Goal: Task Accomplishment & Management: Manage account settings

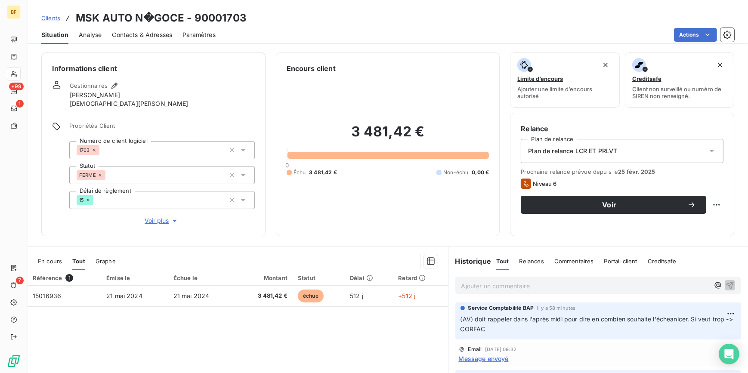
scroll to position [78, 0]
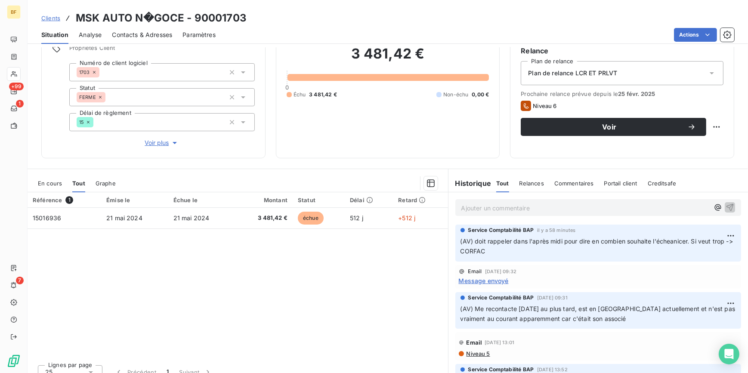
click at [125, 269] on div "Référence 1 Émise le Échue le Montant Statut Délai Retard 15016936 [DATE] [DATE…" at bounding box center [238, 275] width 420 height 166
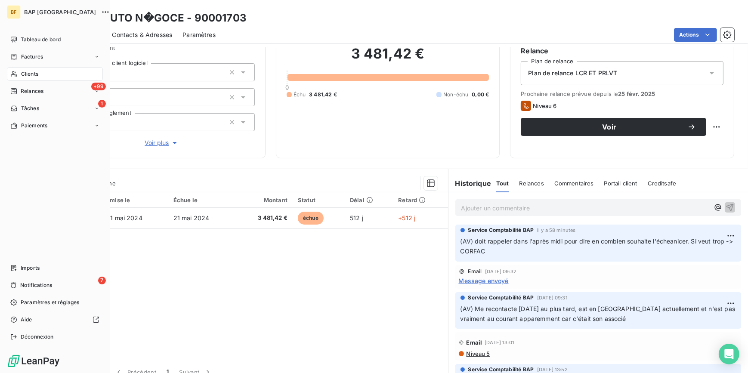
drag, startPoint x: 14, startPoint y: 74, endPoint x: 294, endPoint y: 58, distance: 280.5
click at [14, 74] on icon at bounding box center [13, 74] width 7 height 7
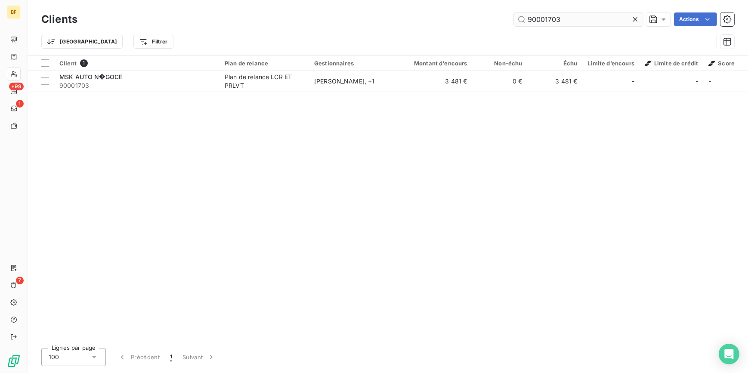
drag, startPoint x: 581, startPoint y: 20, endPoint x: 546, endPoint y: 17, distance: 34.9
click at [546, 17] on input "90001703" at bounding box center [578, 19] width 129 height 14
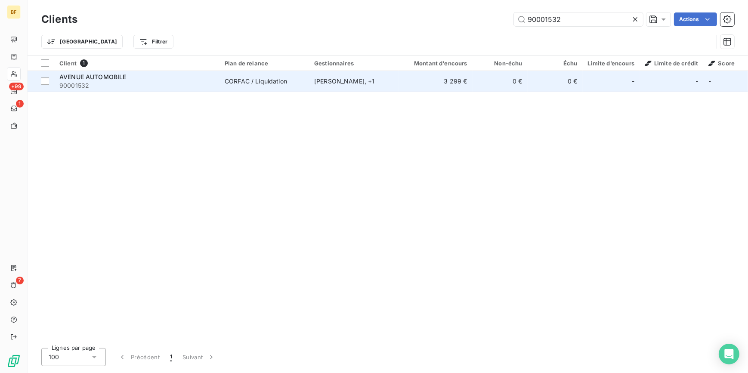
type input "90001532"
click at [380, 90] on td "[PERSON_NAME] , + 1" at bounding box center [353, 81] width 89 height 21
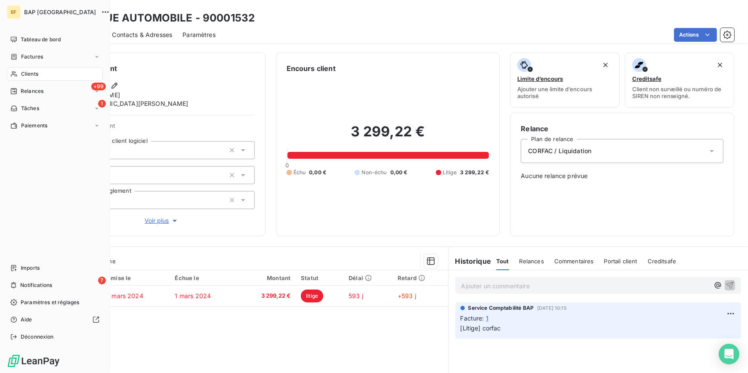
click at [21, 77] on span "Clients" at bounding box center [29, 74] width 17 height 8
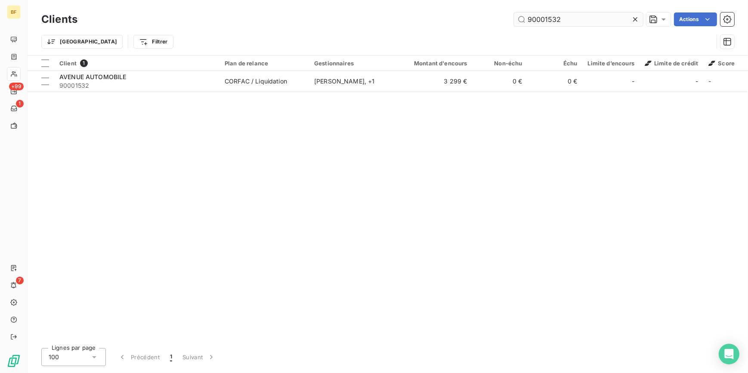
drag, startPoint x: 573, startPoint y: 16, endPoint x: 545, endPoint y: 19, distance: 28.2
click at [545, 19] on input "90001532" at bounding box center [578, 19] width 129 height 14
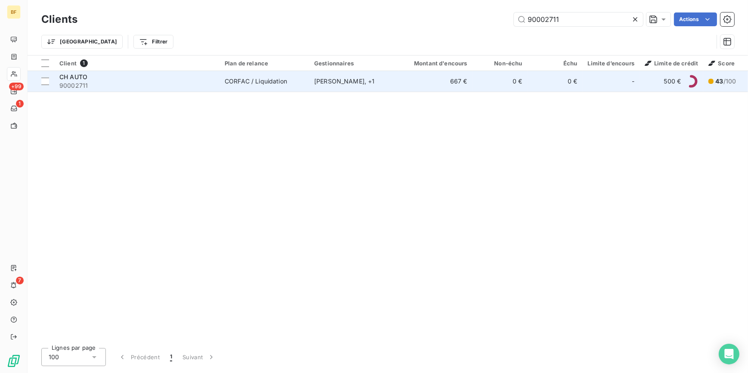
type input "90002711"
click at [264, 80] on div "CORFAC / Liquidation" at bounding box center [256, 81] width 62 height 9
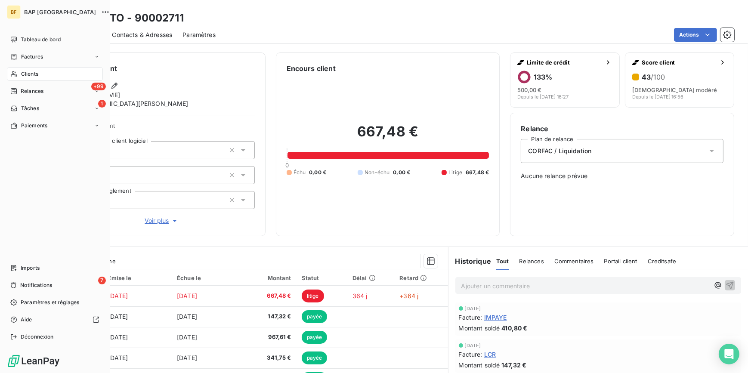
drag, startPoint x: 28, startPoint y: 75, endPoint x: 80, endPoint y: 65, distance: 52.3
click at [28, 75] on span "Clients" at bounding box center [29, 74] width 17 height 8
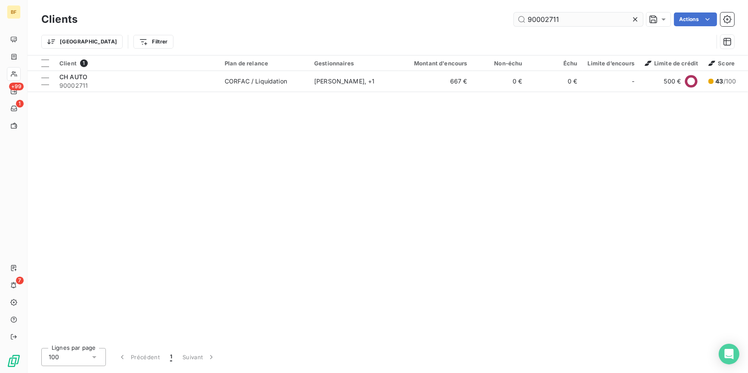
drag, startPoint x: 576, startPoint y: 21, endPoint x: 548, endPoint y: 18, distance: 28.1
click at [548, 18] on input "90002711" at bounding box center [578, 19] width 129 height 14
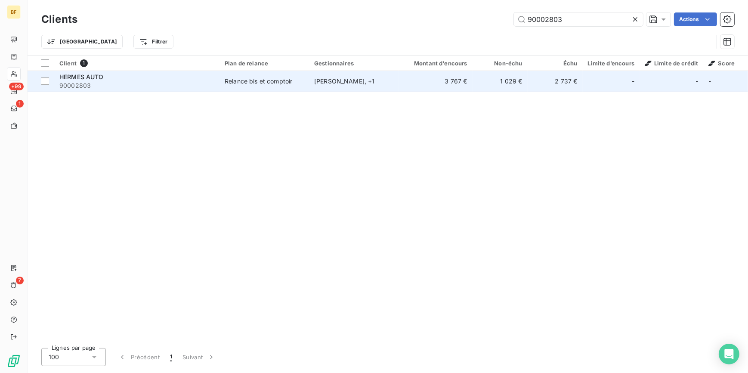
type input "90002803"
click at [254, 85] on div "Relance bis et comptoir" at bounding box center [259, 81] width 68 height 9
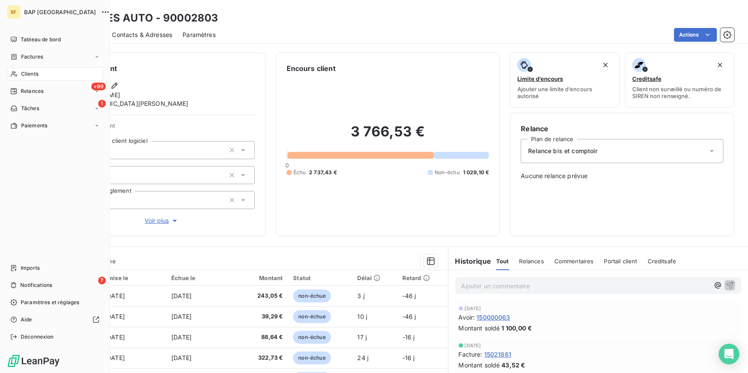
drag, startPoint x: 14, startPoint y: 71, endPoint x: 21, endPoint y: 71, distance: 6.5
click at [14, 71] on icon at bounding box center [13, 74] width 7 height 7
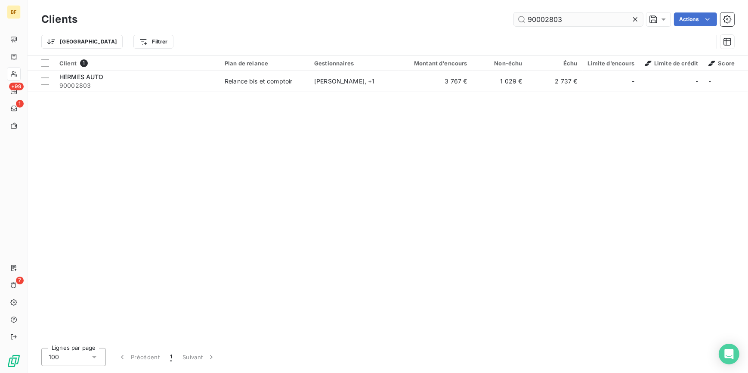
drag, startPoint x: 598, startPoint y: 22, endPoint x: 550, endPoint y: 18, distance: 48.0
click at [550, 18] on input "90002803" at bounding box center [578, 19] width 129 height 14
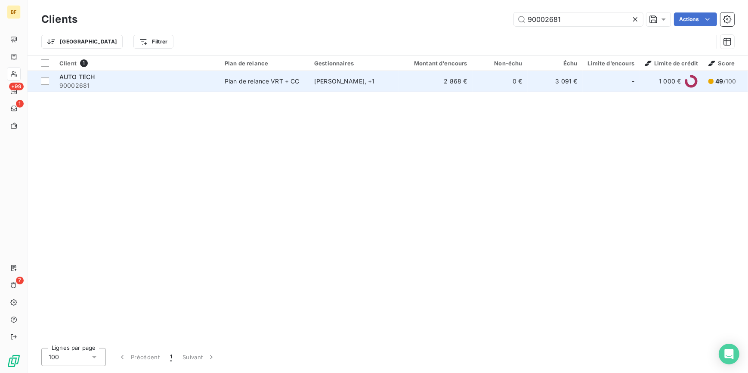
type input "90002681"
click at [194, 83] on span "90002681" at bounding box center [136, 85] width 155 height 9
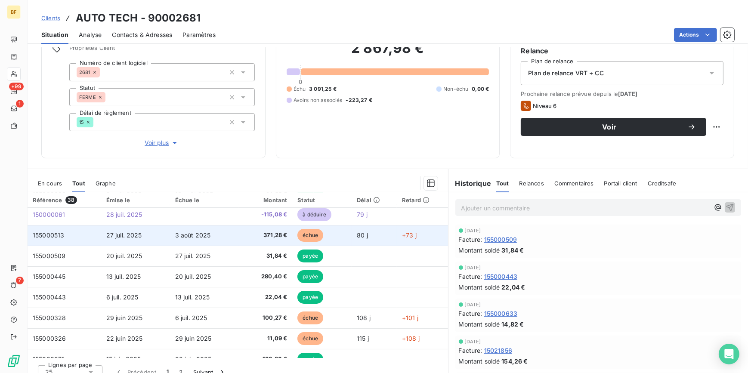
scroll to position [78, 0]
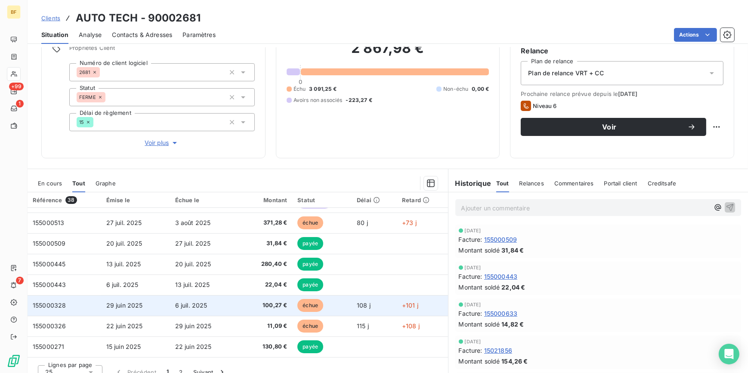
click at [274, 305] on span "100,27 €" at bounding box center [265, 305] width 43 height 9
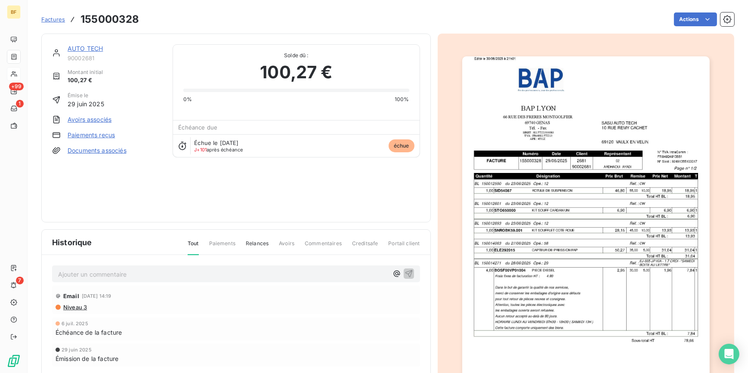
click at [558, 237] on img "button" at bounding box center [585, 231] width 247 height 350
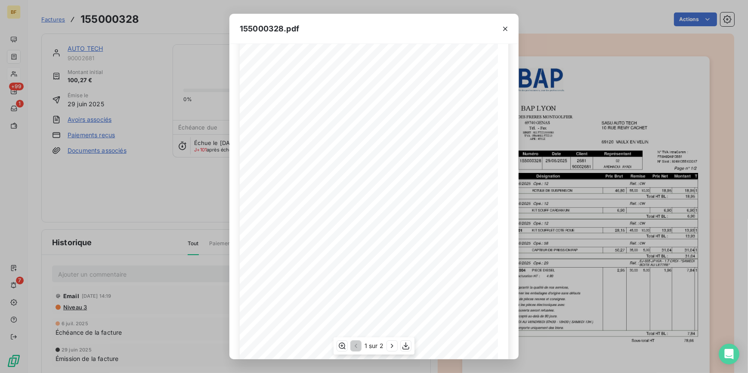
scroll to position [70, 0]
click at [389, 342] on icon "button" at bounding box center [392, 346] width 9 height 9
click at [172, 26] on div "155000328.pdf BAP LYON SASU AUTO TECH [STREET_ADDRESS] MONTGOLFIER [STREET_ADDR…" at bounding box center [374, 186] width 748 height 373
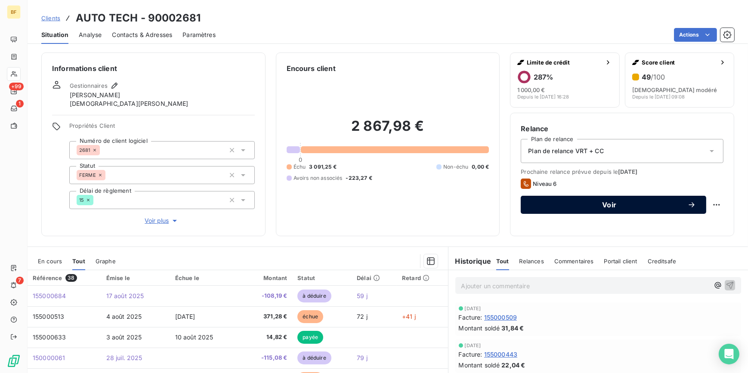
click at [582, 206] on span "Voir" at bounding box center [609, 204] width 156 height 7
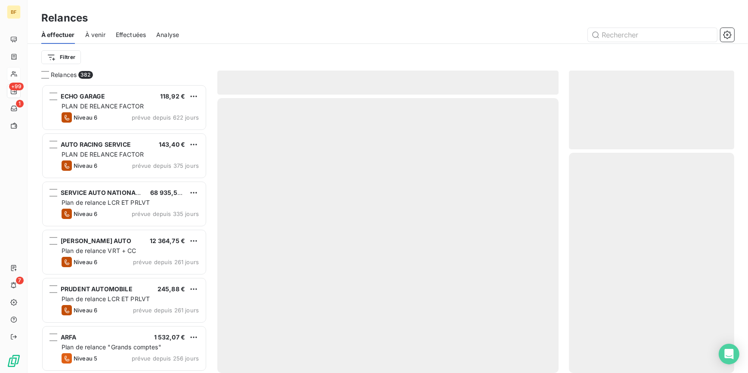
scroll to position [283, 159]
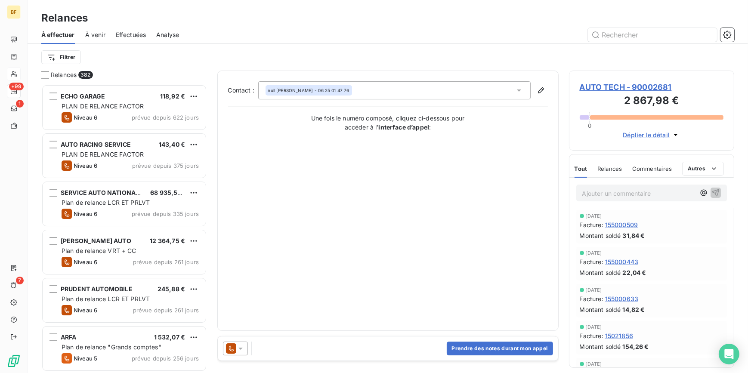
click at [240, 345] on icon at bounding box center [240, 348] width 9 height 9
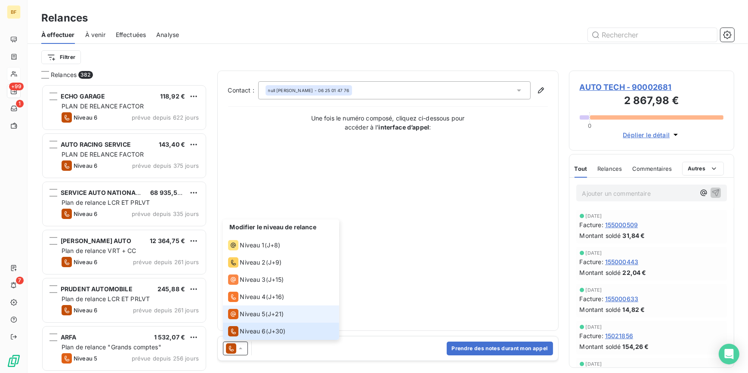
click at [268, 312] on div "Niveau 5 ( J+21 )" at bounding box center [256, 314] width 56 height 10
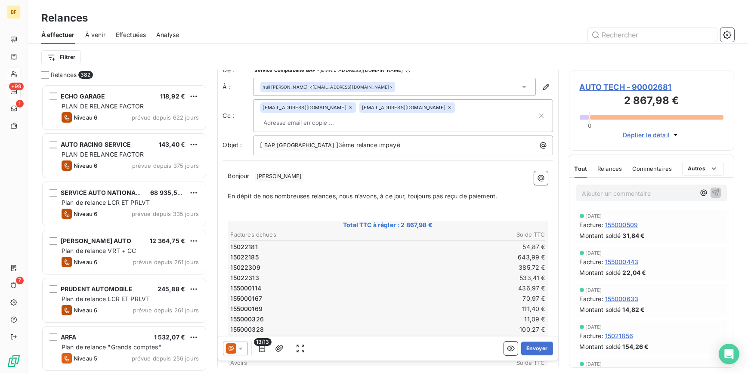
scroll to position [0, 0]
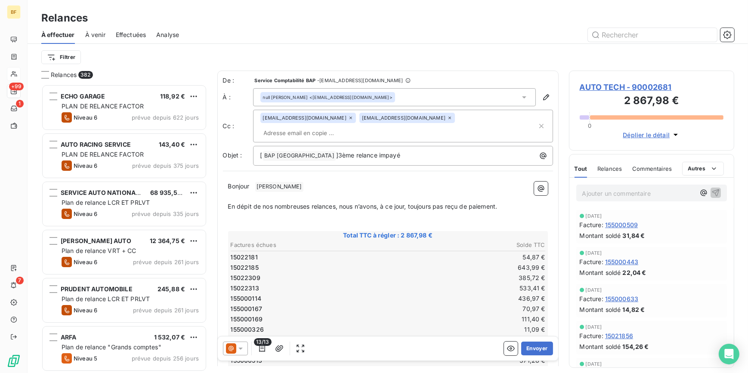
click at [348, 120] on icon at bounding box center [350, 117] width 5 height 5
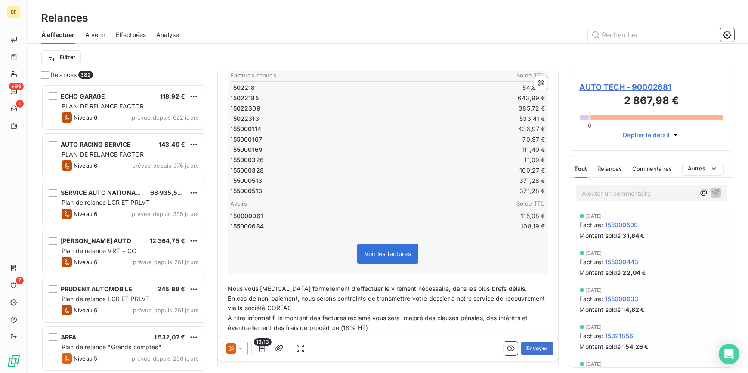
scroll to position [196, 0]
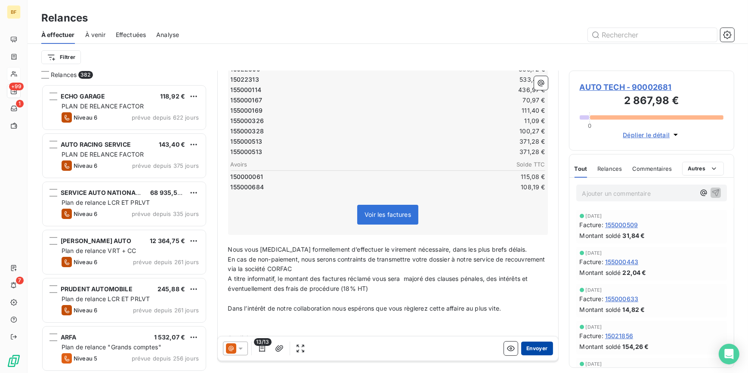
click at [525, 347] on button "Envoyer" at bounding box center [536, 349] width 31 height 14
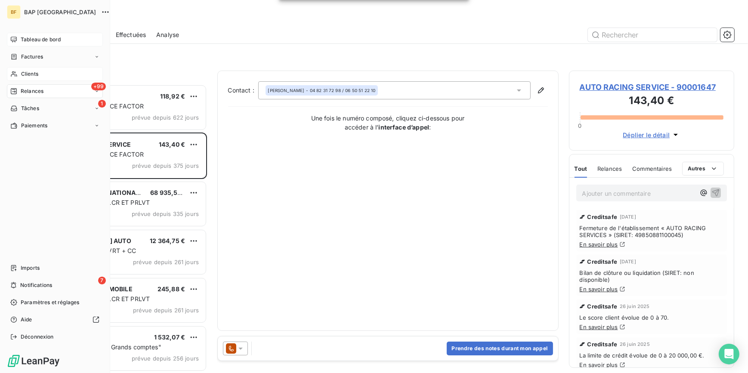
drag, startPoint x: 21, startPoint y: 40, endPoint x: 68, endPoint y: 39, distance: 46.9
click at [21, 40] on span "Tableau de bord" at bounding box center [41, 40] width 40 height 8
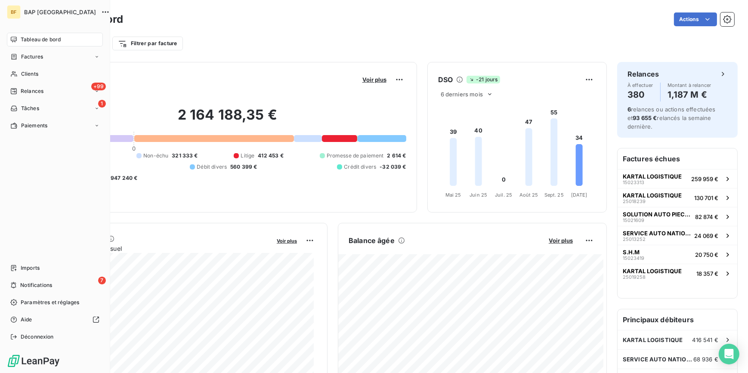
drag, startPoint x: 17, startPoint y: 74, endPoint x: 82, endPoint y: 49, distance: 69.7
click at [17, 74] on icon at bounding box center [13, 74] width 7 height 7
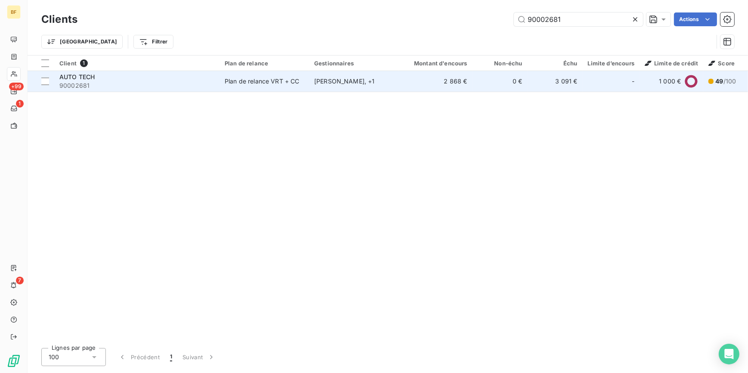
click at [184, 86] on span "90002681" at bounding box center [136, 85] width 155 height 9
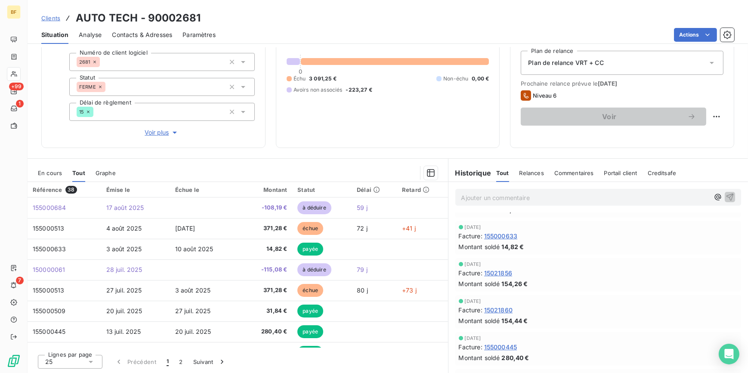
scroll to position [117, 0]
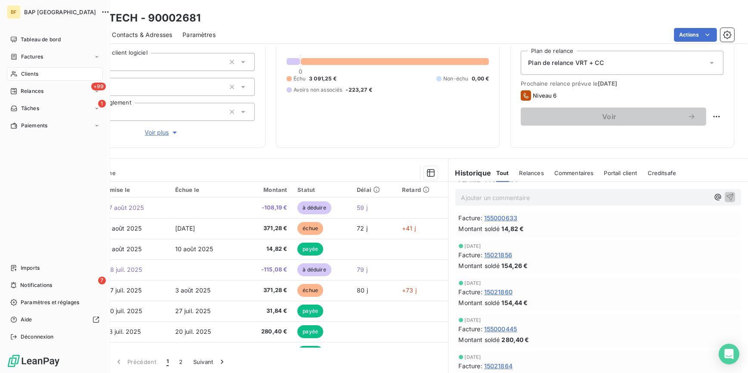
click at [41, 72] on div "Clients" at bounding box center [55, 74] width 96 height 14
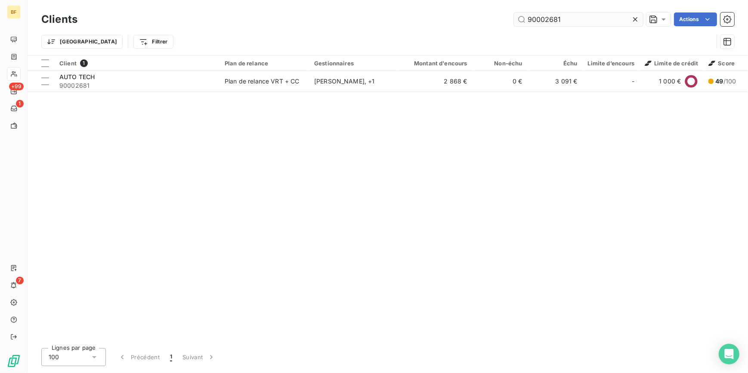
drag, startPoint x: 571, startPoint y: 18, endPoint x: 545, endPoint y: 17, distance: 26.7
click at [545, 17] on input "90002681" at bounding box center [578, 19] width 129 height 14
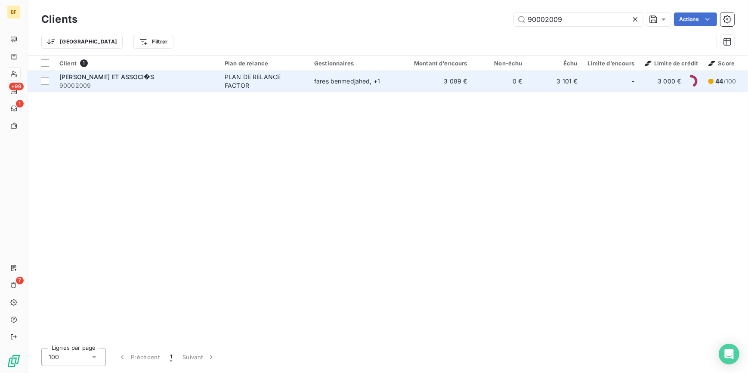
type input "90002009"
click at [123, 83] on span "90002009" at bounding box center [136, 85] width 155 height 9
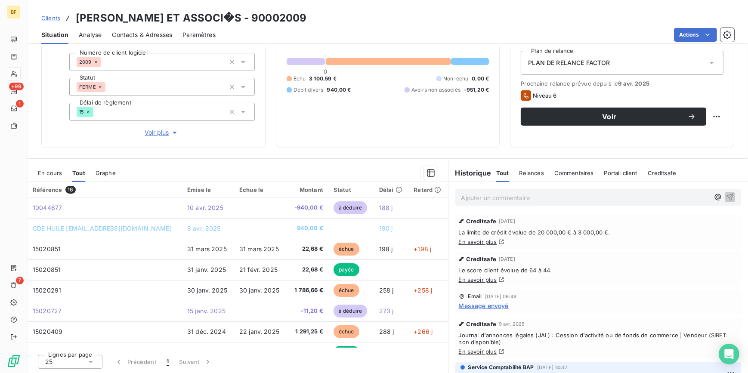
click at [134, 36] on span "Contacts & Adresses" at bounding box center [142, 35] width 60 height 9
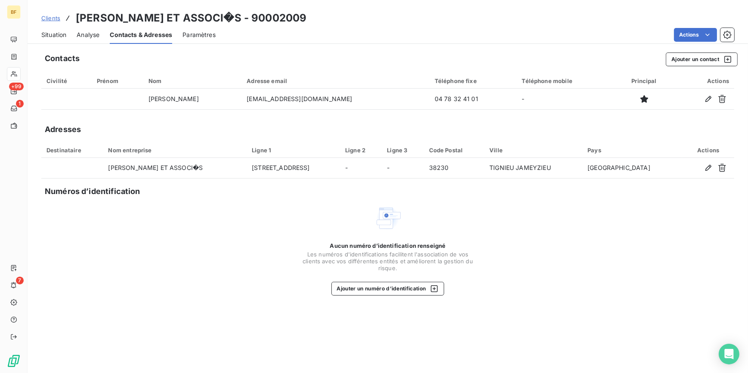
click at [56, 40] on div "Situation" at bounding box center [53, 35] width 25 height 18
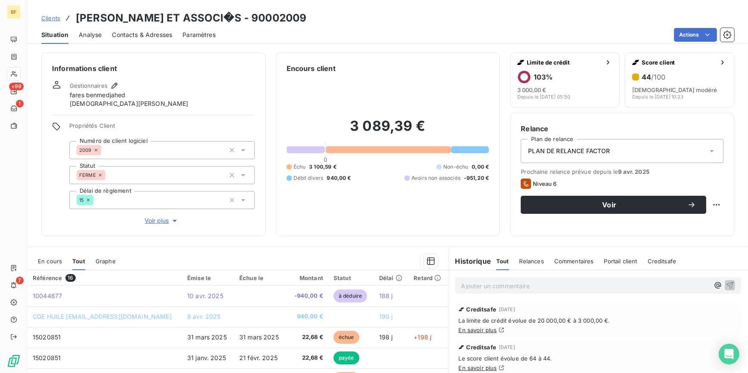
click at [291, 235] on div "Encours client 3 089,39 € 0 Échu 3 100,59 € Non-échu 0,00 € Débit divers 940,00…" at bounding box center [388, 144] width 224 height 184
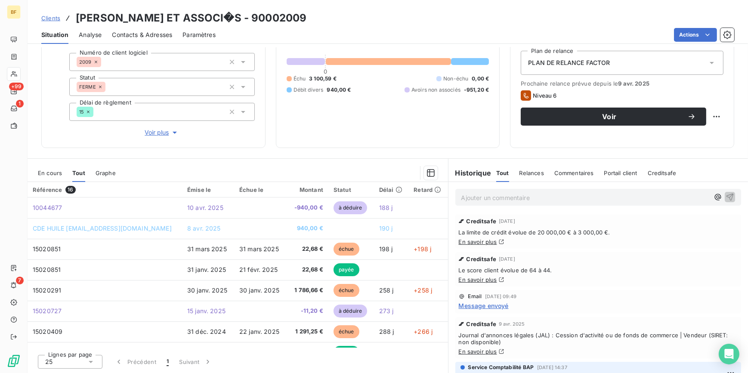
click at [158, 34] on span "Contacts & Adresses" at bounding box center [142, 35] width 60 height 9
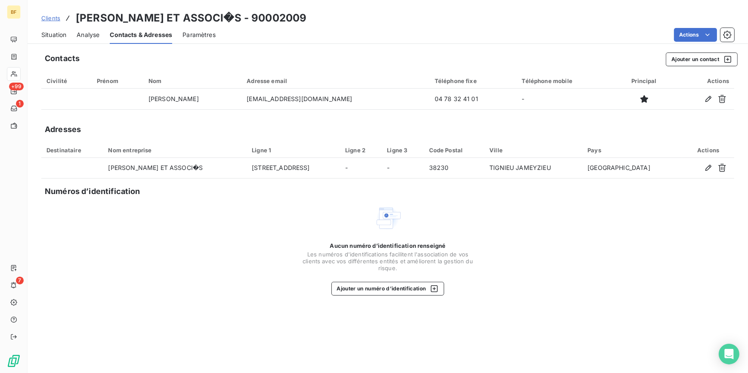
click at [50, 36] on span "Situation" at bounding box center [53, 35] width 25 height 9
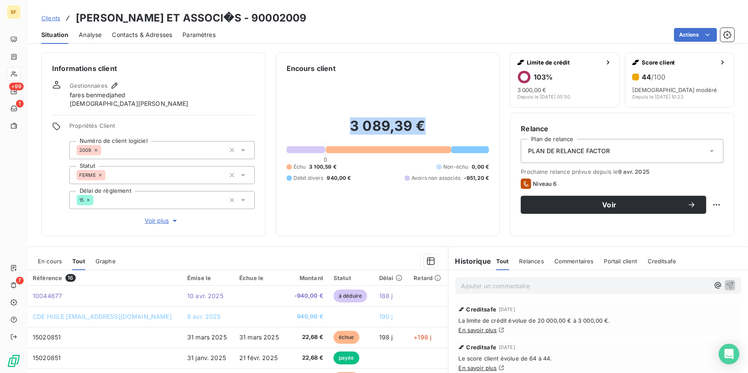
drag, startPoint x: 422, startPoint y: 126, endPoint x: 351, endPoint y: 126, distance: 71.8
click at [351, 126] on h2 "3 089,39 €" at bounding box center [388, 130] width 203 height 26
copy h2 "3 089,39 €"
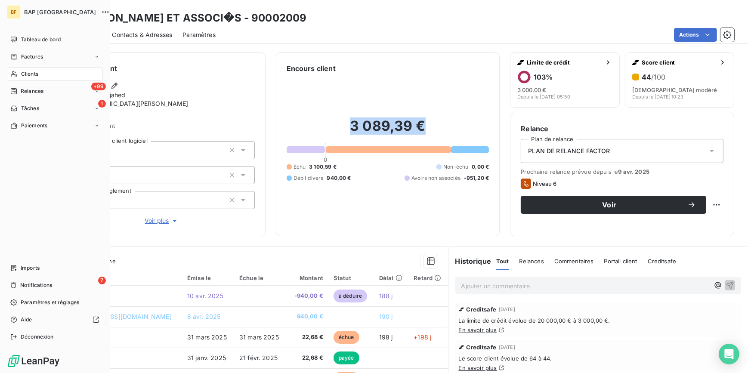
click at [22, 73] on span "Clients" at bounding box center [29, 74] width 17 height 8
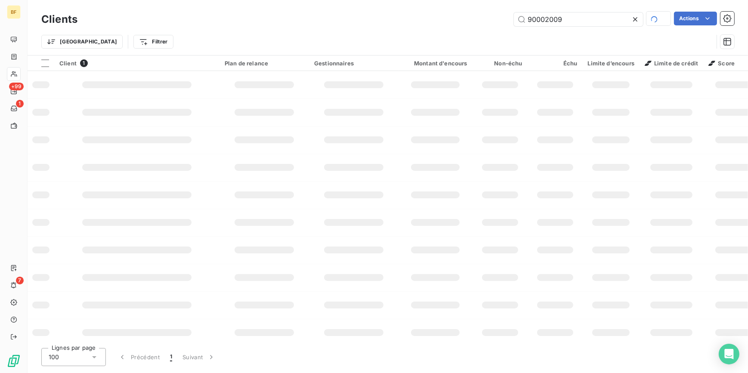
drag, startPoint x: 586, startPoint y: 17, endPoint x: 492, endPoint y: 15, distance: 94.7
click at [492, 15] on div "90002009 Actions" at bounding box center [411, 19] width 646 height 15
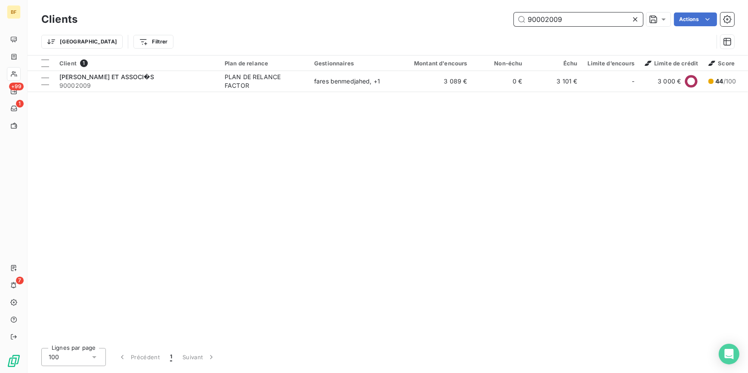
click at [584, 19] on input "90002009" at bounding box center [578, 19] width 129 height 14
drag, startPoint x: 586, startPoint y: 26, endPoint x: 584, endPoint y: 20, distance: 6.3
click at [585, 21] on input "90002009" at bounding box center [578, 19] width 129 height 14
drag, startPoint x: 584, startPoint y: 20, endPoint x: 498, endPoint y: 19, distance: 86.5
click at [498, 19] on div "90002009 Actions" at bounding box center [411, 19] width 646 height 14
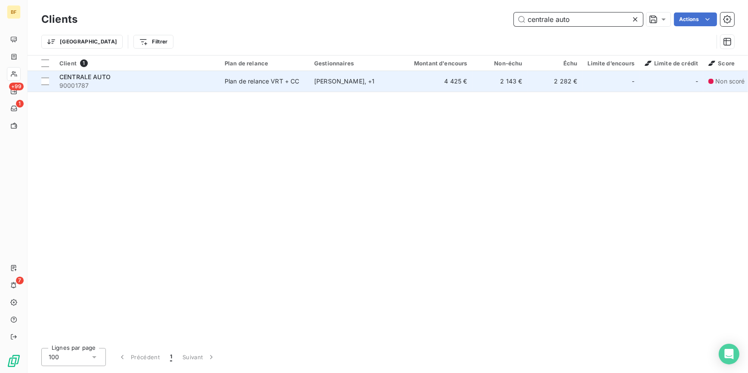
type input "centrale auto"
click at [237, 76] on td "Plan de relance VRT + CC" at bounding box center [263, 81] width 89 height 21
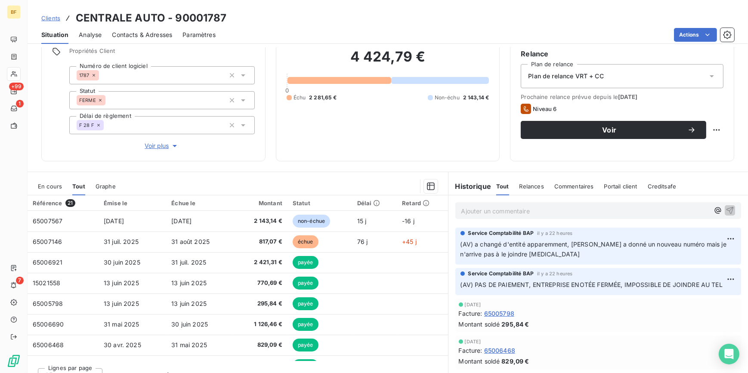
scroll to position [78, 0]
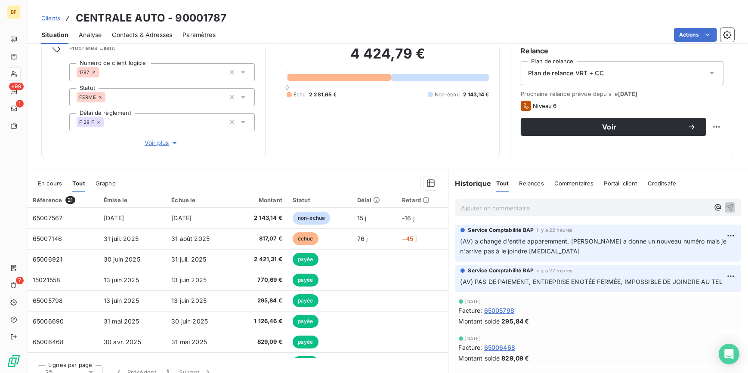
click at [139, 31] on span "Contacts & Adresses" at bounding box center [142, 35] width 60 height 9
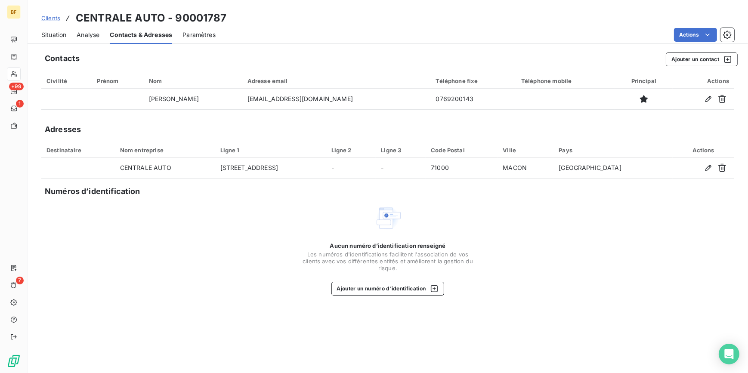
click at [51, 34] on span "Situation" at bounding box center [53, 35] width 25 height 9
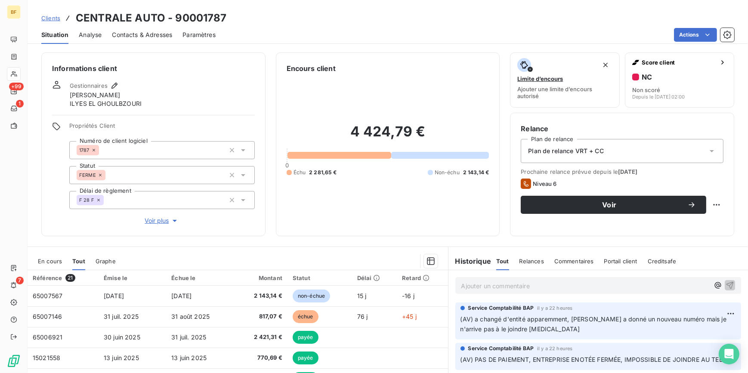
click at [408, 84] on div "4 424,79 € 0 Échu 2 281,65 € Non-échu 2 143,14 €" at bounding box center [388, 150] width 203 height 152
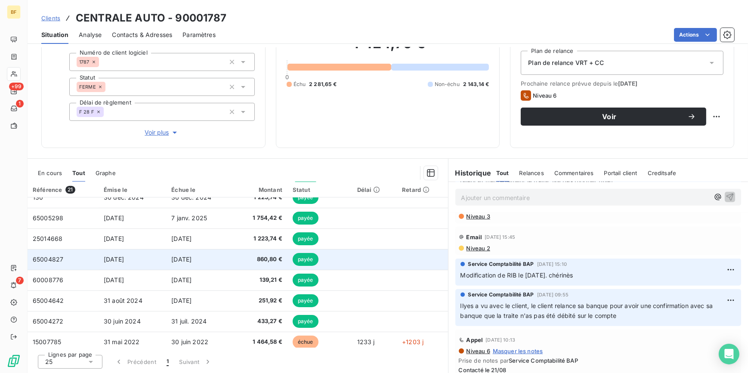
scroll to position [284, 0]
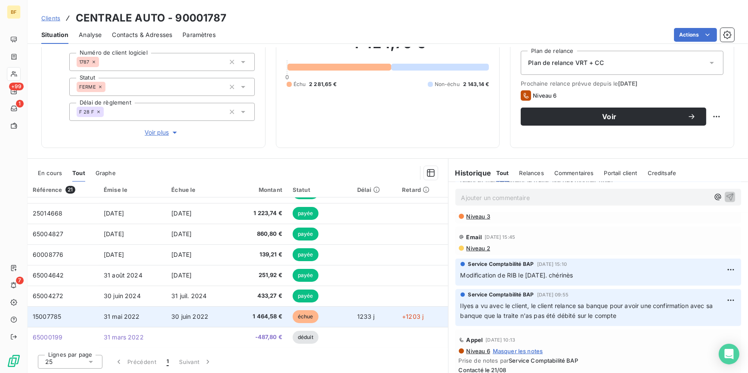
click at [255, 316] on span "1 464,58 €" at bounding box center [260, 316] width 43 height 9
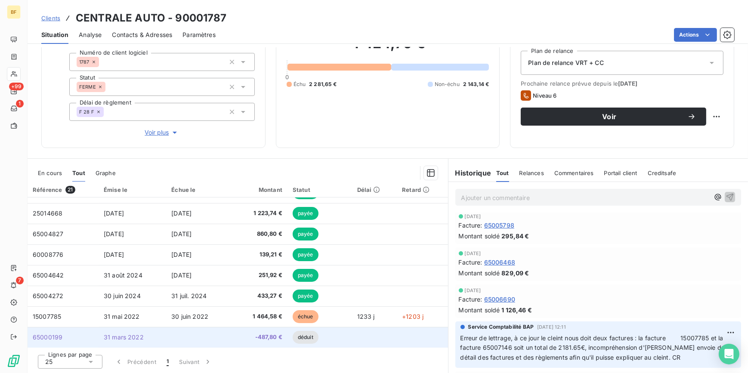
scroll to position [78, 0]
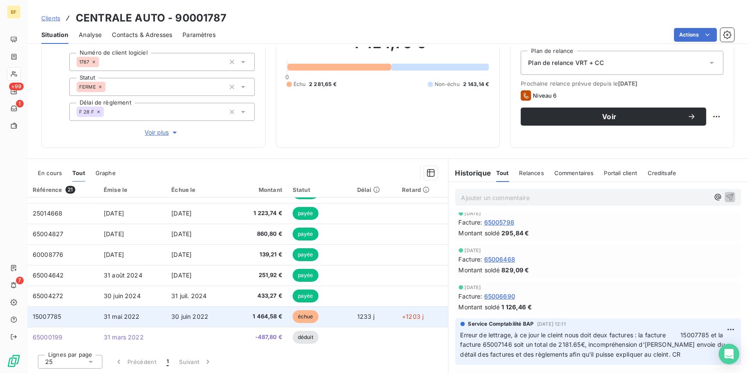
click at [199, 314] on span "30 juin 2022" at bounding box center [189, 316] width 37 height 7
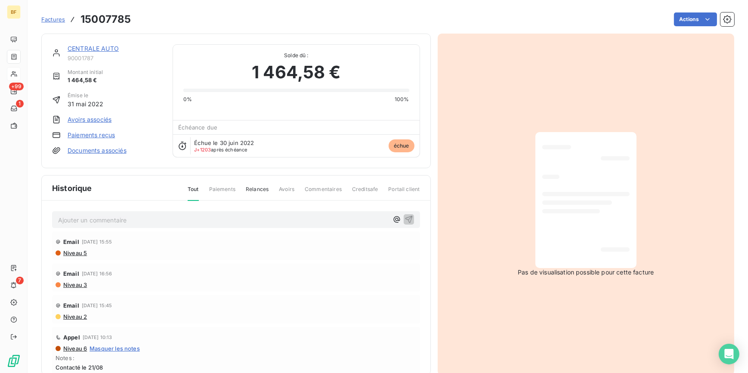
click at [114, 22] on h3 "15007785" at bounding box center [105, 19] width 50 height 15
copy h3 "15007785"
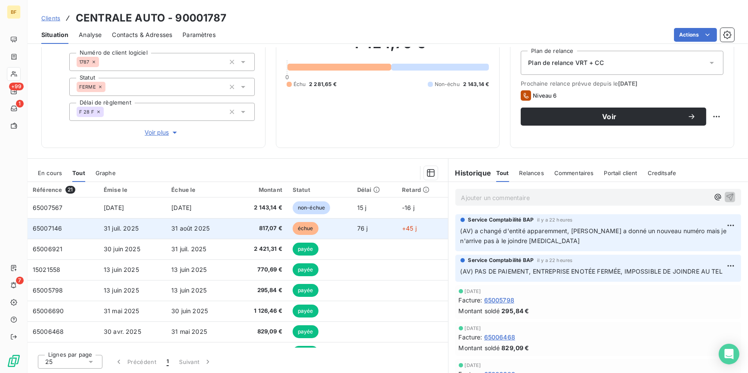
click at [270, 224] on span "817,07 €" at bounding box center [260, 228] width 43 height 9
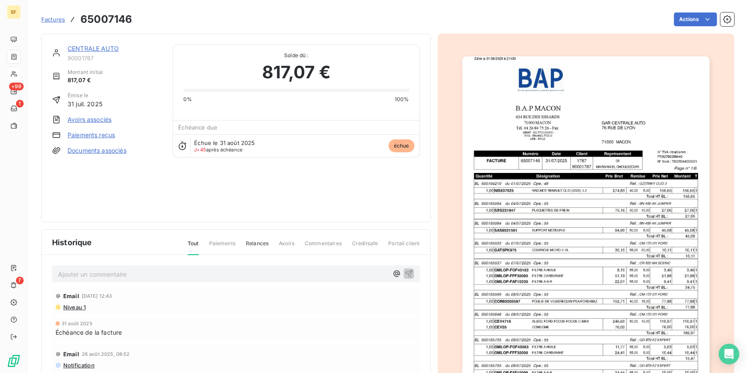
click at [568, 236] on img "button" at bounding box center [585, 231] width 247 height 350
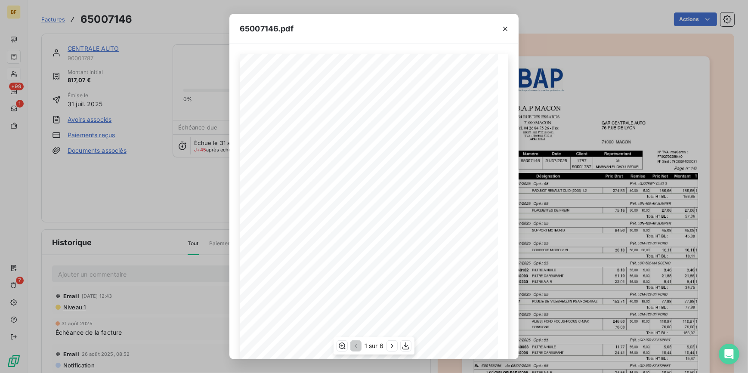
scroll to position [70, 0]
click at [391, 344] on icon "button" at bounding box center [392, 346] width 2 height 4
click at [391, 344] on icon "button" at bounding box center [392, 346] width 9 height 9
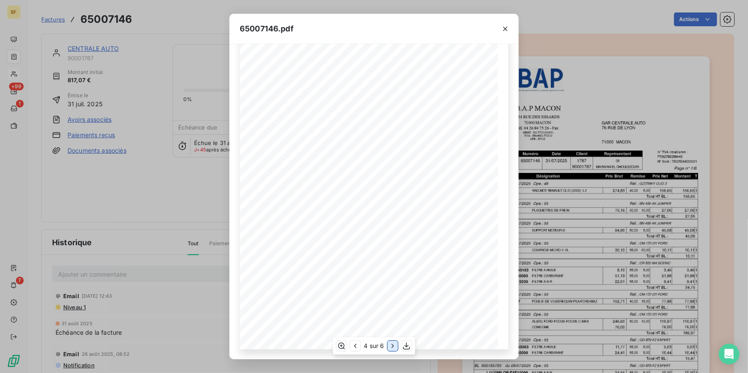
click at [391, 344] on icon "button" at bounding box center [392, 346] width 2 height 4
click at [358, 348] on icon "button" at bounding box center [355, 346] width 9 height 9
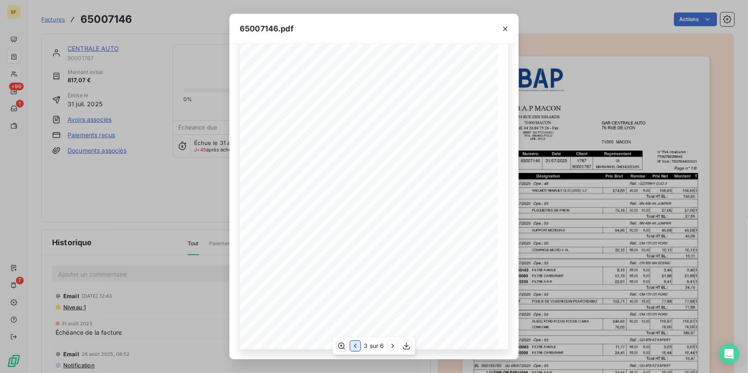
click at [358, 348] on icon "button" at bounding box center [355, 346] width 9 height 9
click at [507, 28] on icon "button" at bounding box center [505, 29] width 9 height 9
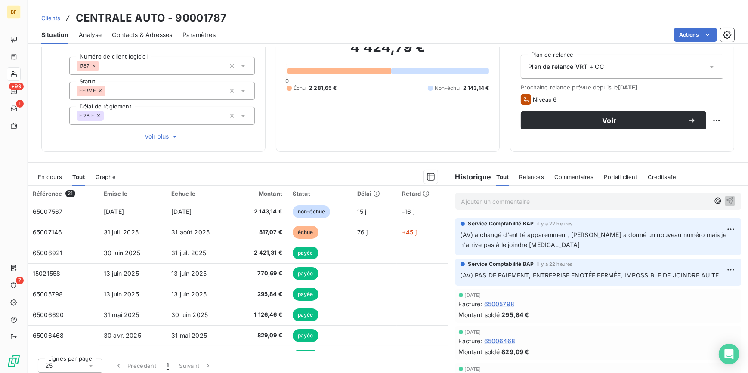
scroll to position [88, 0]
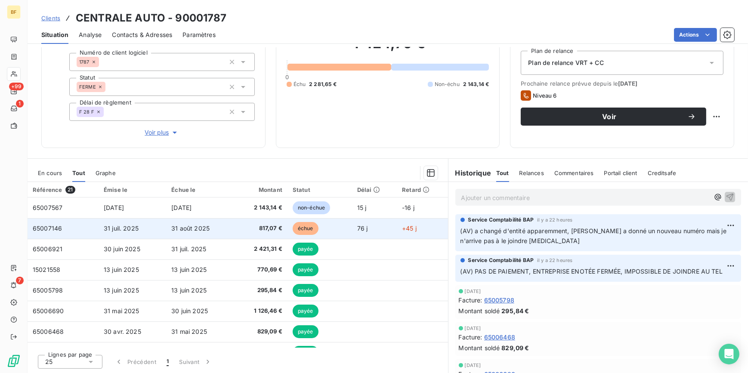
click at [247, 229] on span "817,07 €" at bounding box center [260, 228] width 43 height 9
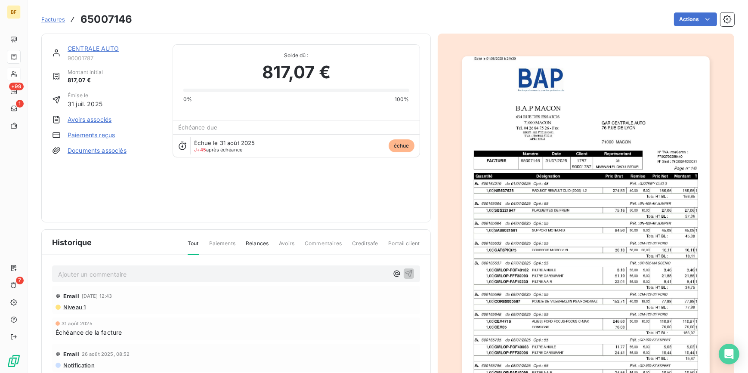
click at [559, 228] on img "button" at bounding box center [585, 231] width 247 height 350
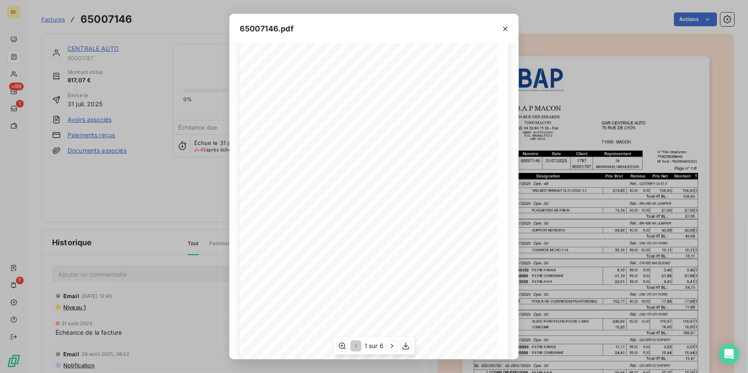
scroll to position [70, 0]
click at [389, 346] on icon "button" at bounding box center [392, 346] width 9 height 9
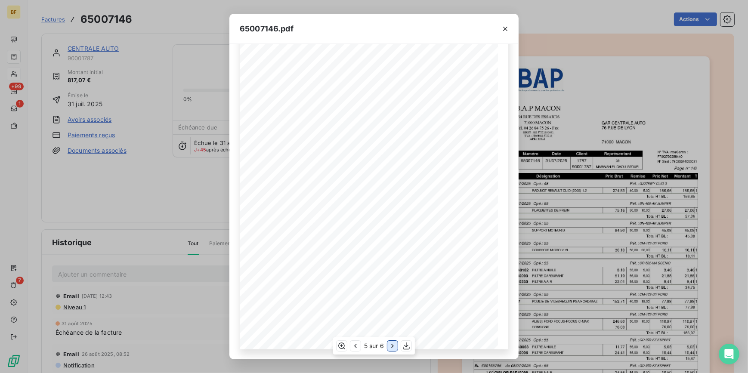
click at [389, 346] on icon "button" at bounding box center [392, 346] width 9 height 9
click at [506, 29] on icon "button" at bounding box center [505, 29] width 4 height 4
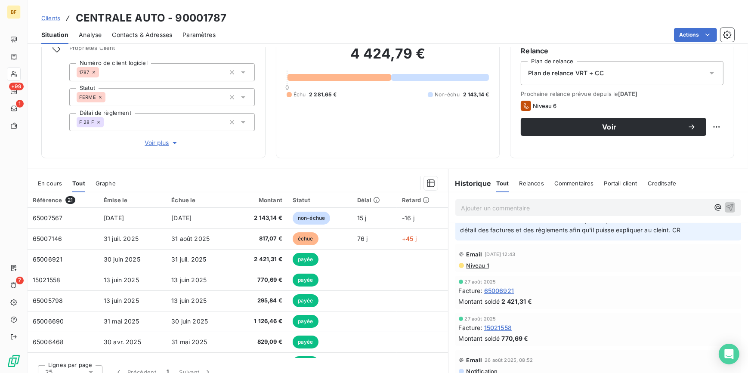
scroll to position [234, 0]
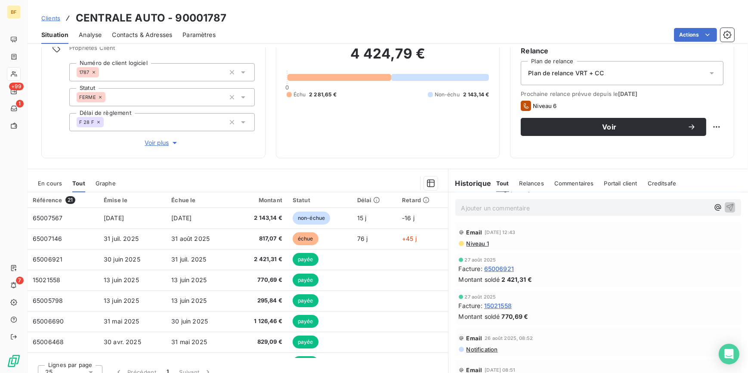
click at [478, 243] on span "Niveau 1" at bounding box center [476, 243] width 23 height 7
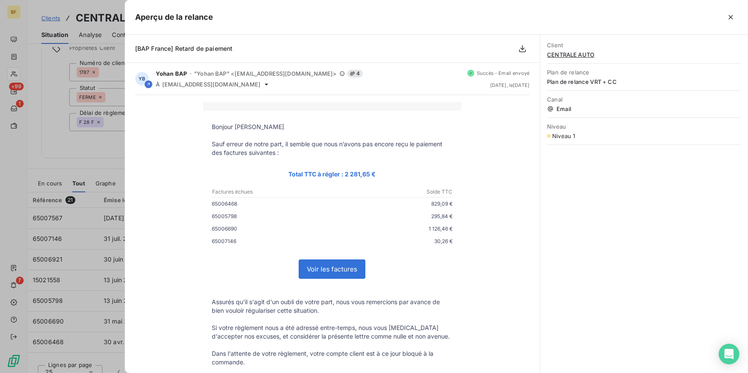
click at [62, 154] on div at bounding box center [374, 186] width 748 height 373
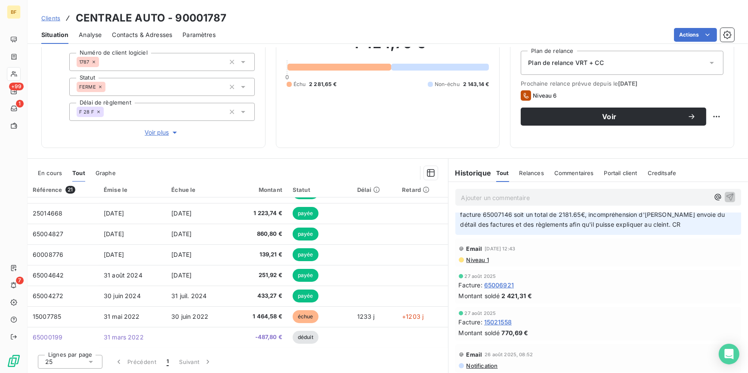
scroll to position [195, 0]
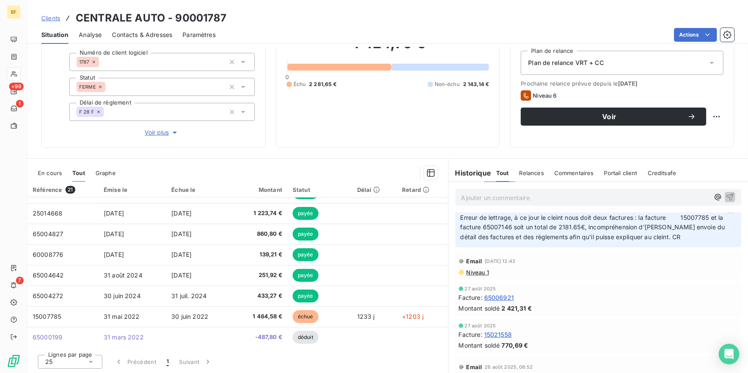
click at [479, 274] on span "Niveau 1" at bounding box center [476, 272] width 23 height 7
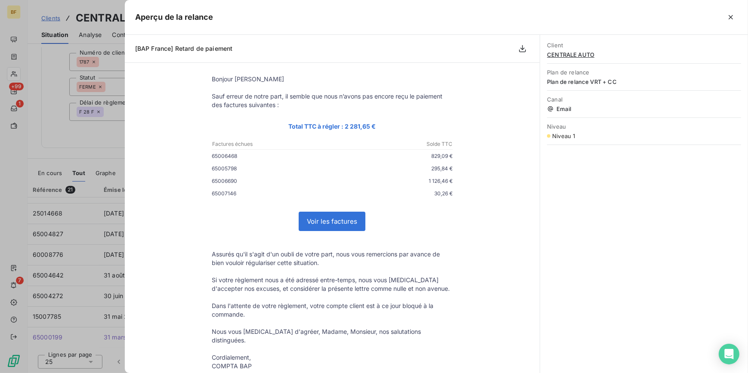
scroll to position [0, 0]
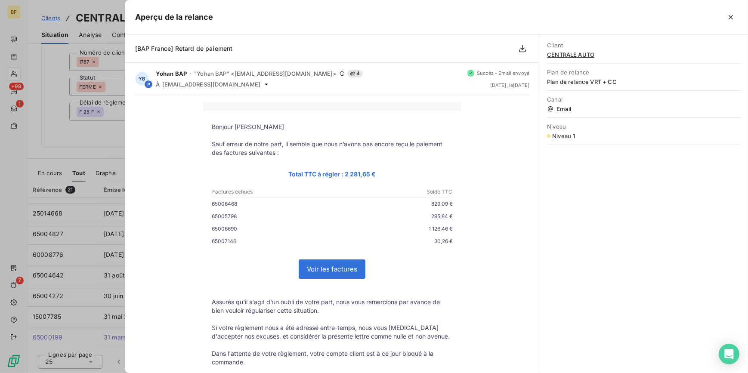
click at [21, 152] on div at bounding box center [374, 186] width 748 height 373
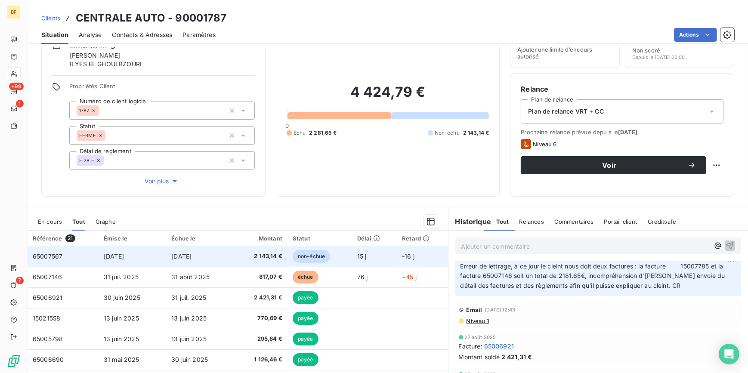
scroll to position [78, 0]
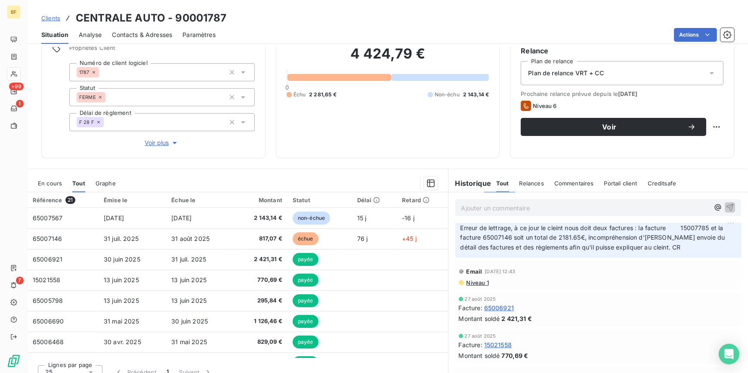
click at [335, 160] on div "Informations client Gestionnaires [PERSON_NAME] ILYES EL GHOULBZOURI Propriétés…" at bounding box center [388, 210] width 720 height 326
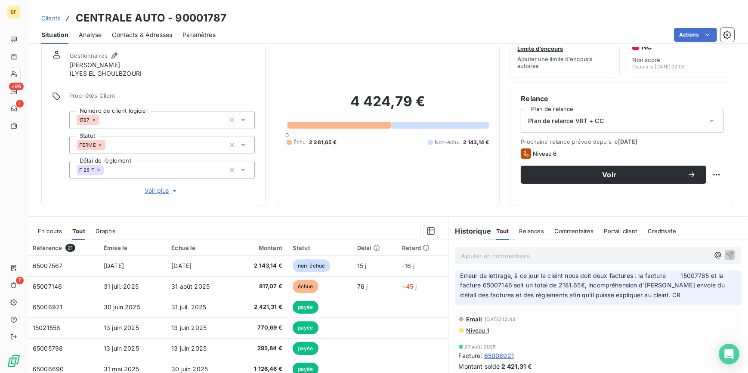
scroll to position [0, 0]
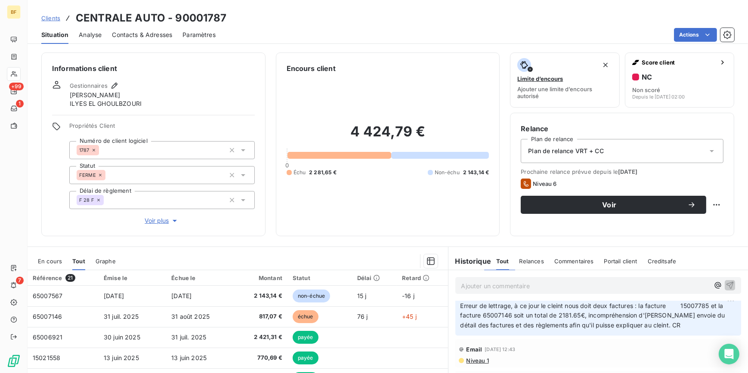
click at [144, 35] on span "Contacts & Adresses" at bounding box center [142, 35] width 60 height 9
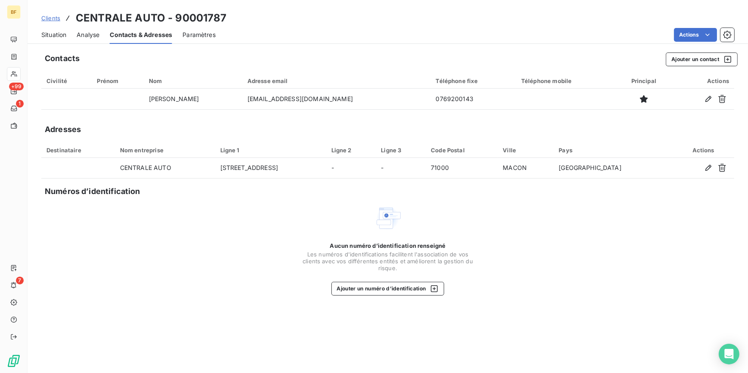
click at [59, 37] on span "Situation" at bounding box center [53, 35] width 25 height 9
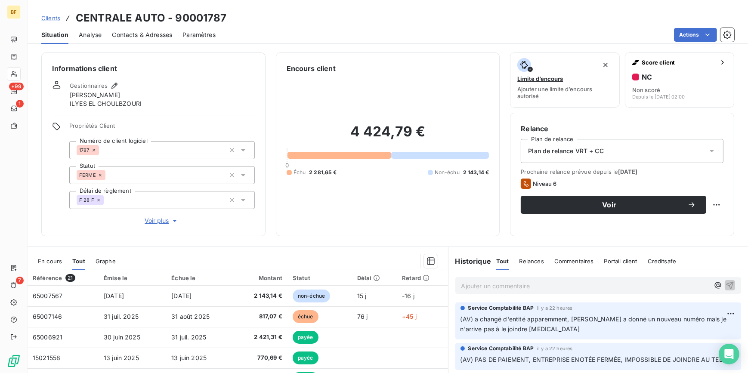
click at [338, 241] on div "Informations client Gestionnaires [PERSON_NAME] ILYES EL GHOULBZOURI Propriétés…" at bounding box center [388, 210] width 720 height 326
click at [159, 30] on div "Contacts & Adresses" at bounding box center [142, 35] width 60 height 18
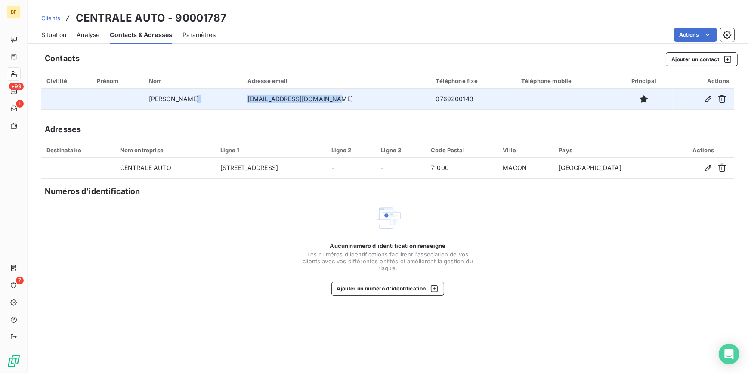
drag, startPoint x: 352, startPoint y: 98, endPoint x: 242, endPoint y: 102, distance: 110.2
click at [242, 102] on tr "AKHRIF AHMED [EMAIL_ADDRESS][DOMAIN_NAME] 0769200143" at bounding box center [387, 99] width 693 height 21
copy tr "[EMAIL_ADDRESS][DOMAIN_NAME]"
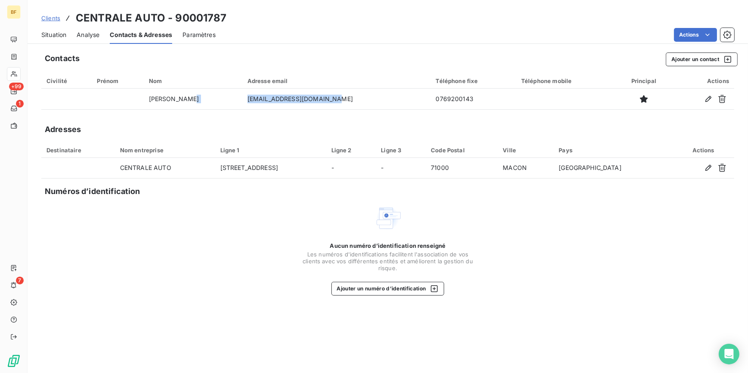
click at [55, 38] on span "Situation" at bounding box center [53, 35] width 25 height 9
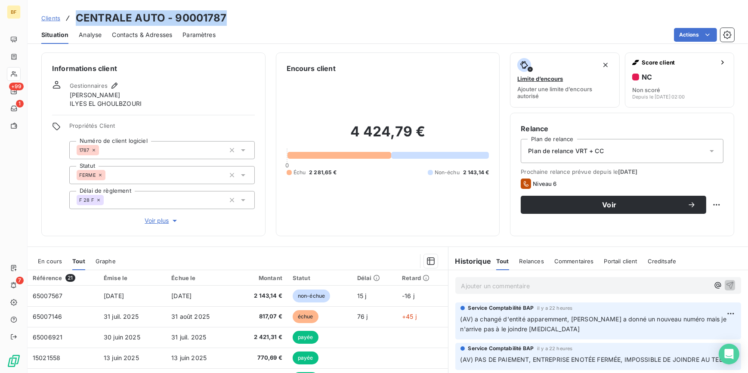
drag, startPoint x: 224, startPoint y: 18, endPoint x: 72, endPoint y: 21, distance: 151.9
click at [72, 21] on div "Clients CENTRALE AUTO - 90001787" at bounding box center [133, 17] width 185 height 15
copy h3 "CENTRALE AUTO - 90001787"
click at [304, 235] on div "Encours client 4 424,79 € 0 Échu 2 281,65 € Non-échu 2 143,14 €" at bounding box center [388, 144] width 224 height 184
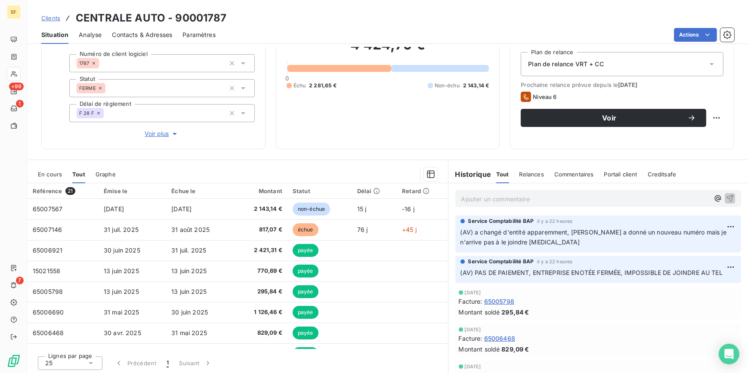
scroll to position [88, 0]
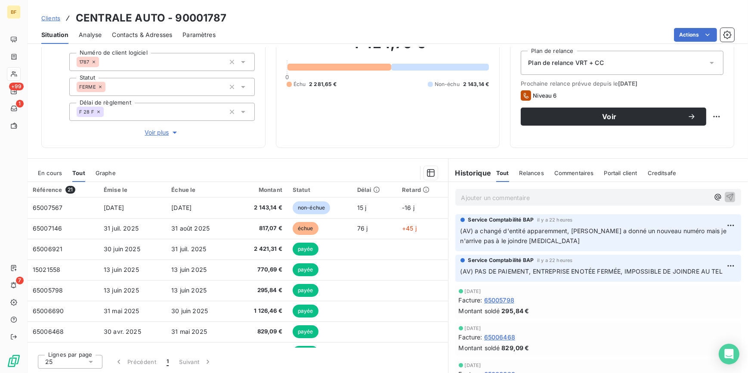
click at [129, 36] on span "Contacts & Adresses" at bounding box center [142, 35] width 60 height 9
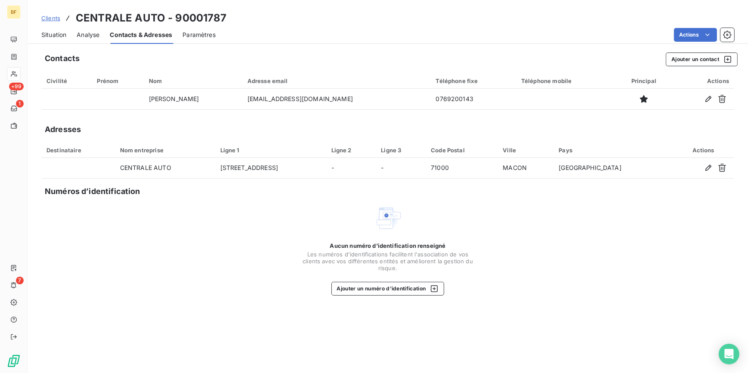
click at [57, 31] on span "Situation" at bounding box center [53, 35] width 25 height 9
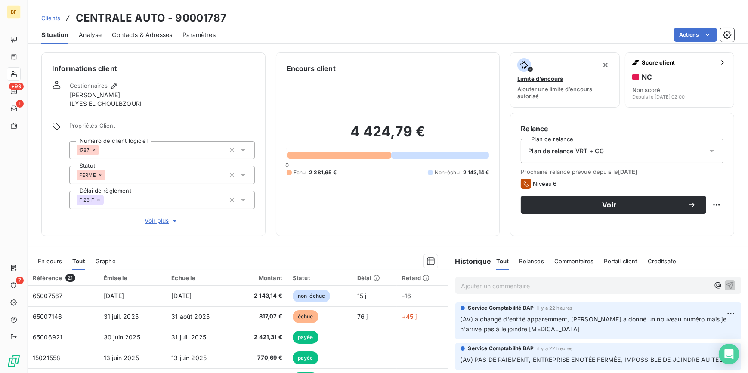
click at [346, 227] on div "Encours client 4 424,79 € 0 Échu 2 281,65 € Non-échu 2 143,14 €" at bounding box center [388, 144] width 224 height 184
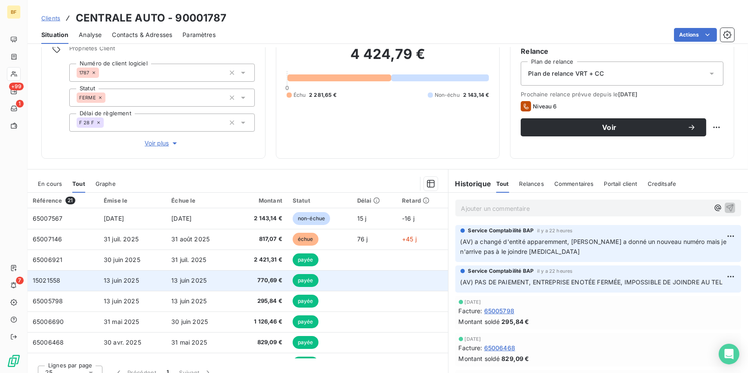
scroll to position [78, 0]
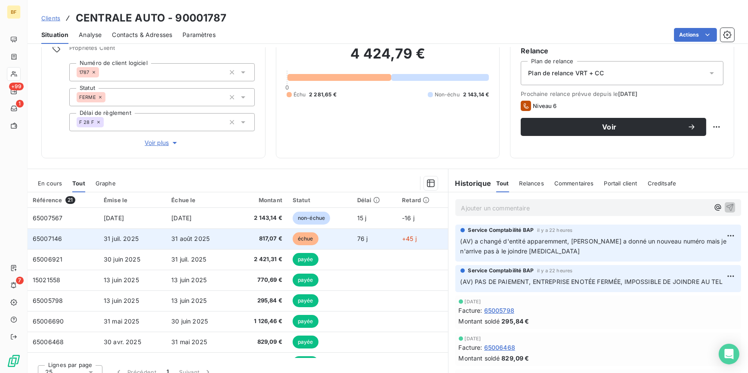
click at [247, 240] on span "817,07 €" at bounding box center [260, 238] width 43 height 9
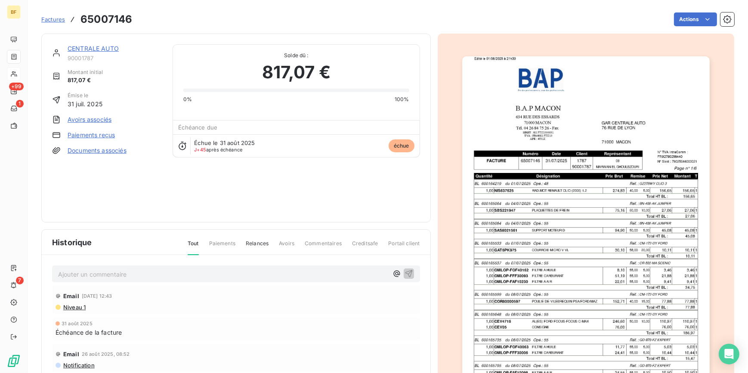
click at [638, 223] on img "button" at bounding box center [585, 231] width 247 height 350
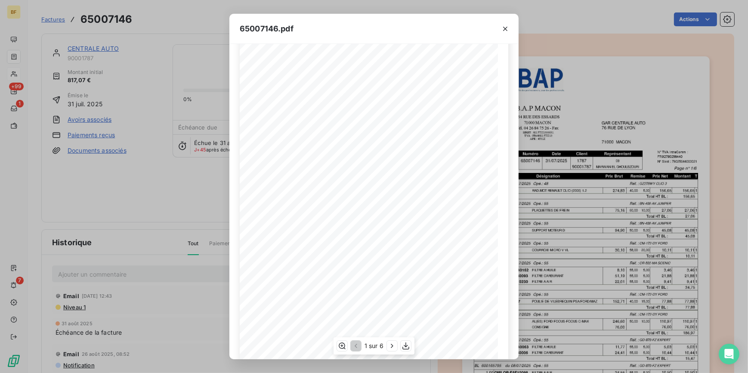
scroll to position [70, 0]
click at [406, 345] on icon "button" at bounding box center [405, 346] width 9 height 9
drag, startPoint x: 503, startPoint y: 30, endPoint x: 390, endPoint y: 8, distance: 115.7
click at [503, 30] on icon "button" at bounding box center [505, 29] width 9 height 9
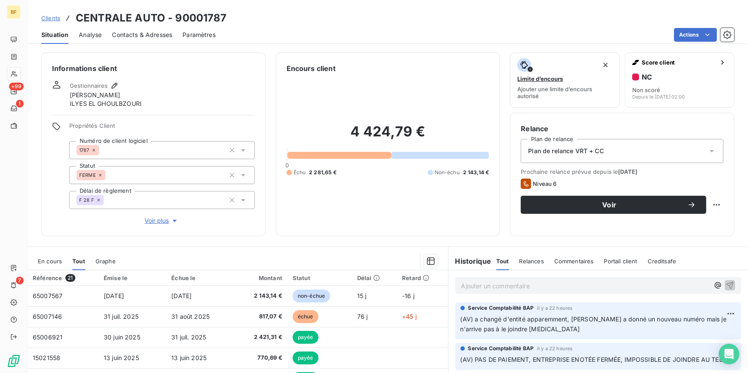
click at [515, 289] on p "Ajouter un commentaire ﻿" at bounding box center [585, 285] width 248 height 11
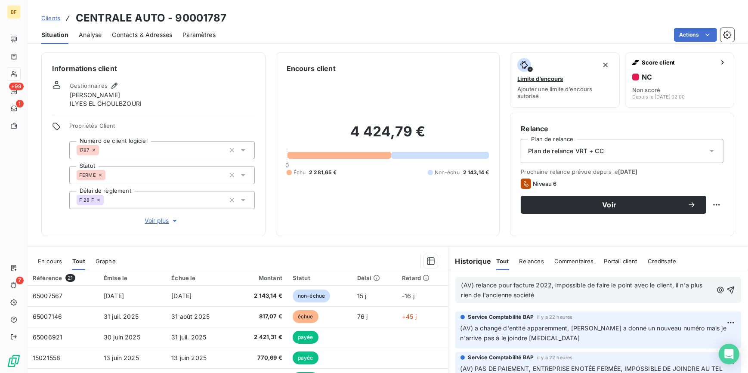
click at [542, 295] on p "(AV) relance pour facture 2022, impossible de faire le point avec le client, il…" at bounding box center [587, 290] width 252 height 20
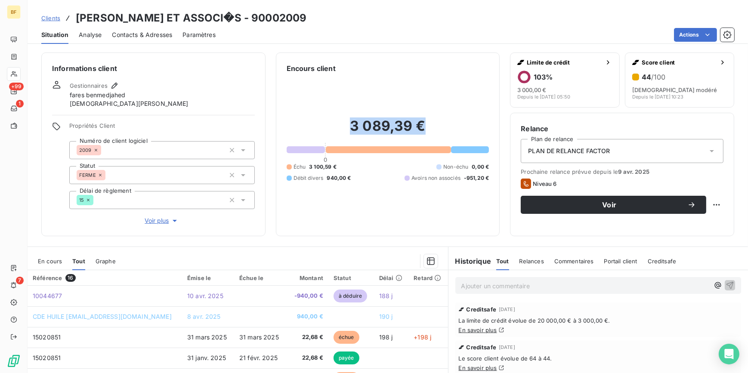
drag, startPoint x: 421, startPoint y: 126, endPoint x: 351, endPoint y: 127, distance: 69.7
click at [351, 127] on h2 "3 089,39 €" at bounding box center [388, 130] width 203 height 26
copy h2 "3 089,39 €"
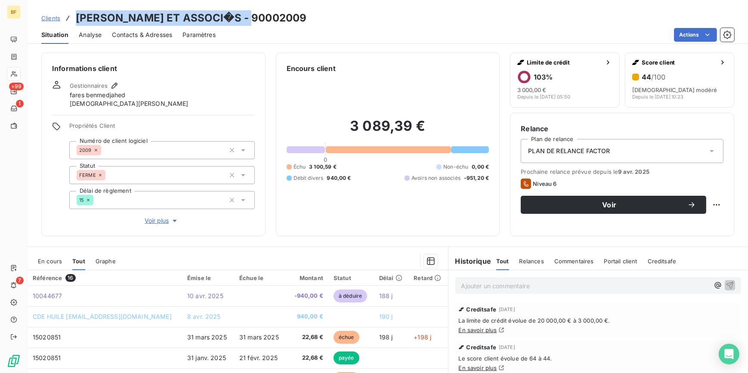
drag, startPoint x: 230, startPoint y: 18, endPoint x: 77, endPoint y: 14, distance: 152.8
click at [77, 14] on div "Clients [PERSON_NAME] ET ASSOCI�S - 90002009" at bounding box center [388, 17] width 720 height 15
copy h3 "[PERSON_NAME] ET ASSOCI�S - 90002009"
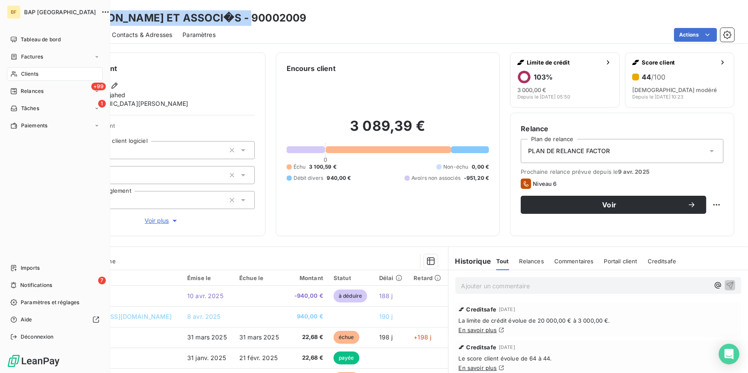
drag, startPoint x: 20, startPoint y: 71, endPoint x: 27, endPoint y: 71, distance: 6.9
click at [20, 71] on div "Clients" at bounding box center [55, 74] width 96 height 14
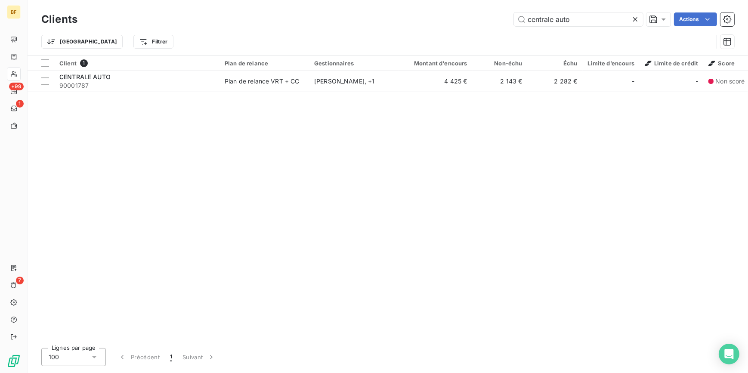
drag, startPoint x: 577, startPoint y: 18, endPoint x: 465, endPoint y: 17, distance: 112.7
click at [465, 17] on div "centrale auto Actions" at bounding box center [411, 19] width 646 height 14
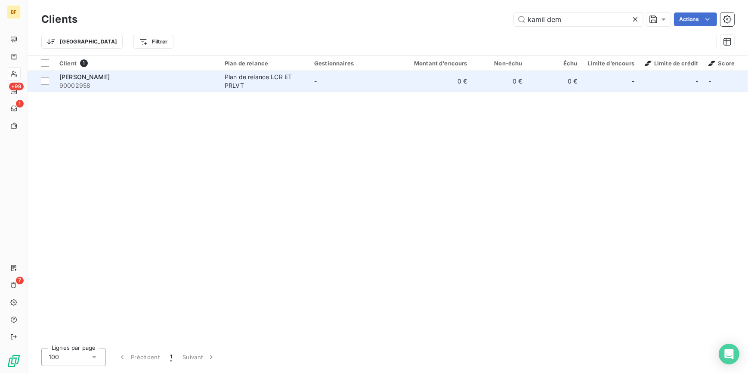
type input "kamil dem"
click at [293, 76] on div "Plan de relance LCR ET PRLVT" at bounding box center [264, 81] width 79 height 17
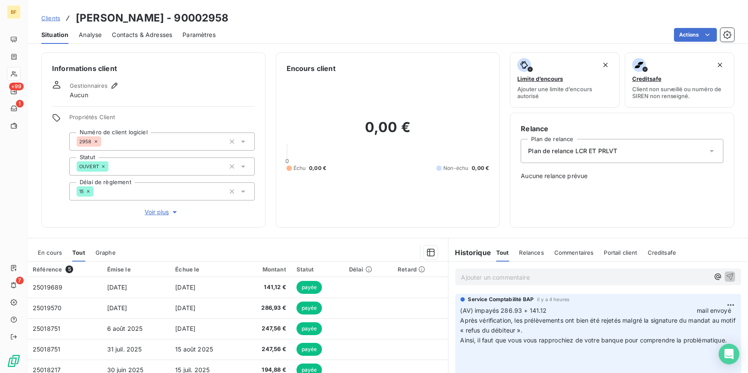
click at [148, 34] on span "Contacts & Adresses" at bounding box center [142, 35] width 60 height 9
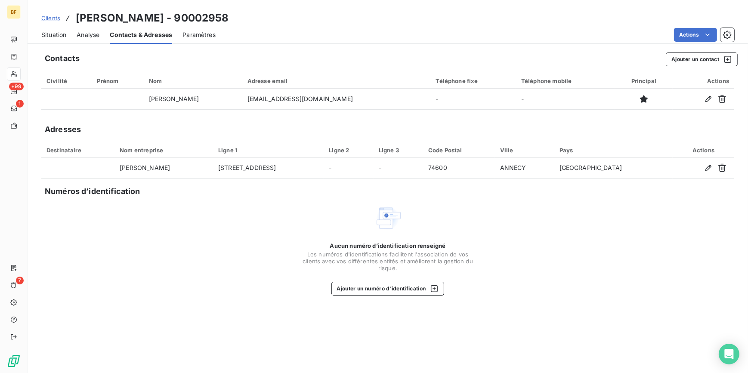
click at [55, 35] on span "Situation" at bounding box center [53, 35] width 25 height 9
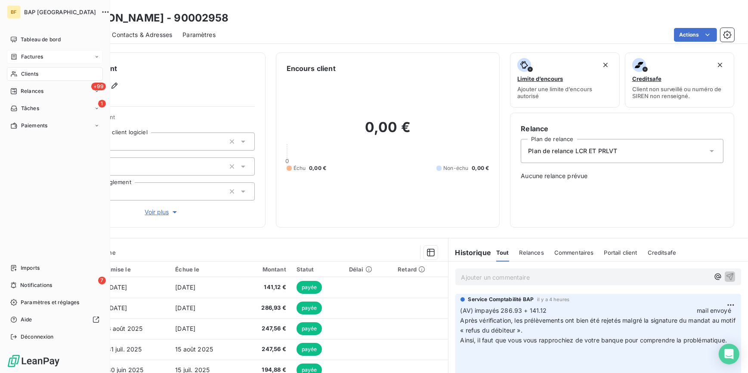
drag, startPoint x: 47, startPoint y: 40, endPoint x: 9, endPoint y: 56, distance: 42.2
click at [47, 40] on span "Tableau de bord" at bounding box center [41, 40] width 40 height 8
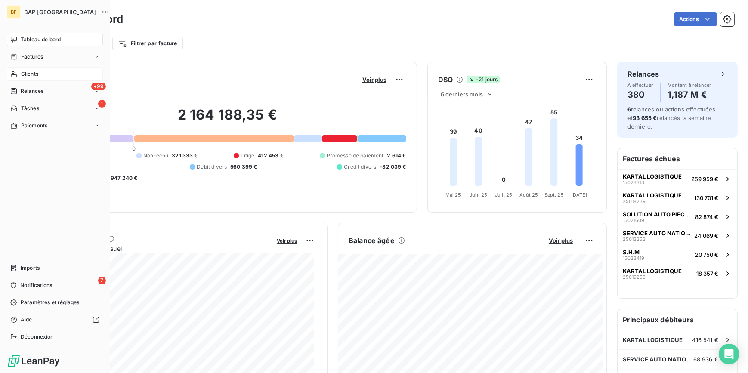
drag, startPoint x: 11, startPoint y: 75, endPoint x: 17, endPoint y: 73, distance: 6.4
click at [12, 75] on icon at bounding box center [13, 74] width 7 height 7
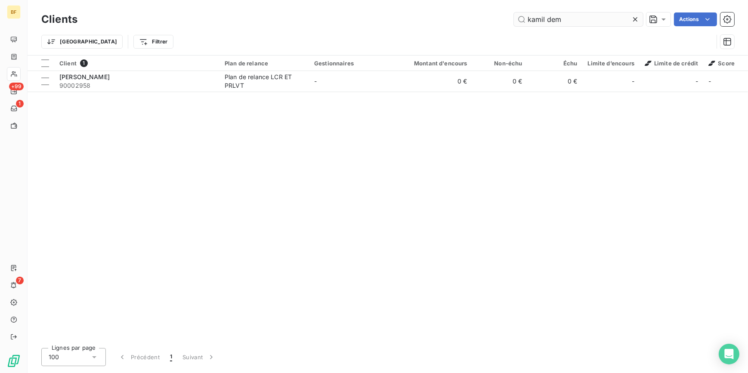
drag, startPoint x: 584, startPoint y: 17, endPoint x: 514, endPoint y: 19, distance: 70.6
click at [514, 19] on input "kamil dem" at bounding box center [578, 19] width 129 height 14
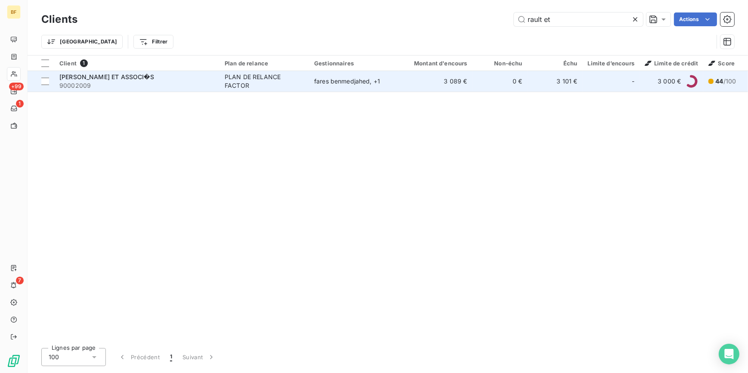
type input "rault et"
click at [257, 74] on div "PLAN DE RELANCE FACTOR" at bounding box center [264, 81] width 79 height 17
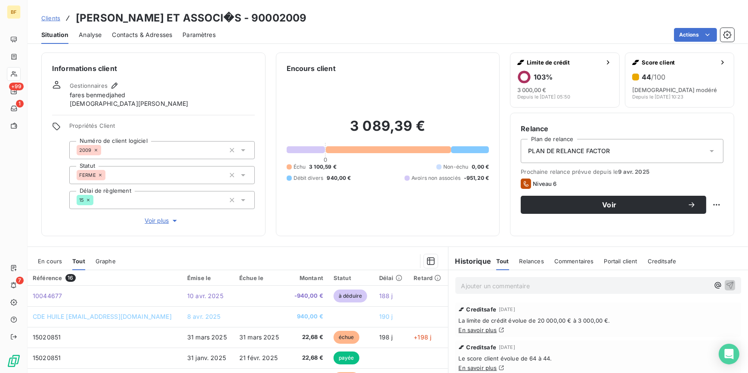
click at [507, 286] on p "Ajouter un commentaire ﻿" at bounding box center [585, 285] width 248 height 11
click at [520, 284] on span "(AV) envoi d'un mail a corfac pour" at bounding box center [510, 284] width 98 height 7
click at [601, 282] on p "(AV) envoi d'un mail à corfac pour" at bounding box center [585, 285] width 248 height 10
click at [536, 288] on span "(AV) envoi d'un mail à corfac pour" at bounding box center [510, 284] width 98 height 7
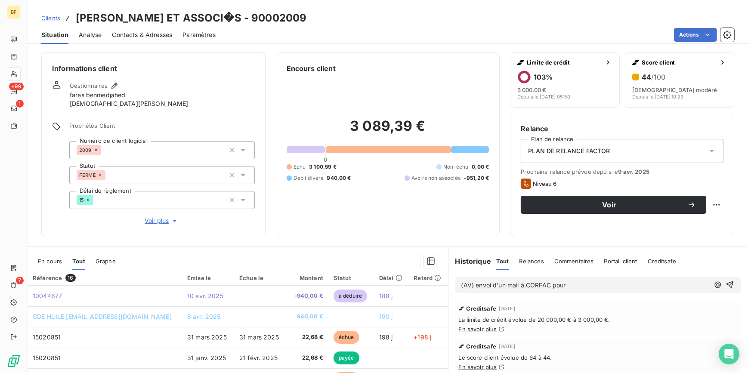
click at [572, 285] on p "(AV) envoi d'un mail à CORFAC pour" at bounding box center [585, 285] width 248 height 10
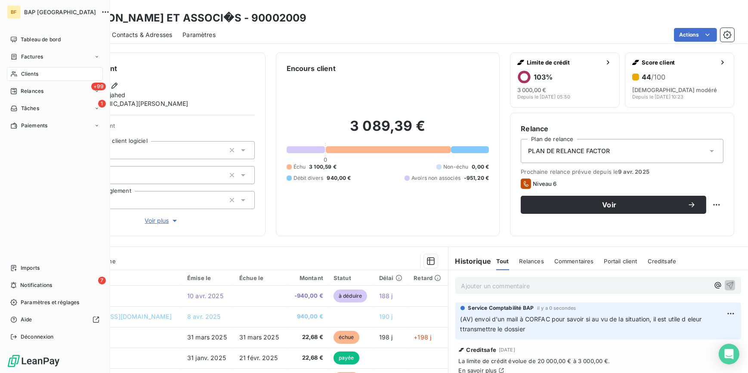
drag, startPoint x: 12, startPoint y: 74, endPoint x: 35, endPoint y: 67, distance: 23.3
click at [12, 74] on icon at bounding box center [13, 74] width 7 height 7
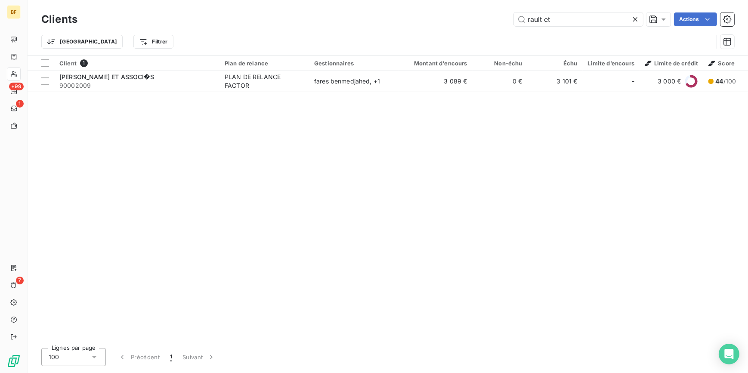
drag, startPoint x: 559, startPoint y: 18, endPoint x: 438, endPoint y: -1, distance: 122.3
click at [438, 0] on html "BF +99 1 7 Clients rault et Actions Trier Filtrer Client 1 Plan de relance Gest…" at bounding box center [374, 186] width 748 height 373
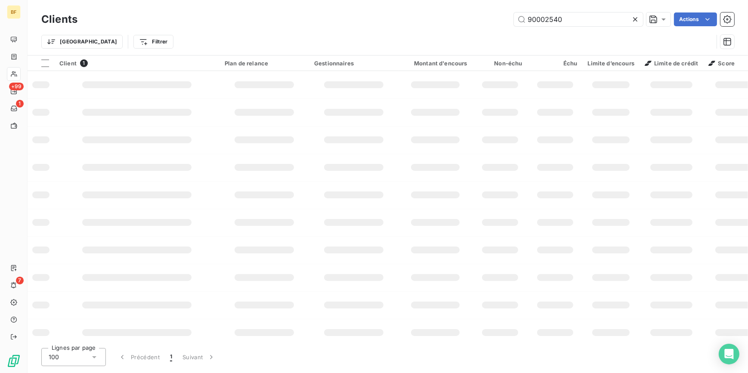
type input "90002540"
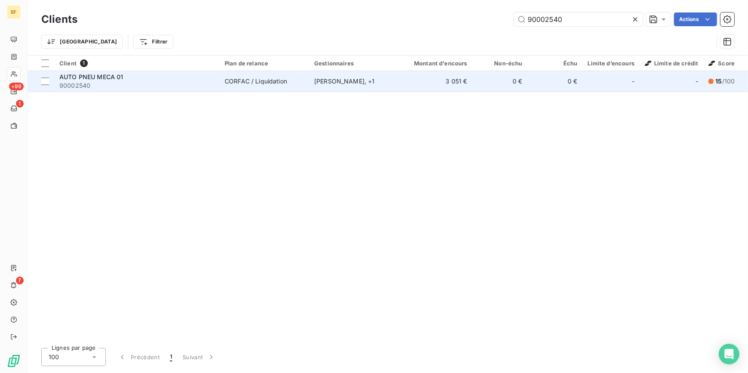
click at [431, 77] on td "3 051 €" at bounding box center [435, 81] width 74 height 21
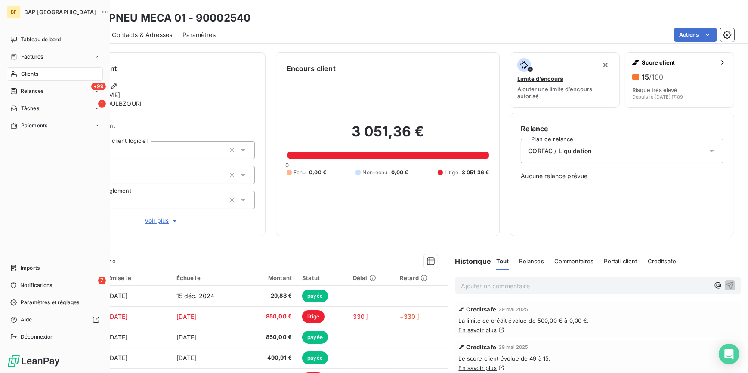
drag, startPoint x: 22, startPoint y: 72, endPoint x: 430, endPoint y: 11, distance: 412.0
click at [26, 72] on span "Clients" at bounding box center [29, 74] width 17 height 8
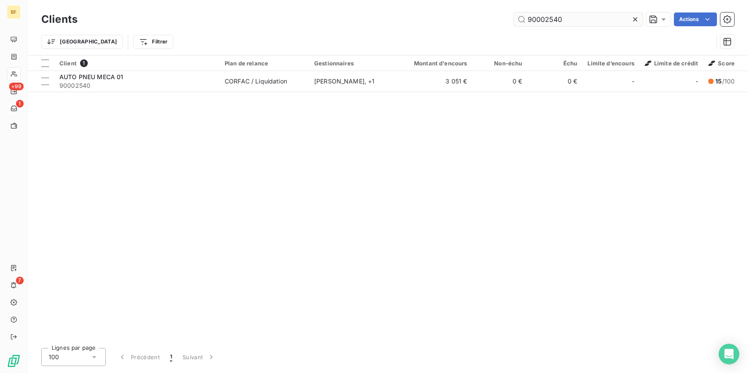
drag, startPoint x: 578, startPoint y: 18, endPoint x: 545, endPoint y: 17, distance: 33.6
click at [545, 17] on input "90002540" at bounding box center [578, 19] width 129 height 14
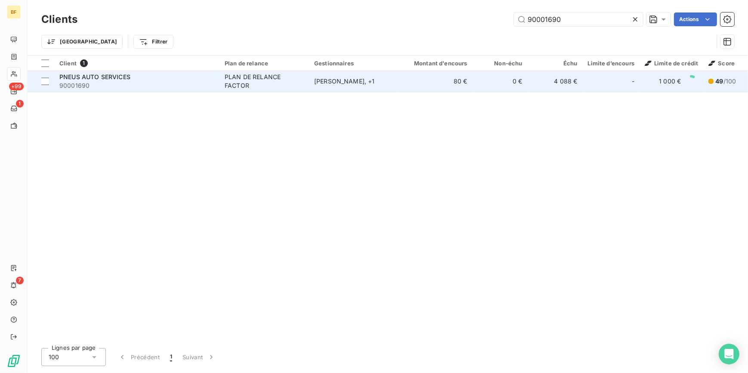
type input "90001690"
click at [362, 83] on div "[PERSON_NAME] , + 1" at bounding box center [353, 81] width 79 height 9
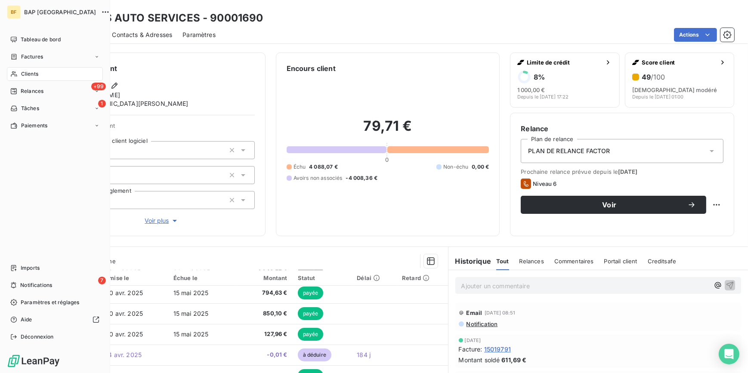
click at [19, 74] on div "Clients" at bounding box center [55, 74] width 96 height 14
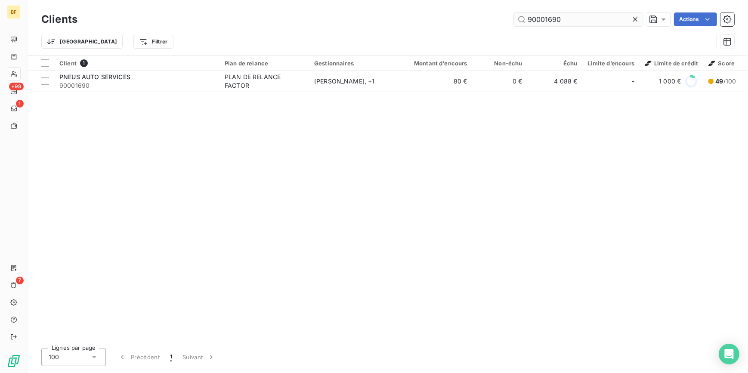
drag, startPoint x: 566, startPoint y: 14, endPoint x: 544, endPoint y: 16, distance: 22.1
click at [544, 16] on input "90001690" at bounding box center [578, 19] width 129 height 14
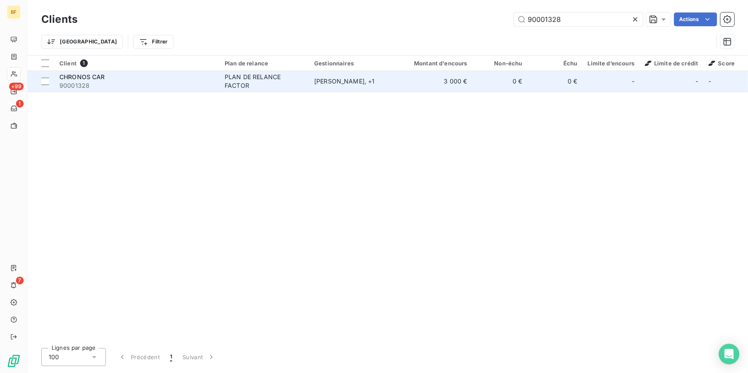
type input "90001328"
click at [266, 86] on div "PLAN DE RELANCE FACTOR" at bounding box center [264, 81] width 79 height 17
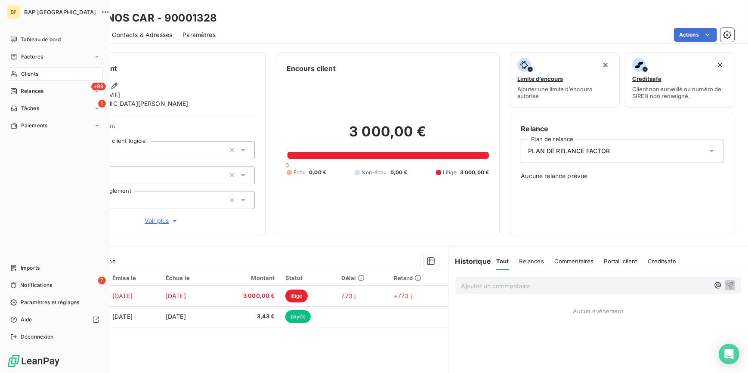
drag, startPoint x: 28, startPoint y: 69, endPoint x: 43, endPoint y: 65, distance: 14.7
click at [28, 69] on div "Clients" at bounding box center [55, 74] width 96 height 14
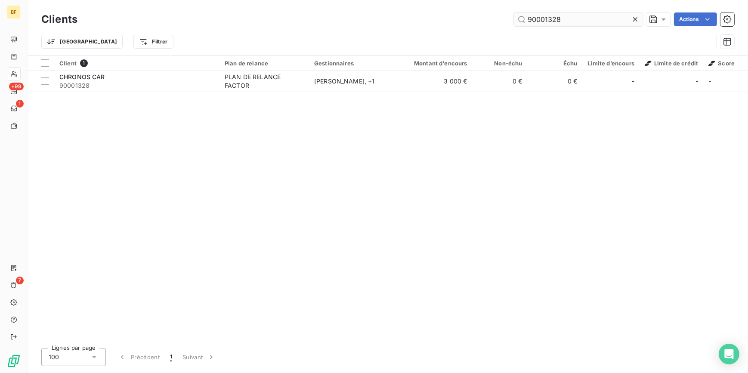
drag, startPoint x: 574, startPoint y: 13, endPoint x: 547, endPoint y: 17, distance: 27.4
click at [547, 17] on input "90001328" at bounding box center [578, 19] width 129 height 14
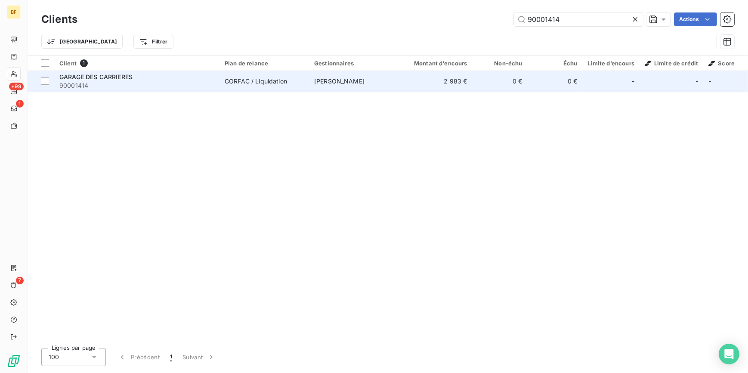
type input "90001414"
click at [177, 77] on div "GARAGE DES CARRIERES" at bounding box center [136, 77] width 155 height 9
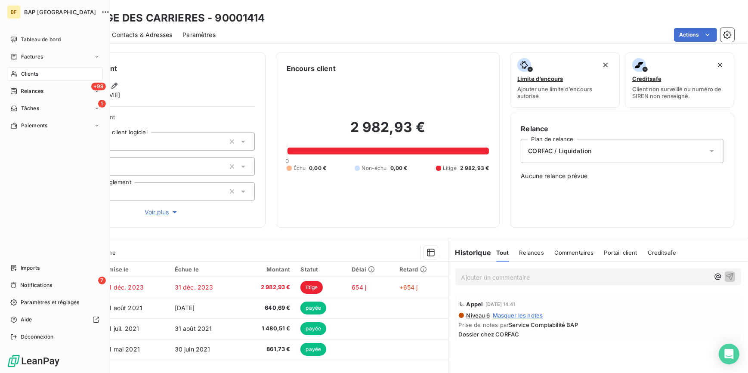
drag, startPoint x: 27, startPoint y: 77, endPoint x: 74, endPoint y: 68, distance: 48.8
click at [27, 77] on span "Clients" at bounding box center [29, 74] width 17 height 8
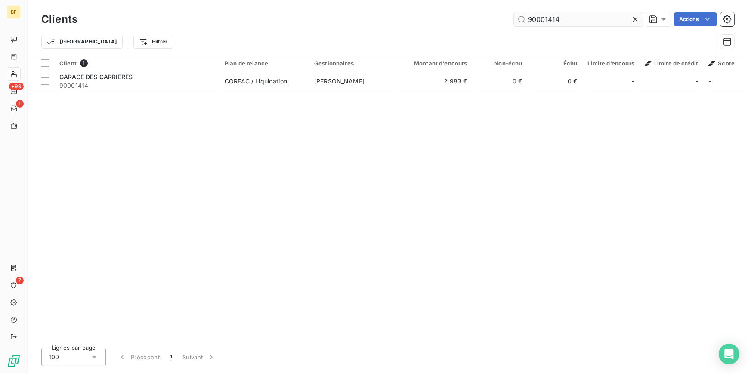
drag, startPoint x: 576, startPoint y: 22, endPoint x: 542, endPoint y: 18, distance: 33.8
click at [542, 18] on input "90001414" at bounding box center [578, 19] width 129 height 14
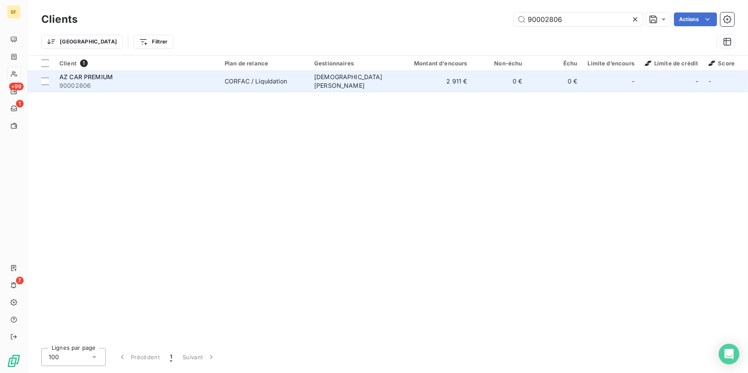
type input "90002806"
click at [190, 85] on span "90002806" at bounding box center [136, 85] width 155 height 9
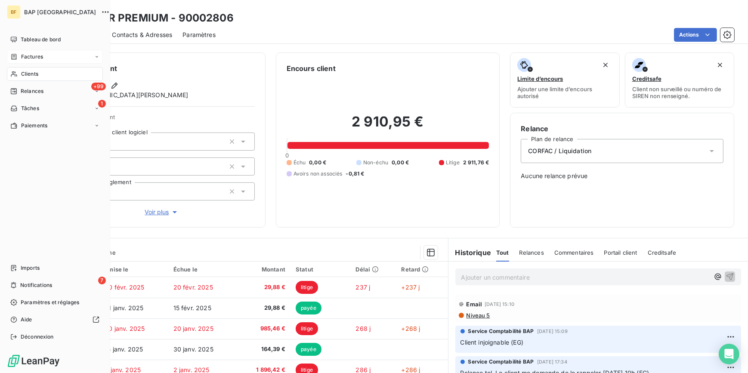
drag, startPoint x: 15, startPoint y: 72, endPoint x: 85, endPoint y: 60, distance: 70.7
click at [15, 72] on icon at bounding box center [13, 74] width 7 height 7
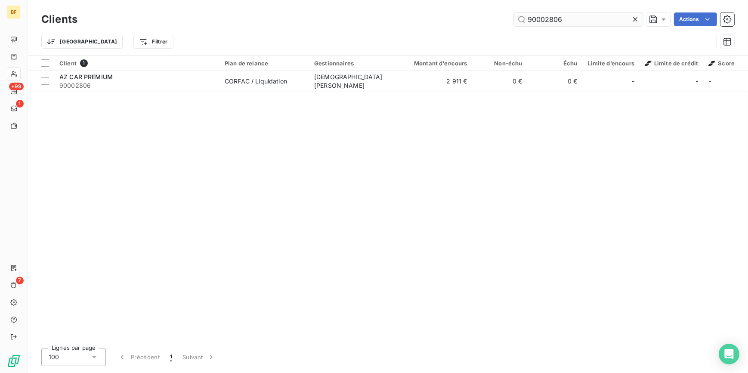
drag, startPoint x: 567, startPoint y: 20, endPoint x: 546, endPoint y: 19, distance: 21.5
click at [546, 19] on input "90002806" at bounding box center [578, 19] width 129 height 14
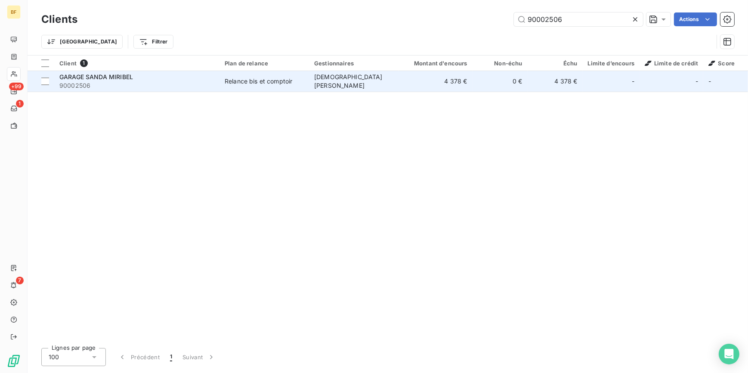
type input "90002506"
click at [160, 81] on span "90002506" at bounding box center [136, 85] width 155 height 9
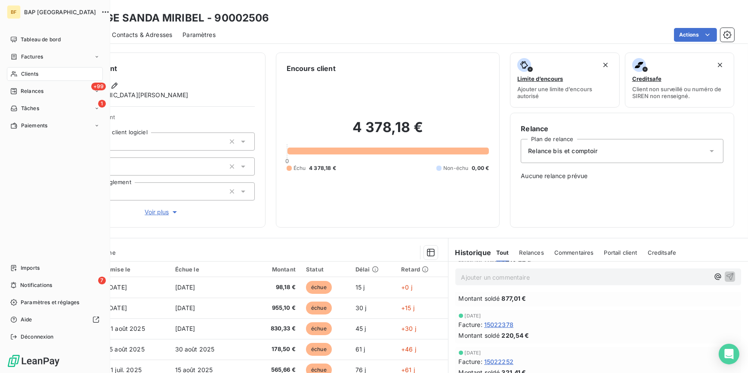
drag, startPoint x: 26, startPoint y: 71, endPoint x: 77, endPoint y: 70, distance: 51.2
click at [26, 71] on span "Clients" at bounding box center [29, 74] width 17 height 8
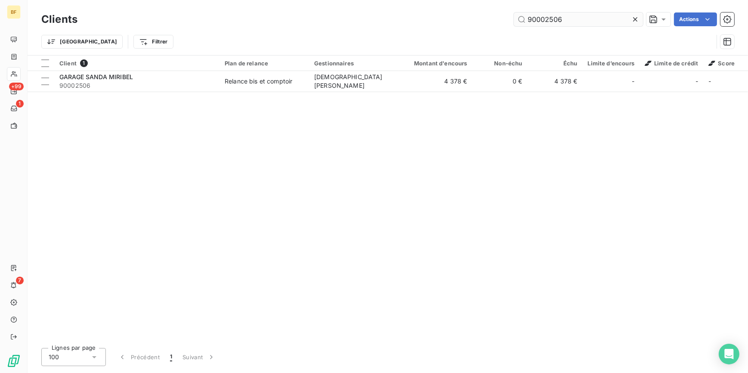
drag, startPoint x: 569, startPoint y: 22, endPoint x: 545, endPoint y: 19, distance: 24.3
click at [545, 19] on input "90002506" at bounding box center [578, 19] width 129 height 14
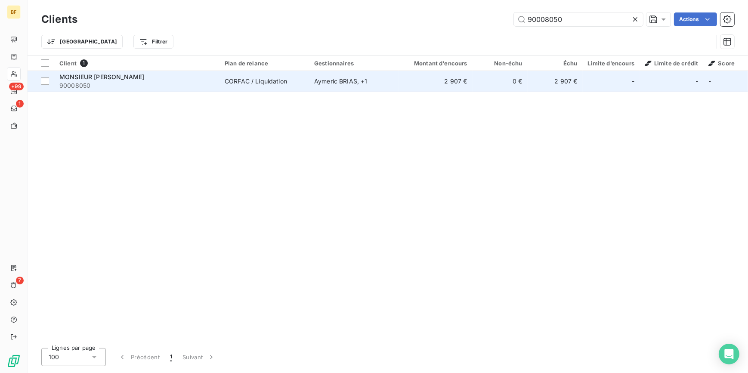
type input "90008050"
click at [307, 86] on td "CORFAC / Liquidation" at bounding box center [263, 81] width 89 height 21
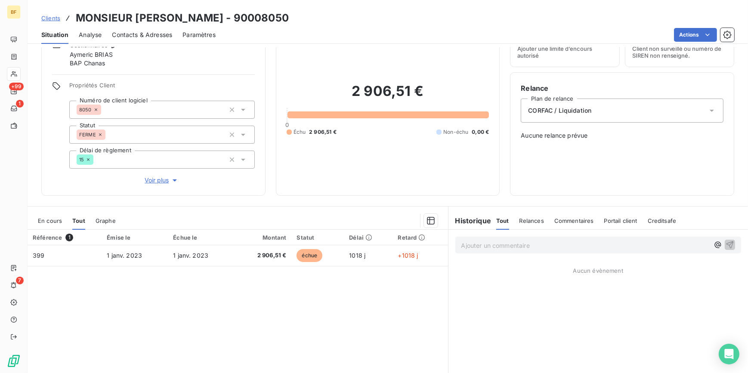
scroll to position [78, 0]
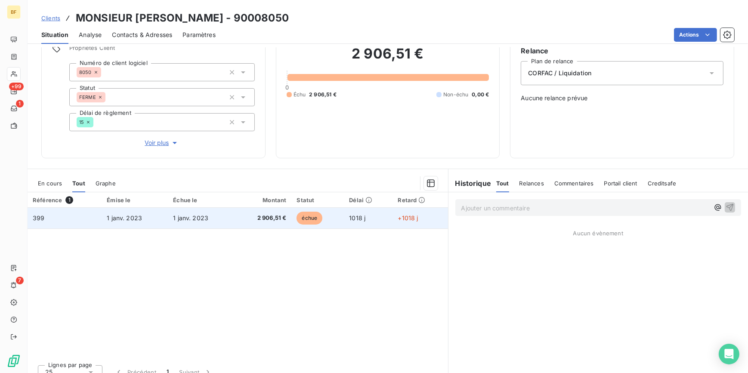
click at [303, 213] on span "échue" at bounding box center [309, 218] width 26 height 13
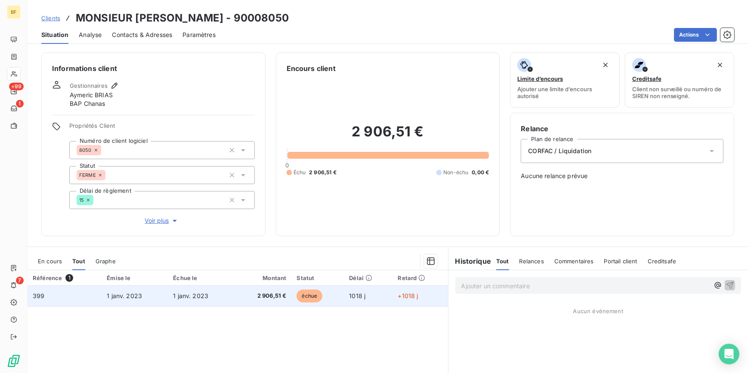
click at [344, 293] on td "1018 j" at bounding box center [368, 296] width 49 height 21
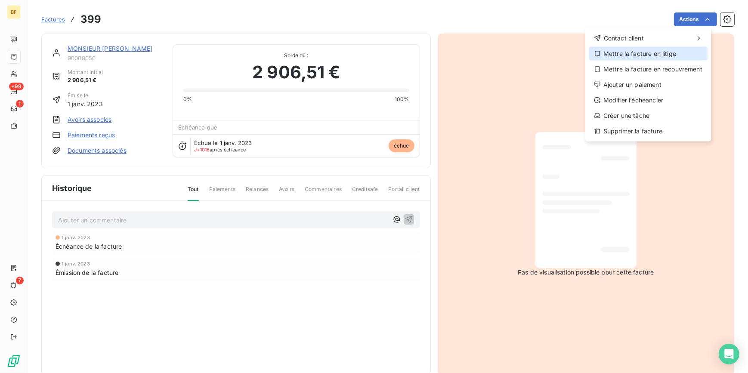
click at [669, 55] on div "Mettre la facture en litige" at bounding box center [648, 54] width 119 height 14
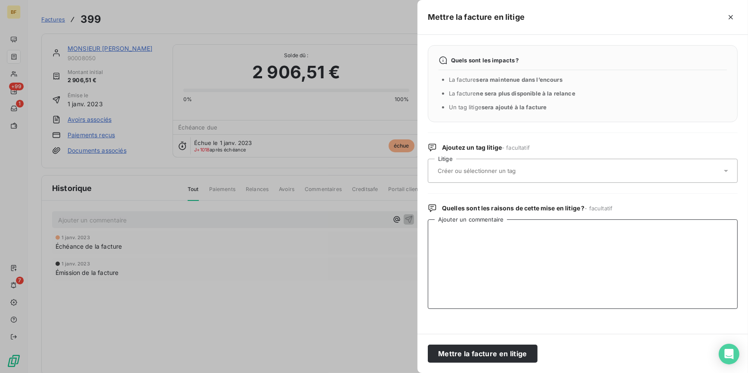
click at [512, 237] on textarea "Ajouter un commentaire" at bounding box center [583, 263] width 310 height 89
click at [494, 164] on div at bounding box center [578, 171] width 287 height 18
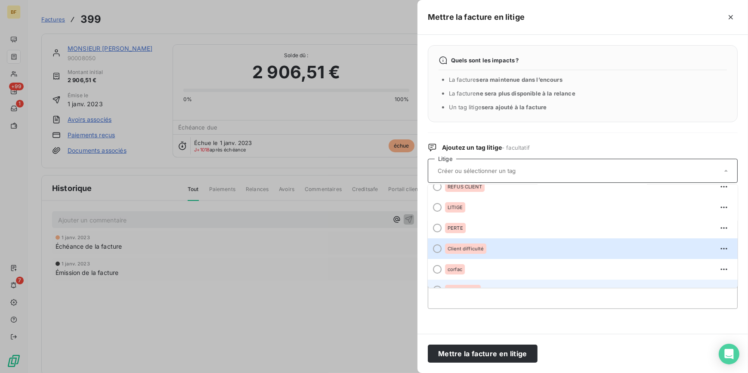
scroll to position [39, 0]
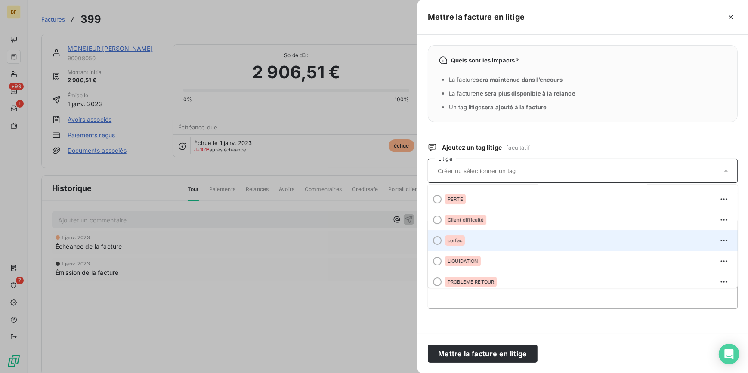
click at [441, 237] on span at bounding box center [435, 240] width 14 height 21
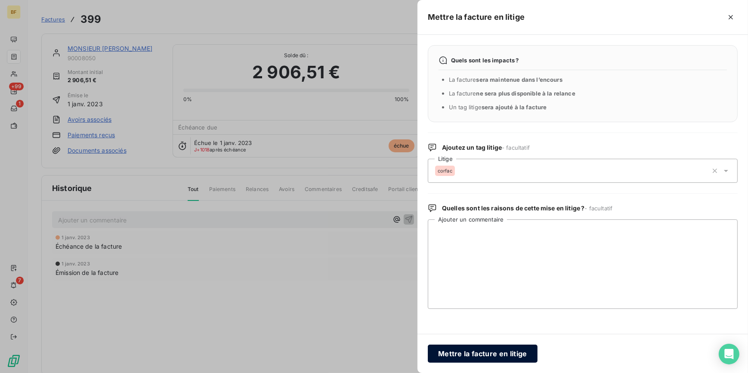
click at [488, 350] on button "Mettre la facture en litige" at bounding box center [483, 354] width 110 height 18
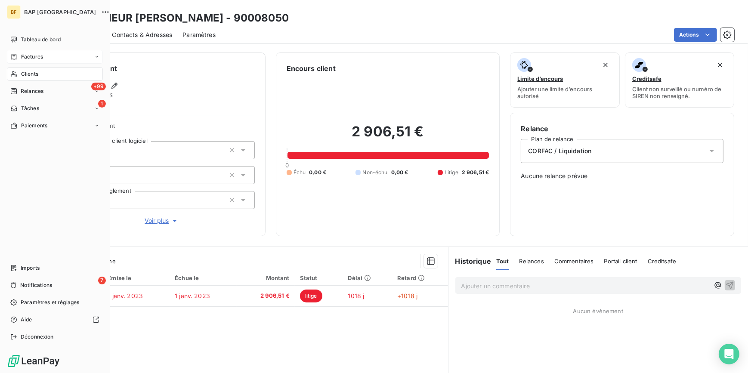
drag, startPoint x: 26, startPoint y: 77, endPoint x: 92, endPoint y: 55, distance: 69.9
click at [21, 74] on span "Clients" at bounding box center [29, 74] width 17 height 8
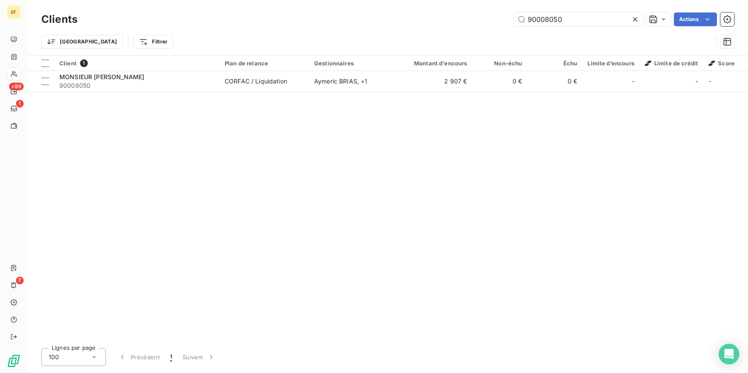
drag, startPoint x: 552, startPoint y: 18, endPoint x: 500, endPoint y: 12, distance: 52.4
click at [500, 13] on div "90008050 Actions" at bounding box center [411, 19] width 646 height 14
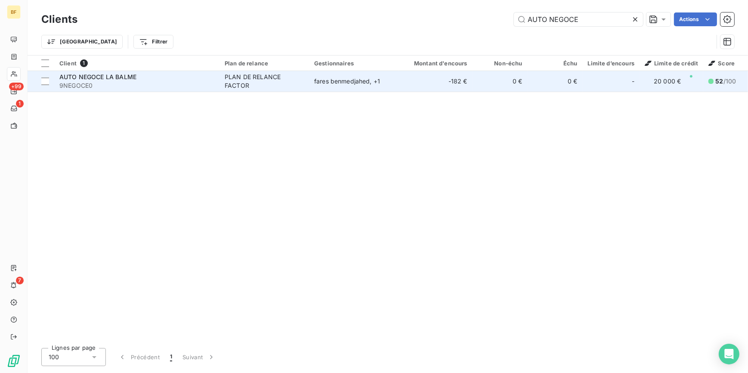
type input "AUTO NEGOCE"
click at [211, 76] on div "AUTO NEGOCE LA BALME" at bounding box center [136, 77] width 155 height 9
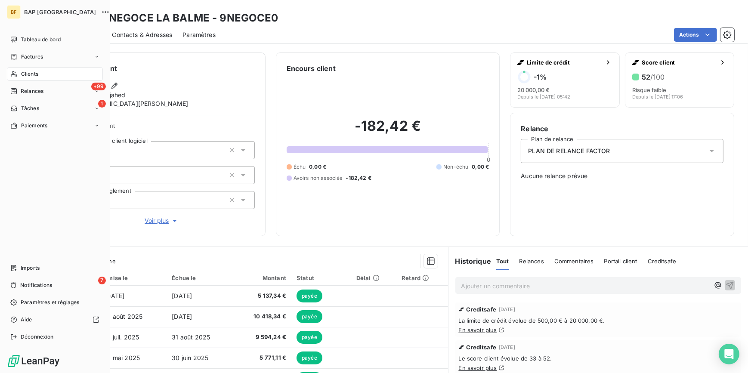
click at [20, 77] on div "Clients" at bounding box center [55, 74] width 96 height 14
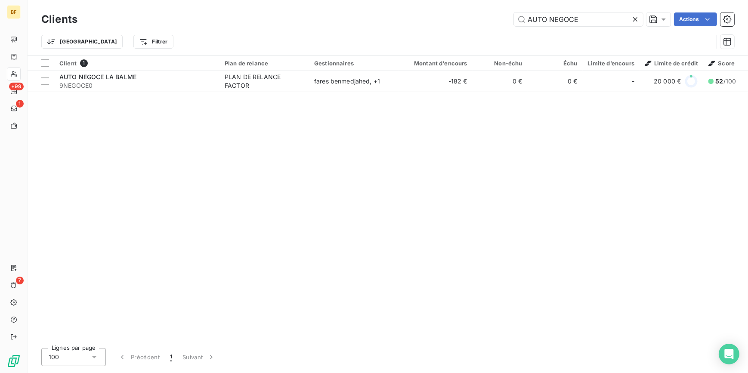
drag, startPoint x: 605, startPoint y: 20, endPoint x: 467, endPoint y: 4, distance: 139.0
click at [468, 4] on div "Clients AUTO NEGOCE Actions Trier Filtrer" at bounding box center [388, 27] width 720 height 55
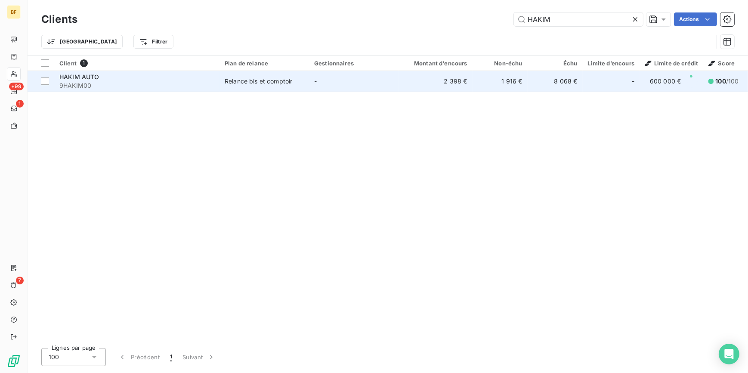
type input "HAKIM"
click at [159, 89] on span "9HAKIM00" at bounding box center [136, 85] width 155 height 9
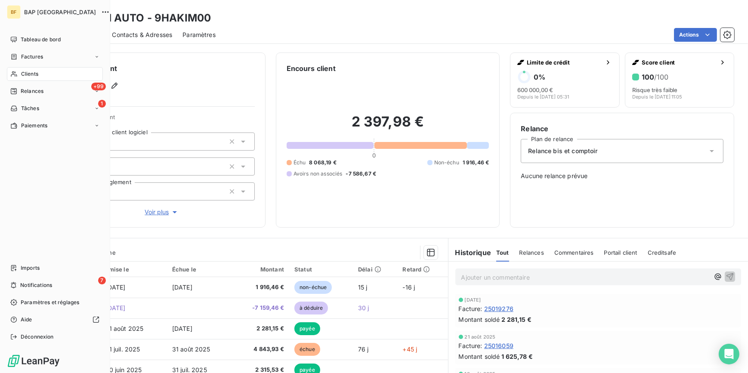
click at [25, 71] on span "Clients" at bounding box center [29, 74] width 17 height 8
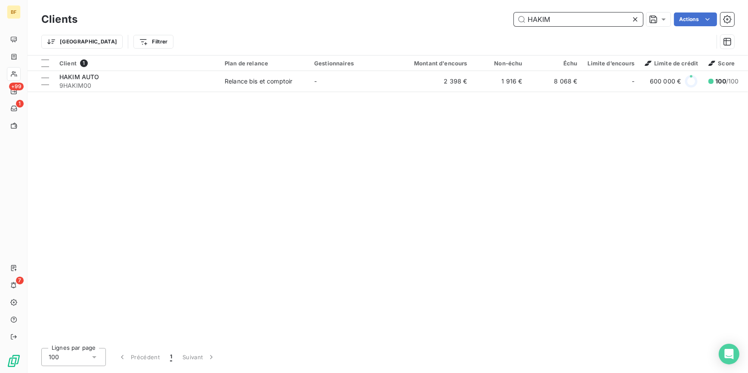
drag, startPoint x: 567, startPoint y: 14, endPoint x: 471, endPoint y: 14, distance: 96.8
click at [471, 14] on div "HAKIM Actions" at bounding box center [411, 19] width 646 height 14
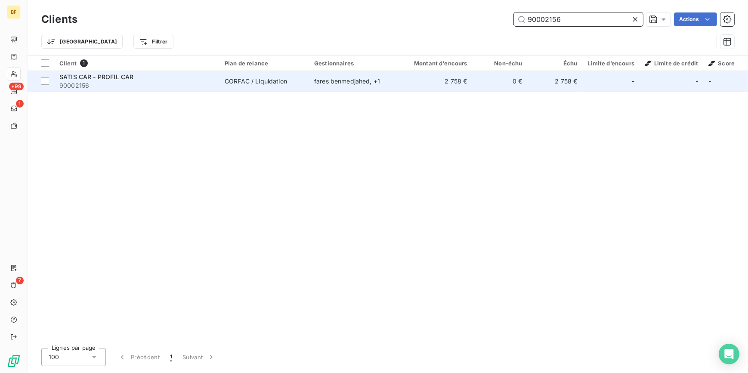
type input "90002156"
click at [316, 81] on div "fares benmedjahed , + 1" at bounding box center [353, 81] width 79 height 9
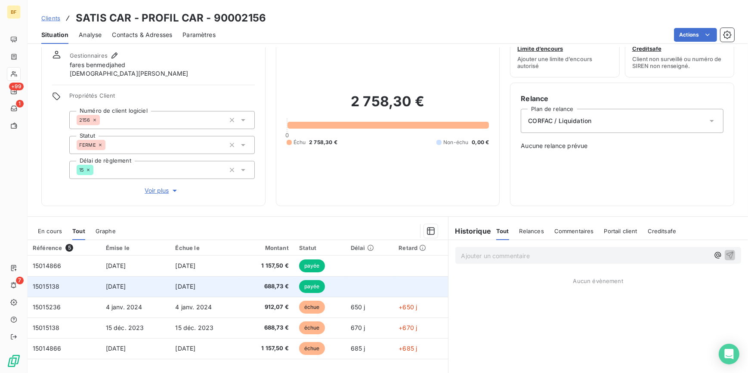
scroll to position [49, 0]
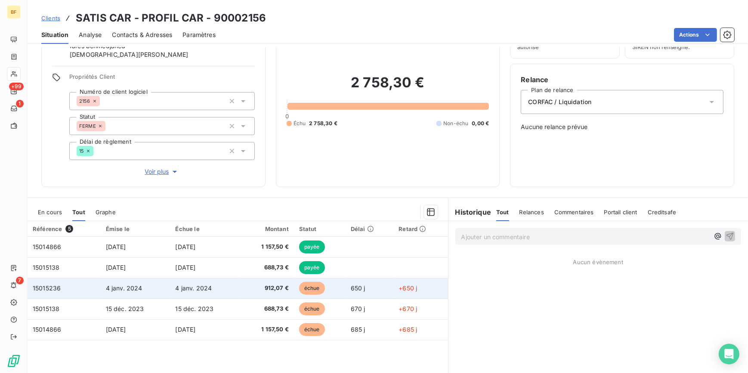
click at [273, 292] on td "912,07 €" at bounding box center [267, 288] width 54 height 21
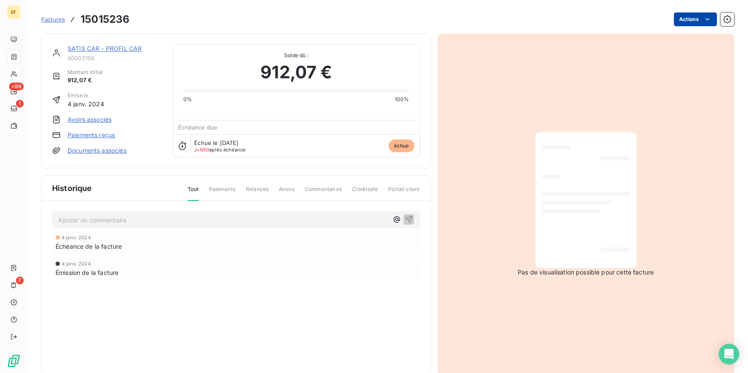
click at [684, 12] on html "BF +99 1 7 Factures 15015236 Actions SATIS CAR - PROFIL CAR 90002156 Montant in…" at bounding box center [374, 186] width 748 height 373
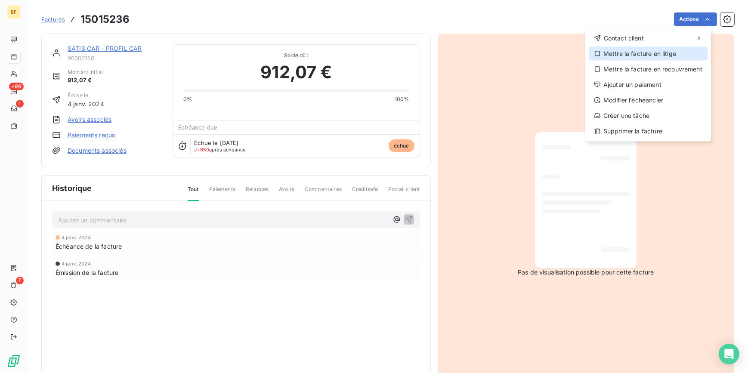
click at [634, 54] on div "Mettre la facture en litige" at bounding box center [648, 54] width 119 height 14
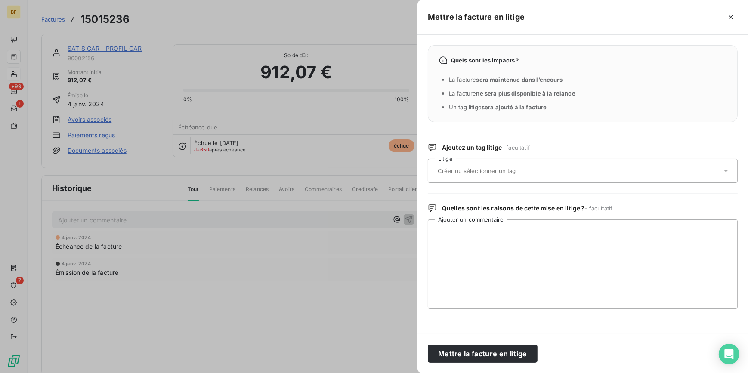
click at [475, 176] on div at bounding box center [578, 171] width 287 height 18
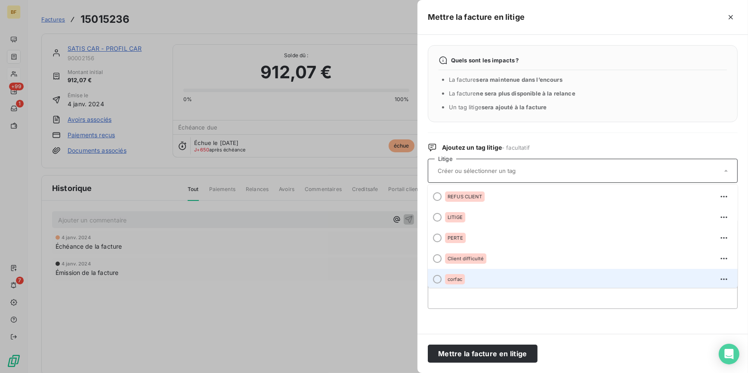
click at [450, 277] on span "corfac" at bounding box center [454, 279] width 15 height 5
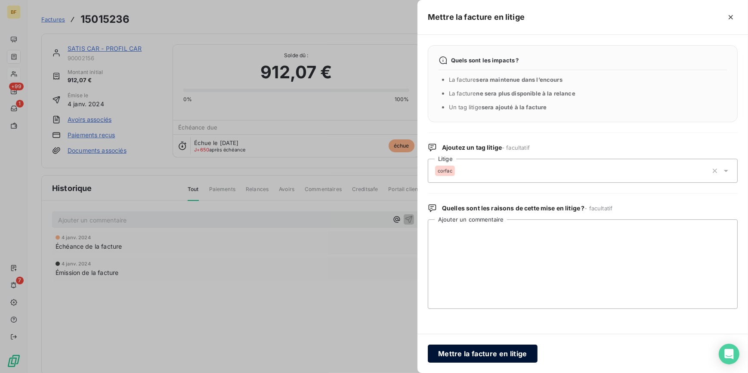
click at [482, 348] on button "Mettre la facture en litige" at bounding box center [483, 354] width 110 height 18
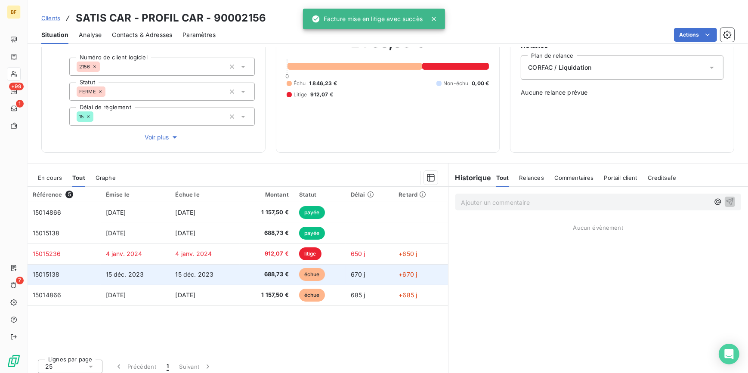
scroll to position [88, 0]
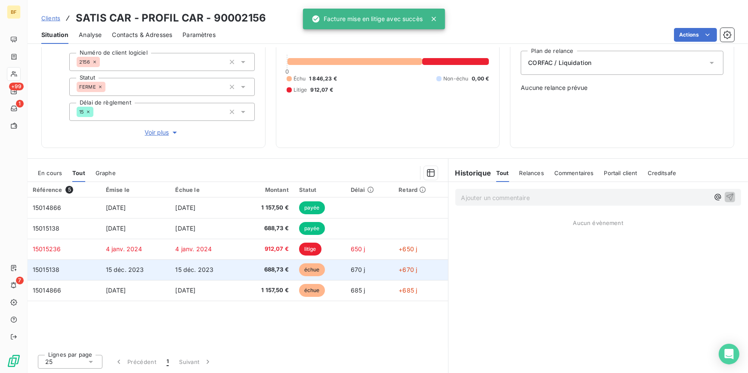
click at [285, 265] on span "688,73 €" at bounding box center [266, 269] width 43 height 9
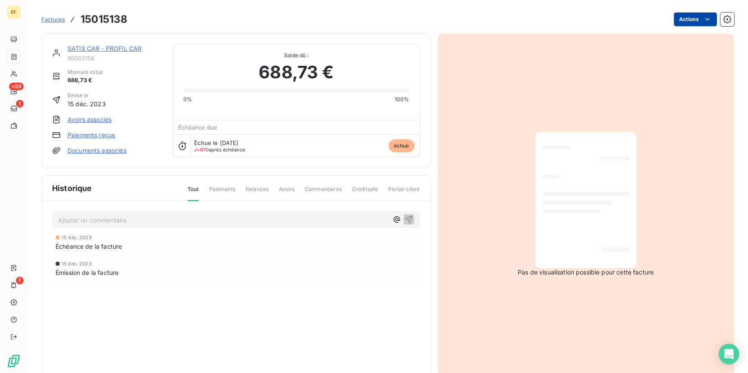
click at [680, 18] on html "BF +99 1 7 Factures 15015138 Actions SATIS CAR - PROFIL CAR 90002156 Montant in…" at bounding box center [374, 186] width 748 height 373
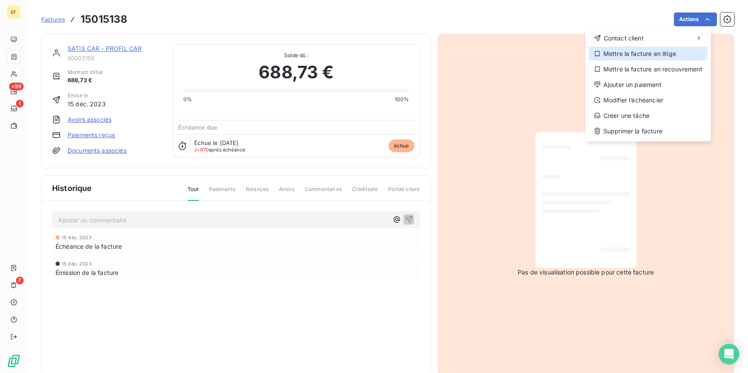
click at [658, 55] on div "Mettre la facture en litige" at bounding box center [648, 54] width 119 height 14
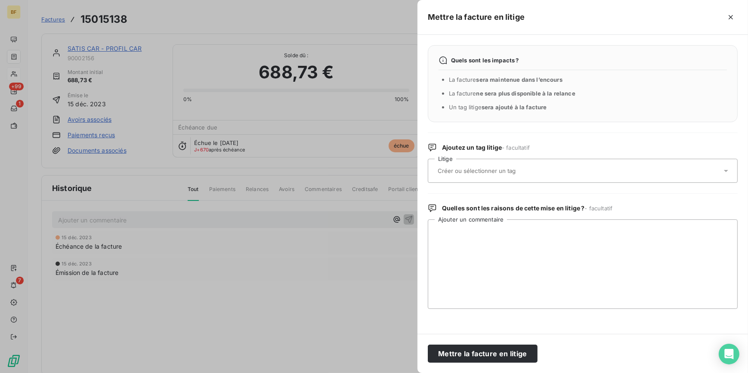
click at [462, 178] on div at bounding box center [578, 171] width 287 height 18
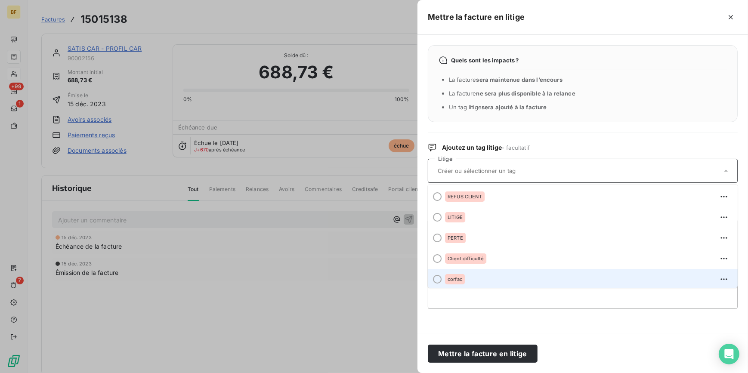
click at [455, 280] on div "corfac" at bounding box center [455, 279] width 20 height 10
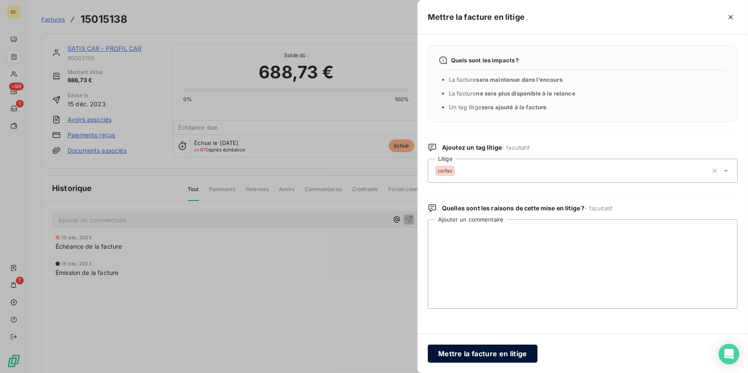
click at [480, 357] on button "Mettre la facture en litige" at bounding box center [483, 354] width 110 height 18
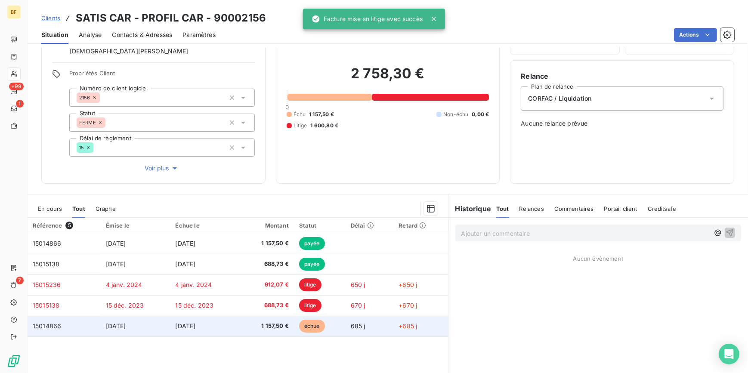
scroll to position [88, 0]
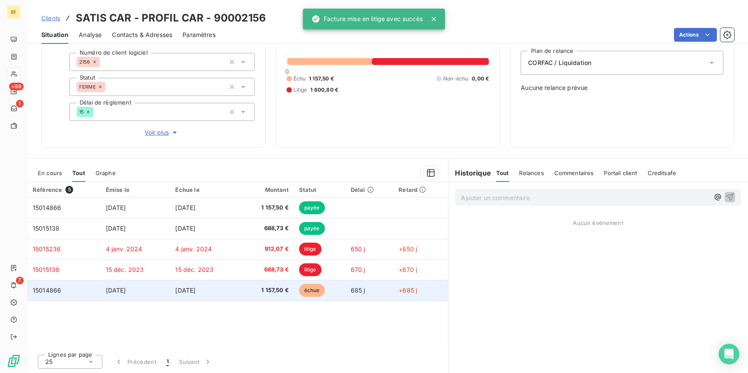
click at [266, 288] on span "1 157,50 €" at bounding box center [266, 290] width 43 height 9
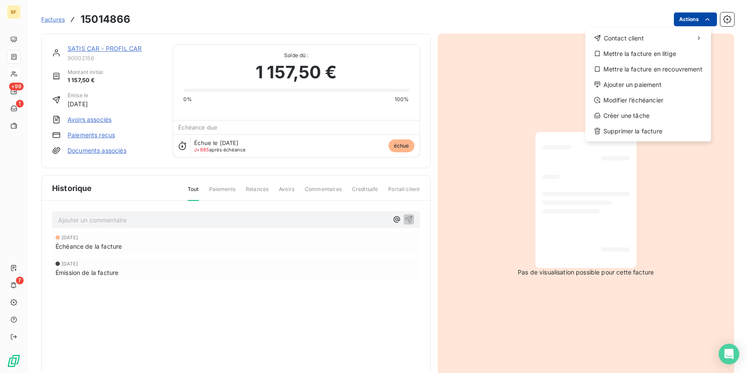
click at [681, 16] on html "BF +99 1 7 Factures 15014866 Actions Contact client Mettre la facture en litige…" at bounding box center [374, 186] width 748 height 373
click at [645, 52] on div "Mettre la facture en litige" at bounding box center [648, 54] width 119 height 14
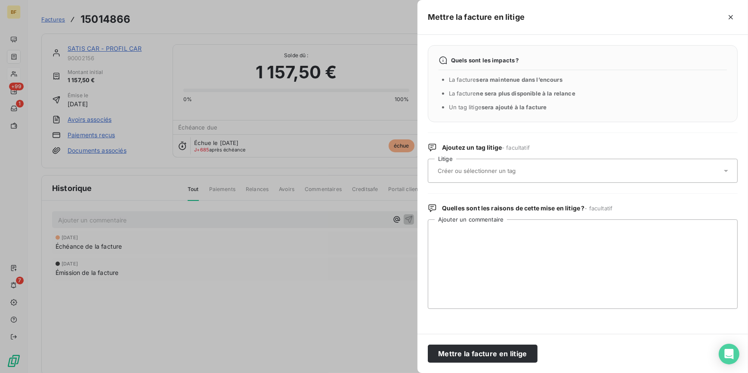
click at [480, 178] on div at bounding box center [578, 171] width 287 height 18
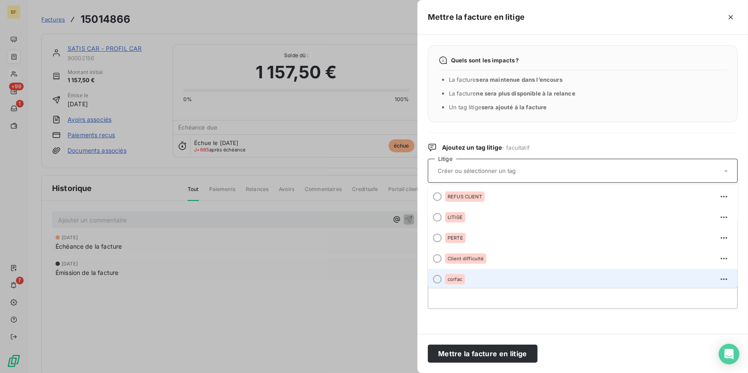
click at [453, 280] on div "corfac" at bounding box center [455, 279] width 20 height 10
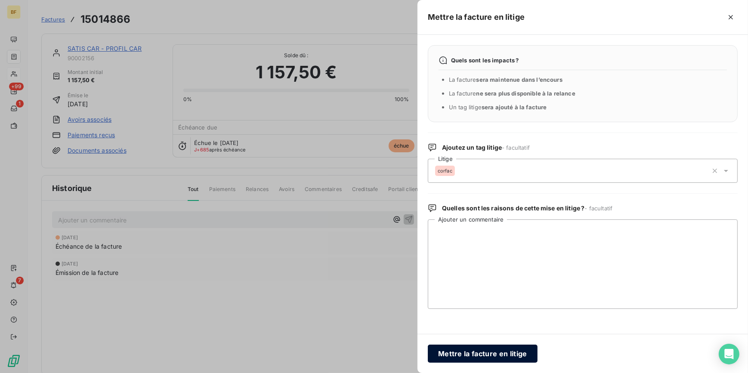
click at [481, 353] on button "Mettre la facture en litige" at bounding box center [483, 354] width 110 height 18
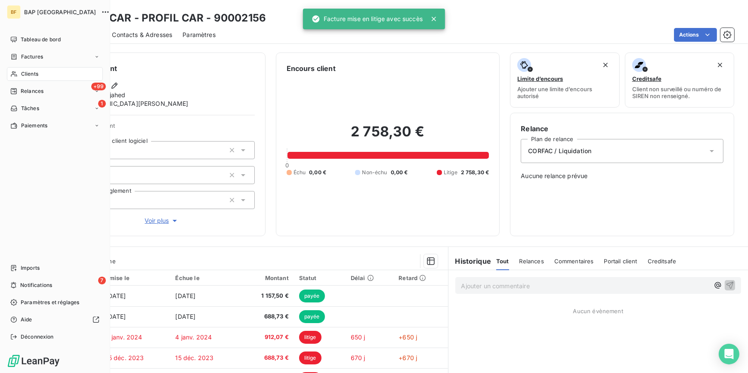
drag, startPoint x: 23, startPoint y: 76, endPoint x: 410, endPoint y: 7, distance: 392.8
click at [25, 76] on span "Clients" at bounding box center [29, 74] width 17 height 8
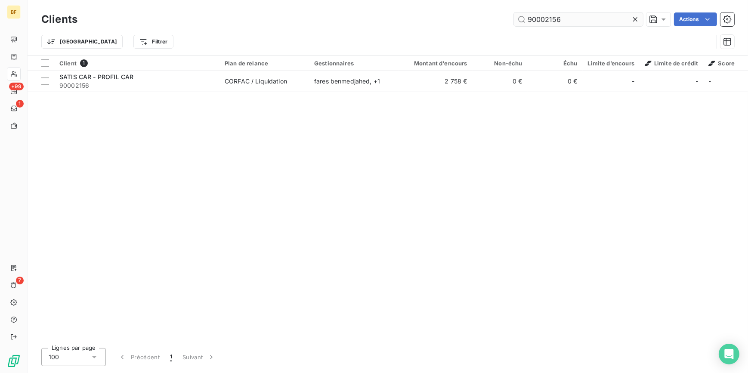
drag, startPoint x: 572, startPoint y: 19, endPoint x: 545, endPoint y: 17, distance: 26.8
click at [545, 17] on input "90002156" at bounding box center [578, 19] width 129 height 14
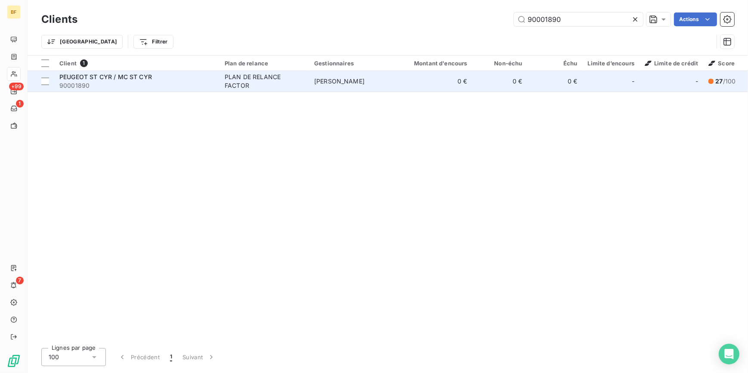
type input "90001890"
click at [258, 75] on div "PLAN DE RELANCE FACTOR" at bounding box center [264, 81] width 79 height 17
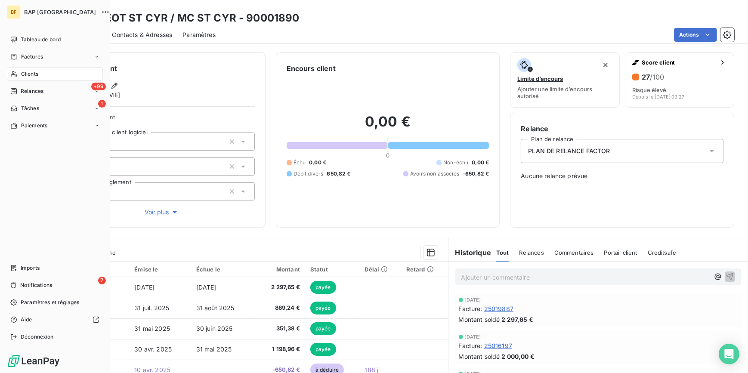
click at [34, 71] on span "Clients" at bounding box center [29, 74] width 17 height 8
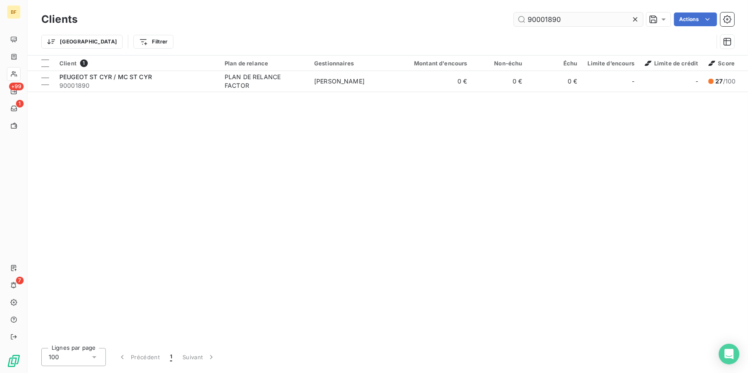
drag, startPoint x: 594, startPoint y: 16, endPoint x: 545, endPoint y: 18, distance: 48.2
click at [545, 18] on input "90001890" at bounding box center [578, 19] width 129 height 14
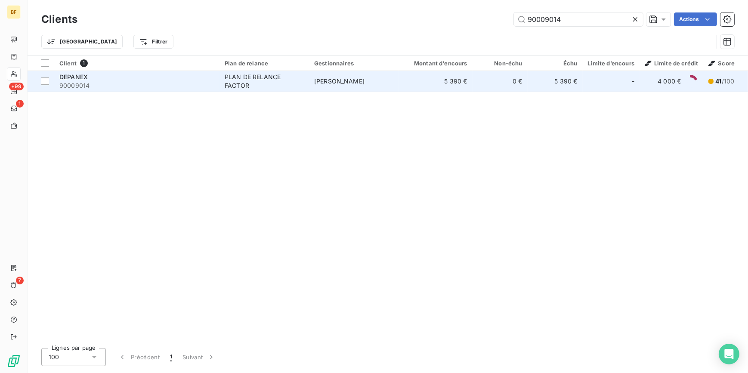
type input "90009014"
click at [234, 86] on div "PLAN DE RELANCE FACTOR" at bounding box center [264, 81] width 79 height 17
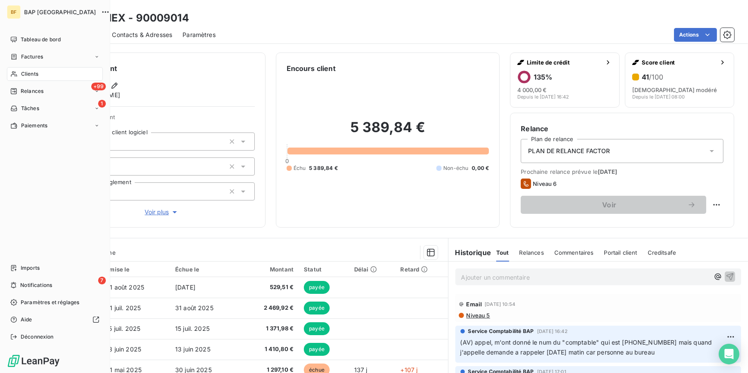
drag, startPoint x: 34, startPoint y: 74, endPoint x: 41, endPoint y: 72, distance: 7.6
click at [34, 74] on span "Clients" at bounding box center [29, 74] width 17 height 8
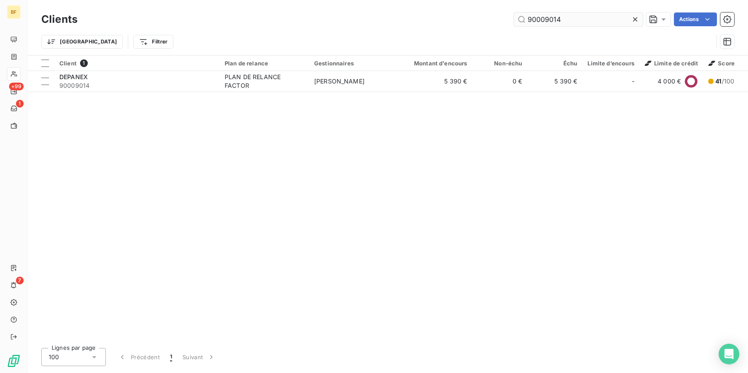
click at [543, 23] on input "90009014" at bounding box center [578, 19] width 129 height 14
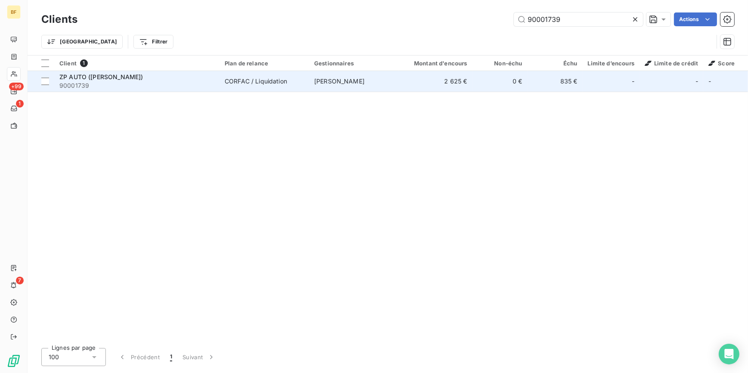
type input "90001739"
click at [164, 81] on span "90001739" at bounding box center [136, 85] width 155 height 9
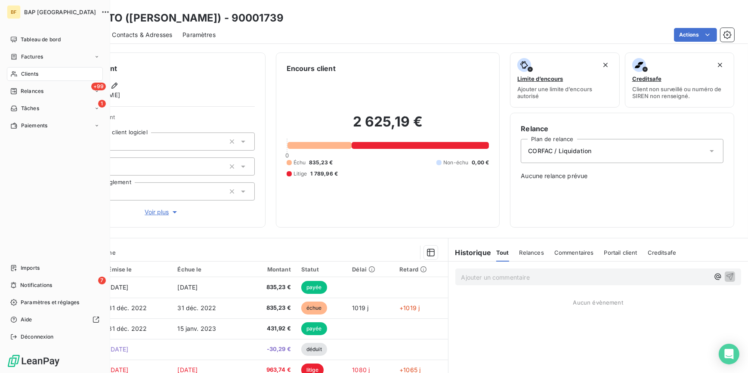
drag, startPoint x: 26, startPoint y: 72, endPoint x: 43, endPoint y: 70, distance: 16.9
click at [27, 73] on span "Clients" at bounding box center [29, 74] width 17 height 8
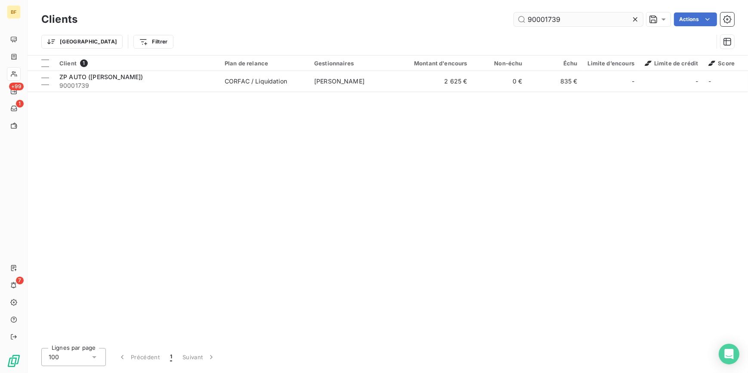
drag, startPoint x: 562, startPoint y: 20, endPoint x: 543, endPoint y: 19, distance: 19.0
click at [543, 19] on input "90001739" at bounding box center [578, 19] width 129 height 14
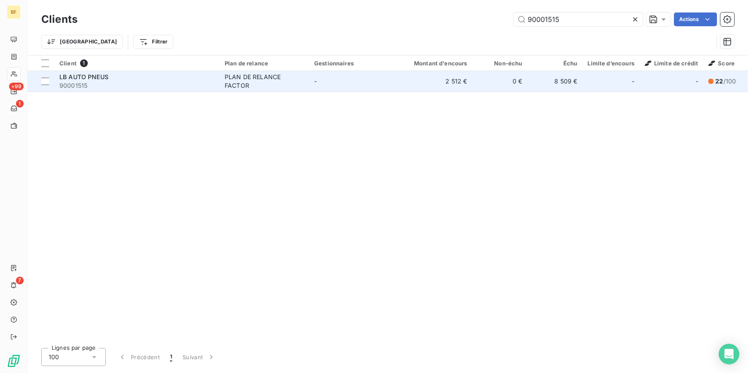
type input "90001515"
click at [327, 77] on td "-" at bounding box center [353, 81] width 89 height 21
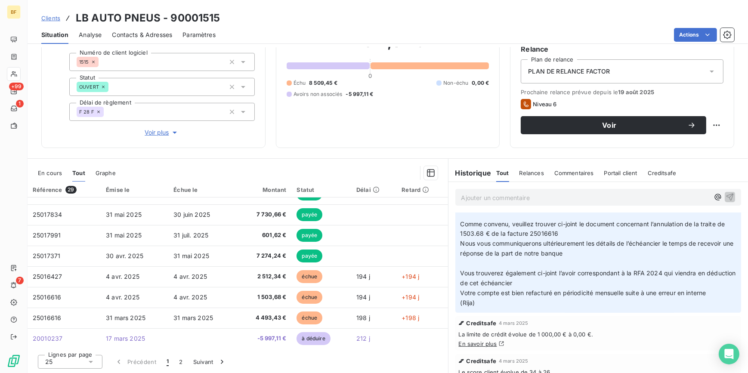
scroll to position [424, 0]
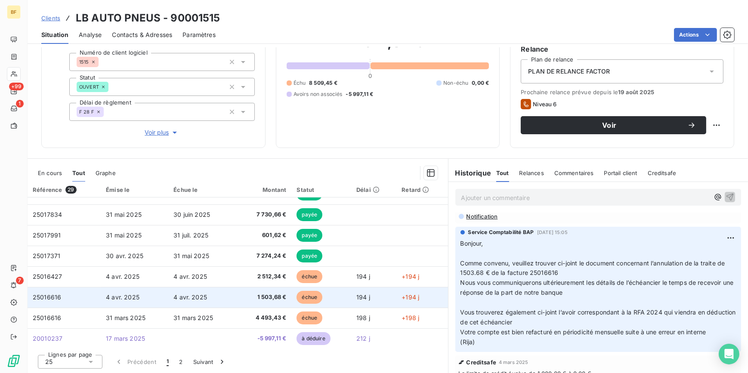
click at [258, 296] on span "1 503,68 €" at bounding box center [263, 297] width 45 height 9
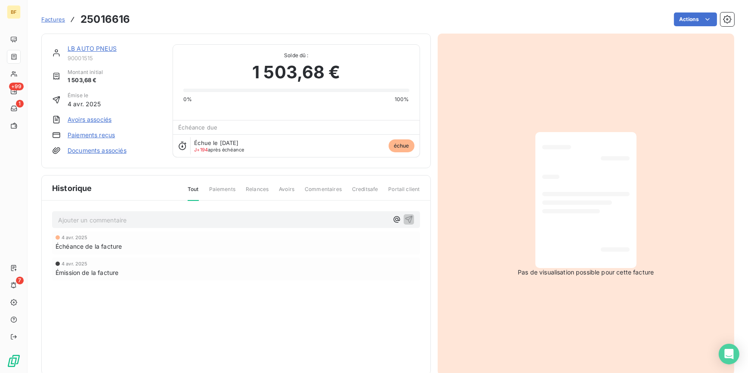
click at [558, 220] on div at bounding box center [585, 200] width 87 height 122
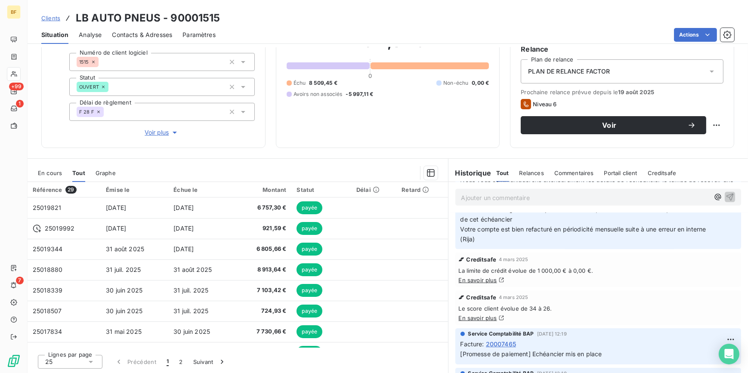
scroll to position [586, 0]
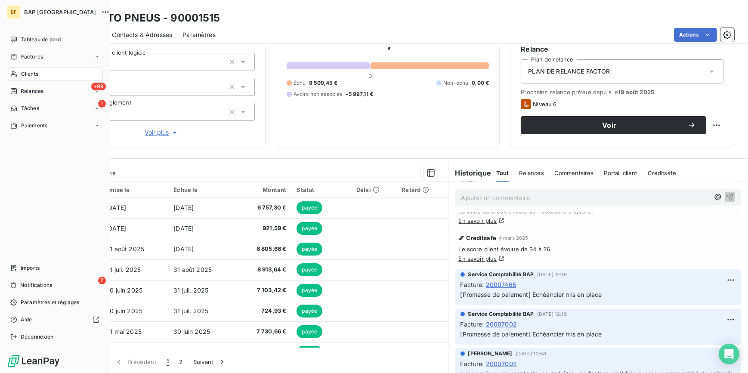
drag, startPoint x: 18, startPoint y: 74, endPoint x: 55, endPoint y: 68, distance: 38.0
click at [18, 74] on div "Clients" at bounding box center [55, 74] width 96 height 14
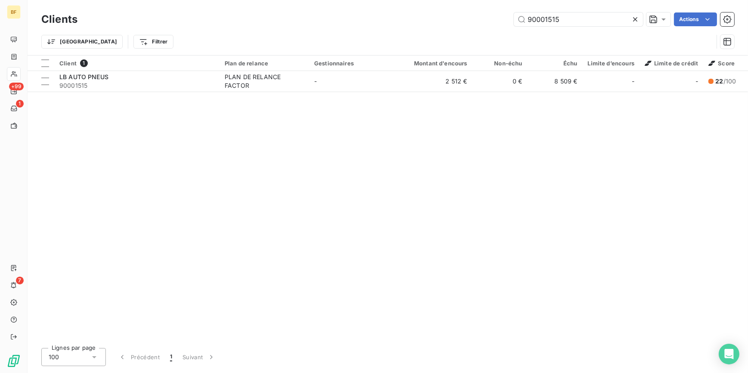
drag, startPoint x: 569, startPoint y: 21, endPoint x: 495, endPoint y: 10, distance: 75.1
click at [495, 10] on div "Clients 90001515 Actions" at bounding box center [387, 19] width 693 height 18
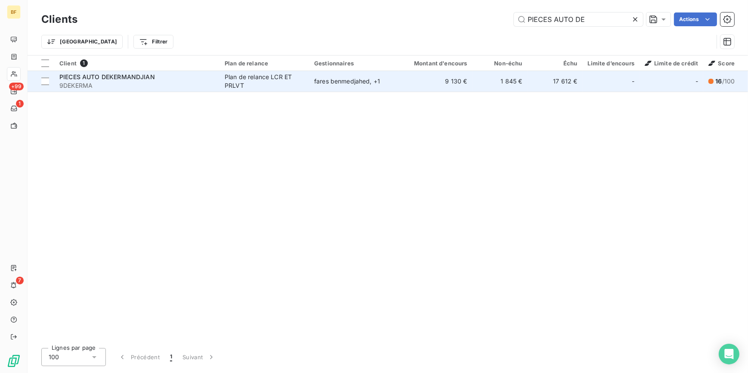
type input "PIECES AUTO DE"
click at [194, 81] on span "9DEKERMA" at bounding box center [136, 85] width 155 height 9
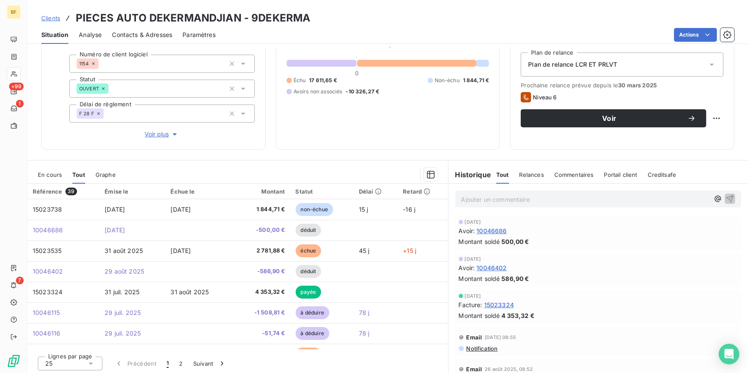
scroll to position [88, 0]
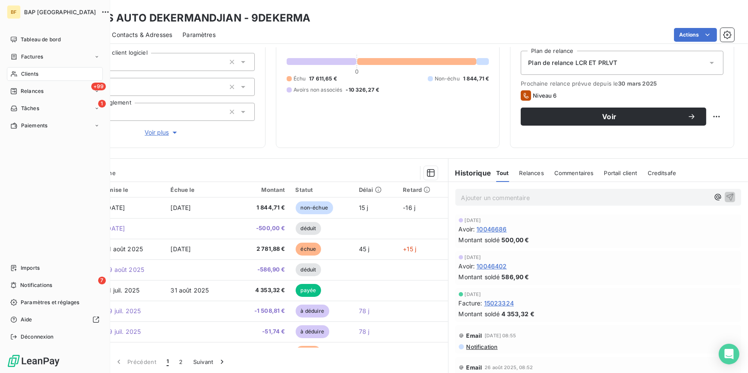
drag, startPoint x: 26, startPoint y: 73, endPoint x: 46, endPoint y: 64, distance: 21.9
click at [26, 73] on span "Clients" at bounding box center [29, 74] width 17 height 8
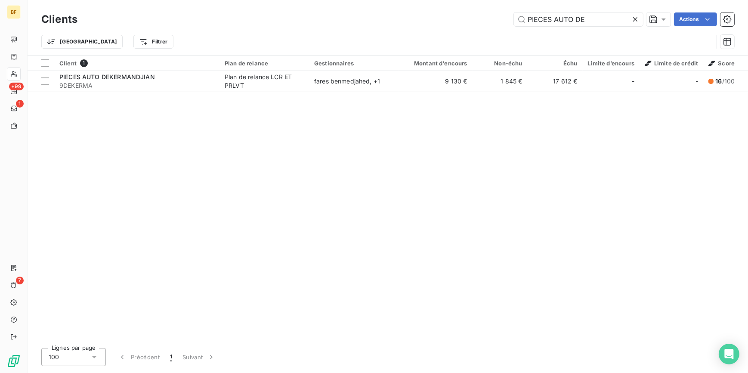
drag, startPoint x: 601, startPoint y: 17, endPoint x: 512, endPoint y: 18, distance: 89.5
click at [512, 18] on div "PIECES AUTO DE Actions" at bounding box center [411, 19] width 646 height 14
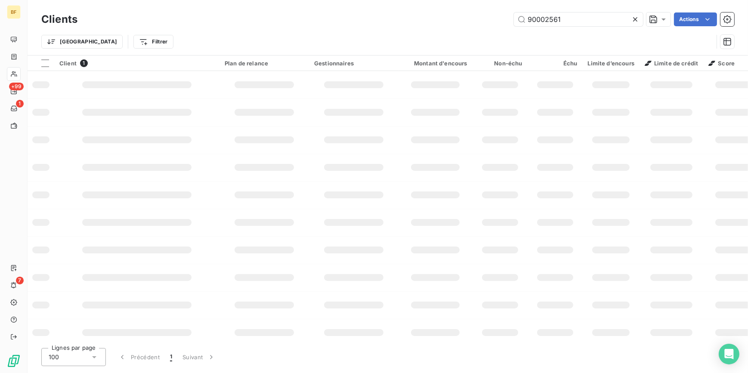
type input "90002561"
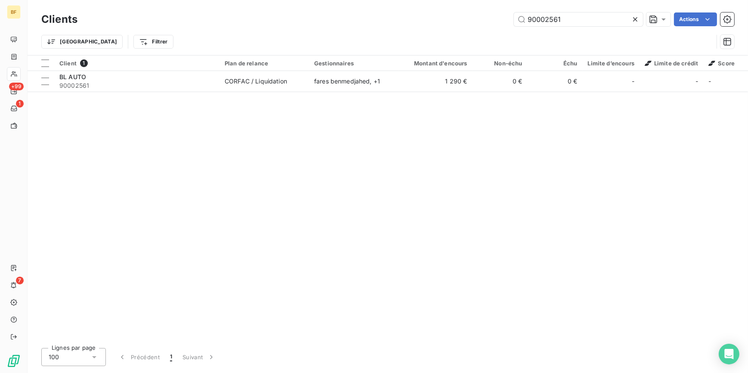
drag, startPoint x: 235, startPoint y: 96, endPoint x: -89, endPoint y: 166, distance: 331.9
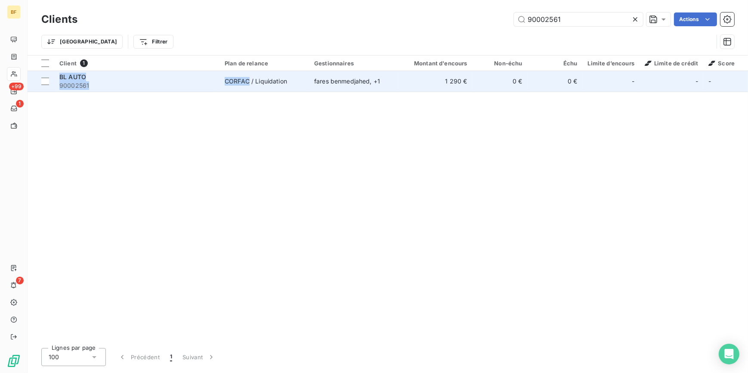
drag, startPoint x: -89, startPoint y: 166, endPoint x: 247, endPoint y: 76, distance: 348.2
click at [247, 76] on div "Client 1 Plan de relance Gestionnaires Montant d'encours Non-échu Échu Limite d…" at bounding box center [388, 198] width 720 height 286
click at [249, 77] on div "CORFAC / Liquidation" at bounding box center [256, 81] width 62 height 9
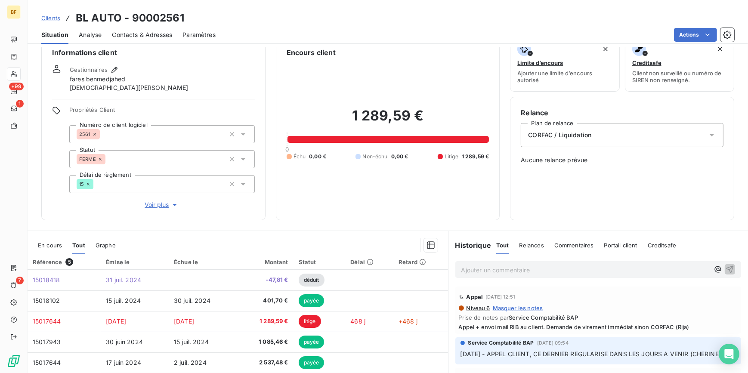
scroll to position [10, 0]
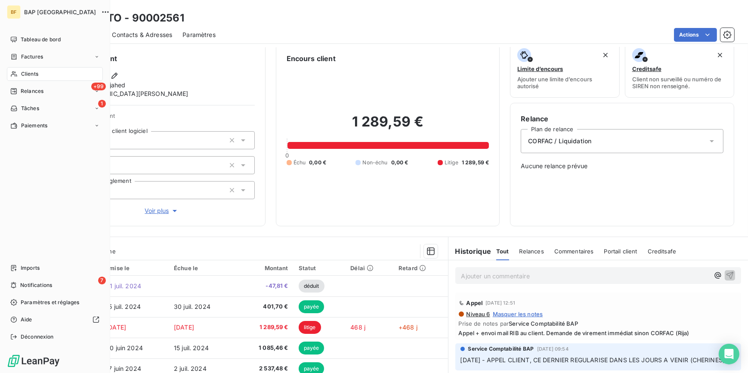
drag, startPoint x: 27, startPoint y: 71, endPoint x: 22, endPoint y: 72, distance: 4.4
click at [21, 72] on span "Clients" at bounding box center [29, 74] width 17 height 8
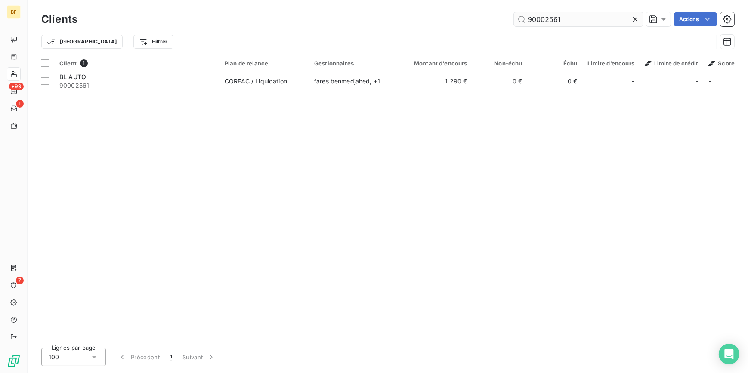
drag, startPoint x: 575, startPoint y: 25, endPoint x: 561, endPoint y: 22, distance: 14.1
click at [561, 22] on div "Clients 90002561 Actions" at bounding box center [387, 19] width 693 height 18
click at [570, 20] on input "90002561" at bounding box center [578, 19] width 129 height 14
drag, startPoint x: 567, startPoint y: 20, endPoint x: 545, endPoint y: 20, distance: 22.4
click at [545, 20] on input "90002561" at bounding box center [578, 19] width 129 height 14
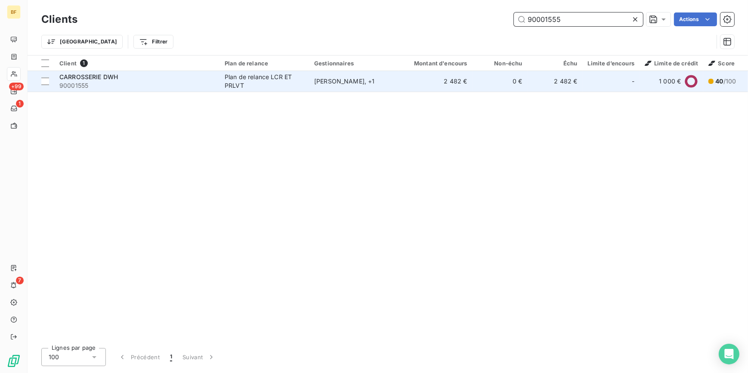
type input "90001555"
click at [242, 76] on div "Plan de relance LCR ET PRLVT" at bounding box center [264, 81] width 79 height 17
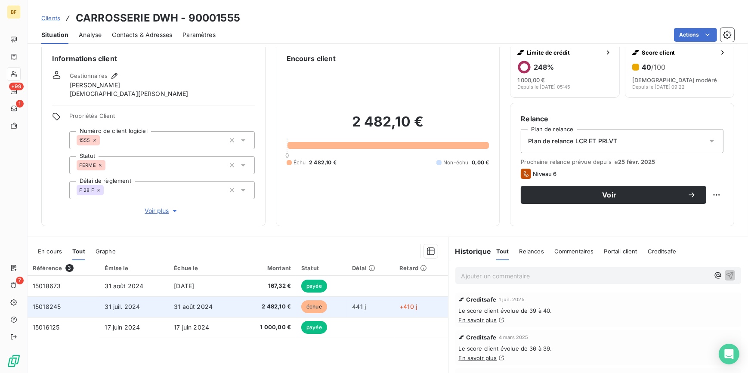
scroll to position [88, 0]
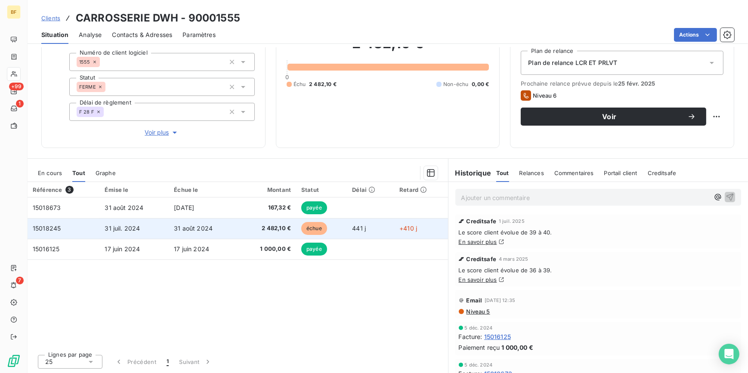
click at [235, 219] on td "31 août 2024" at bounding box center [203, 228] width 69 height 21
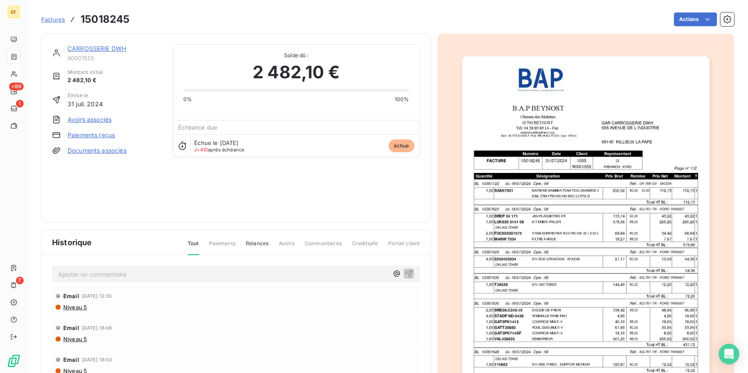
click at [591, 211] on img "button" at bounding box center [585, 231] width 247 height 350
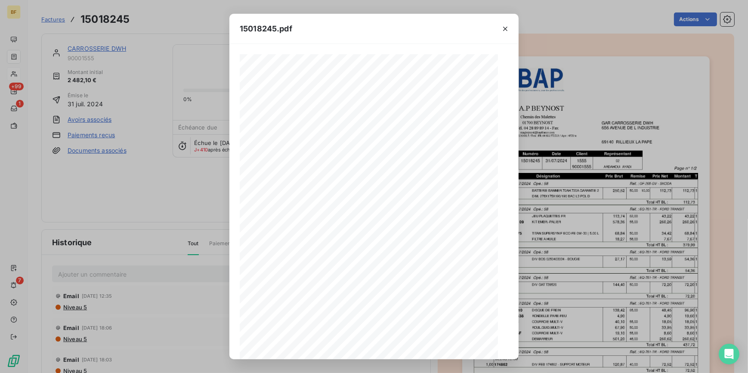
scroll to position [70, 0]
click at [393, 346] on icon "button" at bounding box center [392, 346] width 9 height 9
drag, startPoint x: 197, startPoint y: 28, endPoint x: 59, endPoint y: 9, distance: 139.3
click at [197, 28] on div "15018245.pdf B.A.P BEYNOST GAR CARROSSERIE DWH Chemin des Malettes [STREET_ADDR…" at bounding box center [374, 186] width 748 height 373
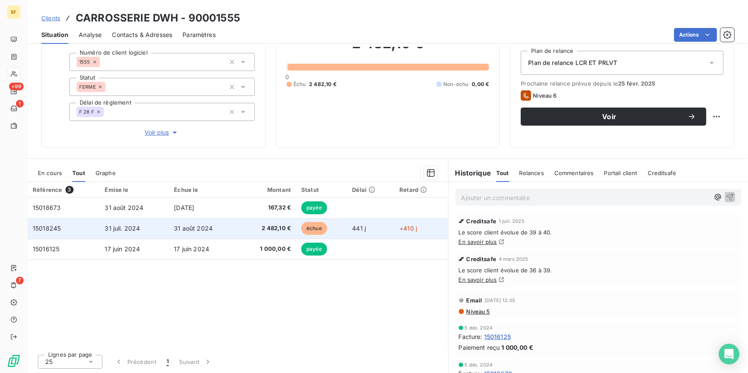
click at [246, 233] on td "2 482,10 €" at bounding box center [267, 228] width 58 height 21
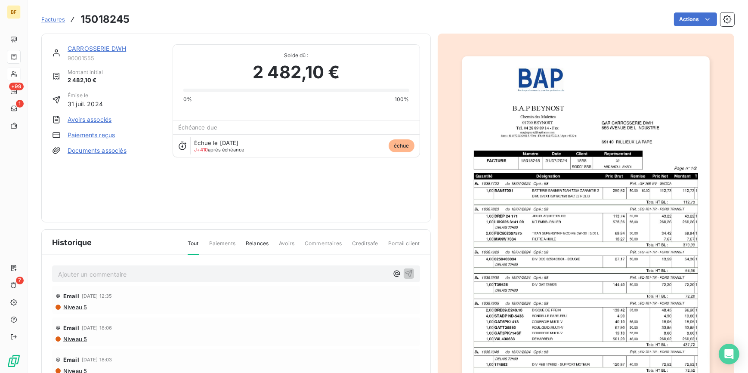
click at [589, 234] on img "button" at bounding box center [585, 231] width 247 height 350
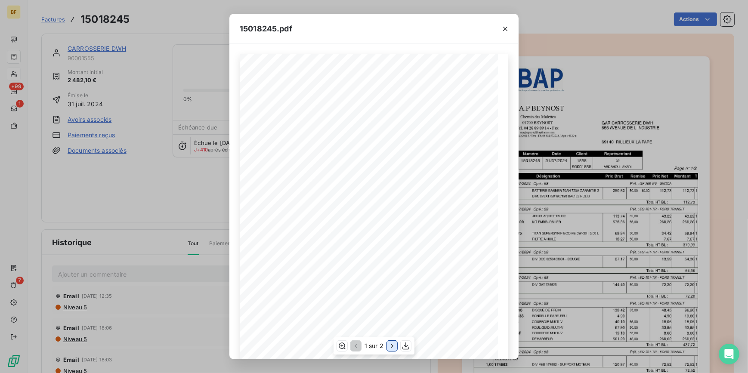
click at [389, 342] on icon "button" at bounding box center [392, 346] width 9 height 9
click at [176, 27] on div "15018245.pdf B.A.P BEYNOST GAR CARROSSERIE DWH Chemin des Malettes [STREET_ADDR…" at bounding box center [374, 186] width 748 height 373
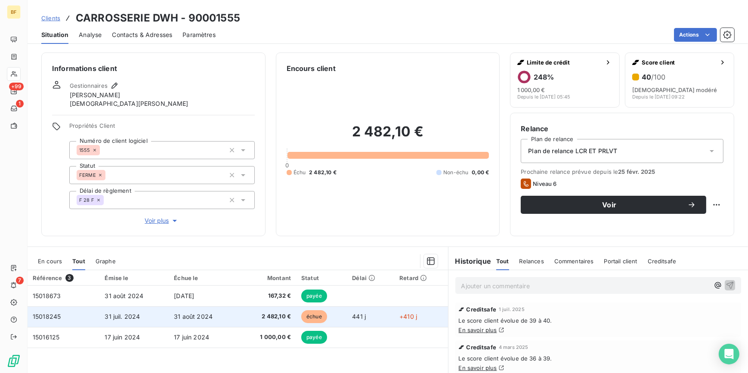
click at [246, 316] on span "2 482,10 €" at bounding box center [267, 316] width 48 height 9
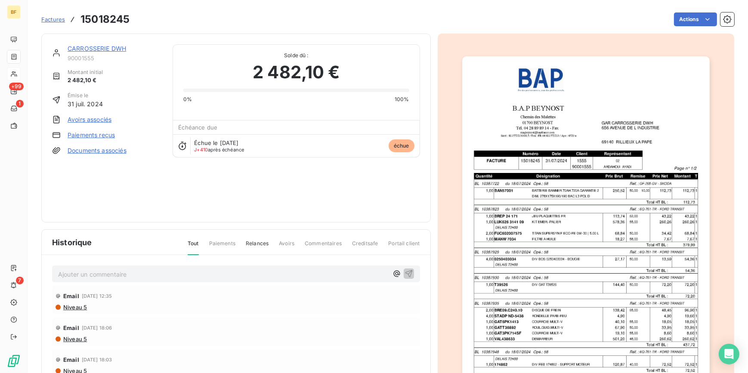
click at [619, 249] on img "button" at bounding box center [585, 231] width 247 height 350
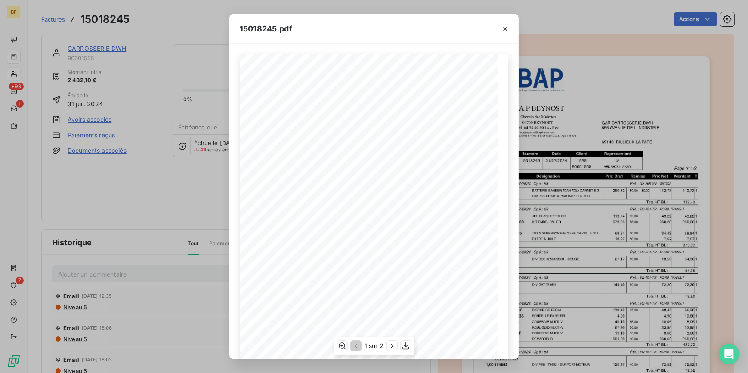
scroll to position [70, 0]
click at [389, 343] on icon "button" at bounding box center [392, 346] width 9 height 9
click at [506, 29] on icon "button" at bounding box center [505, 29] width 9 height 9
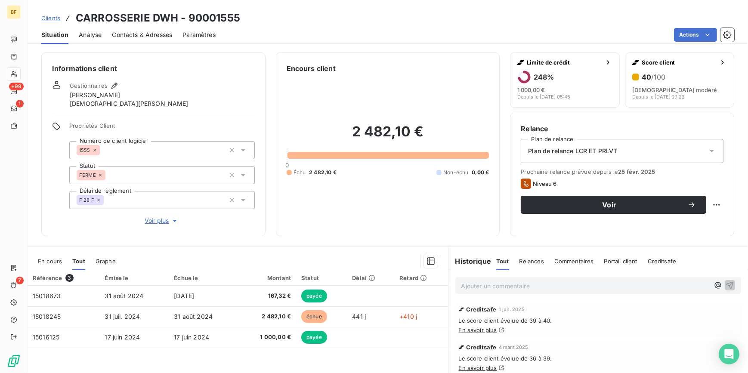
drag, startPoint x: 149, startPoint y: 29, endPoint x: 160, endPoint y: 31, distance: 11.7
click at [153, 30] on div "Contacts & Adresses" at bounding box center [142, 35] width 60 height 18
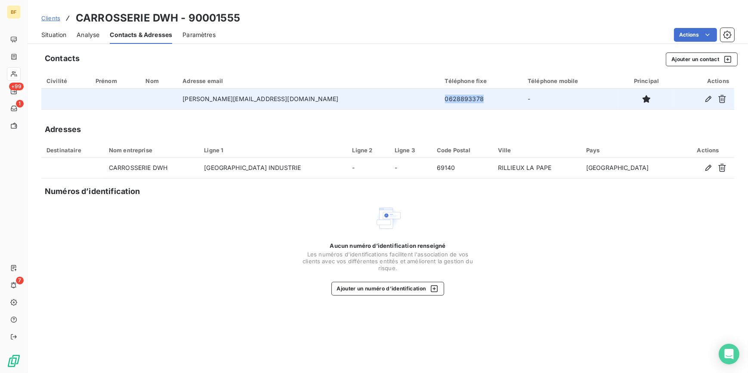
drag, startPoint x: 425, startPoint y: 102, endPoint x: 384, endPoint y: 100, distance: 41.3
click at [440, 100] on td "0628893378" at bounding box center [481, 99] width 83 height 21
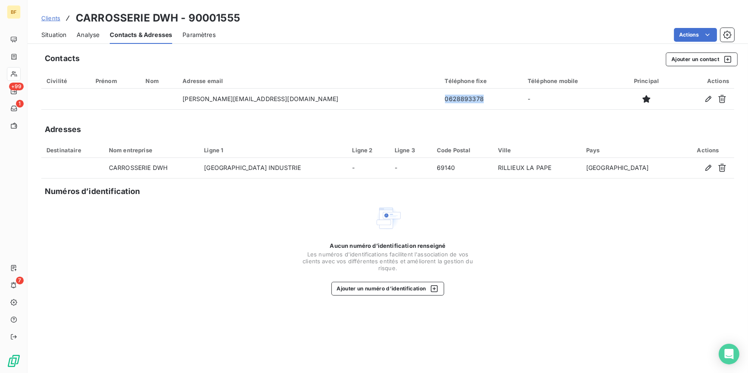
click at [62, 37] on span "Situation" at bounding box center [53, 35] width 25 height 9
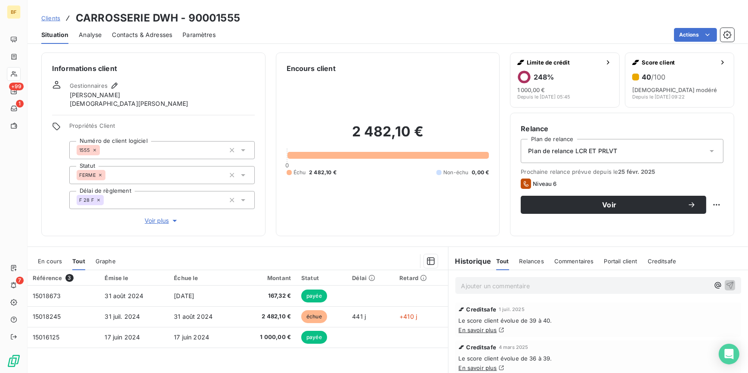
click at [154, 31] on span "Contacts & Adresses" at bounding box center [142, 35] width 60 height 9
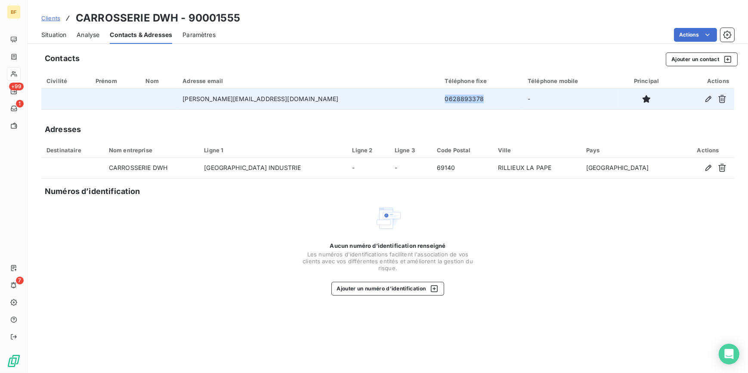
drag, startPoint x: 425, startPoint y: 101, endPoint x: 384, endPoint y: 97, distance: 42.0
click at [440, 97] on td "0628893378" at bounding box center [481, 99] width 83 height 21
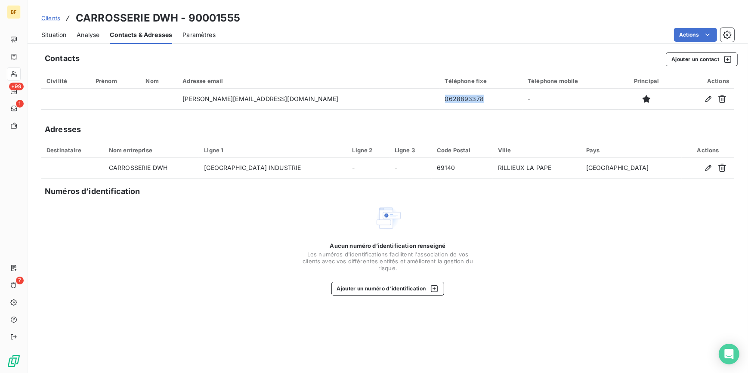
copy td "0628893378"
click at [50, 36] on span "Situation" at bounding box center [53, 35] width 25 height 9
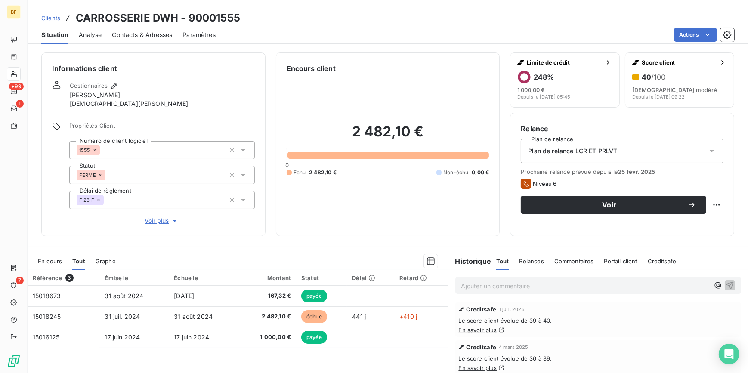
click at [151, 36] on span "Contacts & Adresses" at bounding box center [142, 35] width 60 height 9
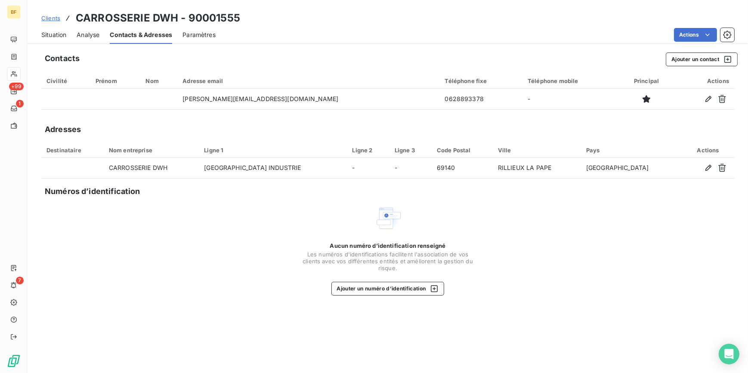
click at [58, 31] on span "Situation" at bounding box center [53, 35] width 25 height 9
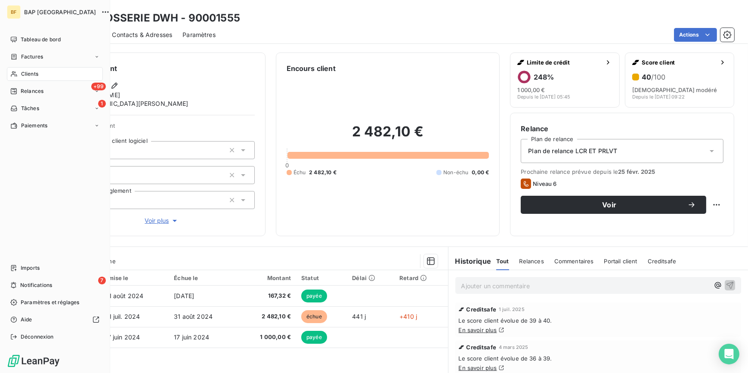
drag, startPoint x: 45, startPoint y: 74, endPoint x: 169, endPoint y: 53, distance: 126.2
click at [49, 74] on div "Clients" at bounding box center [55, 74] width 96 height 14
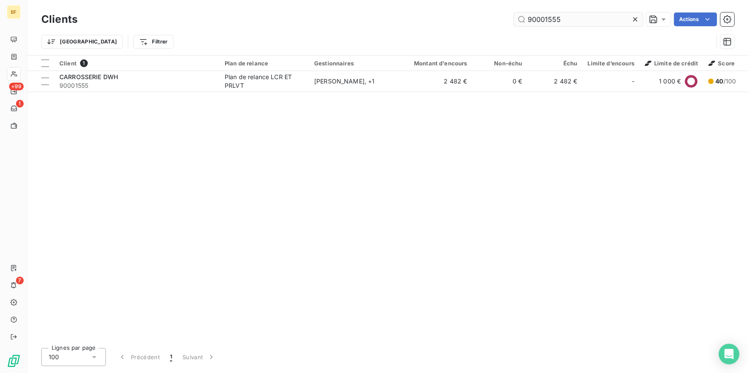
drag, startPoint x: 563, startPoint y: 13, endPoint x: 546, endPoint y: 12, distance: 16.4
click at [546, 12] on input "90001555" at bounding box center [578, 19] width 129 height 14
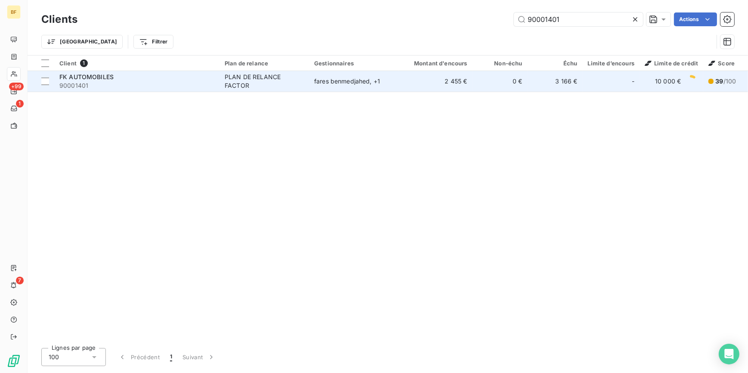
type input "90001401"
click at [161, 79] on div "FK AUTOMOBILES" at bounding box center [136, 77] width 155 height 9
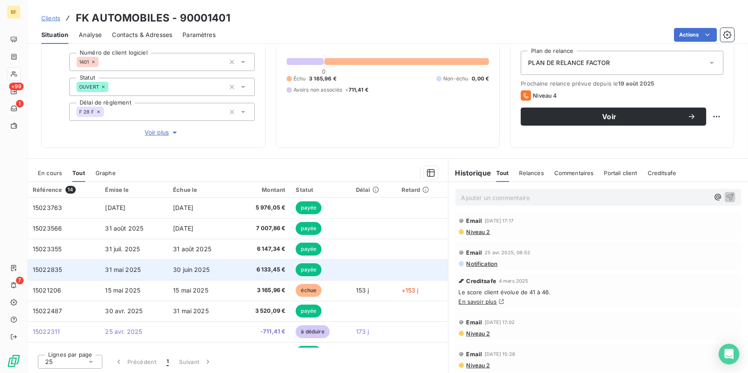
click at [259, 278] on td "6 133,45 €" at bounding box center [262, 269] width 56 height 21
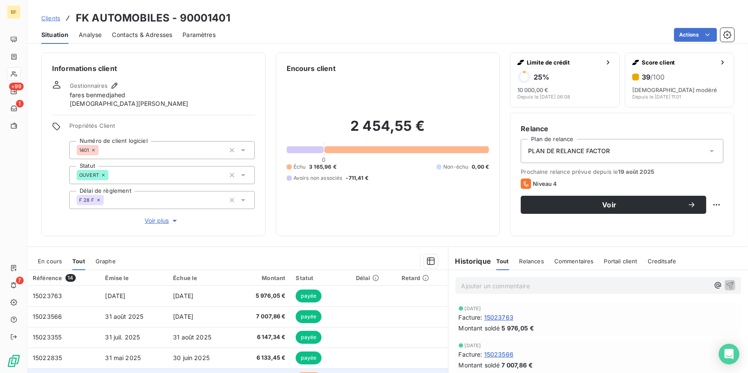
scroll to position [78, 0]
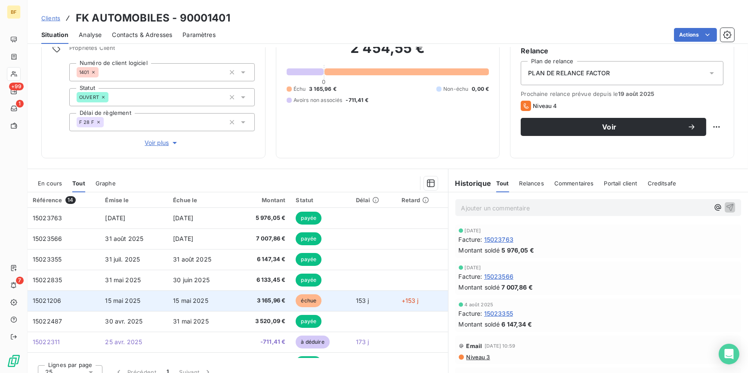
click at [246, 296] on span "3 165,96 €" at bounding box center [263, 300] width 46 height 9
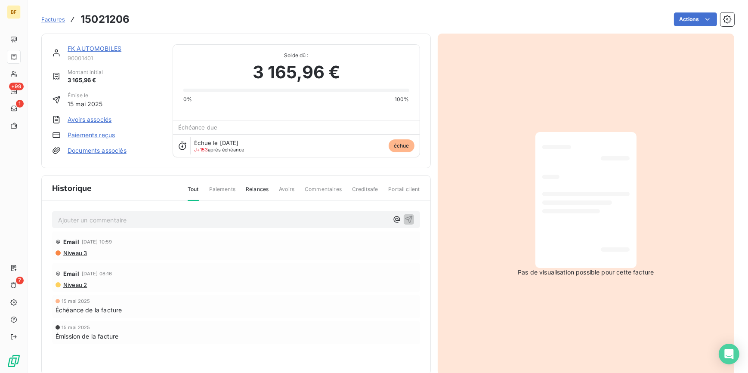
click at [590, 245] on div at bounding box center [585, 200] width 87 height 122
click at [104, 22] on h3 "15021206" at bounding box center [104, 19] width 49 height 15
copy h3 "15021206"
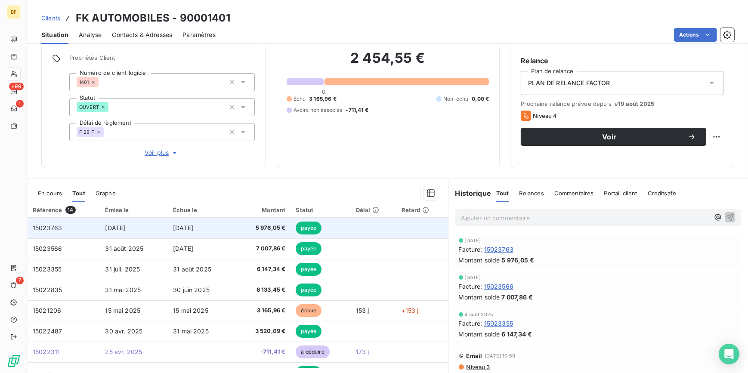
scroll to position [49, 0]
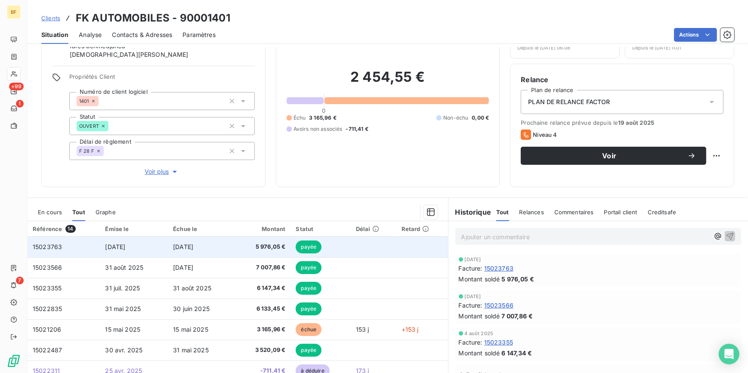
click at [193, 243] on span "[DATE]" at bounding box center [183, 246] width 20 height 7
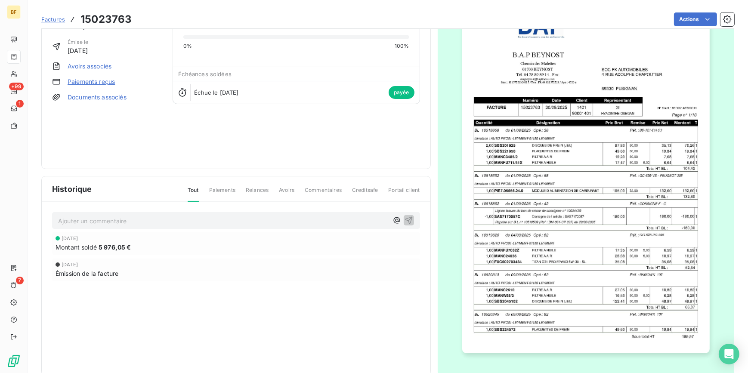
scroll to position [70, 0]
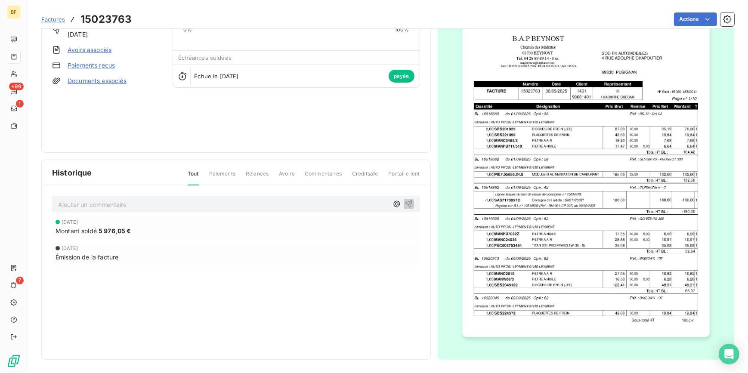
click at [538, 201] on img "button" at bounding box center [585, 162] width 247 height 350
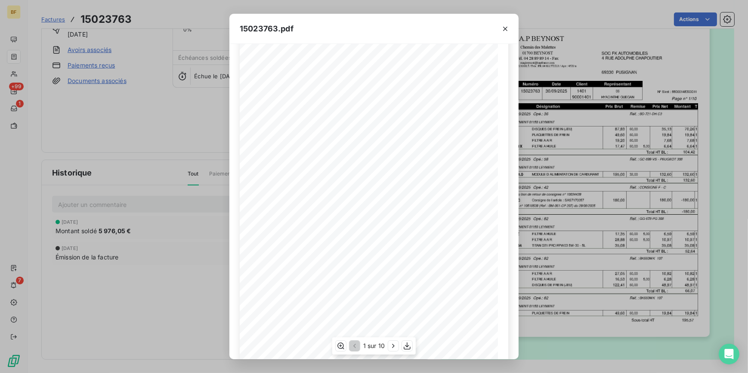
scroll to position [70, 0]
click at [391, 347] on icon "button" at bounding box center [393, 346] width 9 height 9
click at [391, 347] on icon "button" at bounding box center [394, 346] width 9 height 9
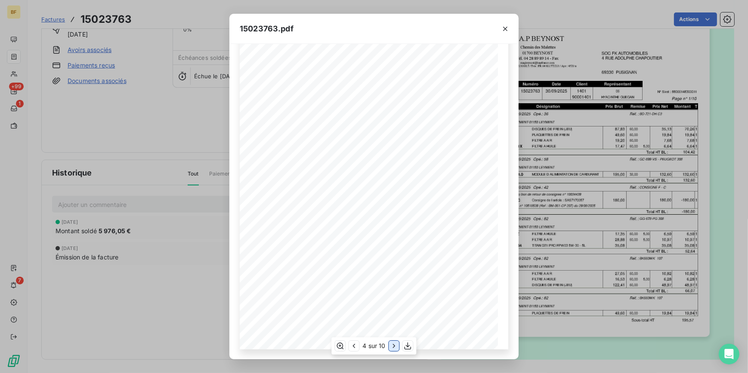
click at [391, 347] on icon "button" at bounding box center [394, 346] width 9 height 9
click at [391, 347] on icon "button" at bounding box center [393, 346] width 9 height 9
click at [391, 347] on icon "button" at bounding box center [394, 346] width 9 height 9
click at [390, 347] on icon "button" at bounding box center [394, 346] width 9 height 9
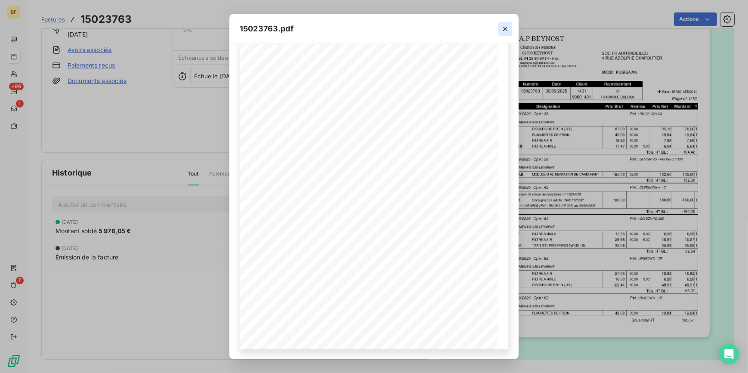
click at [504, 30] on icon "button" at bounding box center [505, 29] width 9 height 9
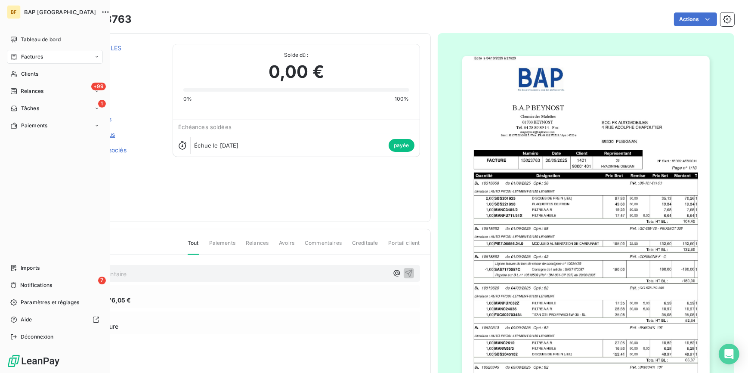
scroll to position [0, 0]
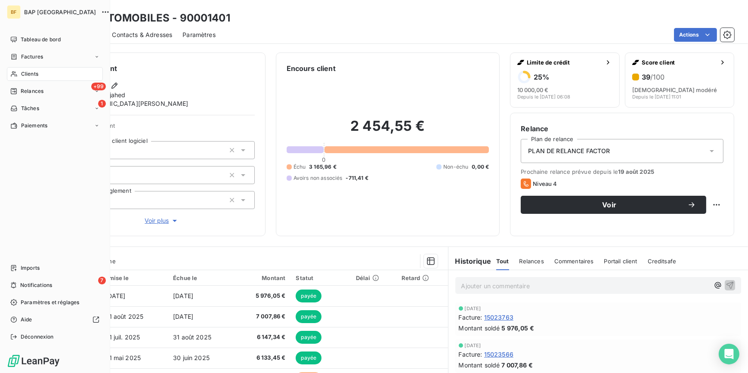
click at [39, 70] on div "Clients" at bounding box center [55, 74] width 96 height 14
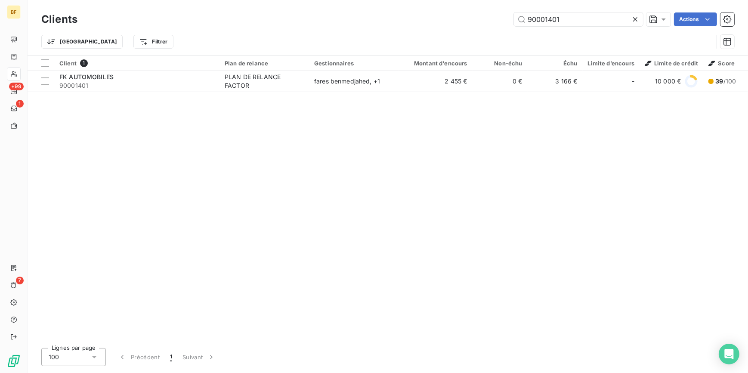
drag, startPoint x: 591, startPoint y: 25, endPoint x: 506, endPoint y: 16, distance: 85.2
click at [506, 16] on div "90001401 Actions" at bounding box center [411, 19] width 646 height 14
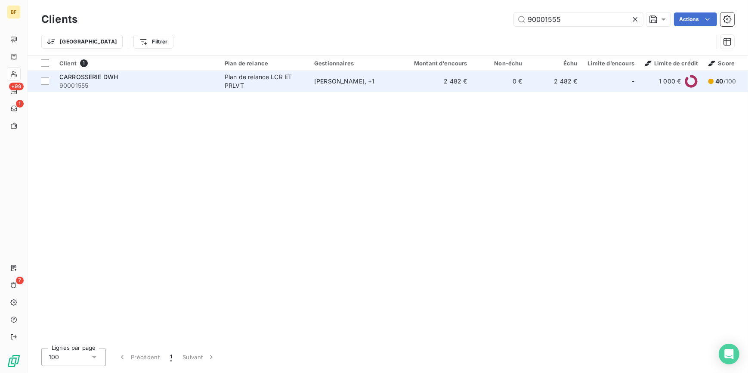
type input "90001555"
click at [172, 81] on span "90001555" at bounding box center [136, 85] width 155 height 9
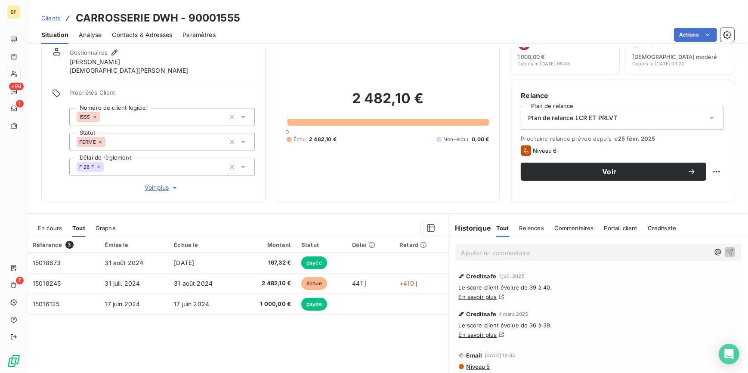
scroll to position [78, 0]
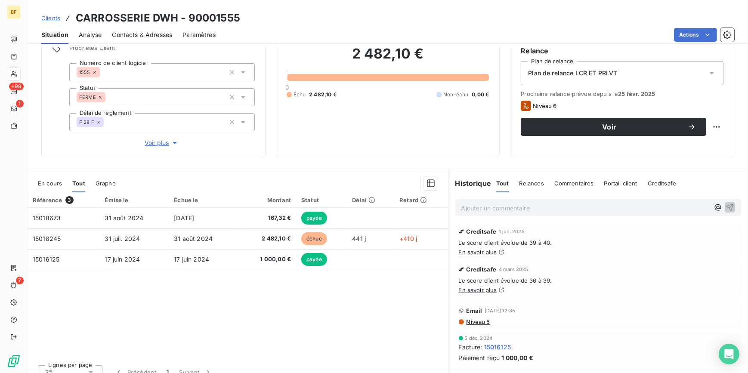
click at [140, 32] on span "Contacts & Adresses" at bounding box center [142, 35] width 60 height 9
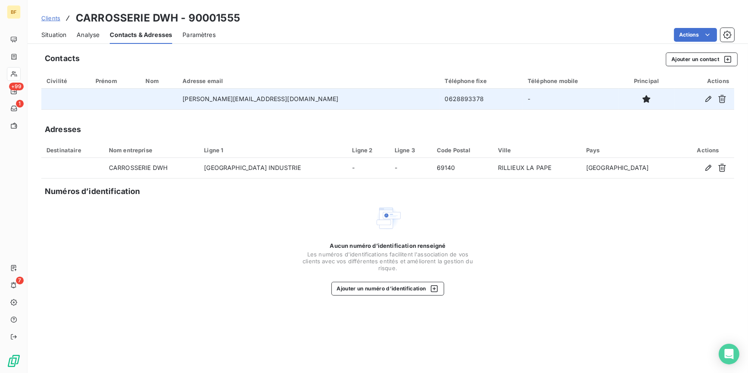
click at [215, 105] on td "[PERSON_NAME][EMAIL_ADDRESS][DOMAIN_NAME]" at bounding box center [308, 99] width 262 height 21
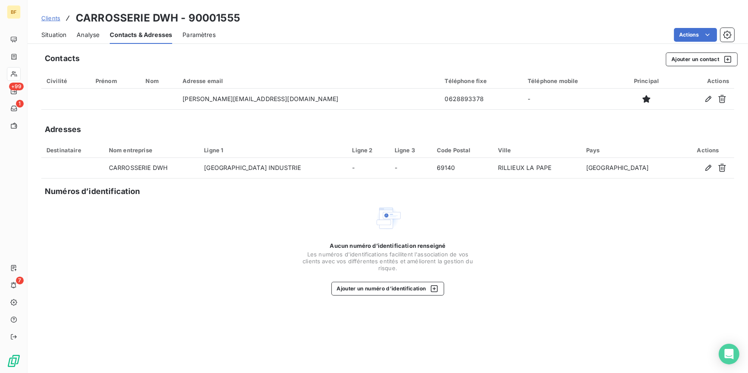
click at [56, 37] on span "Situation" at bounding box center [53, 35] width 25 height 9
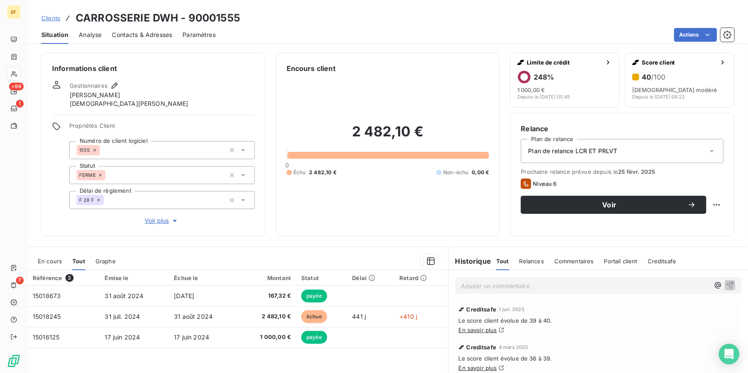
click at [503, 282] on p "Ajouter un commentaire ﻿" at bounding box center [585, 285] width 248 height 11
drag, startPoint x: 528, startPoint y: 284, endPoint x: 499, endPoint y: 285, distance: 28.9
click at [499, 285] on p "(AV) rappeler [DATE]" at bounding box center [585, 285] width 248 height 10
click at [537, 287] on p "(AV) rappeler [DATE]" at bounding box center [585, 285] width 248 height 10
drag, startPoint x: 146, startPoint y: 33, endPoint x: 163, endPoint y: 32, distance: 17.2
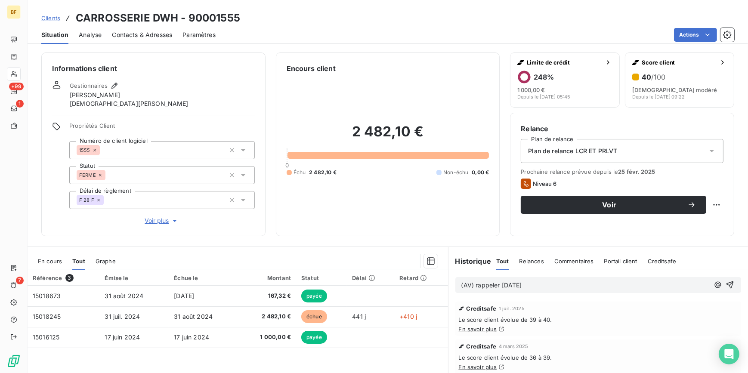
click at [151, 32] on span "Contacts & Adresses" at bounding box center [142, 35] width 60 height 9
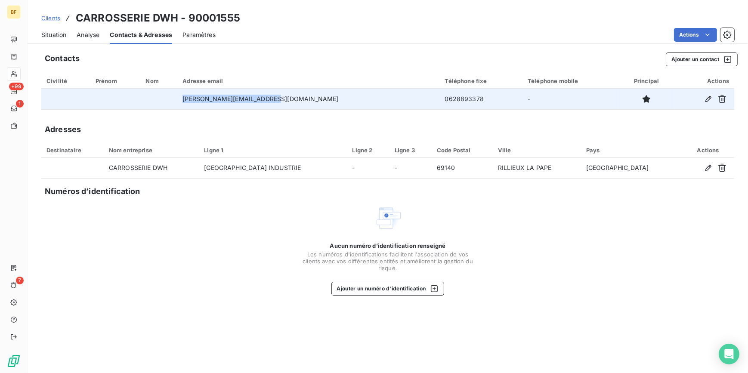
drag, startPoint x: 293, startPoint y: 98, endPoint x: 194, endPoint y: 104, distance: 100.0
click at [194, 104] on tr "[PERSON_NAME][EMAIL_ADDRESS][DOMAIN_NAME] 0628893378 -" at bounding box center [387, 99] width 693 height 21
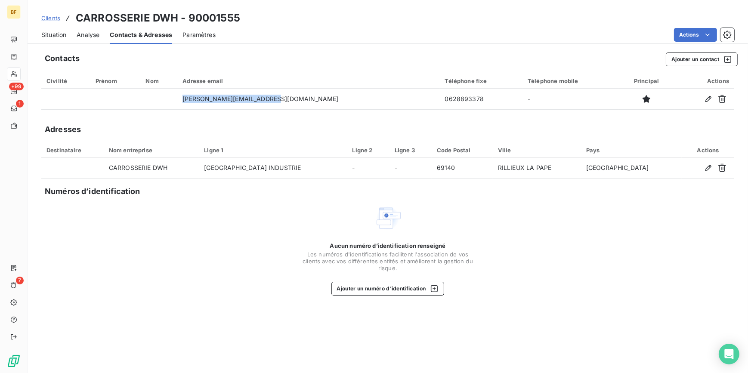
drag, startPoint x: 53, startPoint y: 34, endPoint x: 101, endPoint y: 44, distance: 48.9
click at [53, 34] on span "Situation" at bounding box center [53, 35] width 25 height 9
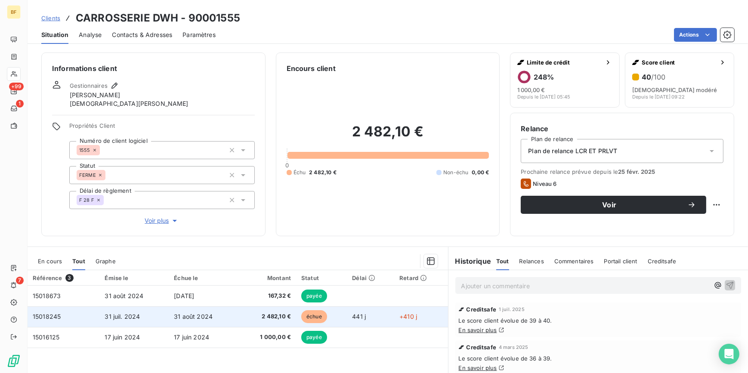
click at [133, 314] on span "31 juil. 2024" at bounding box center [122, 316] width 35 height 7
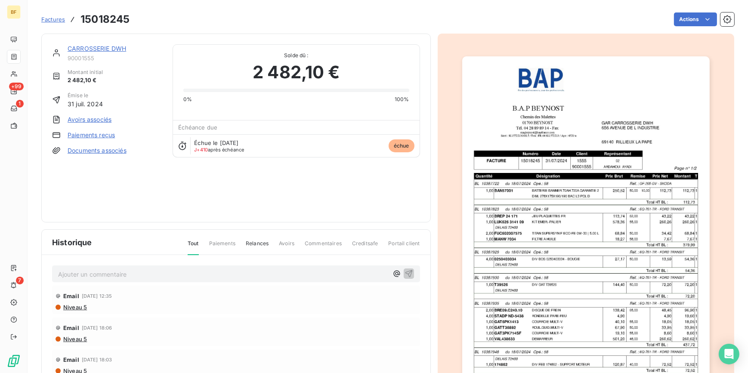
click at [102, 21] on h3 "15018245" at bounding box center [104, 19] width 49 height 15
copy h3 "15018245"
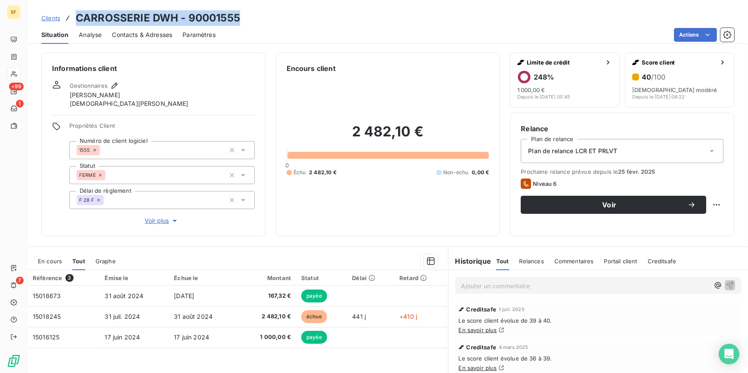
drag, startPoint x: 261, startPoint y: 16, endPoint x: 70, endPoint y: 18, distance: 191.4
click at [70, 18] on div "Clients CARROSSERIE DWH - 90001555" at bounding box center [388, 17] width 720 height 15
copy h3 "CARROSSERIE DWH - 90001555"
click at [150, 37] on span "Contacts & Adresses" at bounding box center [142, 35] width 60 height 9
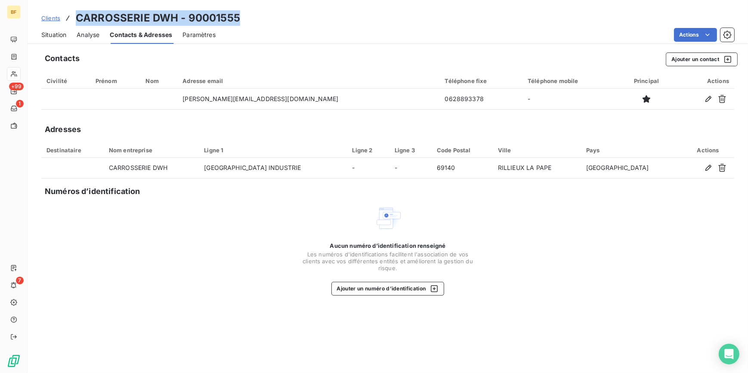
click at [60, 33] on span "Situation" at bounding box center [53, 35] width 25 height 9
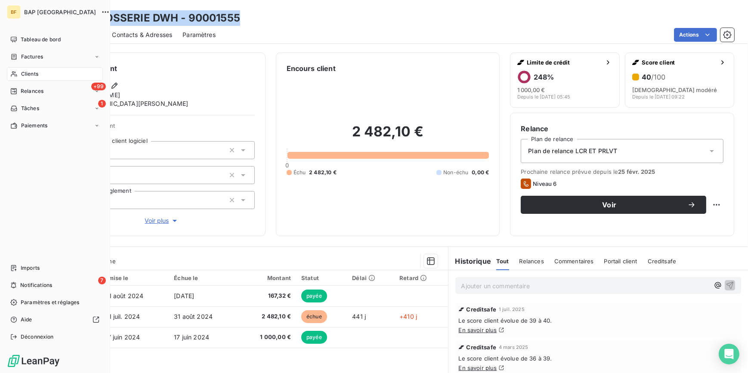
click at [21, 77] on span "Clients" at bounding box center [29, 74] width 17 height 8
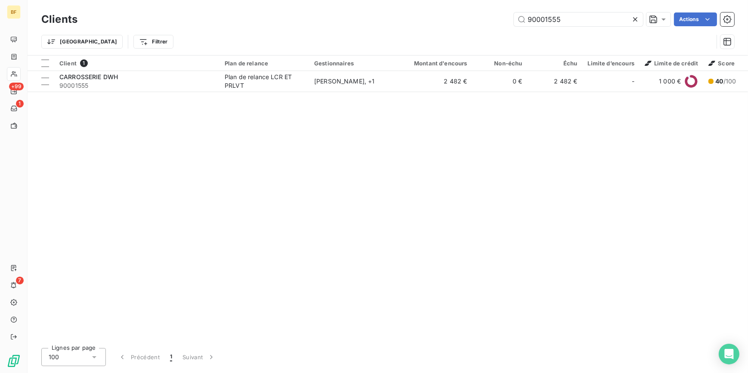
drag, startPoint x: 579, startPoint y: 19, endPoint x: 491, endPoint y: 18, distance: 87.8
click at [492, 19] on div "90001555 Actions" at bounding box center [411, 19] width 646 height 14
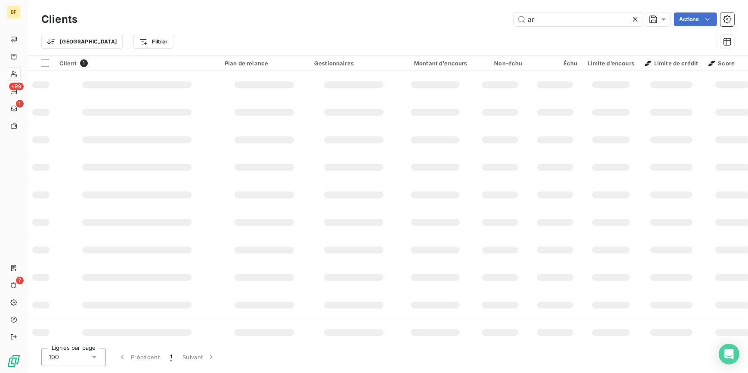
type input "a"
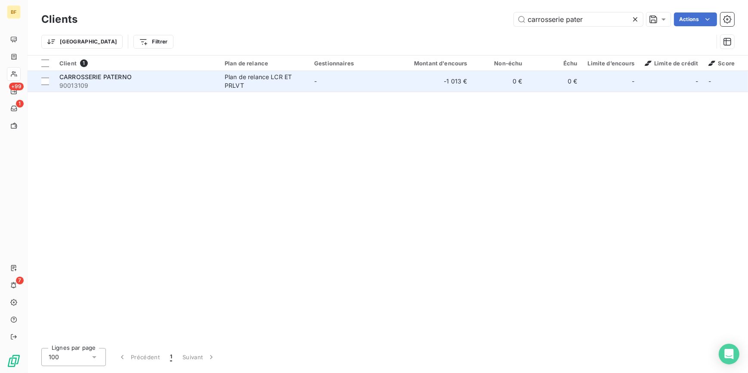
type input "carrosserie pater"
click at [239, 86] on div "Plan de relance LCR ET PRLVT" at bounding box center [264, 81] width 79 height 17
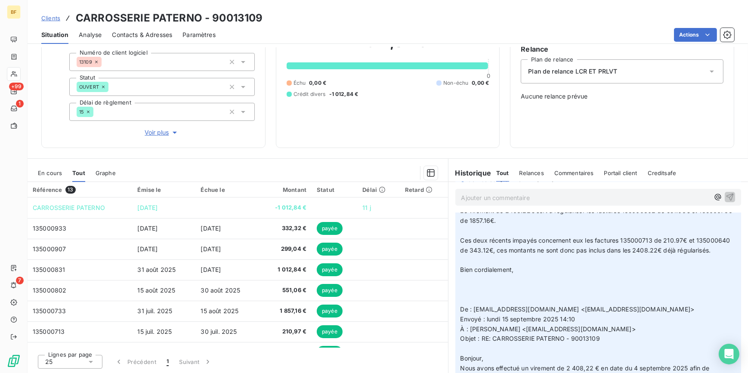
scroll to position [313, 0]
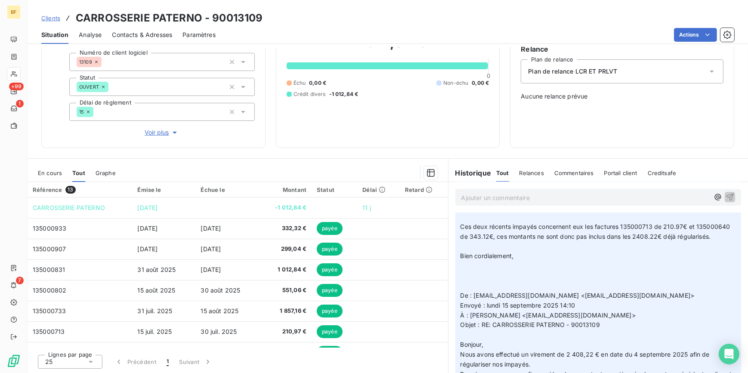
click at [144, 37] on span "Contacts & Adresses" at bounding box center [142, 35] width 60 height 9
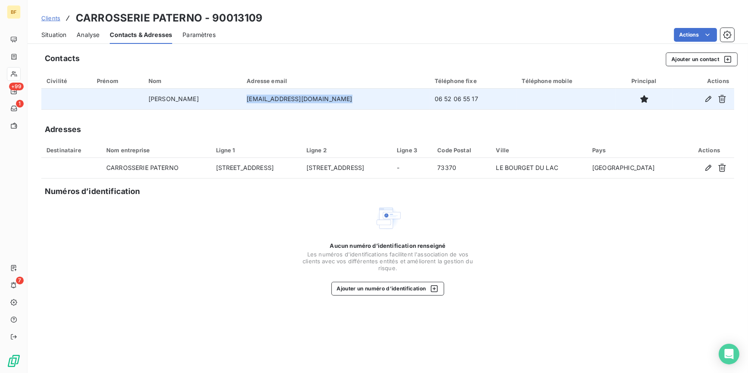
drag, startPoint x: 340, startPoint y: 99, endPoint x: 245, endPoint y: 100, distance: 94.7
click at [245, 100] on td "[EMAIL_ADDRESS][DOMAIN_NAME]" at bounding box center [335, 99] width 188 height 21
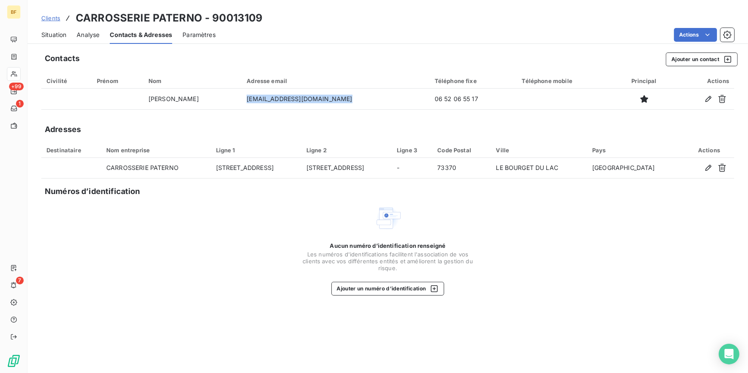
click at [58, 37] on span "Situation" at bounding box center [53, 35] width 25 height 9
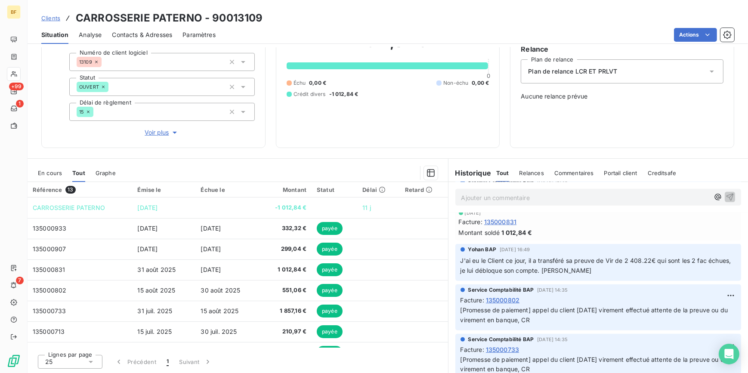
scroll to position [603, 0]
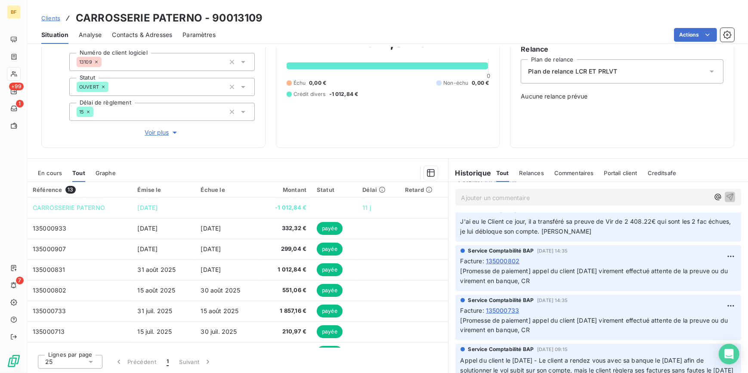
click at [415, 141] on div "Encours client -1 012,84 € 0 Échu 0,00 € Non-échu 0,00 € Crédit divers -1 012,8…" at bounding box center [388, 60] width 224 height 175
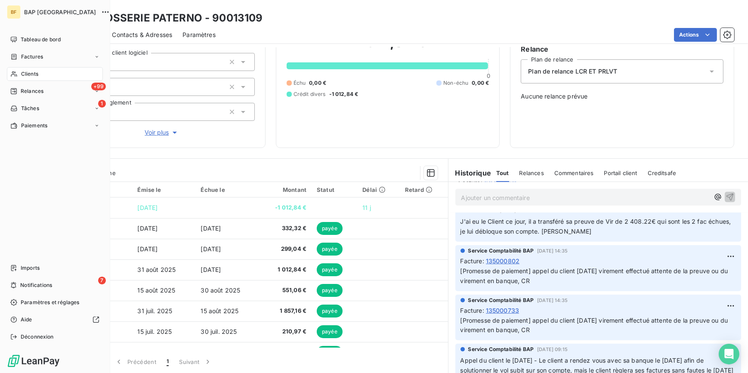
click at [13, 74] on icon at bounding box center [14, 74] width 6 height 6
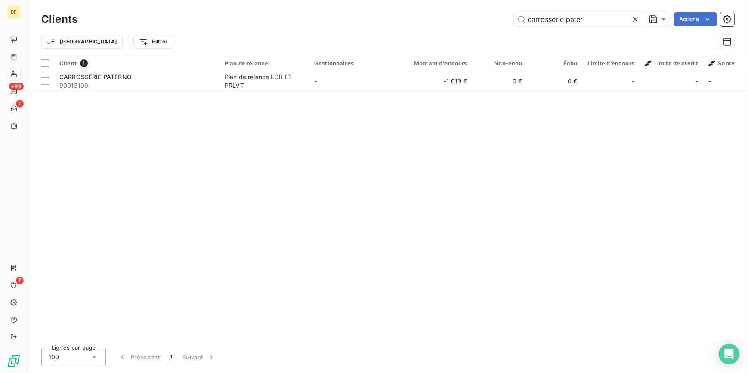
drag, startPoint x: 596, startPoint y: 12, endPoint x: 467, endPoint y: 9, distance: 129.1
click at [467, 9] on div "Clients carrosserie pater Actions Trier Filtrer" at bounding box center [388, 27] width 720 height 55
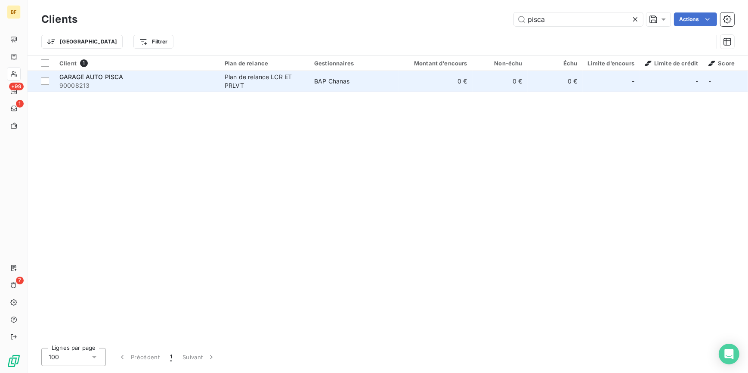
type input "pisca"
click at [163, 86] on span "90008213" at bounding box center [136, 85] width 155 height 9
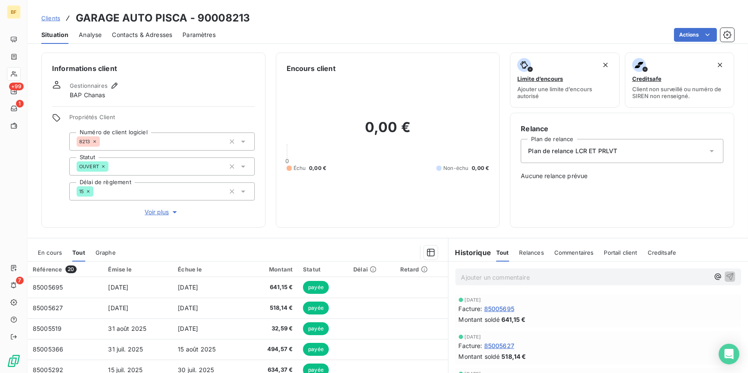
click at [159, 37] on span "Contacts & Adresses" at bounding box center [142, 35] width 60 height 9
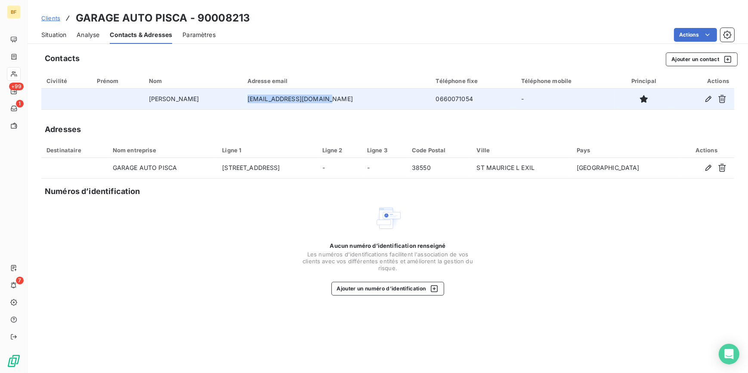
drag, startPoint x: 339, startPoint y: 98, endPoint x: 263, endPoint y: 100, distance: 75.3
click at [263, 100] on td "[EMAIL_ADDRESS][DOMAIN_NAME]" at bounding box center [336, 99] width 188 height 21
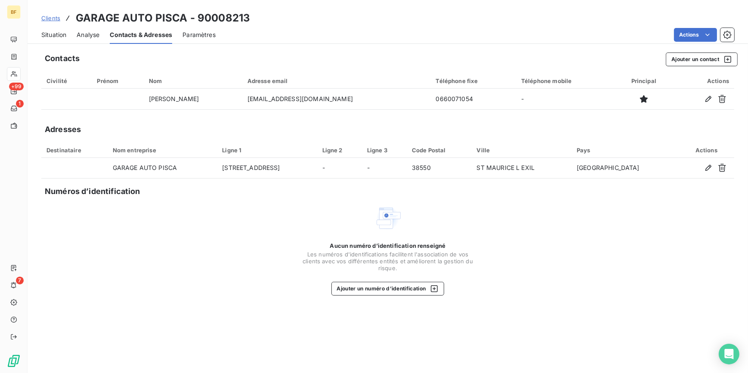
click at [69, 33] on div "Situation Analyse Contacts & Adresses Paramètres Actions" at bounding box center [388, 35] width 720 height 18
click at [63, 33] on span "Situation" at bounding box center [53, 35] width 25 height 9
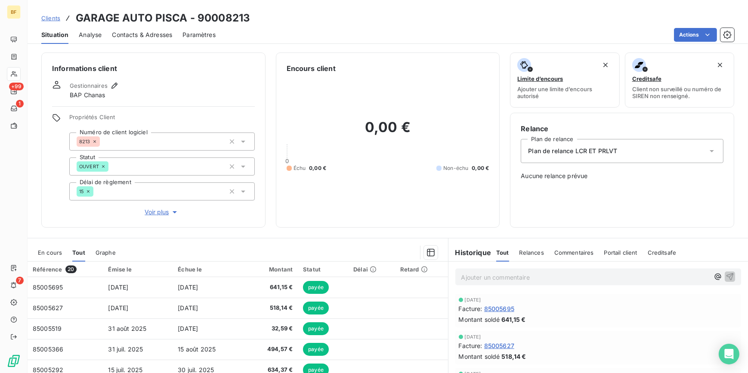
click at [161, 62] on div "Informations client Gestionnaires BAP Chanas Propriétés Client Numéro de client…" at bounding box center [153, 139] width 224 height 175
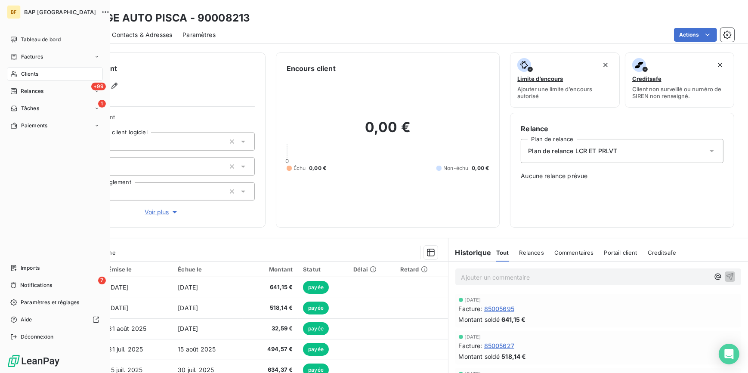
click at [31, 68] on div "Clients" at bounding box center [55, 74] width 96 height 14
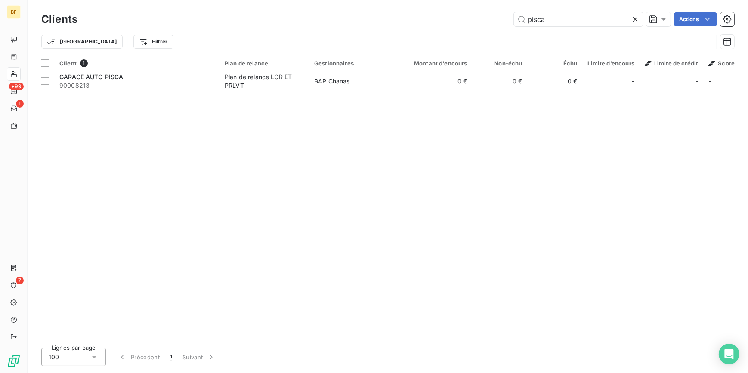
drag, startPoint x: 561, startPoint y: 22, endPoint x: 504, endPoint y: 17, distance: 56.9
click at [504, 18] on div "pisca Actions" at bounding box center [411, 19] width 646 height 14
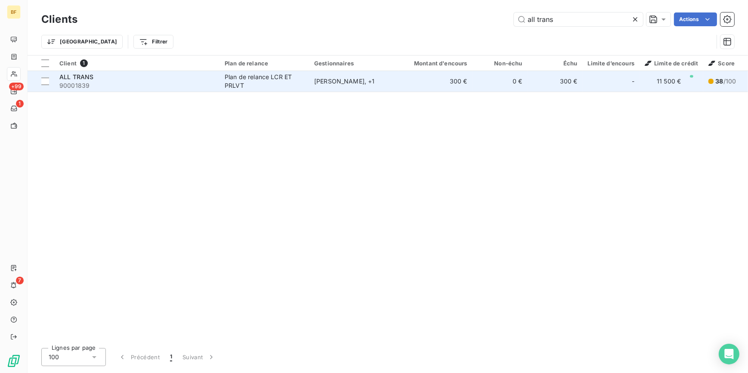
type input "all trans"
click at [247, 83] on div "Plan de relance LCR ET PRLVT" at bounding box center [264, 81] width 79 height 17
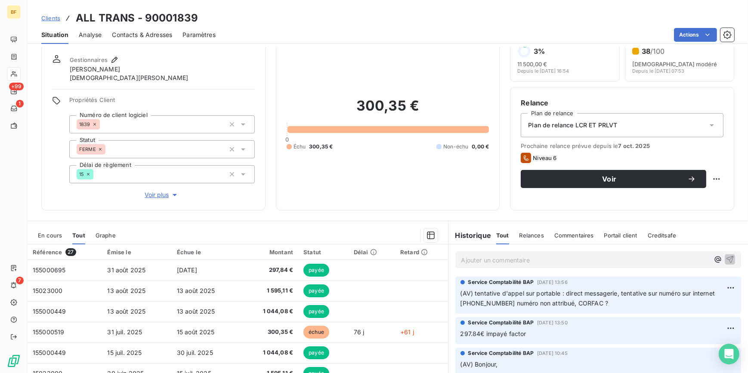
scroll to position [39, 0]
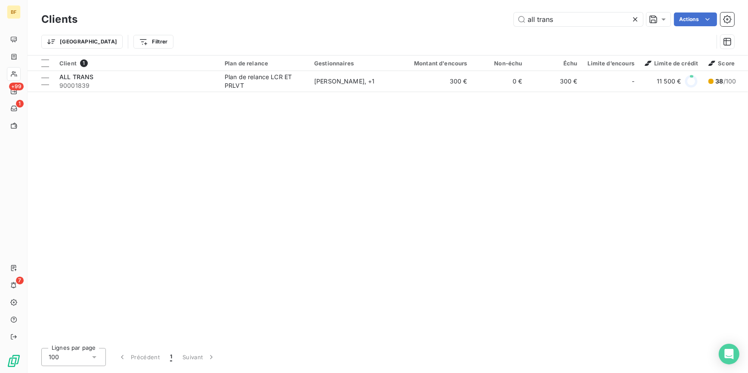
drag, startPoint x: 576, startPoint y: 22, endPoint x: 465, endPoint y: 13, distance: 111.8
click at [465, 13] on div "all trans Actions" at bounding box center [411, 19] width 646 height 14
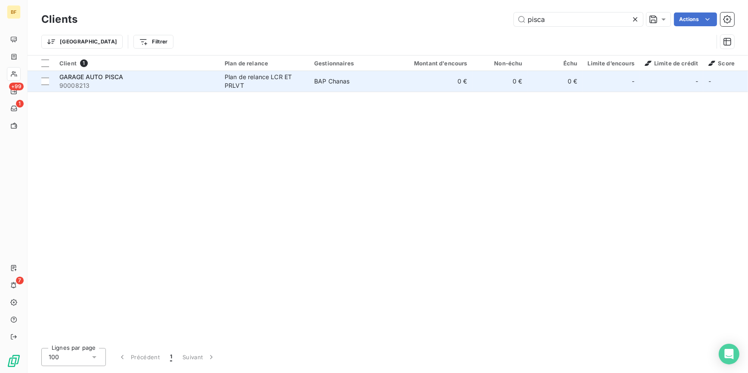
type input "pisca"
click at [233, 78] on div "Plan de relance LCR ET PRLVT" at bounding box center [264, 81] width 79 height 17
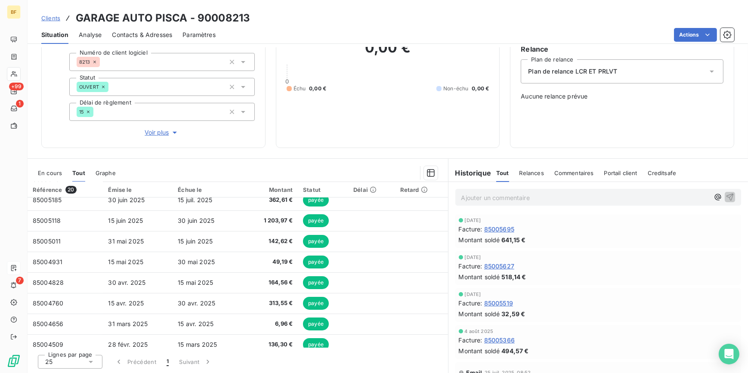
scroll to position [117, 0]
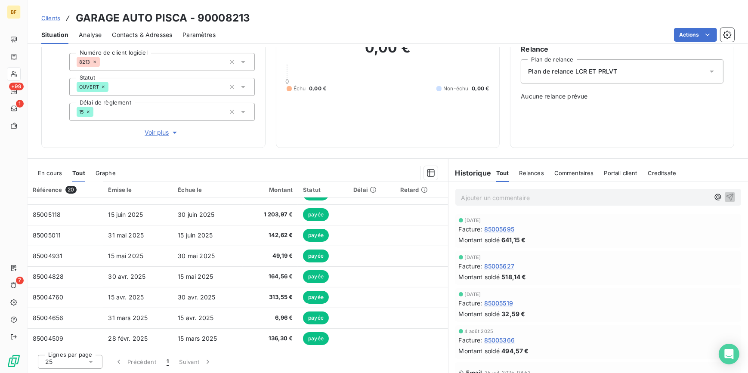
drag, startPoint x: 135, startPoint y: 30, endPoint x: 147, endPoint y: 36, distance: 13.5
click at [135, 31] on span "Contacts & Adresses" at bounding box center [142, 35] width 60 height 9
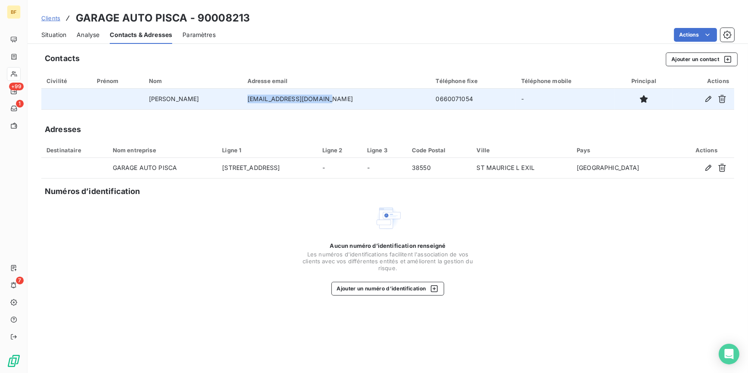
drag, startPoint x: 287, startPoint y: 98, endPoint x: 263, endPoint y: 97, distance: 24.5
click at [263, 97] on td "[EMAIL_ADDRESS][DOMAIN_NAME]" at bounding box center [336, 99] width 188 height 21
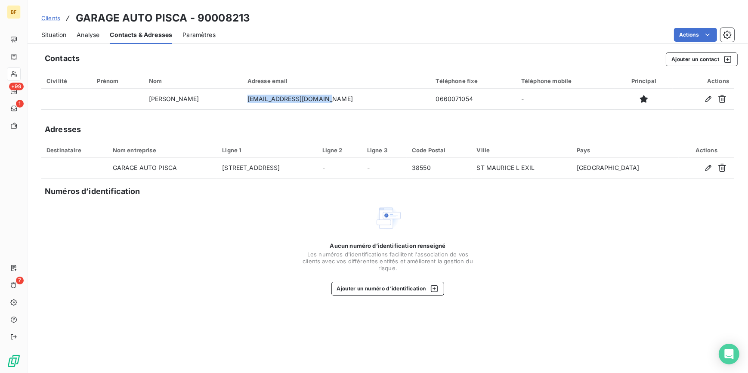
click at [60, 33] on span "Situation" at bounding box center [53, 35] width 25 height 9
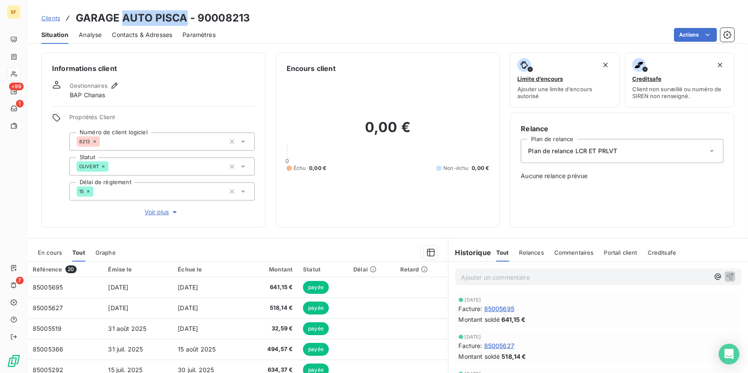
drag, startPoint x: 185, startPoint y: 18, endPoint x: 123, endPoint y: 15, distance: 61.6
click at [123, 15] on h3 "GARAGE AUTO PISCA - 90008213" at bounding box center [163, 17] width 174 height 15
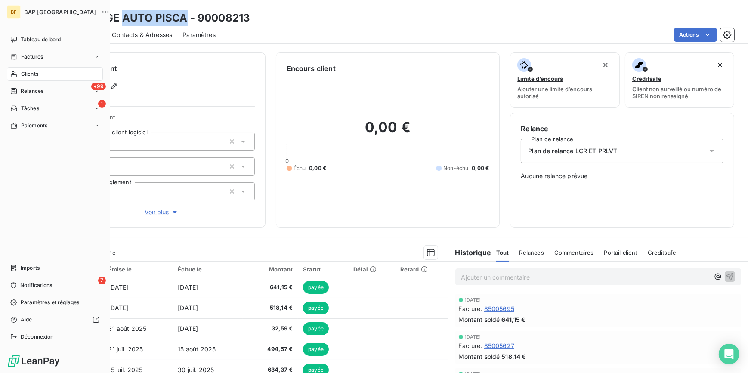
click at [12, 72] on icon at bounding box center [13, 74] width 7 height 7
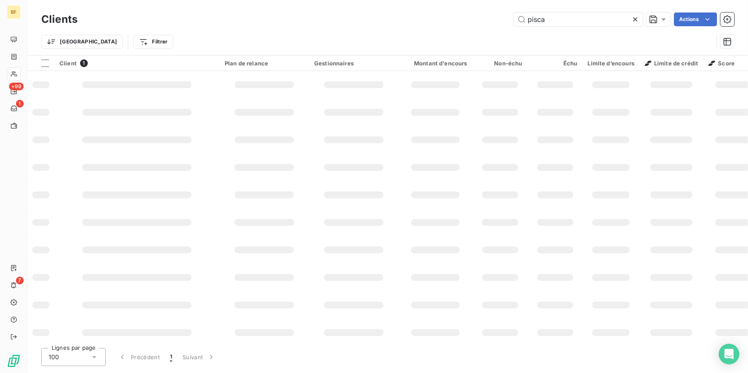
drag, startPoint x: 577, startPoint y: 15, endPoint x: 481, endPoint y: 17, distance: 96.8
click at [481, 17] on div "pisca Actions" at bounding box center [411, 19] width 646 height 14
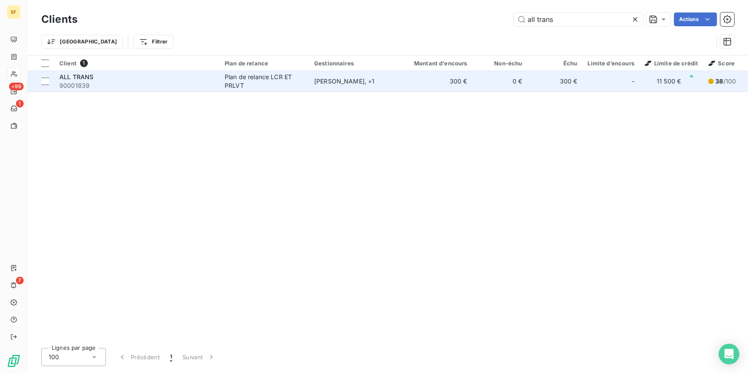
type input "all trans"
click at [270, 85] on div "Plan de relance LCR ET PRLVT" at bounding box center [264, 81] width 79 height 17
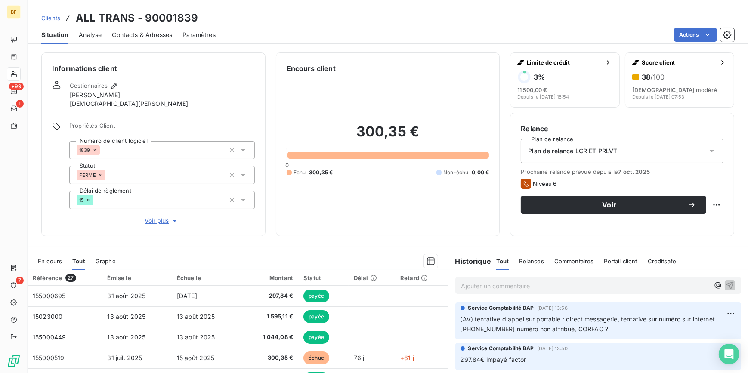
drag, startPoint x: 391, startPoint y: 41, endPoint x: 391, endPoint y: 49, distance: 7.8
click at [391, 41] on div "Actions" at bounding box center [480, 35] width 508 height 14
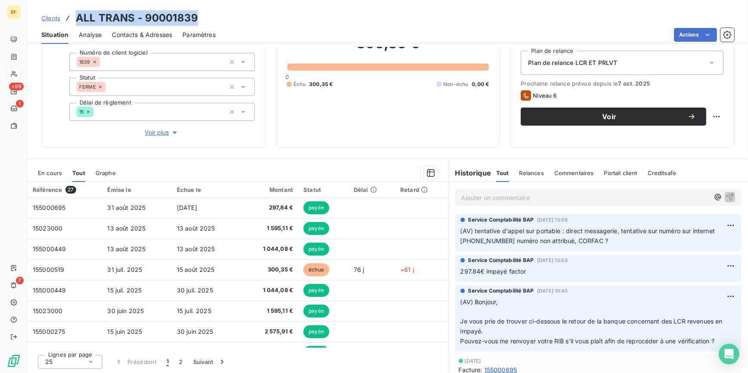
drag, startPoint x: 209, startPoint y: 18, endPoint x: 71, endPoint y: 20, distance: 137.3
click at [71, 20] on div "Clients ALL TRANS - 90001839" at bounding box center [388, 17] width 720 height 15
drag, startPoint x: 133, startPoint y: 30, endPoint x: 164, endPoint y: 42, distance: 32.7
click at [133, 31] on span "Contacts & Adresses" at bounding box center [142, 35] width 60 height 9
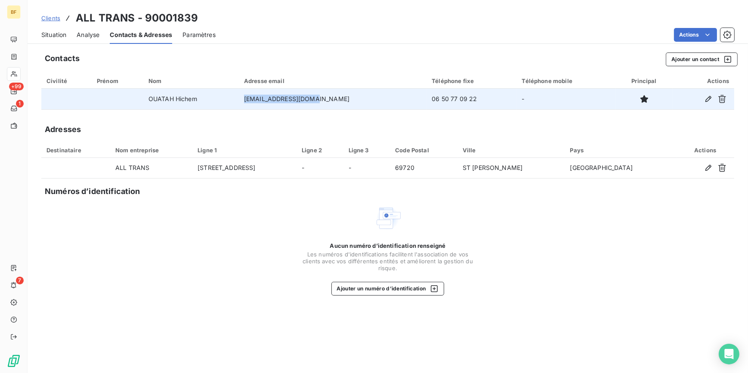
drag, startPoint x: 336, startPoint y: 99, endPoint x: 264, endPoint y: 102, distance: 72.7
click at [264, 102] on td "[EMAIL_ADDRESS][DOMAIN_NAME]" at bounding box center [333, 99] width 188 height 21
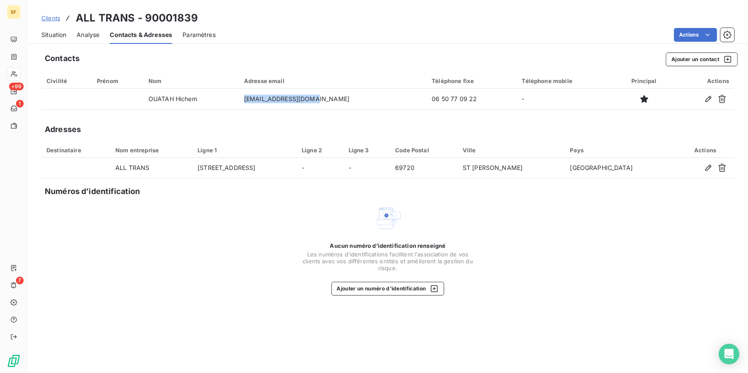
click at [51, 34] on span "Situation" at bounding box center [53, 35] width 25 height 9
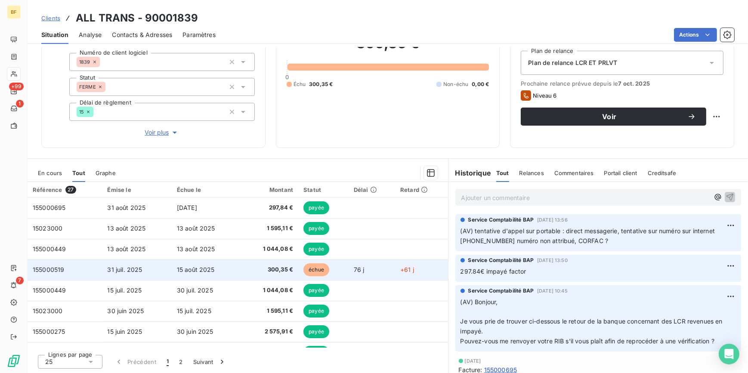
click at [258, 267] on span "300,35 €" at bounding box center [270, 269] width 46 height 9
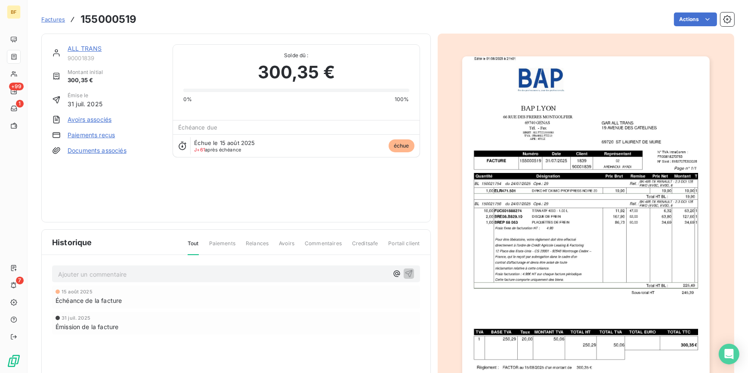
click at [608, 237] on img "button" at bounding box center [585, 231] width 247 height 350
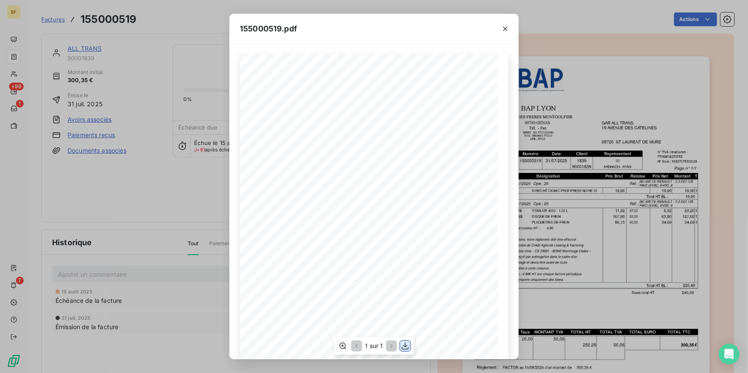
click at [408, 345] on icon "button" at bounding box center [405, 346] width 9 height 9
drag, startPoint x: 159, startPoint y: 28, endPoint x: 43, endPoint y: 0, distance: 119.0
click at [158, 27] on div "155000519.pdf BAP LYON GAR ALL [GEOGRAPHIC_DATA][STREET_ADDRESS] MONTGOLFIER [S…" at bounding box center [374, 186] width 748 height 373
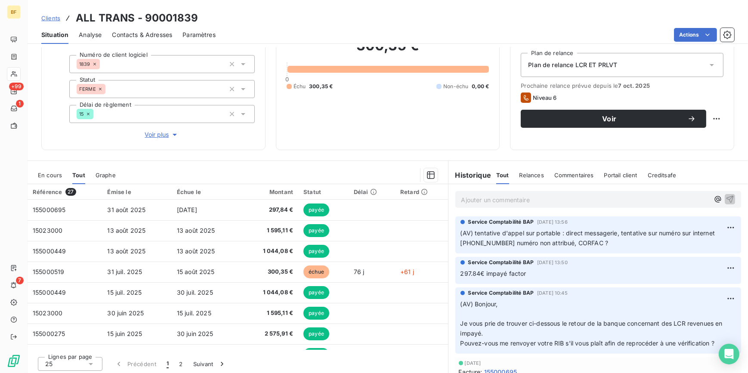
scroll to position [88, 0]
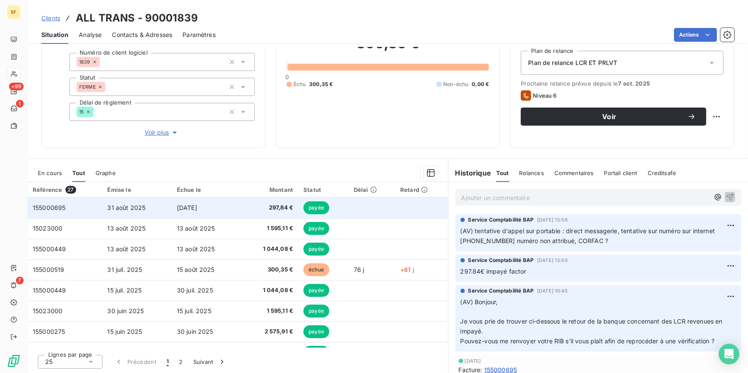
click at [264, 206] on span "297,84 €" at bounding box center [270, 207] width 46 height 9
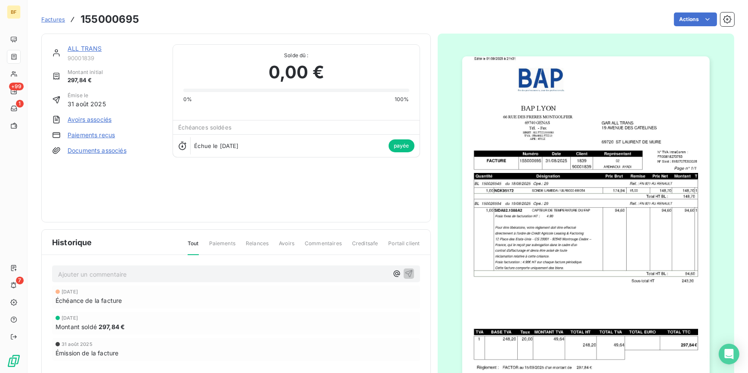
click at [646, 201] on img "button" at bounding box center [585, 231] width 247 height 350
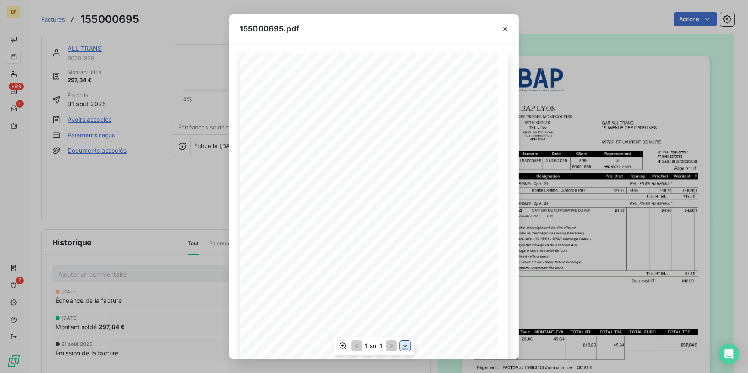
click at [406, 347] on icon "button" at bounding box center [405, 346] width 9 height 9
drag, startPoint x: 165, startPoint y: 12, endPoint x: 99, endPoint y: 2, distance: 67.1
click at [165, 13] on div "155000695.pdf BAP LYON GAR ALL TRANS [STREET_ADDRESS] MONTGOLFIER [STREET_ADDRE…" at bounding box center [374, 186] width 748 height 373
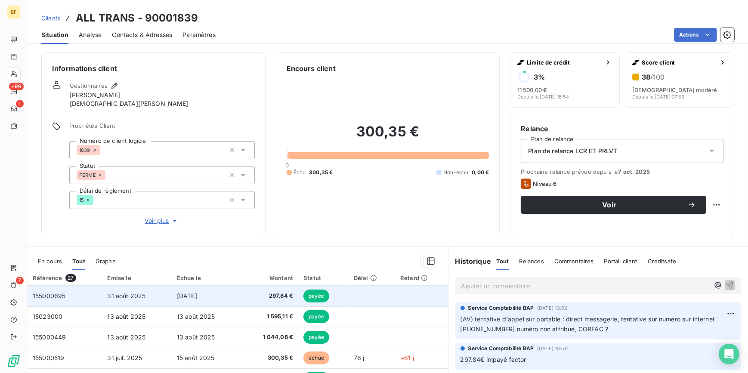
scroll to position [78, 0]
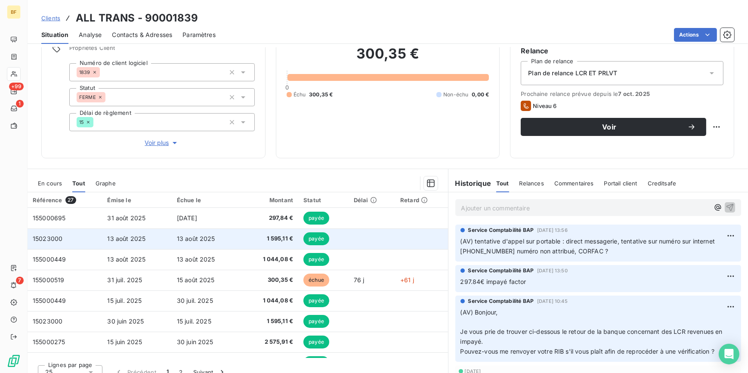
click at [256, 234] on span "1 595,11 €" at bounding box center [270, 238] width 46 height 9
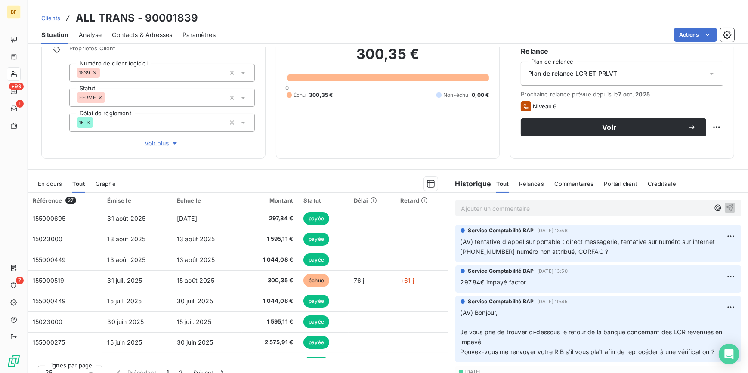
scroll to position [78, 0]
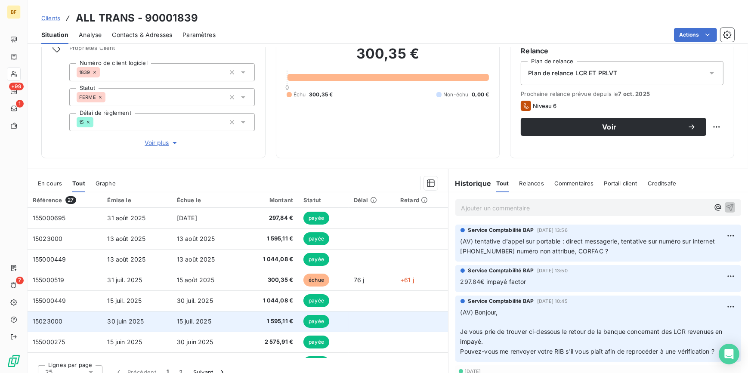
click at [264, 323] on span "1 595,11 €" at bounding box center [270, 321] width 46 height 9
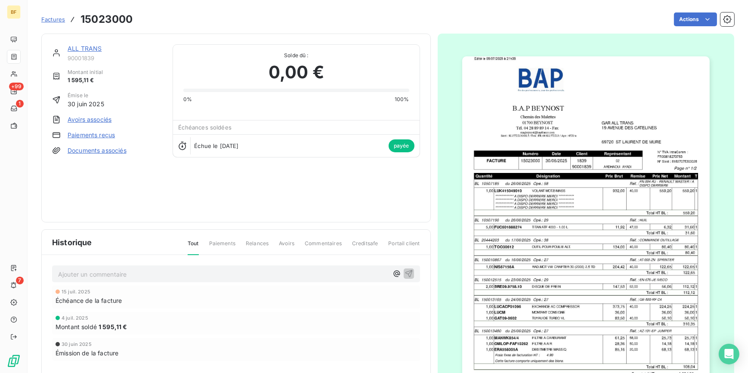
click at [575, 223] on img "button" at bounding box center [585, 231] width 247 height 350
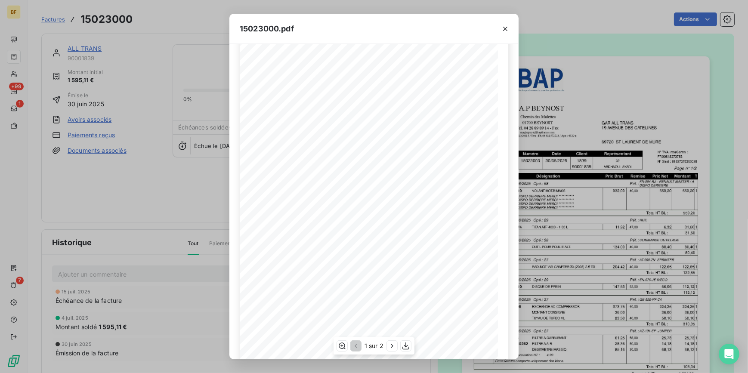
scroll to position [70, 0]
click at [406, 345] on icon "button" at bounding box center [405, 345] width 7 height 7
click at [158, 15] on div "**********" at bounding box center [374, 186] width 748 height 373
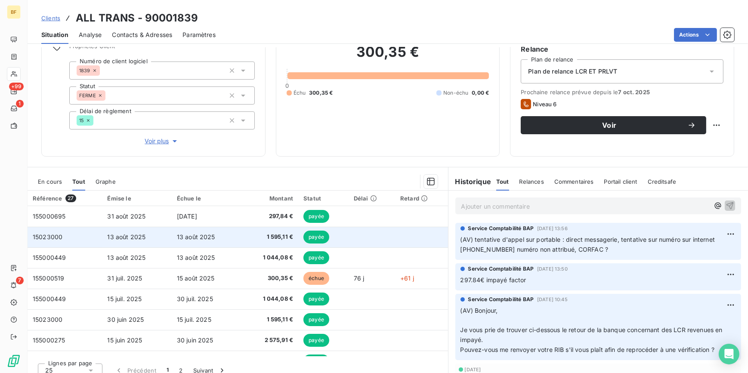
scroll to position [88, 0]
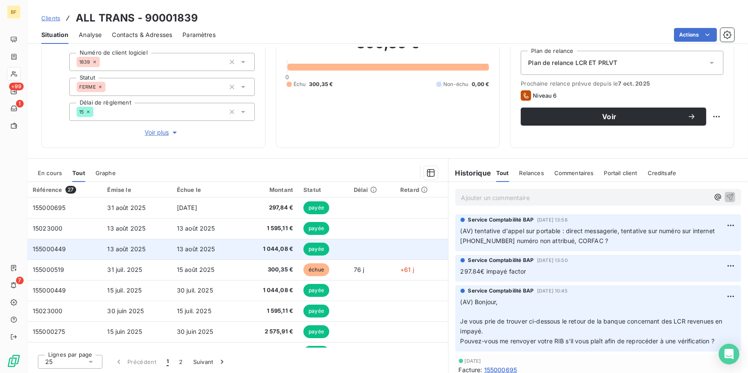
click at [265, 246] on span "1 044,08 €" at bounding box center [270, 249] width 46 height 9
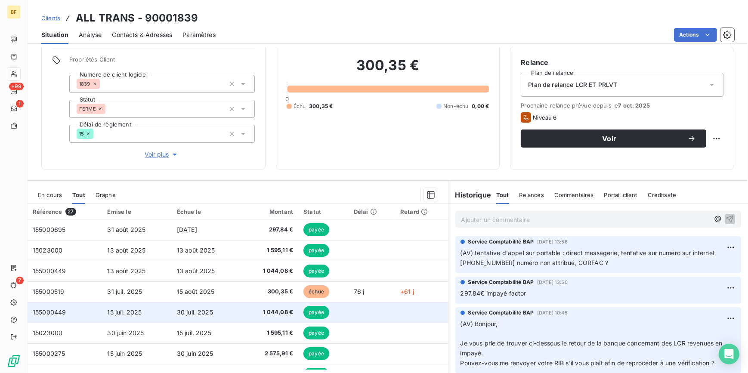
scroll to position [88, 0]
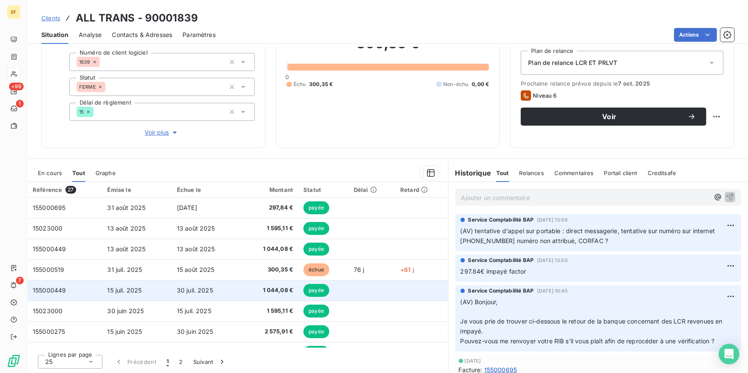
click at [250, 294] on td "1 044,08 €" at bounding box center [270, 290] width 57 height 21
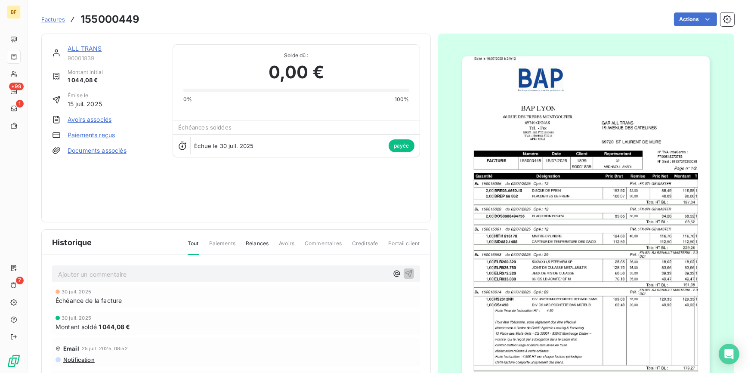
click at [586, 174] on img "button" at bounding box center [585, 231] width 247 height 350
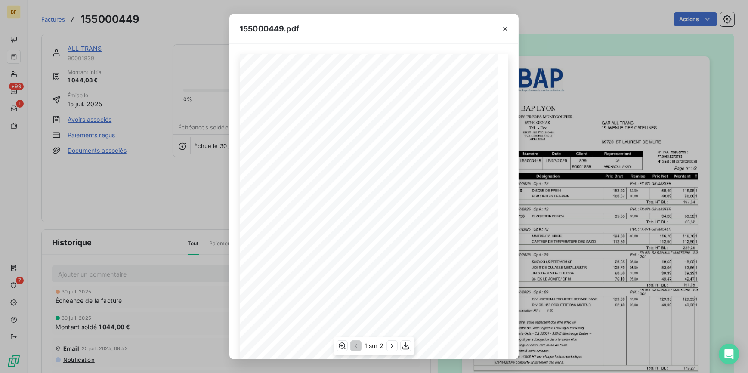
scroll to position [70, 0]
click at [390, 348] on icon "button" at bounding box center [392, 346] width 9 height 9
click at [405, 347] on icon "button" at bounding box center [406, 346] width 9 height 9
drag, startPoint x: 185, startPoint y: 15, endPoint x: 138, endPoint y: 12, distance: 46.6
click at [184, 15] on div "155000449.pdf BAP LYON GAR ALL TRANS [STREET_ADDRESS][PERSON_NAME] [STREET_ADDR…" at bounding box center [374, 186] width 748 height 373
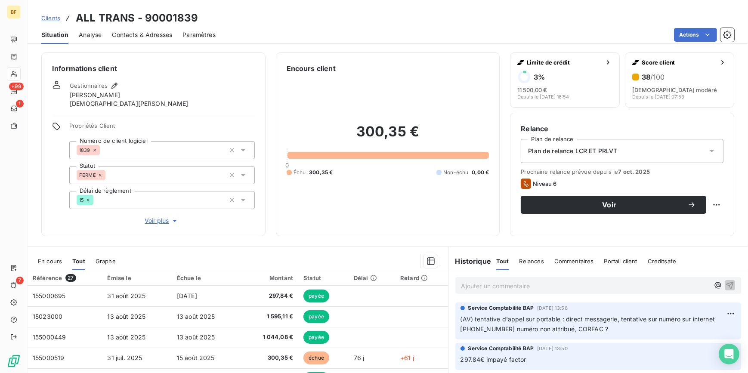
click at [224, 231] on div "Informations client Gestionnaires [PERSON_NAME] Propriétés Client Numéro de cli…" at bounding box center [153, 144] width 224 height 184
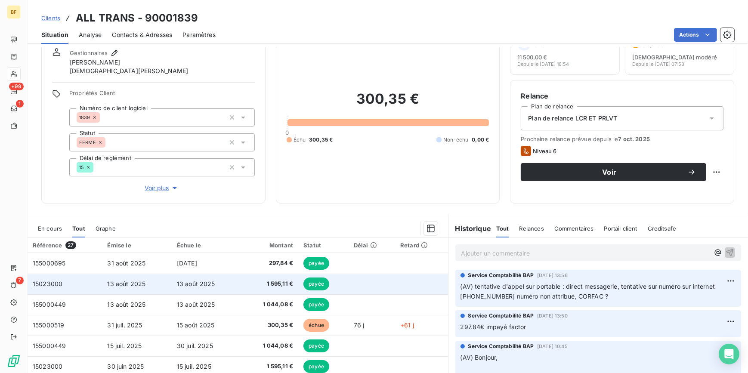
scroll to position [78, 0]
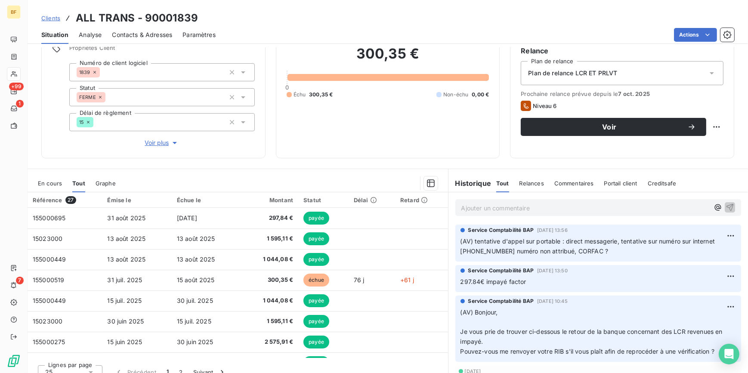
click at [467, 210] on p "Ajouter un commentaire ﻿" at bounding box center [585, 208] width 248 height 11
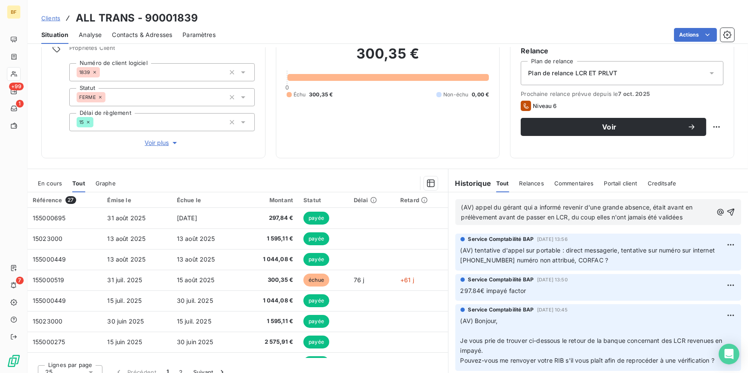
click at [703, 213] on div "(AV) appel du gérant qui a informé revenir d'une grande absence, était avant en…" at bounding box center [598, 212] width 274 height 21
click at [694, 215] on p "(AV) appel du gérant qui a informé revenir d'une grande absence, était avant en…" at bounding box center [587, 213] width 252 height 20
click at [693, 219] on p "(AV) appel du gérant qui a informé revenir d'une grande absence, était avant en…" at bounding box center [587, 213] width 252 height 20
click at [687, 219] on p "(AV) appel du gérant qui a informé revenir d'une grande absence, était avant en…" at bounding box center [587, 213] width 252 height 20
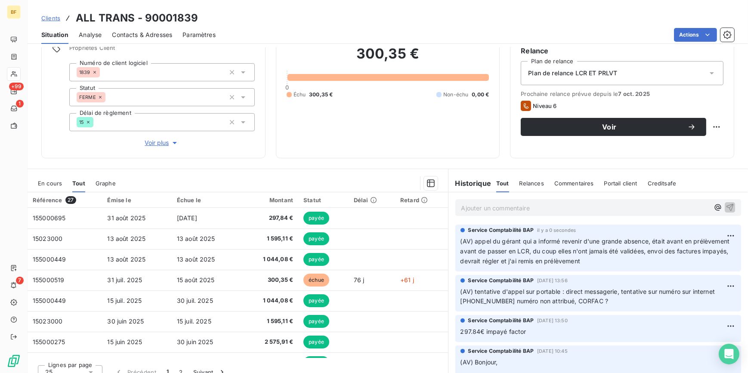
click at [367, 146] on div "300,35 € 0 Échu 300,35 € Non-échu 0,00 €" at bounding box center [388, 72] width 203 height 152
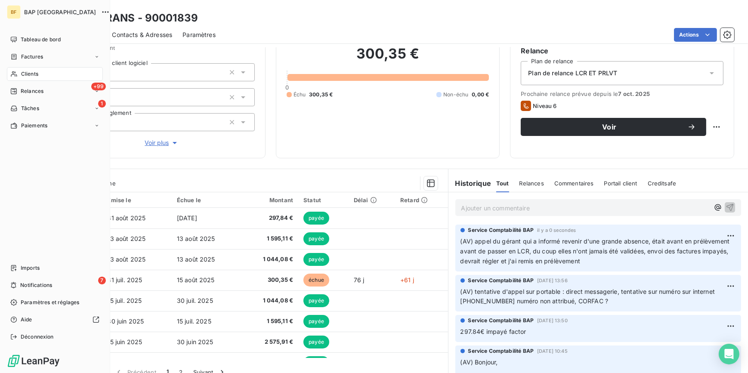
click at [21, 75] on span "Clients" at bounding box center [29, 74] width 17 height 8
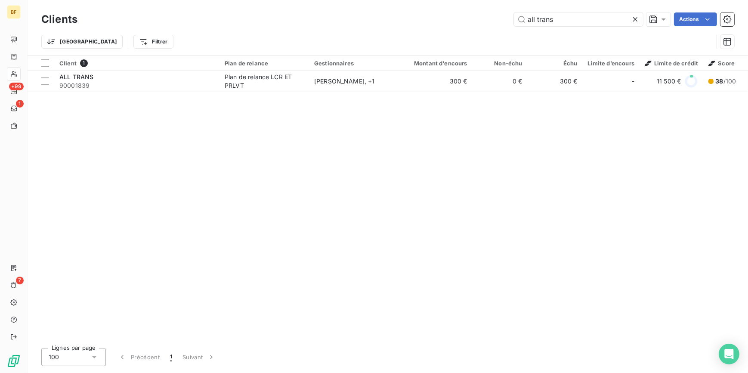
drag, startPoint x: 555, startPoint y: 16, endPoint x: 508, endPoint y: 15, distance: 46.9
click at [508, 15] on div "all trans Actions" at bounding box center [411, 19] width 646 height 14
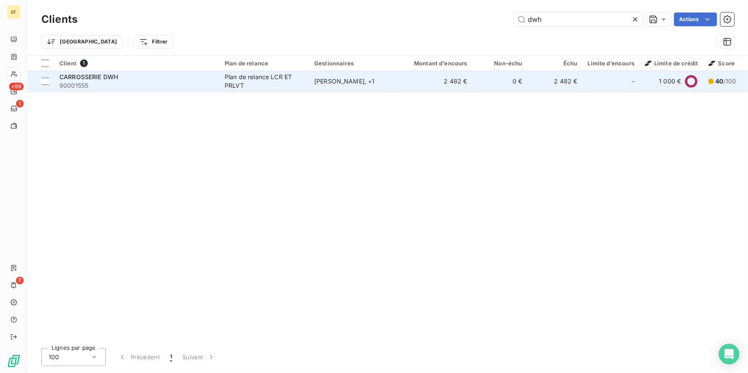
type input "dwh"
click at [116, 80] on span "CARROSSERIE DWH" at bounding box center [88, 76] width 59 height 7
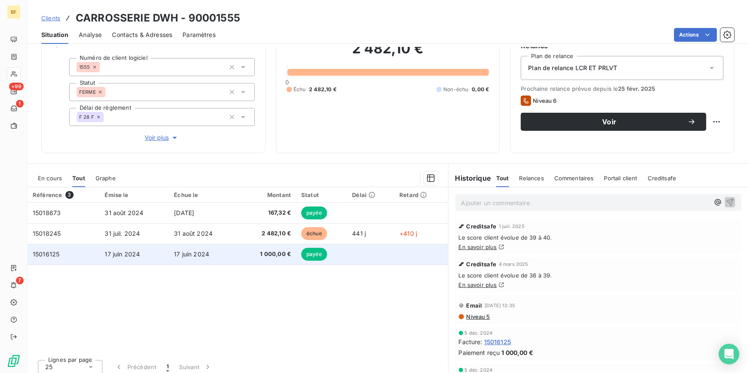
scroll to position [88, 0]
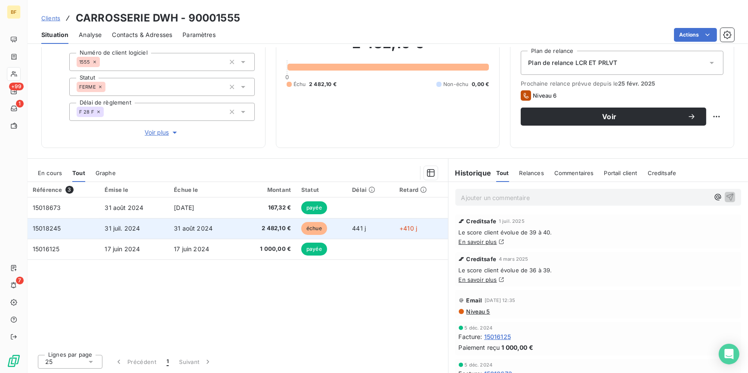
click at [207, 229] on span "31 août 2024" at bounding box center [193, 228] width 39 height 7
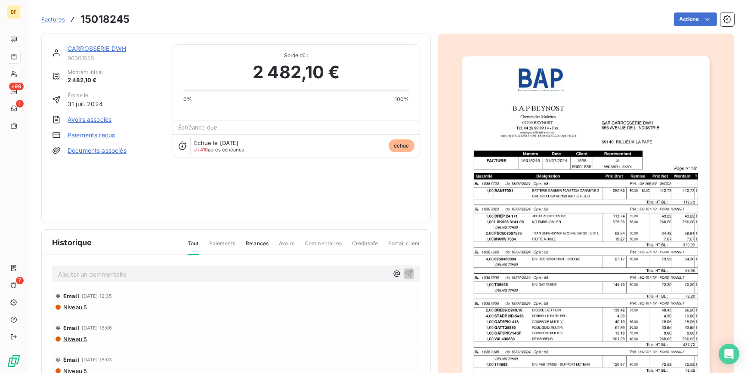
click at [524, 234] on img "button" at bounding box center [585, 231] width 247 height 350
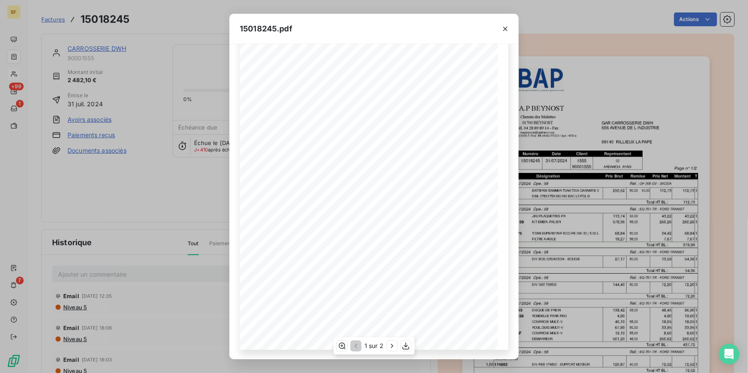
scroll to position [70, 0]
click at [407, 346] on icon "button" at bounding box center [405, 346] width 9 height 9
click at [161, 18] on div "15018245.pdf B.A.P BEYNOST GAR CARROSSERIE DWH Chemin des Malettes [STREET_ADDR…" at bounding box center [374, 186] width 748 height 373
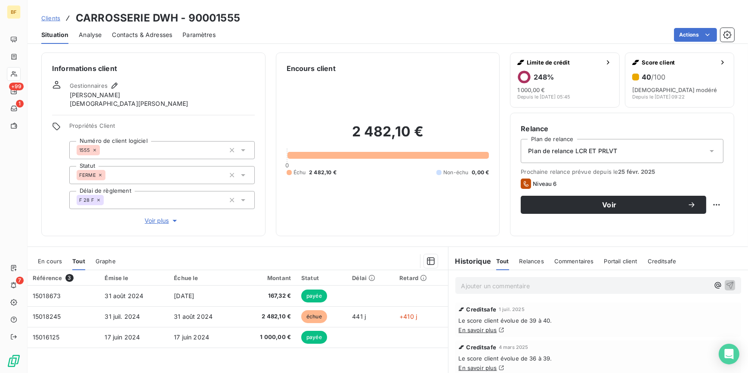
click at [512, 284] on p "Ajouter un commentaire ﻿" at bounding box center [585, 285] width 248 height 11
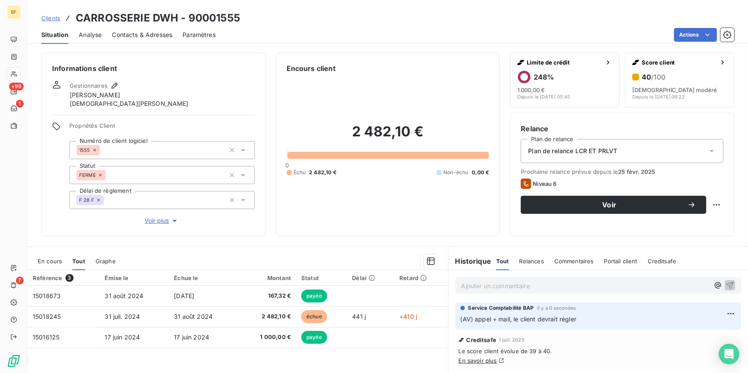
click at [589, 320] on p "(AV) appel + mail, le client devrait régler" at bounding box center [598, 319] width 276 height 10
click at [576, 322] on p "(AV) appel + mail, le client devrait régler" at bounding box center [598, 319] width 276 height 10
click at [571, 319] on p "(AV) appel + mail, le client devrait régler" at bounding box center [598, 319] width 276 height 10
drag, startPoint x: 571, startPoint y: 319, endPoint x: 621, endPoint y: 319, distance: 49.9
click at [585, 319] on p "(AV) appel + mail, le client devrait régler" at bounding box center [598, 319] width 276 height 10
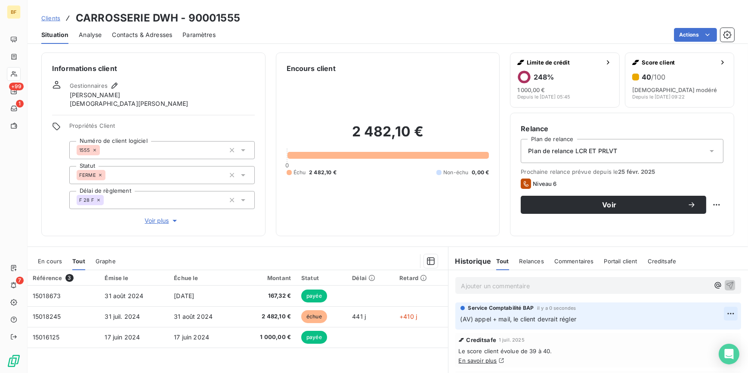
click at [717, 314] on html "BF +99 1 7 Clients CARROSSERIE DWH - 90001555 Situation Analyse Contacts & Adre…" at bounding box center [374, 186] width 748 height 373
click at [687, 333] on div "Editer" at bounding box center [698, 333] width 48 height 14
click at [402, 241] on div "Informations client Gestionnaires [PERSON_NAME] Propriétés Client Numéro de cli…" at bounding box center [388, 210] width 720 height 326
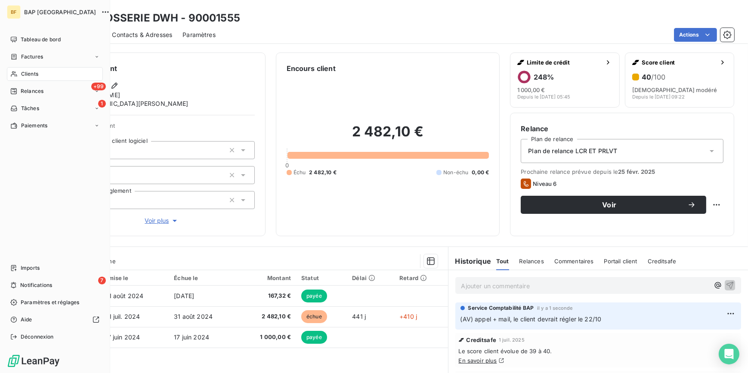
drag, startPoint x: 20, startPoint y: 73, endPoint x: 85, endPoint y: 73, distance: 65.0
click at [21, 73] on div "Clients" at bounding box center [55, 74] width 96 height 14
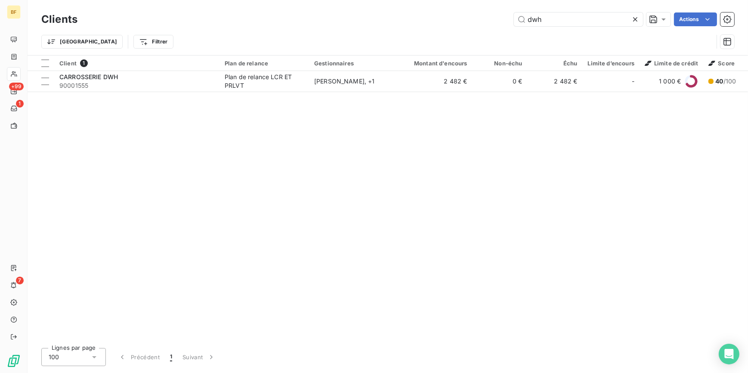
drag, startPoint x: 546, startPoint y: 19, endPoint x: 487, endPoint y: 10, distance: 60.1
click at [489, 12] on div "Clients dwh Actions" at bounding box center [387, 19] width 693 height 18
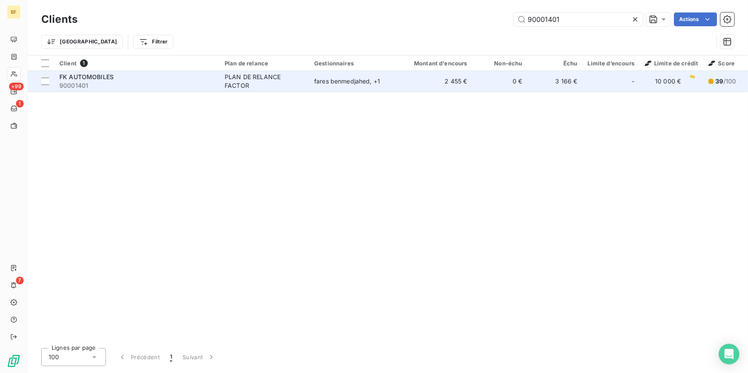
type input "90001401"
click at [216, 87] on td "FK AUTOMOBILES 90001401" at bounding box center [136, 81] width 165 height 21
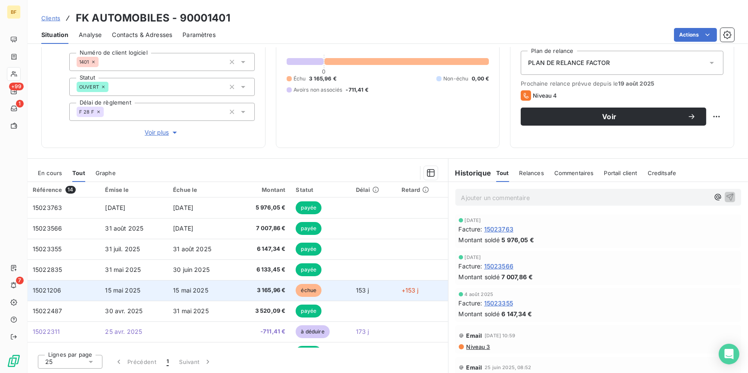
click at [271, 293] on span "3 165,96 €" at bounding box center [263, 290] width 46 height 9
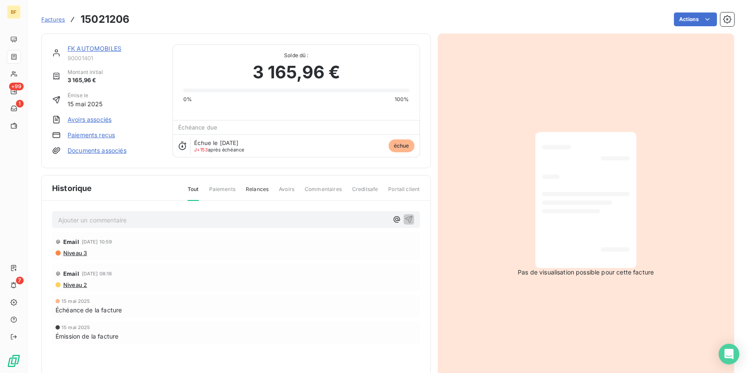
click at [100, 27] on div "Factures 15021206 Actions" at bounding box center [387, 19] width 693 height 18
click at [102, 21] on h3 "15021206" at bounding box center [104, 19] width 49 height 15
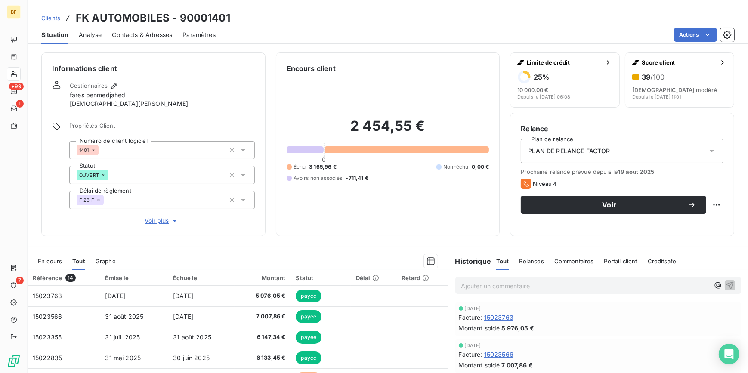
click at [306, 24] on div "Clients FK AUTOMOBILES - 90001401" at bounding box center [388, 17] width 720 height 15
drag, startPoint x: 135, startPoint y: 30, endPoint x: 127, endPoint y: 34, distance: 8.9
click at [134, 32] on span "Contacts & Adresses" at bounding box center [142, 35] width 60 height 9
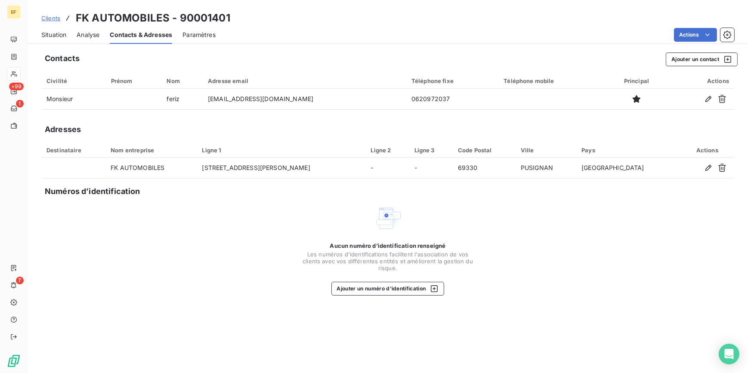
click at [46, 32] on span "Situation" at bounding box center [53, 35] width 25 height 9
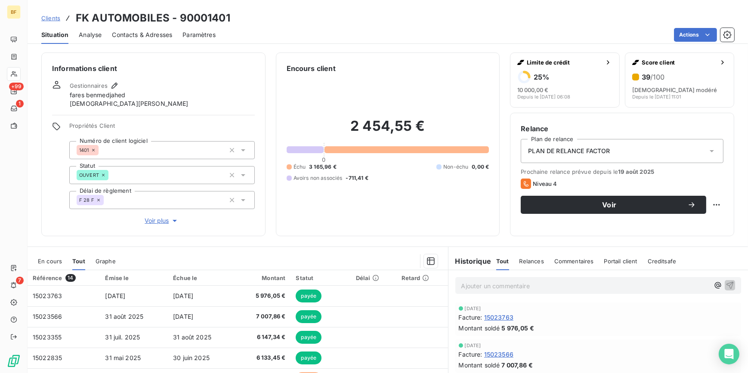
click at [149, 39] on div "Contacts & Adresses" at bounding box center [142, 35] width 60 height 18
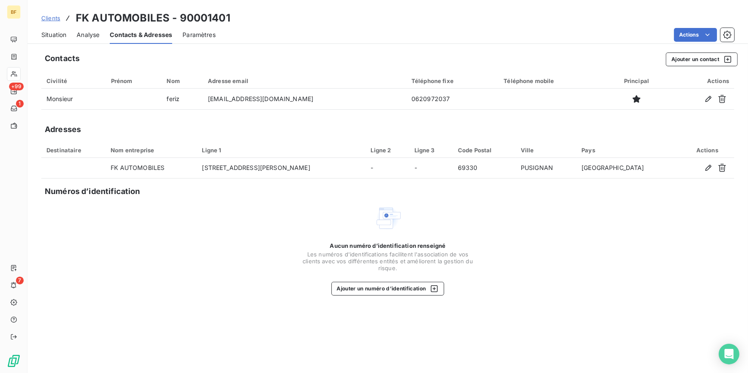
click at [269, 267] on div "Aucun numéro d’identification renseigné Les numéros d'identifications faciliten…" at bounding box center [387, 249] width 693 height 91
click at [55, 37] on span "Situation" at bounding box center [53, 35] width 25 height 9
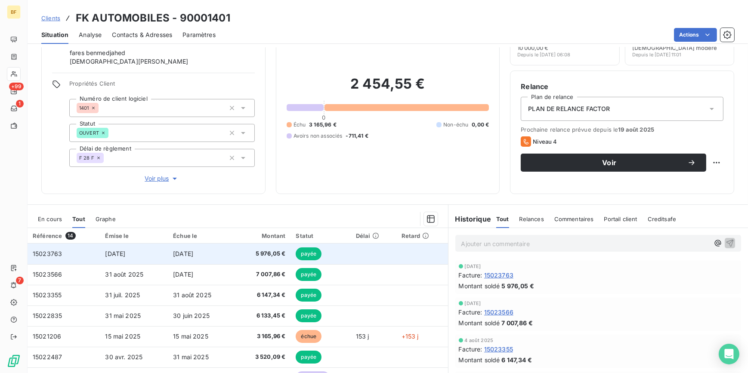
scroll to position [88, 0]
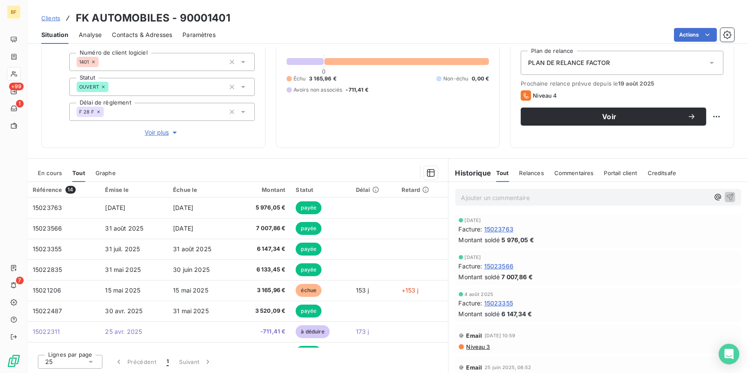
click at [43, 175] on span "En cours" at bounding box center [50, 172] width 24 height 7
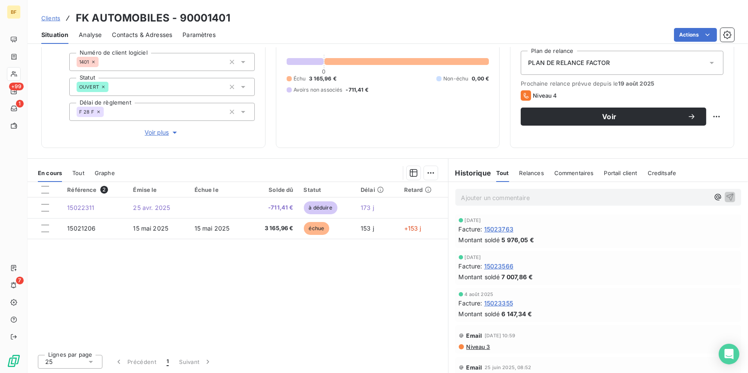
click at [77, 176] on span "Tout" at bounding box center [78, 172] width 12 height 7
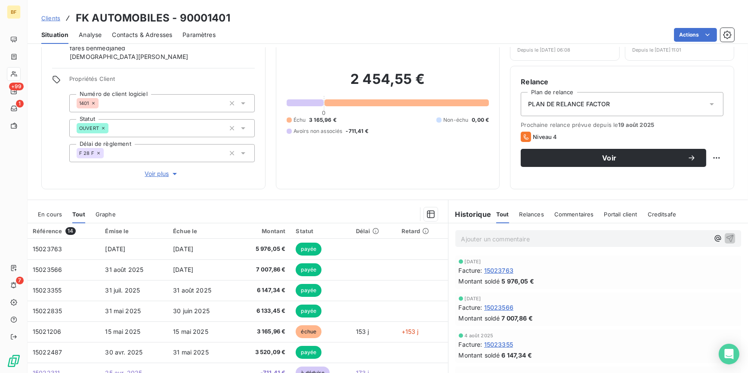
scroll to position [0, 0]
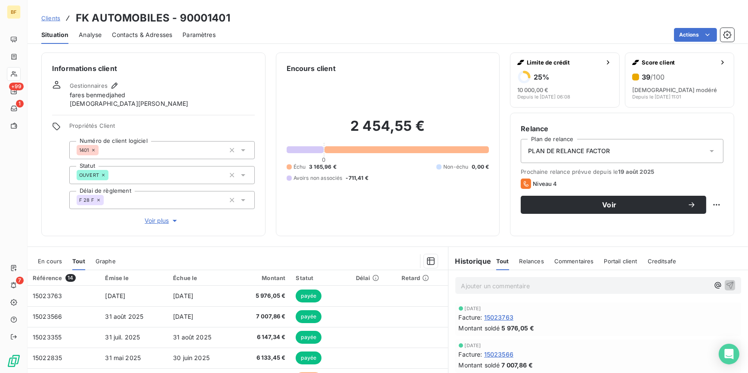
click at [151, 37] on span "Contacts & Adresses" at bounding box center [142, 35] width 60 height 9
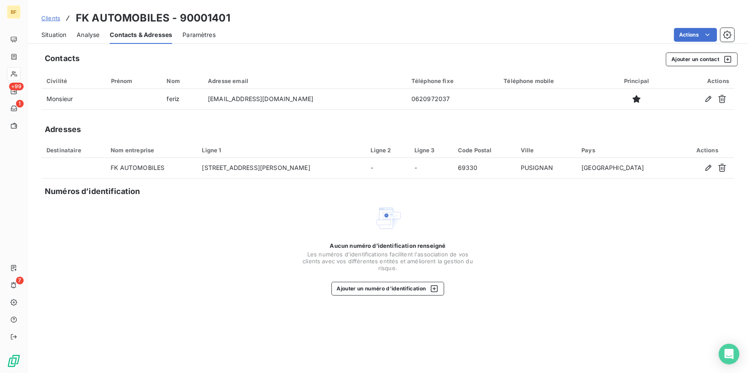
click at [200, 189] on div "Numéros d’identification" at bounding box center [391, 191] width 693 height 12
click at [48, 33] on span "Situation" at bounding box center [53, 35] width 25 height 9
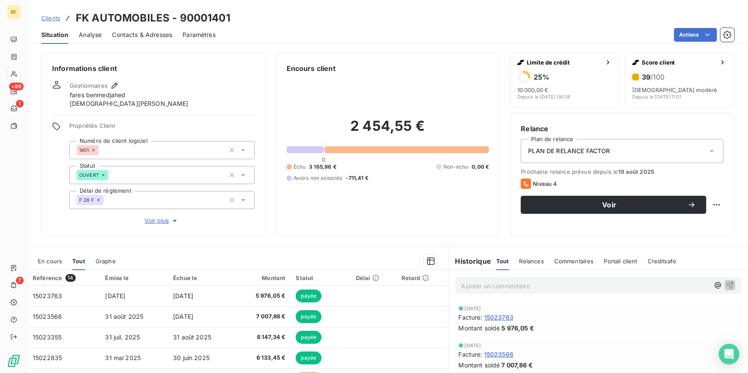
scroll to position [78, 0]
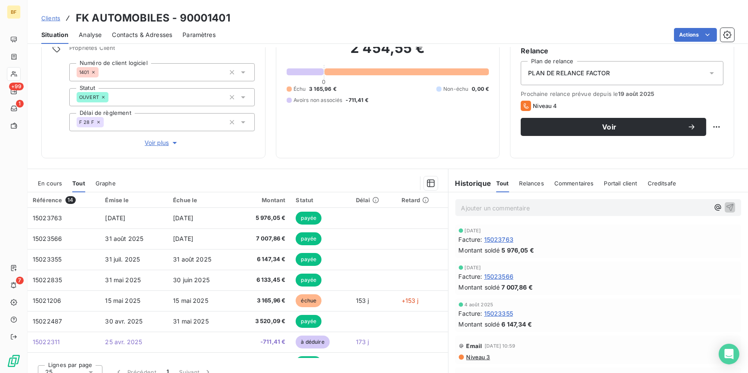
drag, startPoint x: 133, startPoint y: 47, endPoint x: 129, endPoint y: 43, distance: 6.1
click at [129, 43] on div "Clients FK AUTOMOBILES - 90001401 Situation Analyse Contacts & Adresses Paramèt…" at bounding box center [388, 186] width 720 height 373
drag, startPoint x: 129, startPoint y: 43, endPoint x: 129, endPoint y: 36, distance: 6.9
click at [129, 36] on span "Contacts & Adresses" at bounding box center [142, 35] width 60 height 9
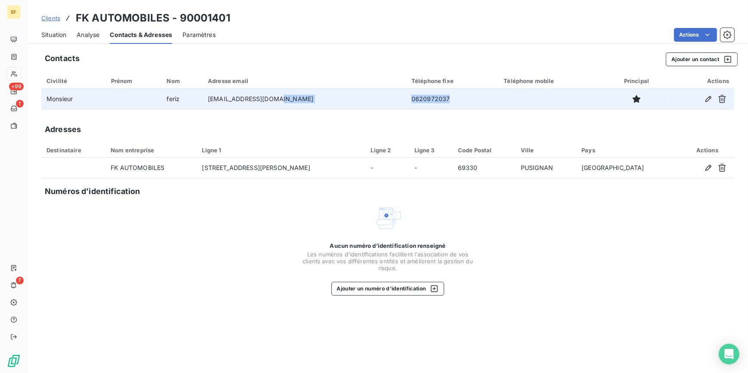
drag, startPoint x: 419, startPoint y: 96, endPoint x: 367, endPoint y: 100, distance: 52.7
click at [367, 100] on tr "Monsieur [PERSON_NAME] [EMAIL_ADDRESS][DOMAIN_NAME] 0620972037" at bounding box center [387, 99] width 693 height 21
click at [422, 99] on td "0620972037" at bounding box center [452, 99] width 92 height 21
drag, startPoint x: 419, startPoint y: 99, endPoint x: 376, endPoint y: 101, distance: 43.5
click at [406, 101] on td "0620972037" at bounding box center [452, 99] width 92 height 21
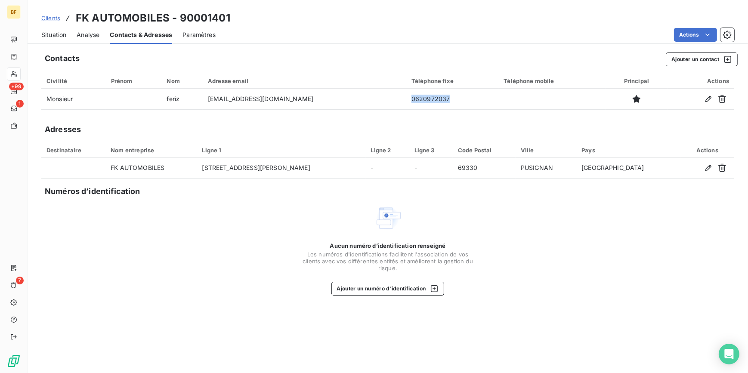
click at [59, 42] on div "Situation" at bounding box center [53, 35] width 25 height 18
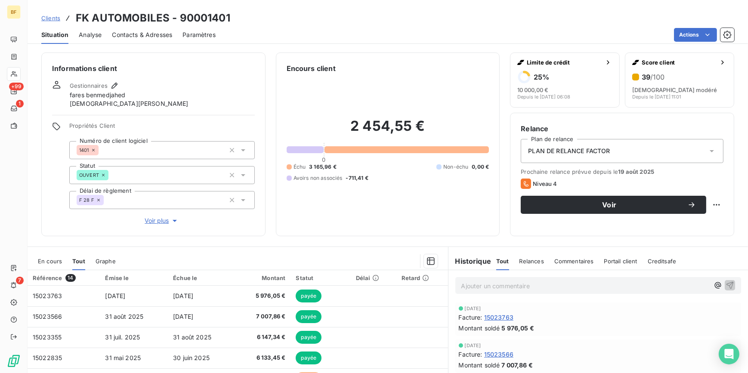
click at [324, 222] on div "2 454,55 € 0 Échu 3 165,96 € Non-échu 0,00 € Avoirs non associés -711,41 €" at bounding box center [388, 150] width 203 height 152
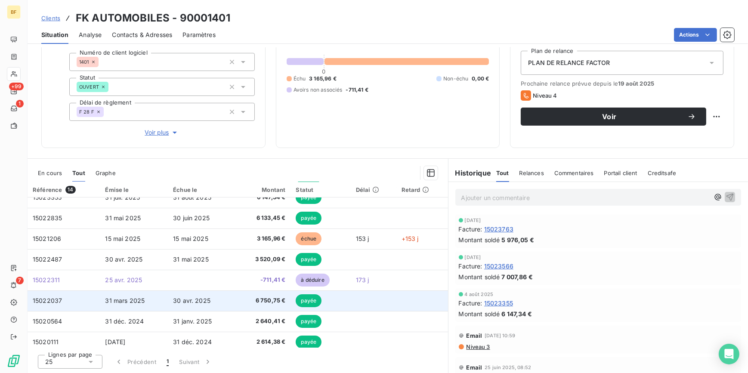
scroll to position [39, 0]
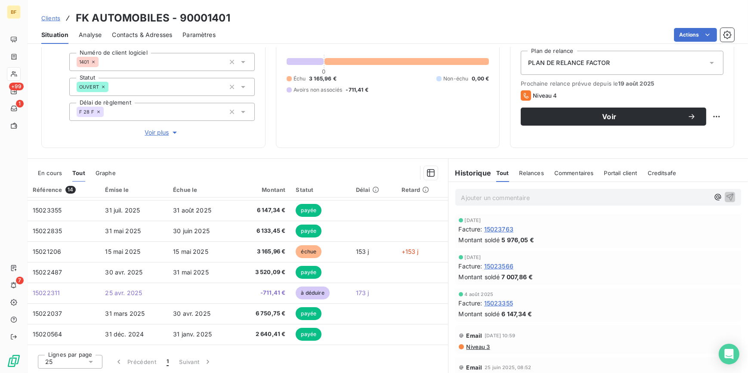
click at [491, 196] on p "Ajouter un commentaire ﻿" at bounding box center [585, 197] width 248 height 11
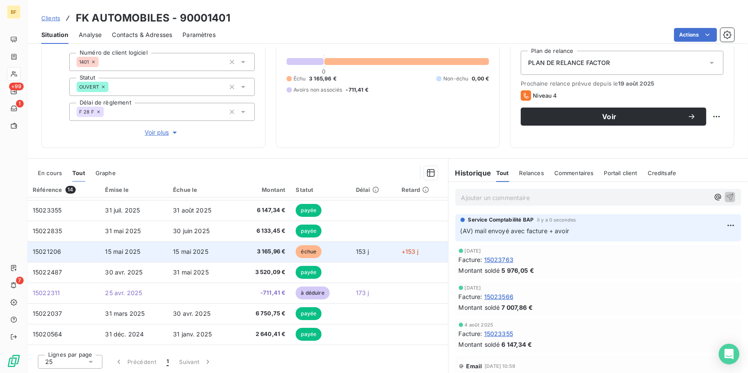
click at [253, 253] on span "3 165,96 €" at bounding box center [263, 251] width 46 height 9
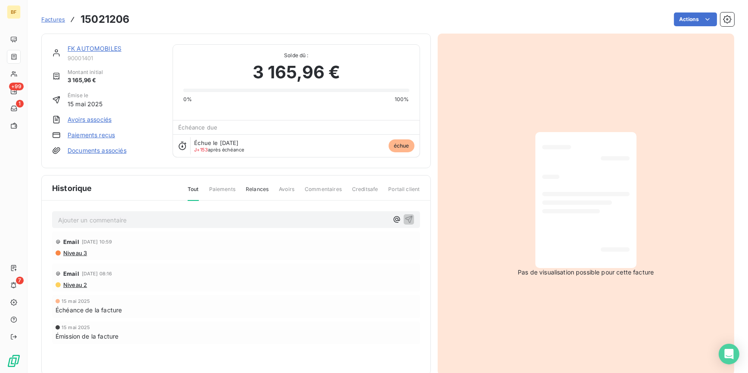
drag, startPoint x: 727, startPoint y: 191, endPoint x: 527, endPoint y: 180, distance: 199.9
click at [718, 191] on div "Pas de visualisation possible pour cette facture" at bounding box center [586, 205] width 297 height 342
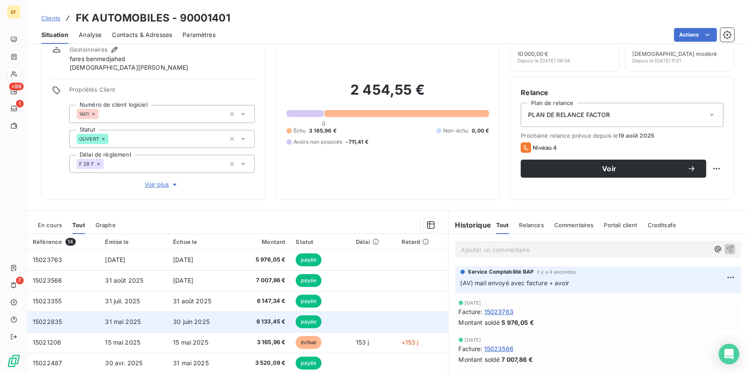
scroll to position [88, 0]
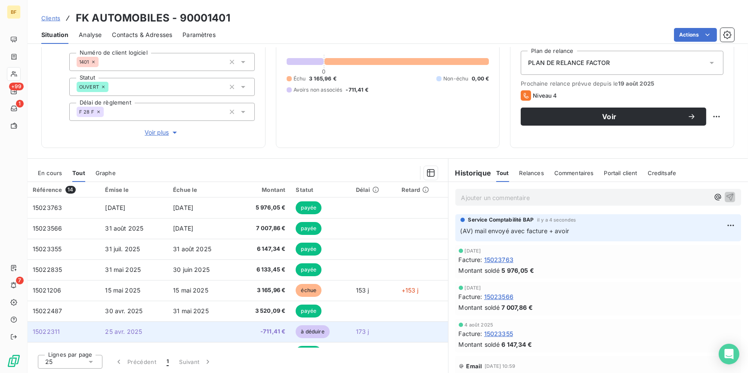
click at [265, 335] on span "-711,41 €" at bounding box center [263, 331] width 46 height 9
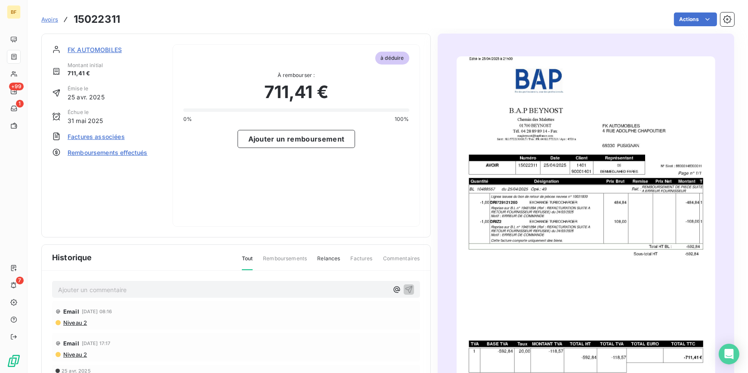
click at [639, 172] on img "button" at bounding box center [585, 238] width 259 height 365
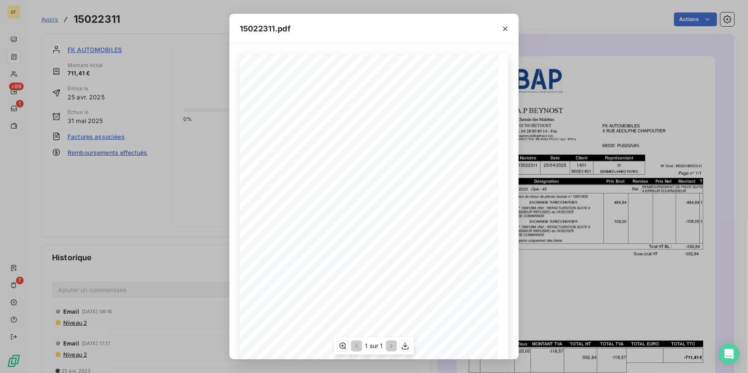
click at [404, 340] on div "1 sur 1" at bounding box center [374, 345] width 80 height 17
click at [404, 344] on icon "button" at bounding box center [405, 346] width 9 height 9
drag, startPoint x: 166, startPoint y: 23, endPoint x: 29, endPoint y: 2, distance: 138.0
click at [160, 22] on div "15022311.pdf B.A.P BEYNOST FK AUTOMOBILES Chemin des Malettes [STREET_ADDRESS][…" at bounding box center [374, 186] width 748 height 373
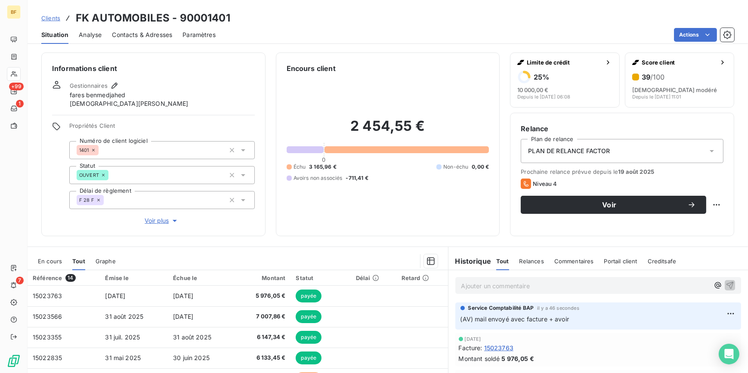
click at [142, 31] on span "Contacts & Adresses" at bounding box center [142, 35] width 60 height 9
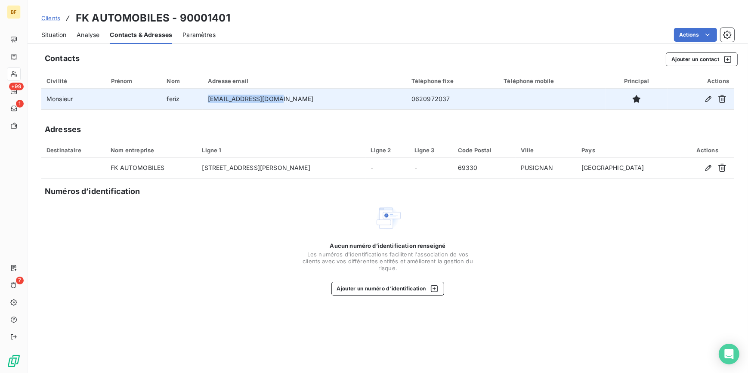
drag, startPoint x: 309, startPoint y: 98, endPoint x: 229, endPoint y: 99, distance: 80.0
click at [229, 99] on td "[EMAIL_ADDRESS][DOMAIN_NAME]" at bounding box center [304, 99] width 203 height 21
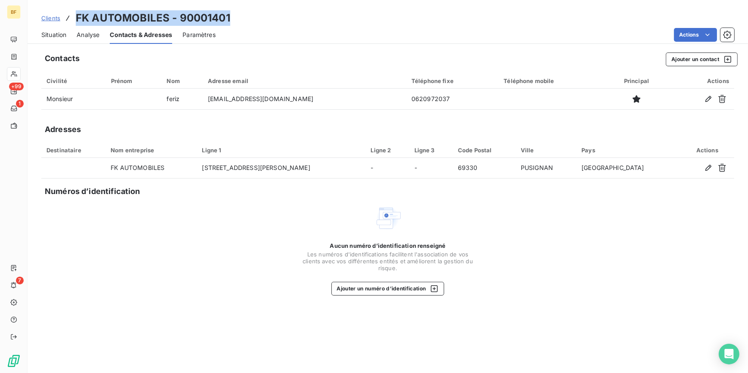
drag, startPoint x: 243, startPoint y: 14, endPoint x: 71, endPoint y: 15, distance: 172.5
click at [71, 15] on div "Clients FK AUTOMOBILES - 90001401" at bounding box center [388, 17] width 720 height 15
click at [48, 39] on div "Situation" at bounding box center [53, 35] width 25 height 18
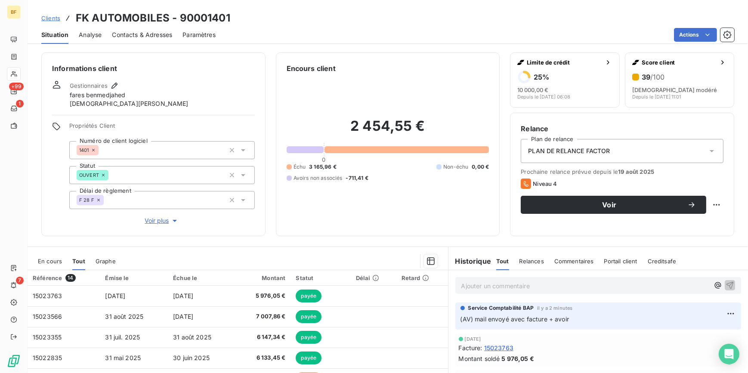
click at [331, 190] on div "2 454,55 € 0 Échu 3 165,96 € Non-échu 0,00 € Avoirs non associés -711,41 €" at bounding box center [388, 150] width 203 height 152
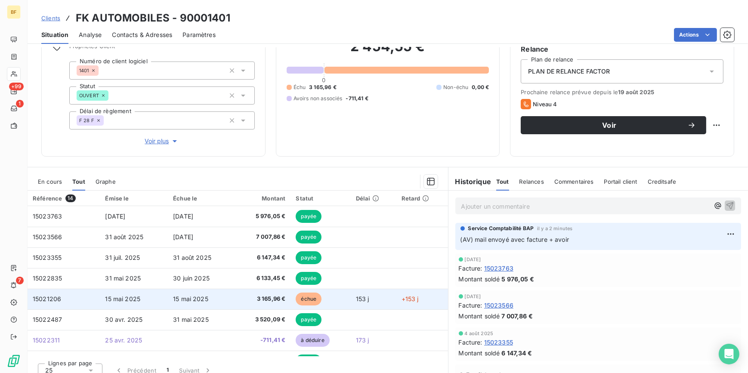
scroll to position [88, 0]
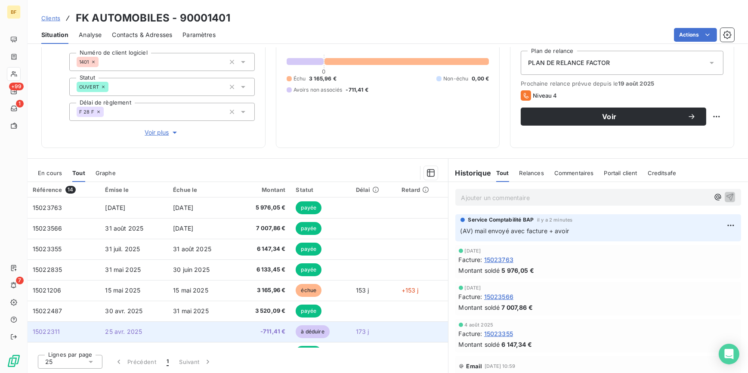
click at [241, 330] on span "-711,41 €" at bounding box center [263, 331] width 46 height 9
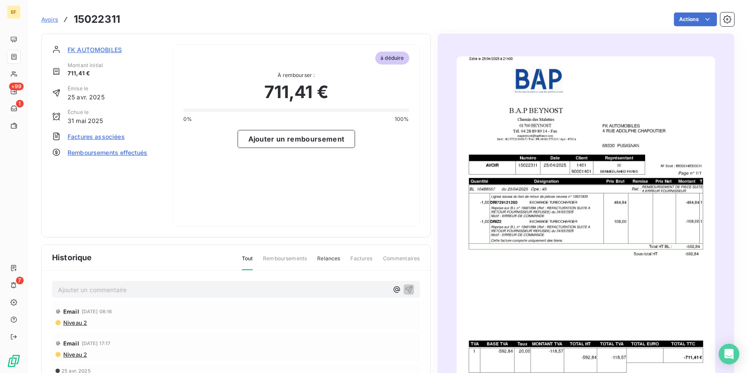
click at [578, 237] on img "button" at bounding box center [585, 238] width 259 height 365
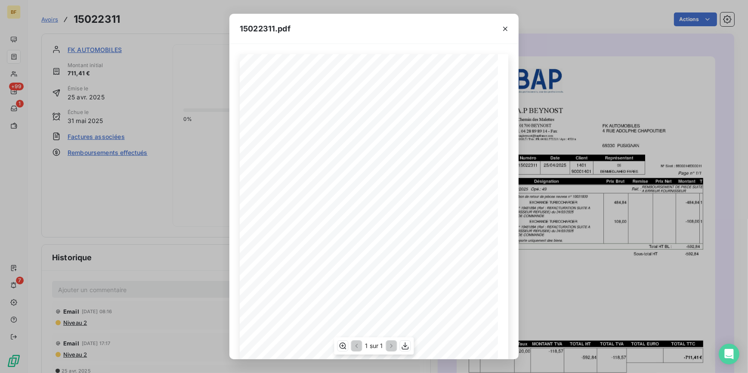
scroll to position [70, 0]
click at [410, 342] on div "1 sur 1" at bounding box center [374, 345] width 80 height 17
click at [406, 344] on icon "button" at bounding box center [405, 346] width 9 height 9
drag, startPoint x: 176, startPoint y: 33, endPoint x: 68, endPoint y: 1, distance: 112.5
click at [176, 32] on div "15022311.pdf B.A.P BEYNOST FK AUTOMOBILES Chemin des Malettes [STREET_ADDRESS][…" at bounding box center [374, 186] width 748 height 373
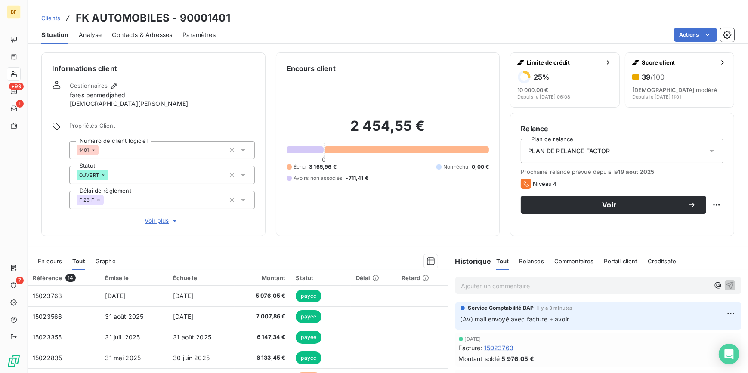
drag, startPoint x: 460, startPoint y: 29, endPoint x: 179, endPoint y: 37, distance: 281.1
click at [460, 29] on div "Actions" at bounding box center [480, 35] width 508 height 14
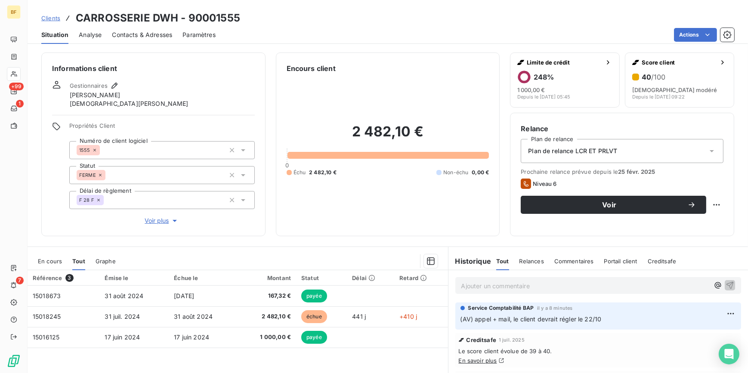
click at [308, 31] on div "Actions" at bounding box center [480, 35] width 508 height 14
click at [382, 40] on div "Actions" at bounding box center [480, 35] width 508 height 14
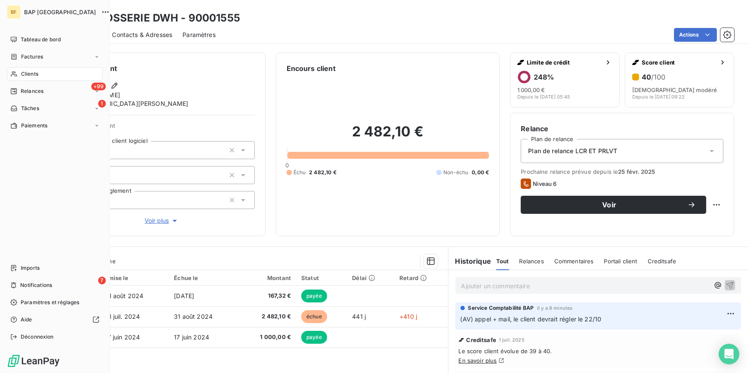
click at [18, 75] on div "Clients" at bounding box center [55, 74] width 96 height 14
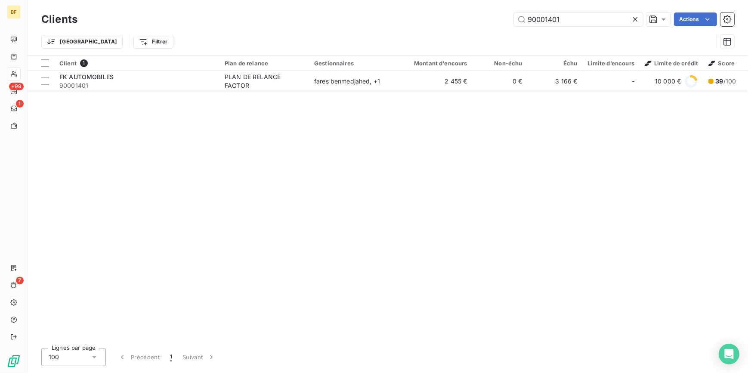
drag, startPoint x: 579, startPoint y: 22, endPoint x: 493, endPoint y: 16, distance: 86.3
click at [493, 16] on div "90001401 Actions" at bounding box center [411, 19] width 646 height 14
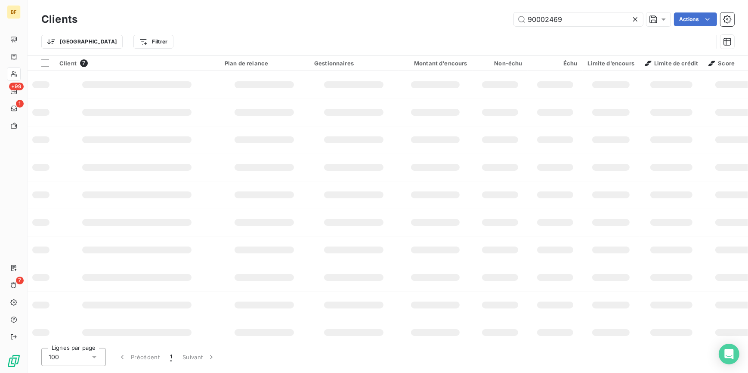
type input "90002469"
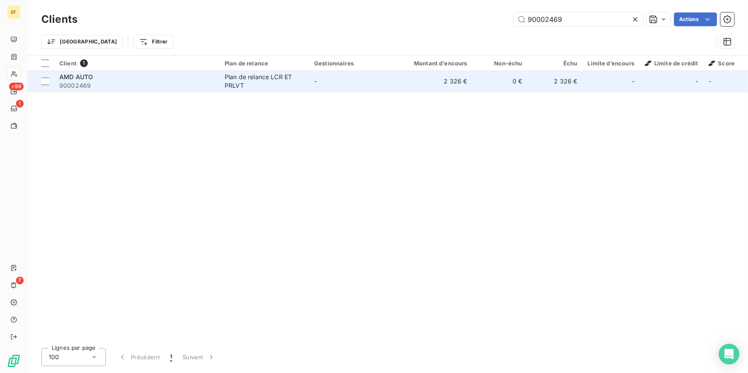
click at [268, 74] on div "Plan de relance LCR ET PRLVT" at bounding box center [264, 81] width 79 height 17
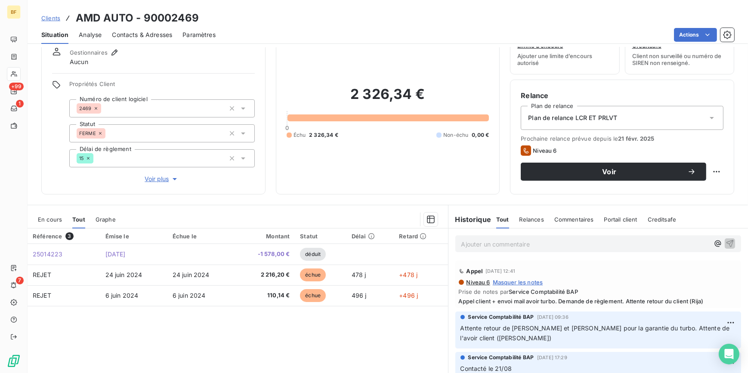
scroll to position [78, 0]
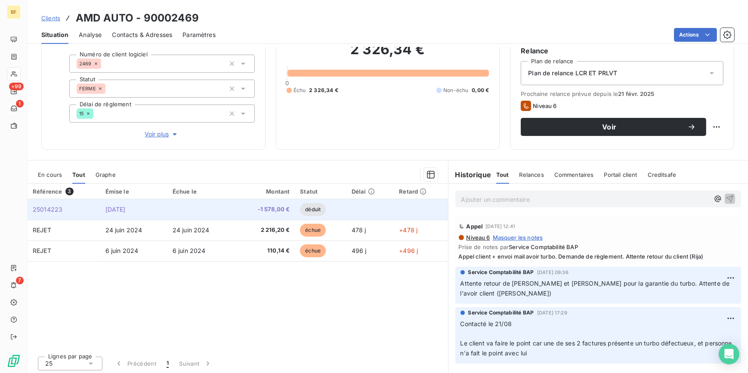
click at [261, 209] on span "-1 578,00 €" at bounding box center [265, 209] width 50 height 9
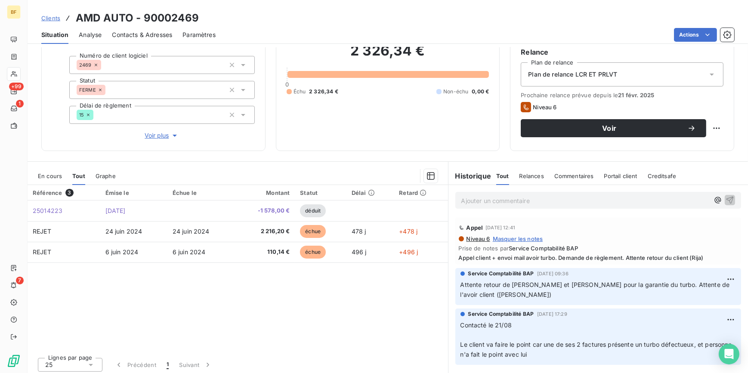
scroll to position [80, 0]
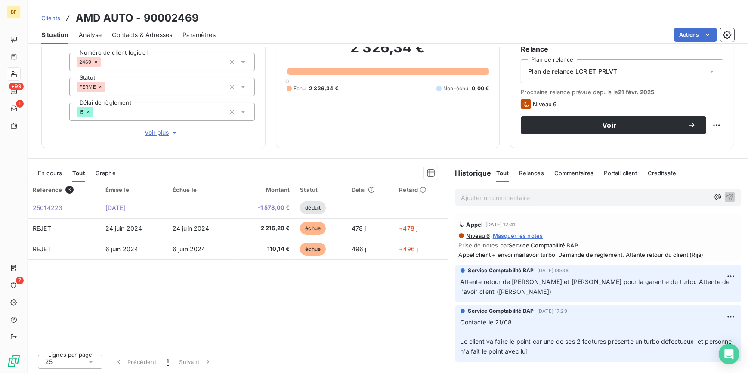
click at [152, 36] on span "Contacts & Adresses" at bounding box center [142, 35] width 60 height 9
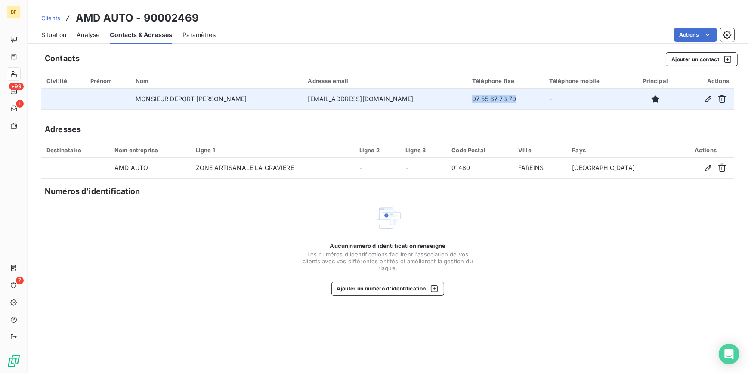
drag, startPoint x: 491, startPoint y: 96, endPoint x: 441, endPoint y: 100, distance: 50.0
click at [467, 100] on td "07 55 67 73 70" at bounding box center [505, 99] width 77 height 21
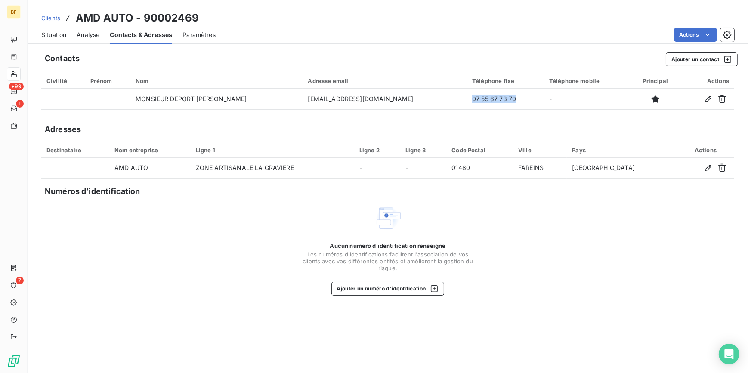
copy td "07 55 67 73 70"
click at [59, 34] on span "Situation" at bounding box center [53, 35] width 25 height 9
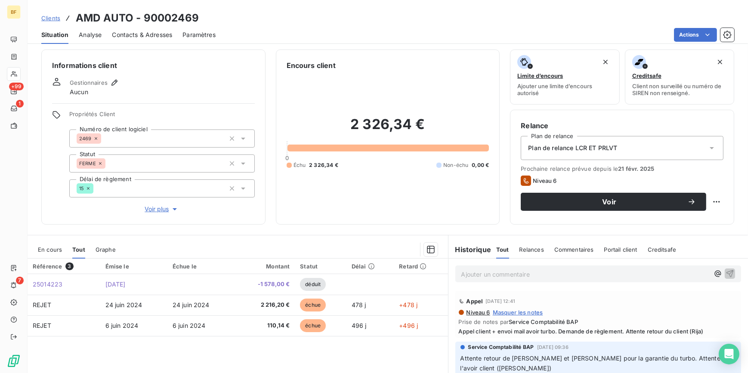
scroll to position [0, 0]
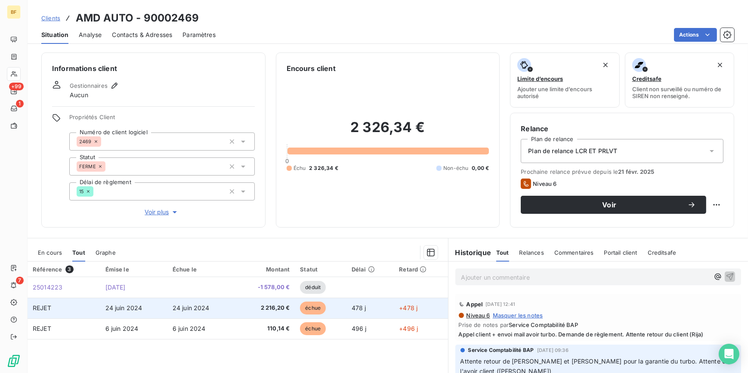
click at [269, 312] on td "2 216,20 €" at bounding box center [264, 308] width 60 height 21
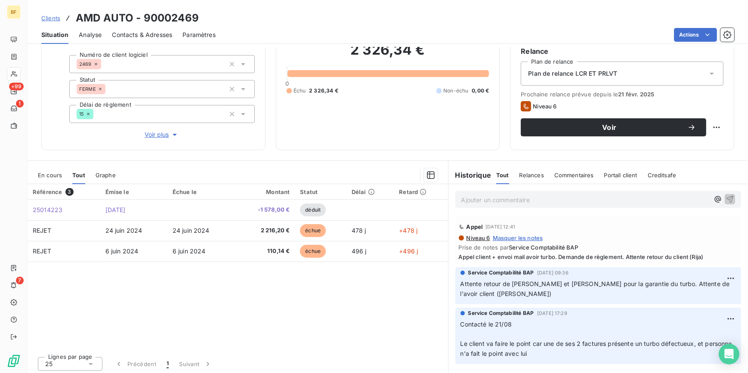
scroll to position [78, 0]
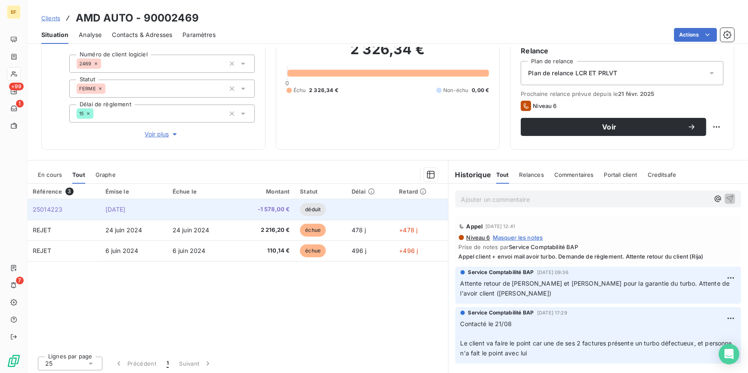
click at [263, 206] on span "-1 578,00 €" at bounding box center [265, 209] width 50 height 9
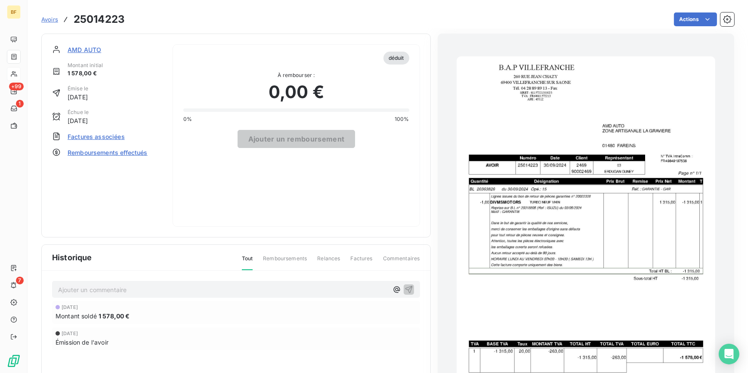
click at [577, 177] on img "button" at bounding box center [585, 238] width 259 height 365
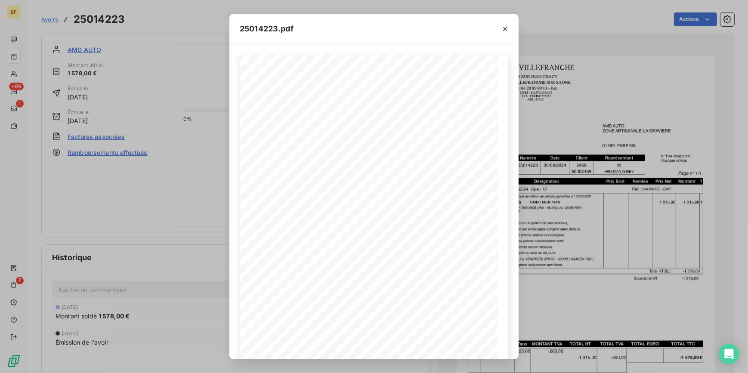
click at [154, 12] on div "25014223.pdf B.A.P VILLEFRANCHE AMD AUTO 260 RUE JEAN CHAZY ZONE ARTISANALE LA …" at bounding box center [374, 186] width 748 height 373
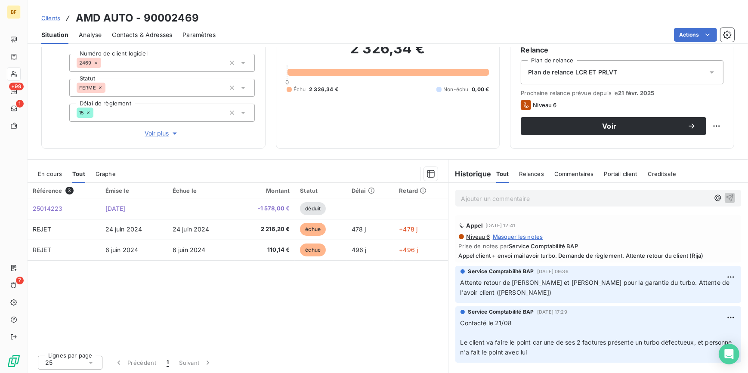
scroll to position [80, 0]
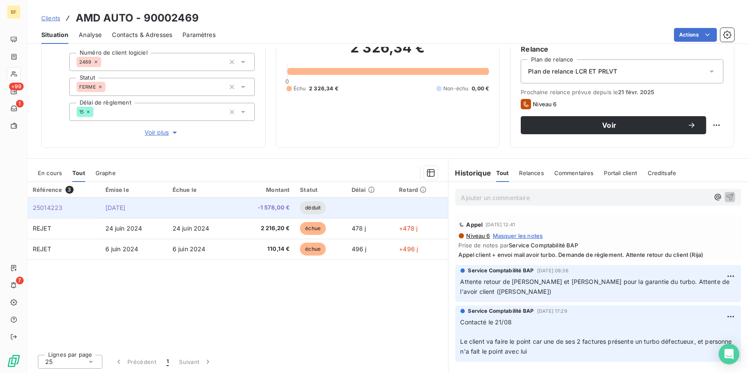
click at [266, 212] on td "-1 578,00 €" at bounding box center [264, 207] width 60 height 21
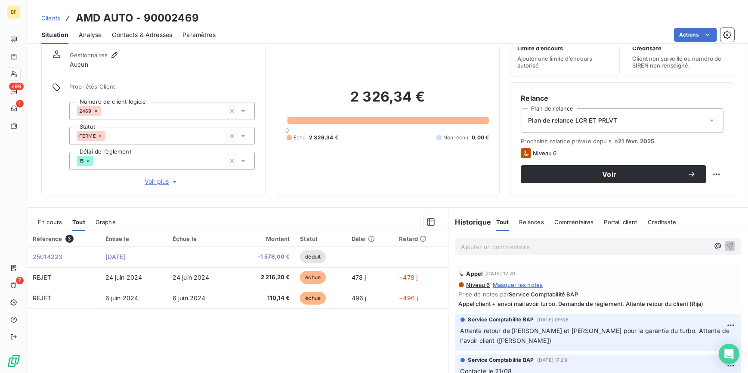
scroll to position [78, 0]
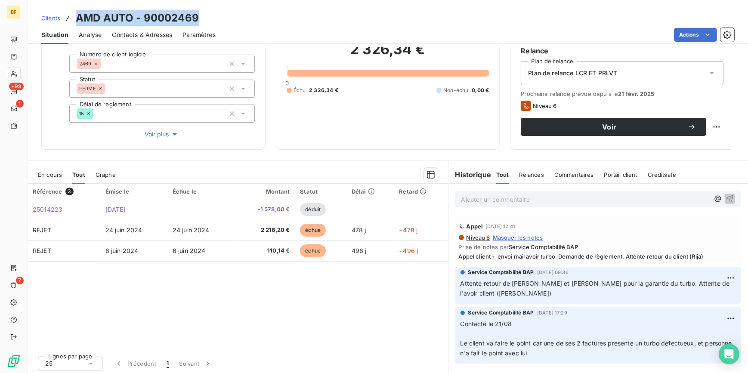
drag, startPoint x: 197, startPoint y: 15, endPoint x: 74, endPoint y: 24, distance: 124.2
click at [74, 24] on div "Clients AMD AUTO - 90002469" at bounding box center [388, 17] width 720 height 15
copy h3 "AMD AUTO - 90002469"
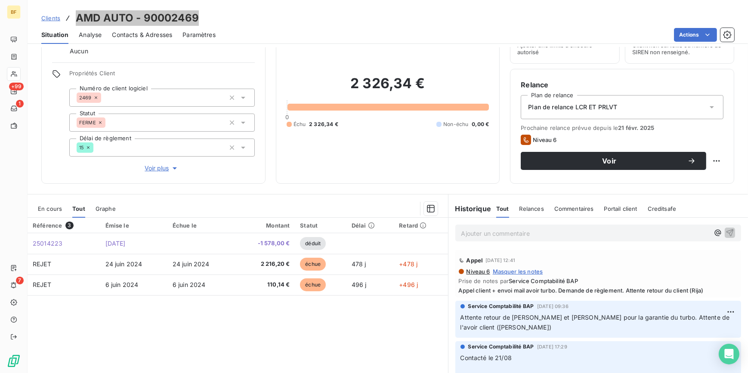
scroll to position [0, 0]
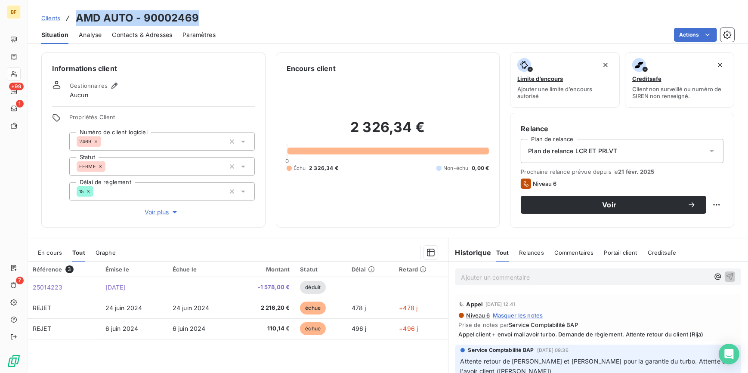
click at [201, 22] on div "Clients AMD AUTO - 90002469" at bounding box center [388, 17] width 720 height 15
drag, startPoint x: 126, startPoint y: 19, endPoint x: 78, endPoint y: 18, distance: 48.2
click at [78, 18] on div "Clients AMD AUTO - 90002469" at bounding box center [388, 17] width 720 height 15
copy h3 "AMD AUTO - 90002469"
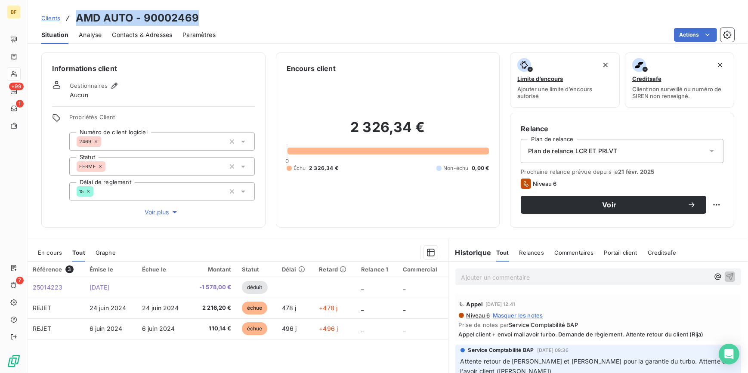
click at [160, 32] on span "Contacts & Adresses" at bounding box center [142, 35] width 60 height 9
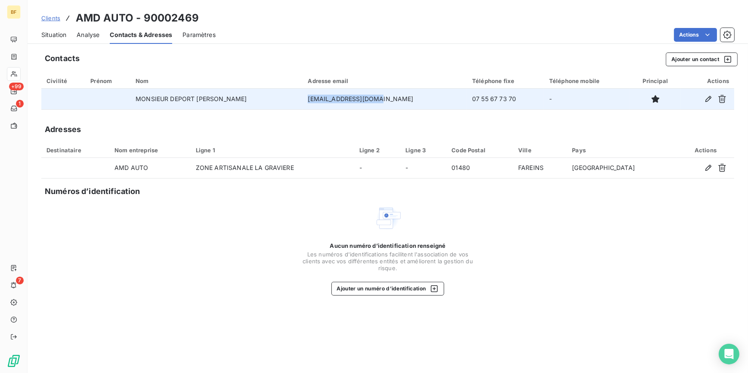
drag, startPoint x: 394, startPoint y: 98, endPoint x: 316, endPoint y: 97, distance: 77.9
click at [316, 97] on td "amdauto.01@gmail.com" at bounding box center [384, 99] width 164 height 21
copy td "amdauto.01@gmail.com"
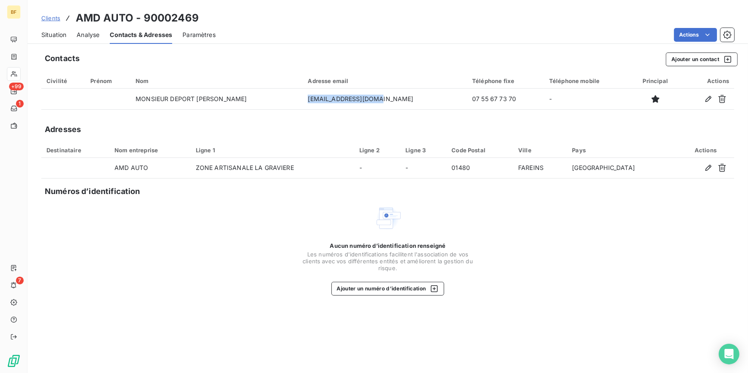
click at [52, 31] on span "Situation" at bounding box center [53, 35] width 25 height 9
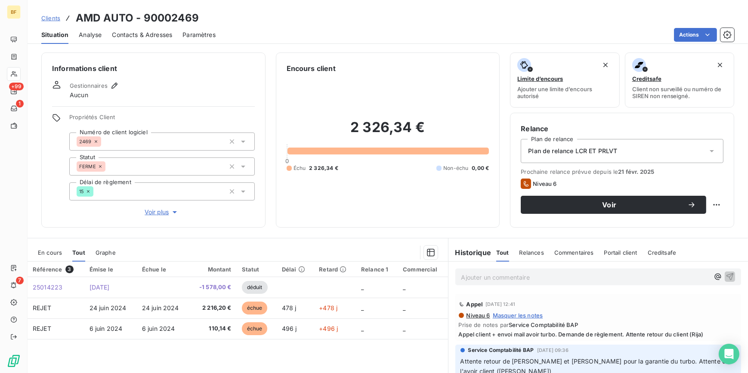
click at [277, 219] on div "Encours client 2 326,34 € 0 Échu 2 326,34 € Non-échu 0,00 €" at bounding box center [388, 139] width 224 height 175
click at [144, 24] on h3 "AMD AUTO - 90002469" at bounding box center [137, 17] width 123 height 15
click at [144, 31] on span "Contacts & Adresses" at bounding box center [142, 35] width 60 height 9
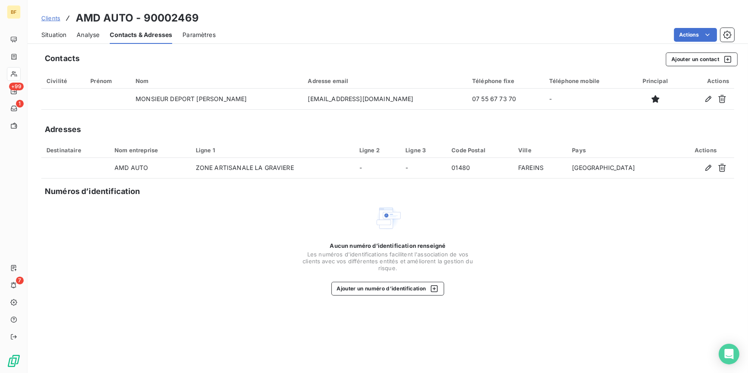
click at [59, 34] on span "Situation" at bounding box center [53, 35] width 25 height 9
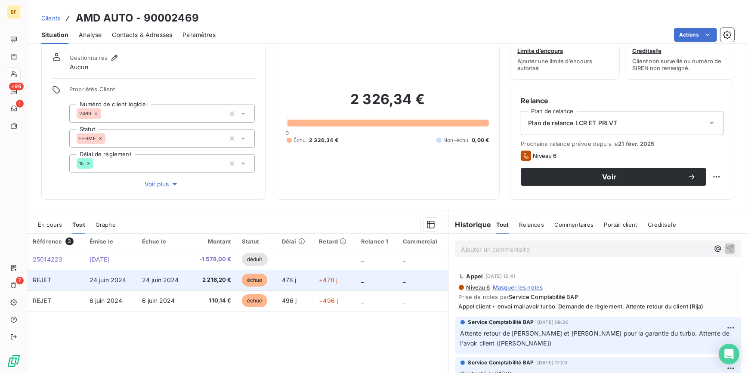
scroll to position [39, 0]
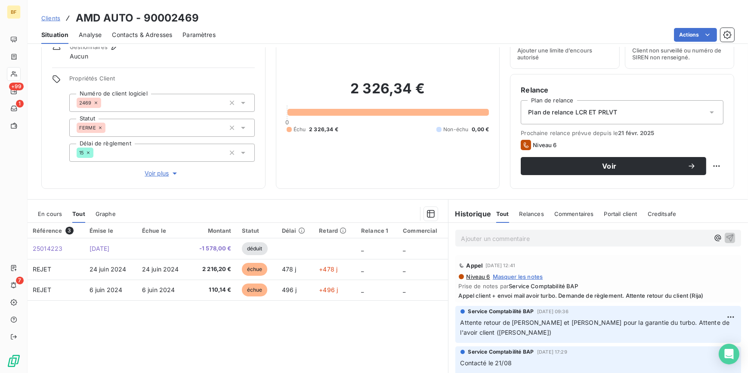
click at [517, 241] on p "Ajouter un commentaire ﻿" at bounding box center [585, 238] width 248 height 11
click at [554, 240] on p "(AV) eu le client au tel," at bounding box center [585, 238] width 248 height 10
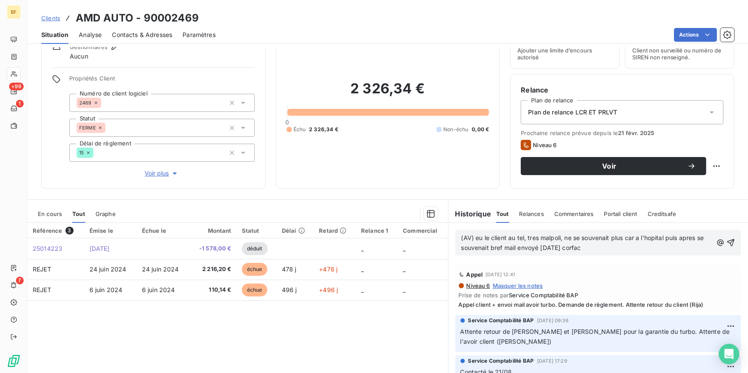
click at [560, 237] on span "(AV) eu le client au tel, tres malpoli, ne se souvenait plus car a l'hopital pu…" at bounding box center [583, 242] width 244 height 17
drag, startPoint x: 464, startPoint y: 245, endPoint x: 677, endPoint y: 244, distance: 212.9
click at [677, 248] on p "(AV) eu le client au tel, très malpoli insultant ne se souvenait plus car a l'h…" at bounding box center [587, 243] width 252 height 20
drag, startPoint x: 463, startPoint y: 245, endPoint x: 480, endPoint y: 251, distance: 17.4
click at [480, 251] on p "(AV) eu le client au tel, très malpoli insultant ne se souvenait plus car a l'h…" at bounding box center [587, 243] width 252 height 20
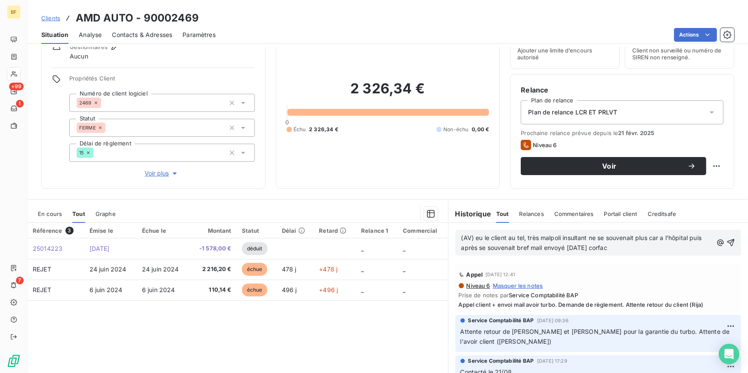
click at [590, 249] on span "(AV) eu le client au tel, très malpoli insultant ne se souvenait plus car a l'h…" at bounding box center [582, 242] width 242 height 17
click at [602, 252] on p "(AV) eu le client au tel, très malpoli insultant ne se souvenait plus car a l'h…" at bounding box center [587, 243] width 252 height 20
click at [617, 249] on p "(AV) eu le client au tel, très malpoli insultant ne se souvenait plus car a l'h…" at bounding box center [587, 243] width 252 height 20
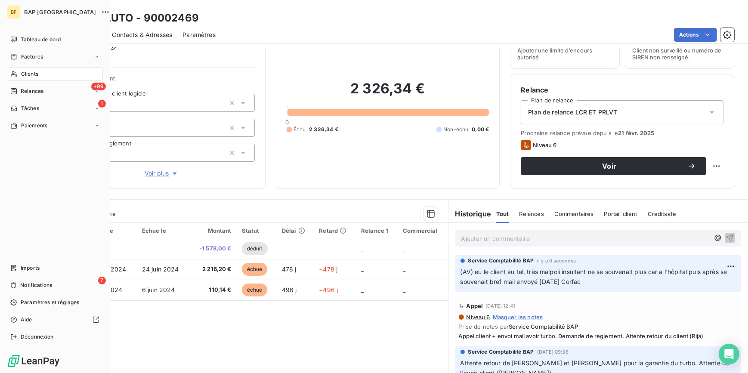
click at [11, 70] on div "Clients" at bounding box center [55, 74] width 96 height 14
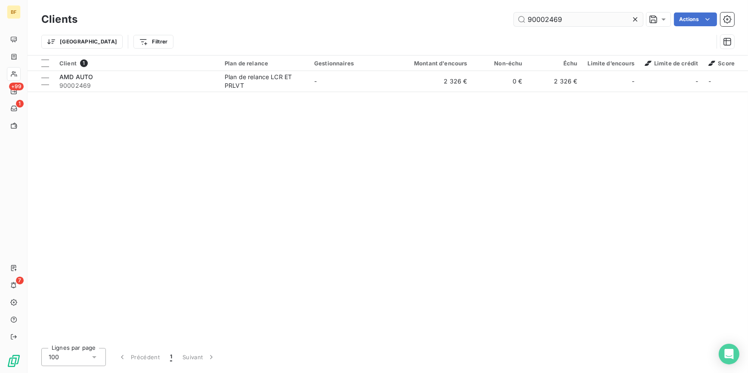
drag, startPoint x: 567, startPoint y: 17, endPoint x: 543, endPoint y: 16, distance: 23.2
click at [543, 16] on input "90002469" at bounding box center [578, 19] width 129 height 14
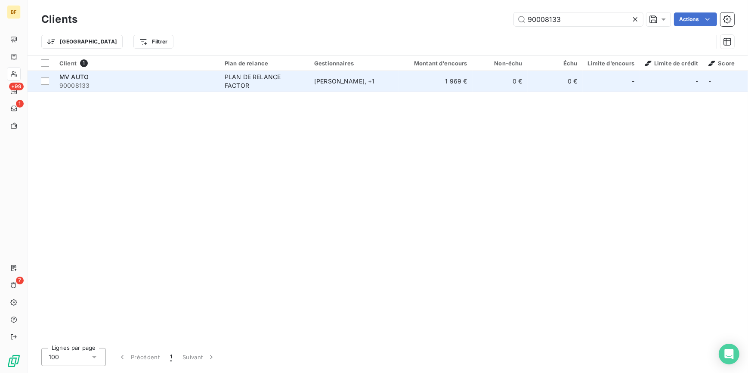
type input "90008133"
click at [301, 86] on div "PLAN DE RELANCE FACTOR" at bounding box center [264, 81] width 79 height 17
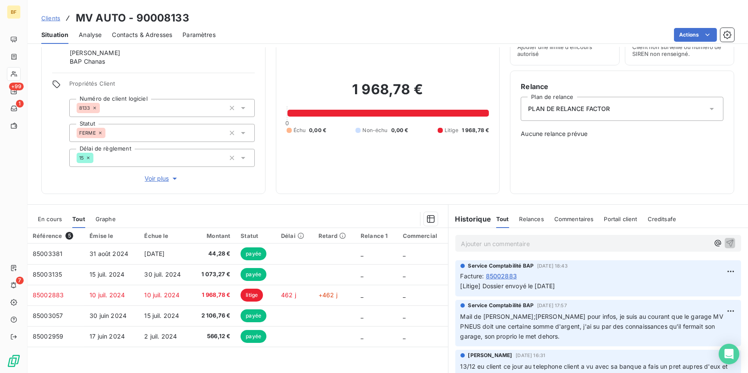
scroll to position [88, 0]
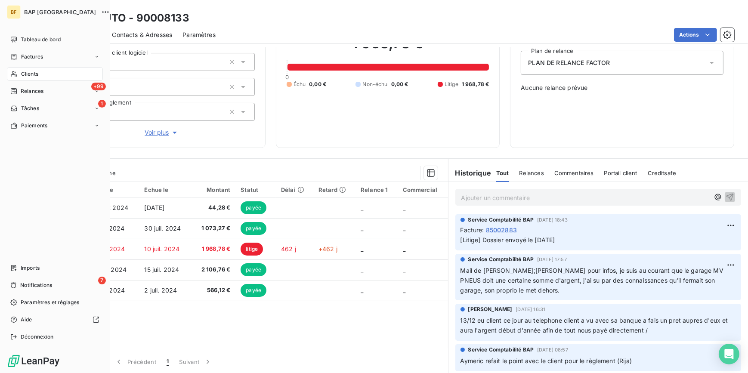
drag, startPoint x: 27, startPoint y: 78, endPoint x: 110, endPoint y: 75, distance: 83.1
click at [26, 75] on span "Clients" at bounding box center [29, 74] width 17 height 8
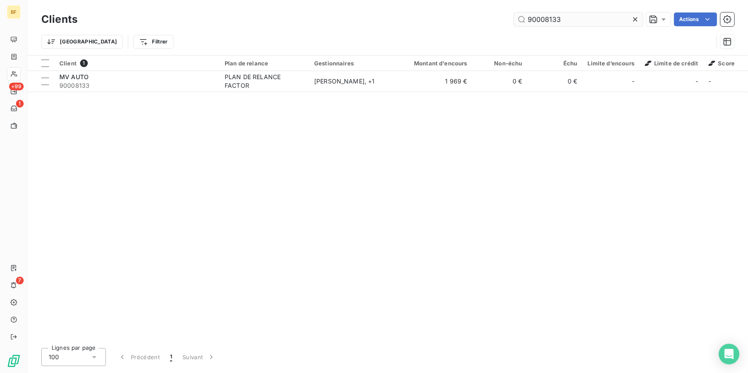
drag, startPoint x: 571, startPoint y: 17, endPoint x: 545, endPoint y: 16, distance: 26.3
click at [545, 16] on input "90008133" at bounding box center [578, 19] width 129 height 14
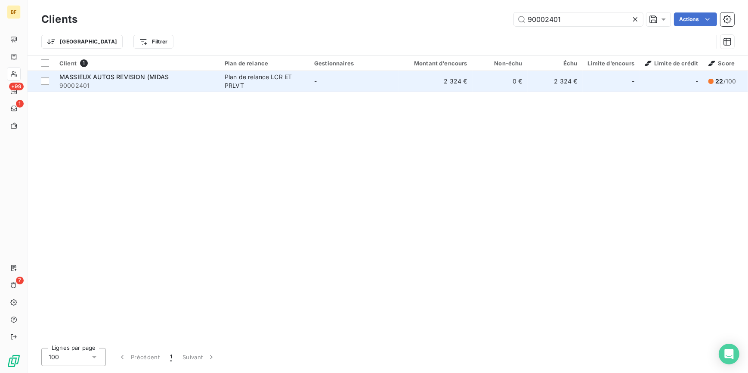
type input "90002401"
click at [259, 82] on div "Plan de relance LCR ET PRLVT" at bounding box center [264, 81] width 79 height 17
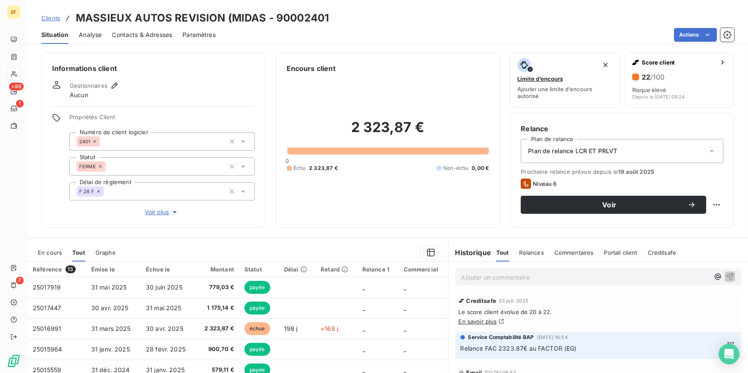
click at [146, 31] on span "Contacts & Adresses" at bounding box center [142, 35] width 60 height 9
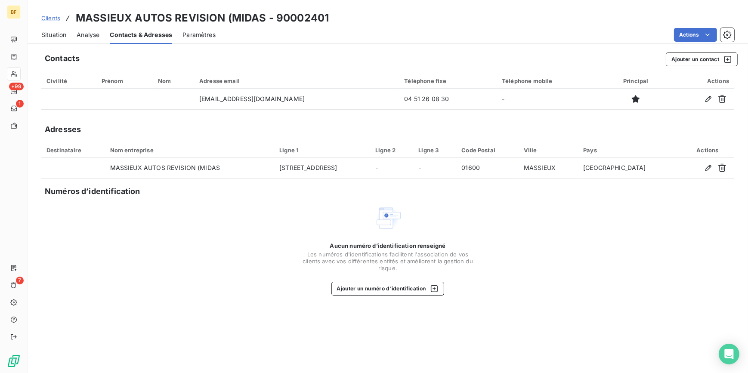
click at [57, 36] on span "Situation" at bounding box center [53, 35] width 25 height 9
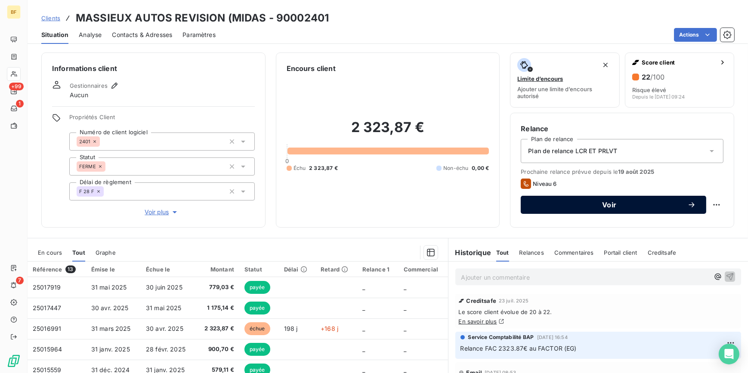
click at [562, 200] on button "Voir" at bounding box center [613, 205] width 185 height 18
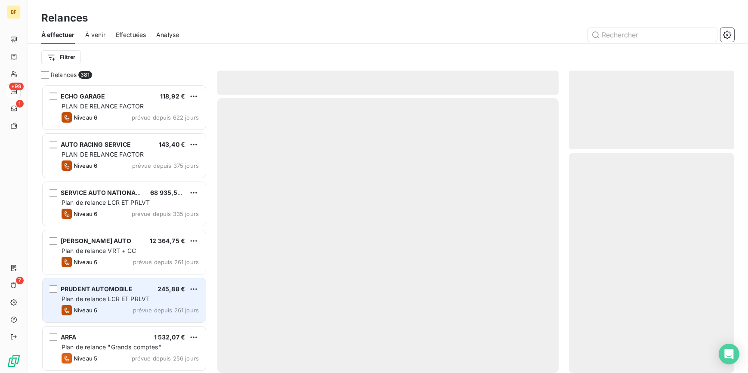
scroll to position [283, 159]
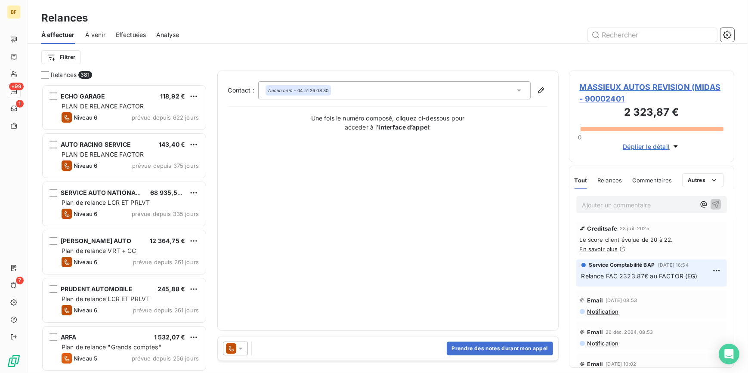
click at [241, 343] on div at bounding box center [235, 349] width 25 height 14
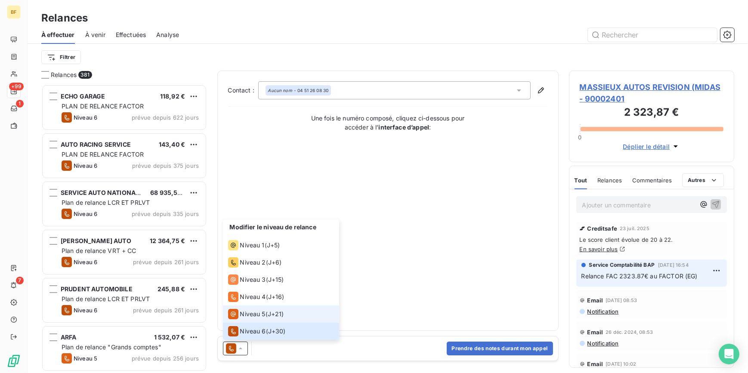
click at [249, 311] on span "Niveau 5" at bounding box center [252, 314] width 25 height 9
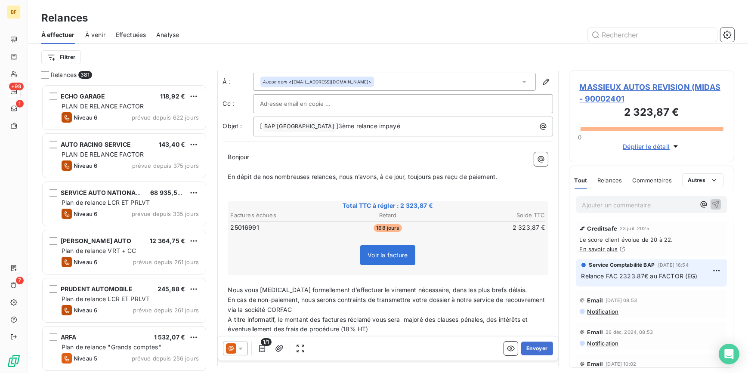
scroll to position [39, 0]
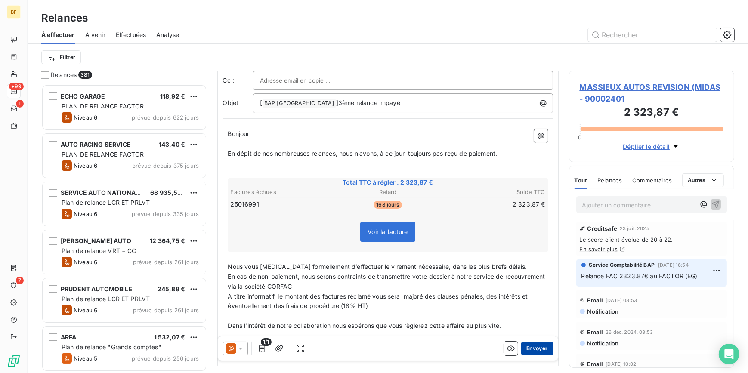
click at [538, 350] on button "Envoyer" at bounding box center [536, 349] width 31 height 14
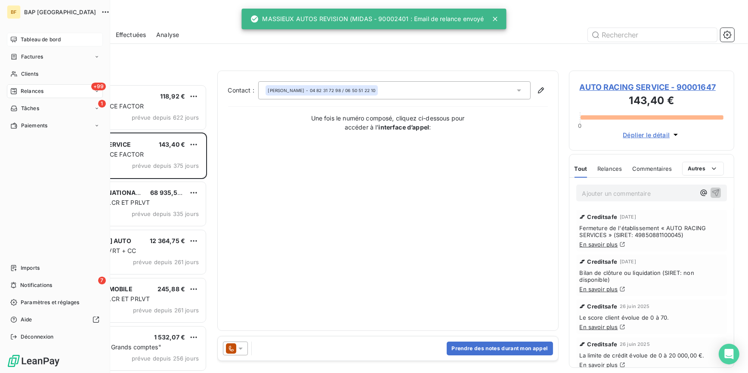
click at [21, 39] on span "Tableau de bord" at bounding box center [41, 40] width 40 height 8
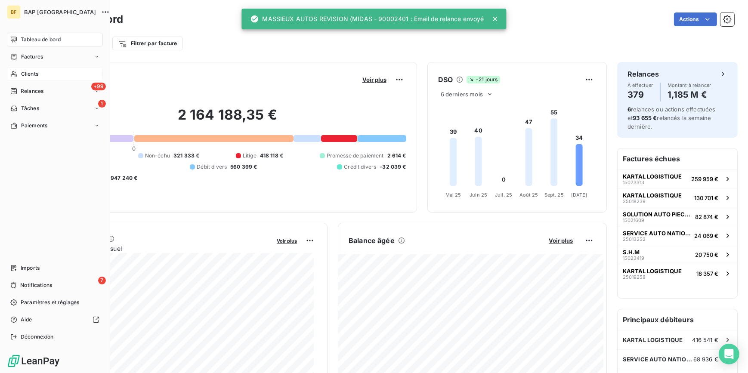
drag, startPoint x: 16, startPoint y: 74, endPoint x: 89, endPoint y: 65, distance: 72.9
click at [16, 74] on icon at bounding box center [14, 74] width 6 height 6
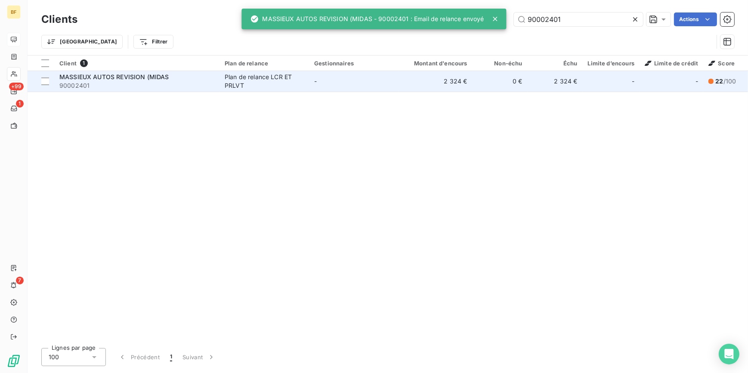
click at [122, 83] on span "90002401" at bounding box center [136, 85] width 155 height 9
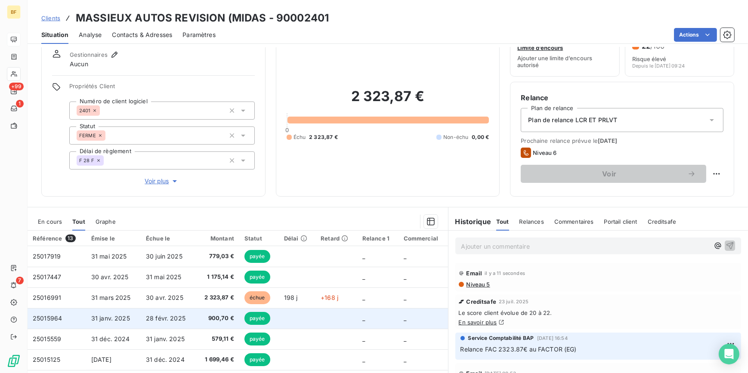
scroll to position [78, 0]
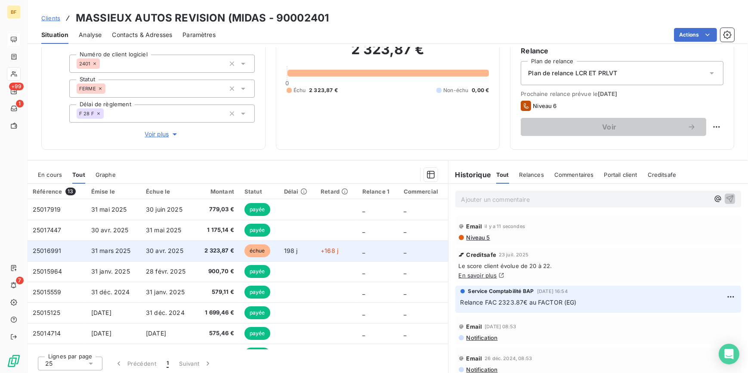
click at [203, 249] on span "2 323,87 €" at bounding box center [217, 251] width 34 height 9
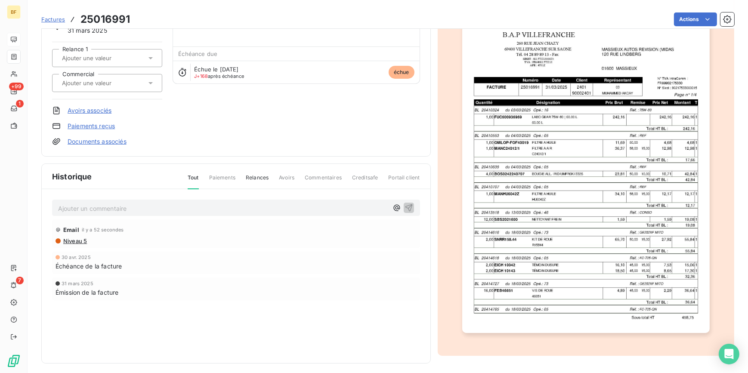
scroll to position [77, 0]
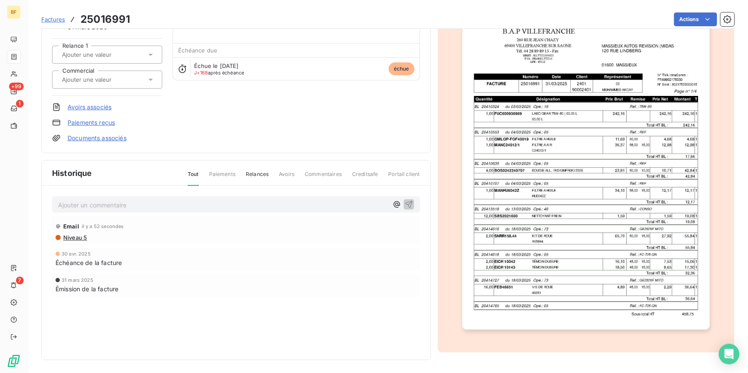
click at [533, 207] on img "button" at bounding box center [585, 154] width 247 height 350
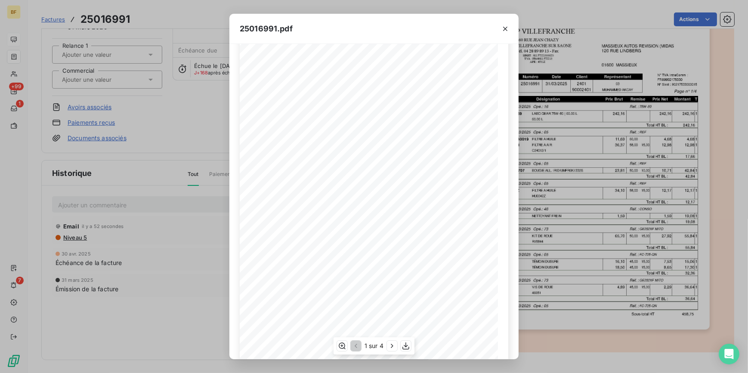
scroll to position [70, 0]
click at [388, 343] on icon "button" at bounding box center [392, 346] width 9 height 9
click at [159, 4] on div "25016991.pdf B.A.P VILLEFRANCHE MASSIEUX AUTOS REVISION (MIDAS 260 RUE JEAN CHA…" at bounding box center [374, 186] width 748 height 373
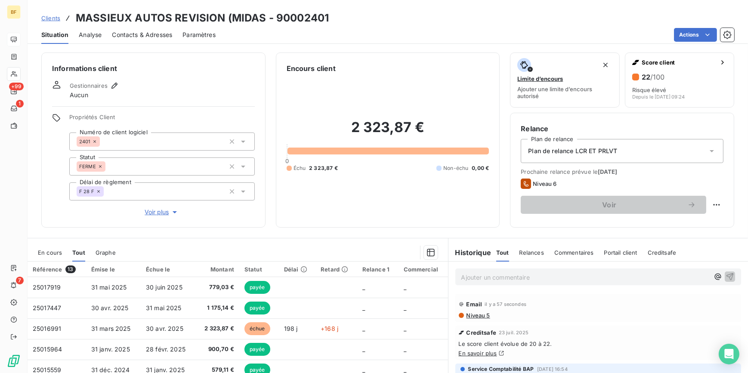
drag, startPoint x: 154, startPoint y: 34, endPoint x: 172, endPoint y: 38, distance: 18.0
click at [154, 34] on span "Contacts & Adresses" at bounding box center [142, 35] width 60 height 9
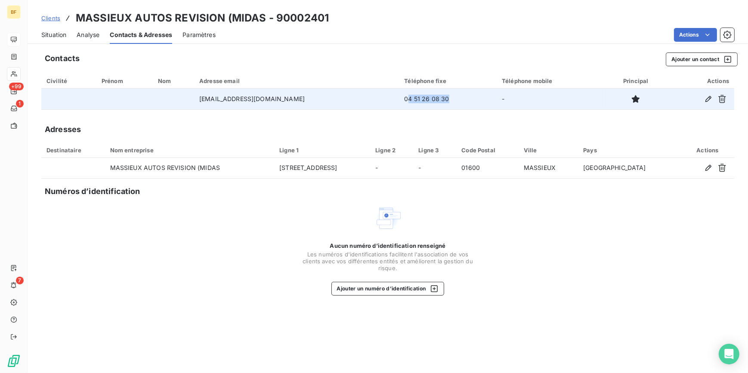
drag, startPoint x: 419, startPoint y: 101, endPoint x: 371, endPoint y: 103, distance: 47.8
click at [399, 103] on td "04 51 26 08 30" at bounding box center [448, 99] width 98 height 21
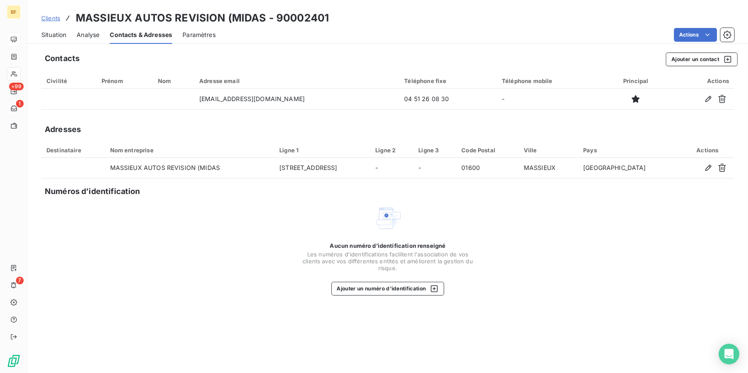
click at [419, 55] on div "Contacts Ajouter un contact" at bounding box center [391, 59] width 693 height 14
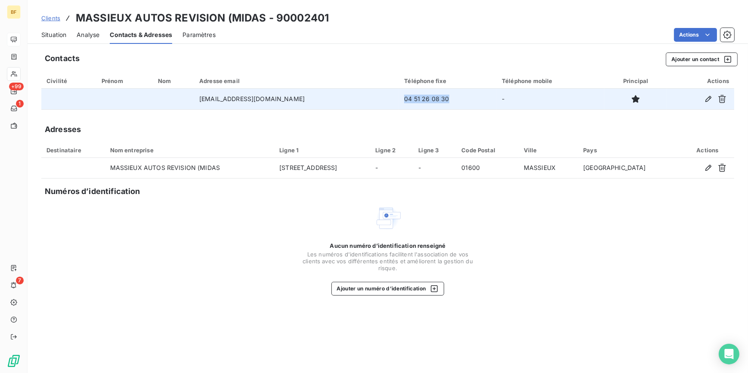
drag, startPoint x: 414, startPoint y: 99, endPoint x: 365, endPoint y: 97, distance: 49.1
click at [399, 97] on td "04 51 26 08 30" at bounding box center [448, 99] width 98 height 21
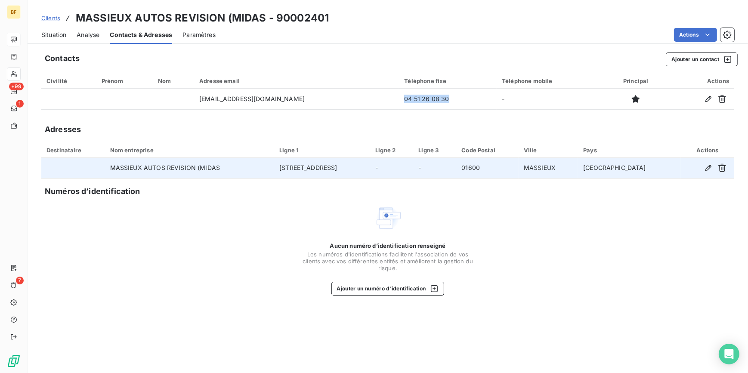
copy td "04 51 26 08 30"
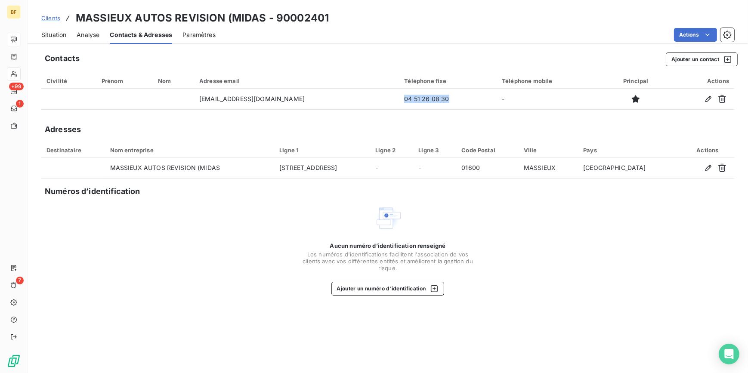
click at [56, 38] on span "Situation" at bounding box center [53, 35] width 25 height 9
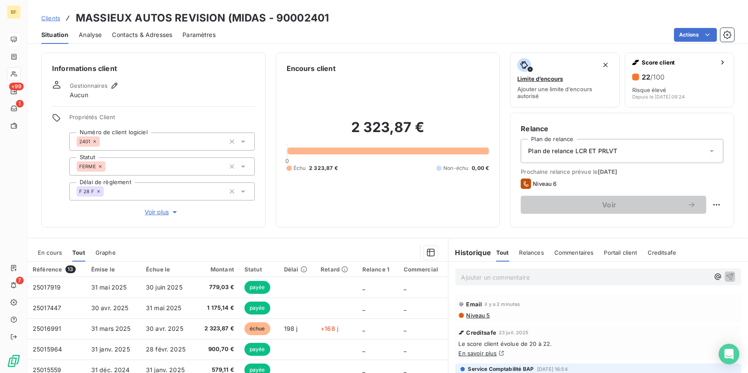
drag, startPoint x: 503, startPoint y: 284, endPoint x: 493, endPoint y: 273, distance: 14.6
click at [502, 278] on div "Ajouter un commentaire ﻿" at bounding box center [598, 276] width 286 height 17
click at [493, 273] on p "Ajouter un commentaire ﻿" at bounding box center [585, 277] width 248 height 11
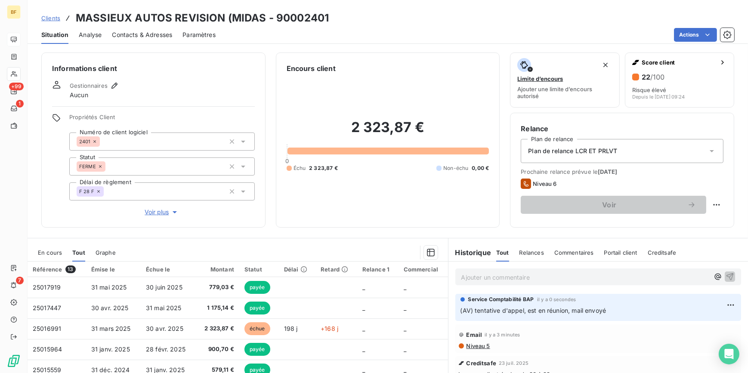
click at [221, 69] on h6 "Informations client" at bounding box center [153, 68] width 203 height 10
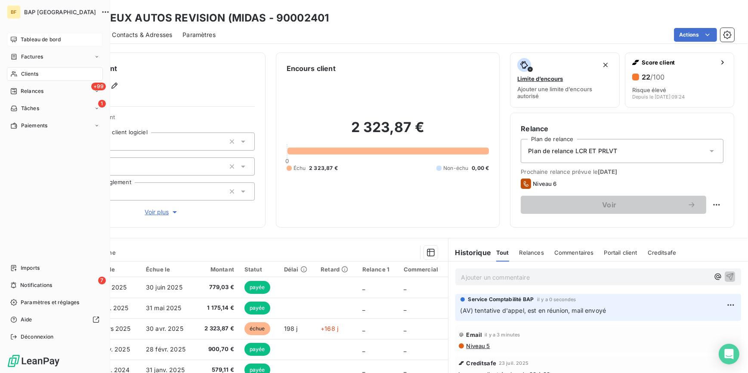
drag, startPoint x: 34, startPoint y: 73, endPoint x: 100, endPoint y: 72, distance: 66.7
click at [34, 73] on span "Clients" at bounding box center [29, 74] width 17 height 8
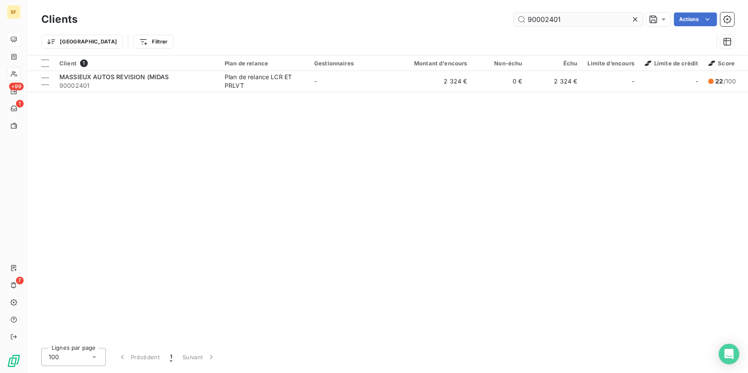
drag, startPoint x: 590, startPoint y: 25, endPoint x: 543, endPoint y: 22, distance: 46.6
click at [543, 22] on input "90002401" at bounding box center [578, 19] width 129 height 14
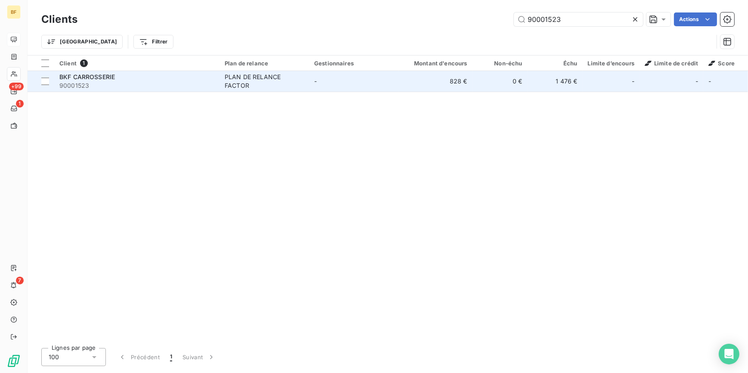
type input "90001523"
click at [424, 86] on td "828 €" at bounding box center [435, 81] width 74 height 21
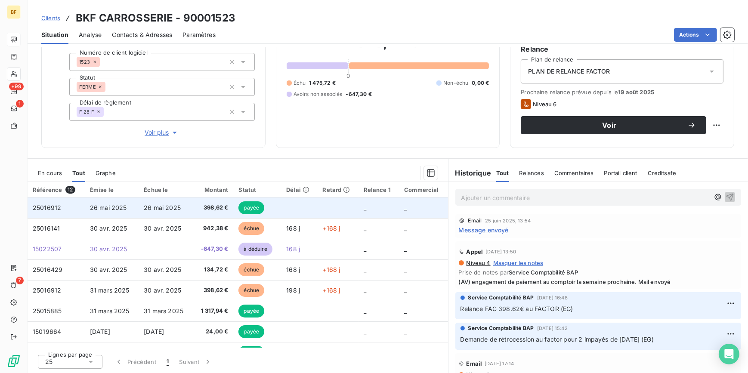
click at [188, 209] on td "26 mai 2025" at bounding box center [166, 207] width 54 height 21
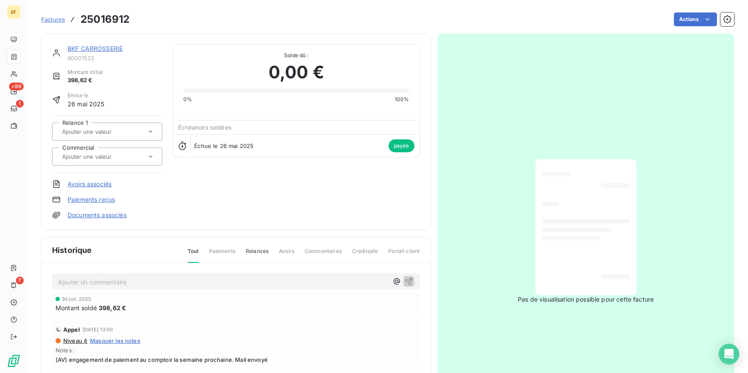
click at [475, 206] on div "Pas de visualisation possible pour cette facture" at bounding box center [586, 232] width 297 height 396
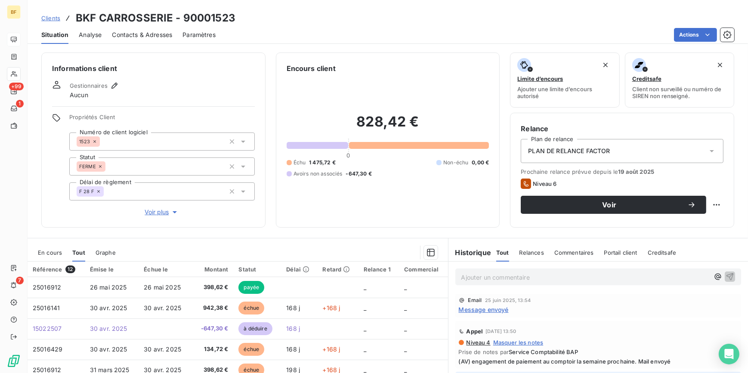
click at [148, 34] on span "Contacts & Adresses" at bounding box center [142, 35] width 60 height 9
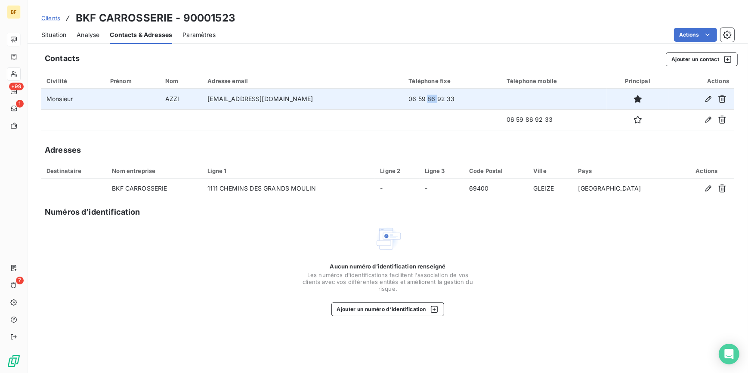
drag, startPoint x: 404, startPoint y: 100, endPoint x: 395, endPoint y: 99, distance: 8.4
click at [403, 99] on td "06 59 86 92 33" at bounding box center [452, 99] width 98 height 21
drag, startPoint x: 395, startPoint y: 99, endPoint x: 428, endPoint y: 97, distance: 33.2
click at [428, 97] on td "06 59 86 92 33" at bounding box center [452, 99] width 98 height 21
drag, startPoint x: 421, startPoint y: 97, endPoint x: 375, endPoint y: 100, distance: 46.6
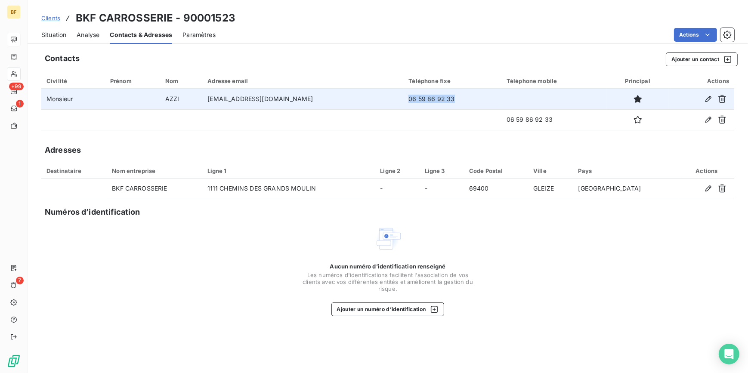
click at [403, 100] on td "06 59 86 92 33" at bounding box center [452, 99] width 98 height 21
copy td "06 59 86 92 33"
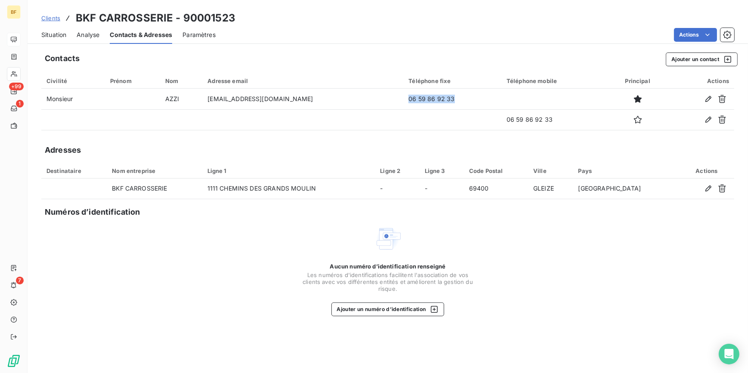
click at [46, 35] on span "Situation" at bounding box center [53, 35] width 25 height 9
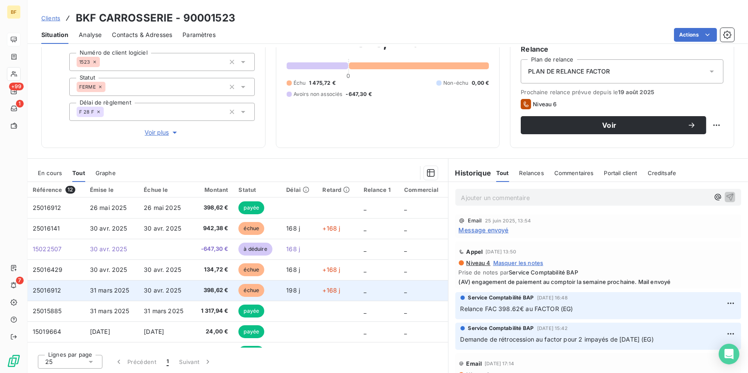
click at [186, 291] on td "30 avr. 2025" at bounding box center [166, 290] width 54 height 21
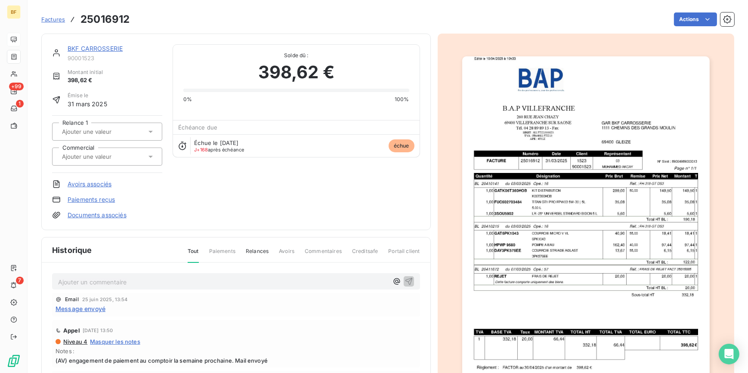
click at [575, 223] on img "button" at bounding box center [585, 231] width 247 height 350
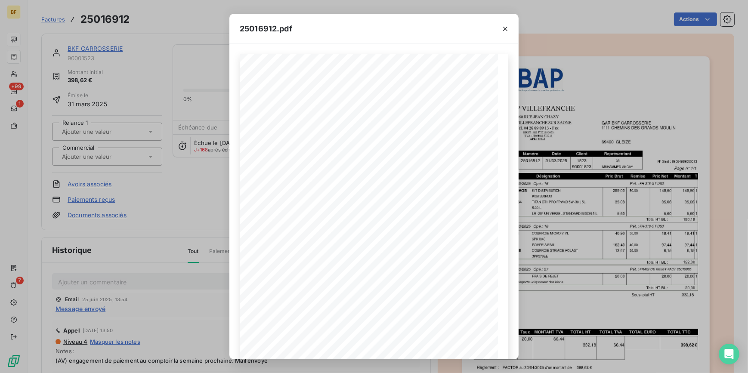
click at [188, 21] on div "25016912.pdf B.A.P VILLEFRANCHE GAR BKF CARROSSERIE 260 RUE JEAN CHAZY 1111 CHE…" at bounding box center [374, 186] width 748 height 373
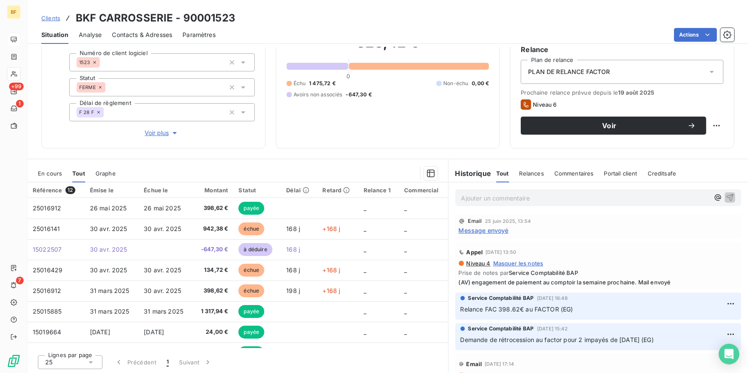
scroll to position [80, 0]
click at [57, 178] on div "En cours" at bounding box center [50, 173] width 24 height 18
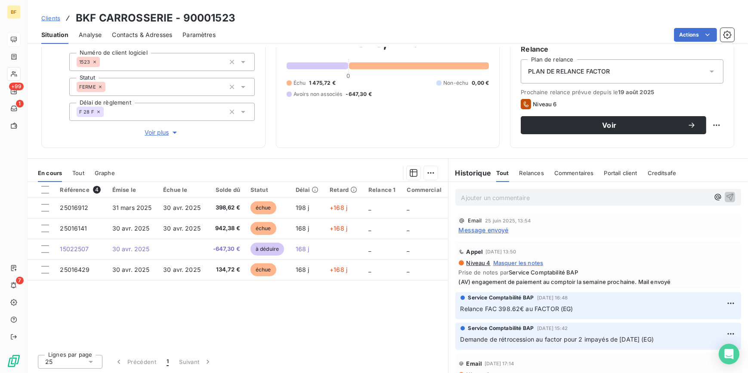
click at [83, 174] on span "Tout" at bounding box center [78, 172] width 12 height 7
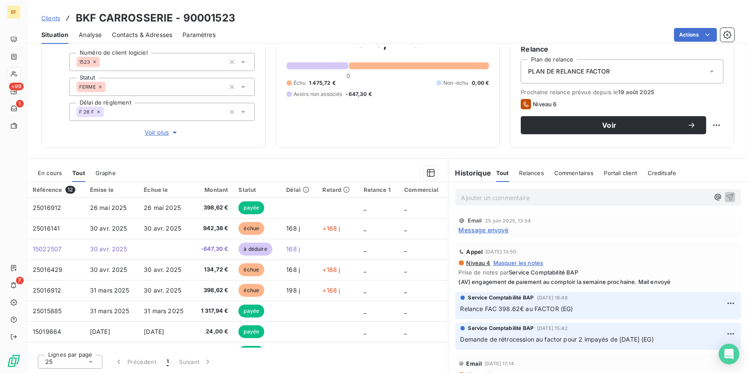
click at [51, 173] on span "En cours" at bounding box center [50, 172] width 24 height 7
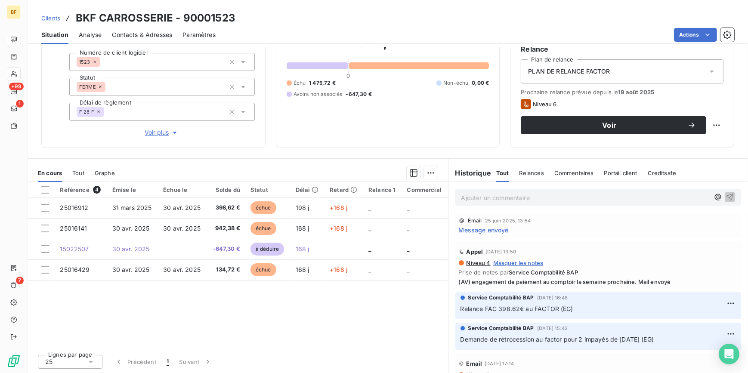
click at [259, 156] on div "Informations client Gestionnaires Aucun Propriétés Client Numéro de client logi…" at bounding box center [388, 210] width 720 height 326
click at [266, 308] on div "Référence 4 Émise le Échue le Solde dû Statut Délai Retard Relance 1 Commercial…" at bounding box center [238, 265] width 420 height 166
click at [294, 127] on div "828,42 € 0 Échu 1 475,72 € Non-échu 0,00 € Avoirs non associés -647,30 €" at bounding box center [388, 65] width 203 height 143
click at [327, 139] on div "Encours client 828,42 € 0 Échu 1 475,72 € Non-échu 0,00 € Avoirs non associés -…" at bounding box center [388, 60] width 224 height 175
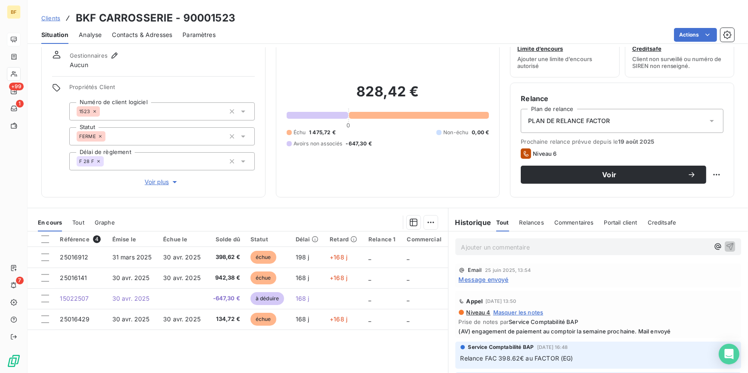
scroll to position [0, 0]
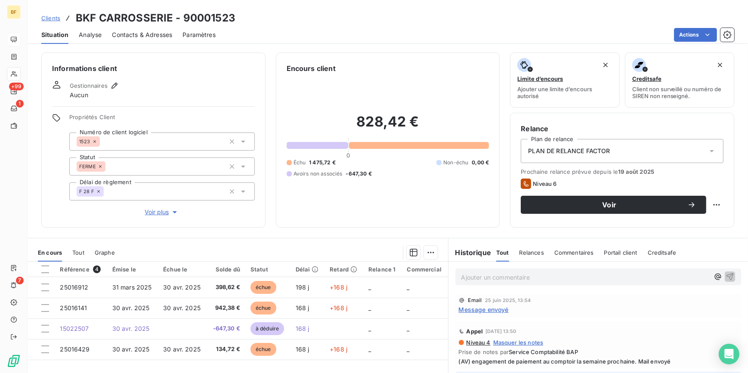
click at [474, 276] on p "Ajouter un commentaire ﻿" at bounding box center [585, 277] width 248 height 11
click at [499, 278] on p "(AV)" at bounding box center [585, 277] width 248 height 10
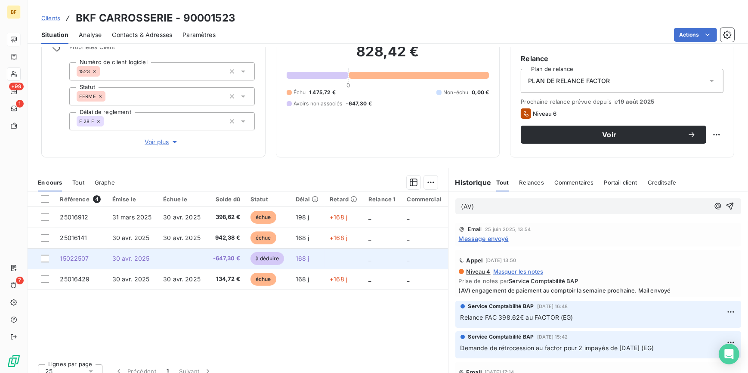
scroll to position [80, 0]
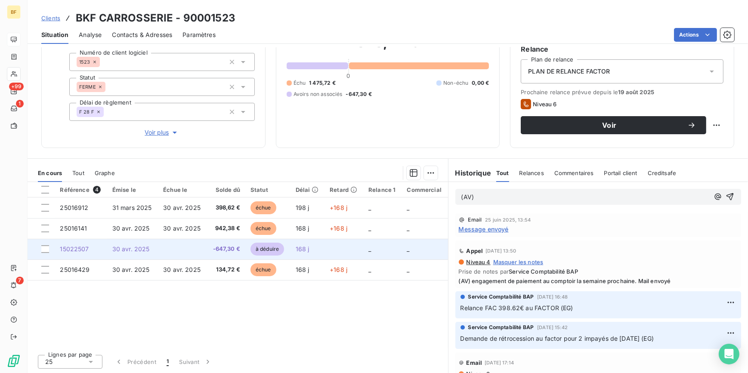
click at [219, 253] on td "-647,30 €" at bounding box center [226, 249] width 38 height 21
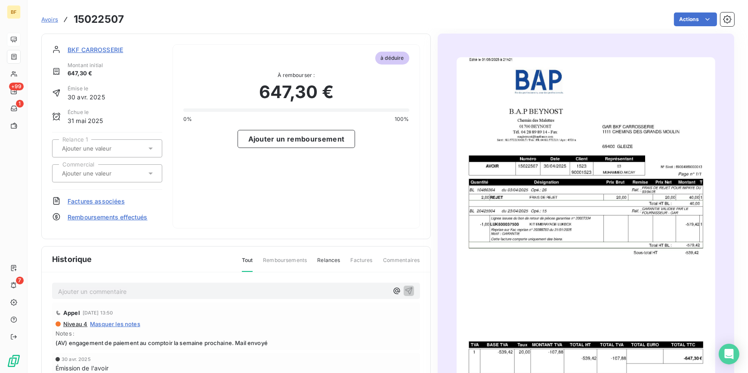
click at [561, 181] on img "button" at bounding box center [585, 239] width 259 height 365
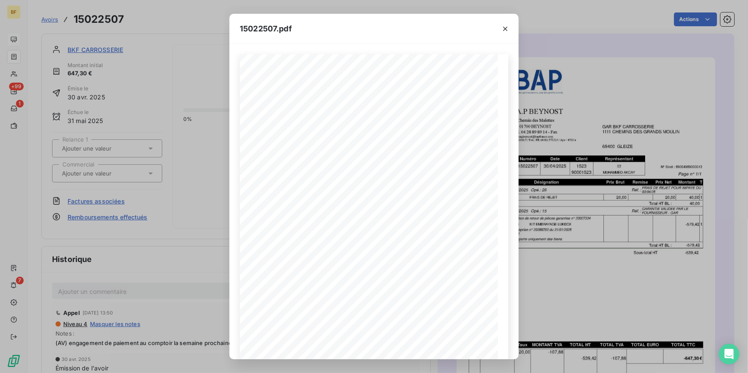
drag, startPoint x: 179, startPoint y: 9, endPoint x: 82, endPoint y: 4, distance: 96.5
click at [177, 9] on div "15022507.pdf B.A.P BEYNOST GAR BKF CARROSSERIE Chemin des Malettes 1111 CHEMINS…" at bounding box center [374, 186] width 748 height 373
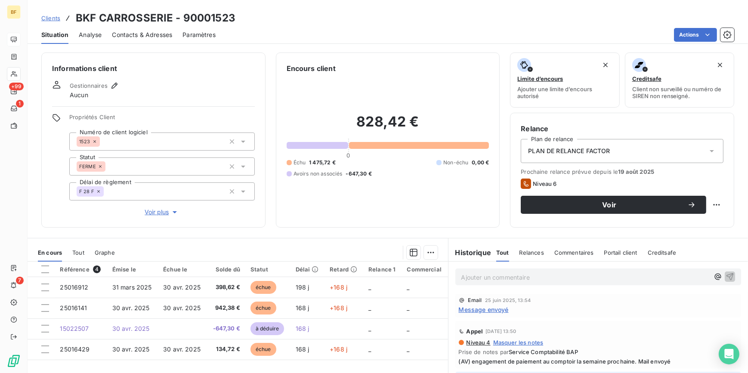
click at [156, 39] on div "Contacts & Adresses" at bounding box center [142, 35] width 60 height 18
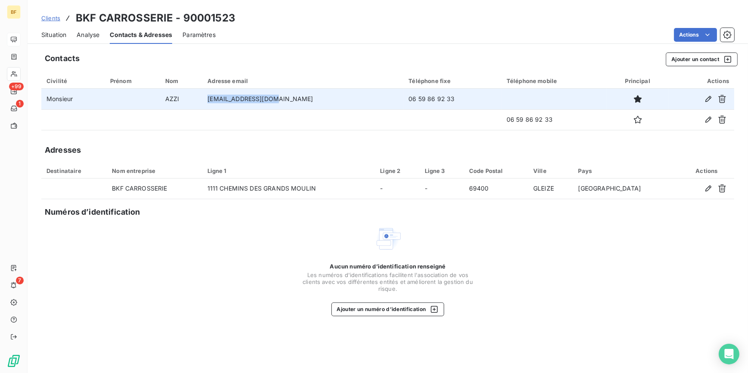
drag, startPoint x: 301, startPoint y: 99, endPoint x: 220, endPoint y: 99, distance: 80.9
click at [220, 99] on tr "Monsieur AZZI dz.cars69@gmail.com 06 59 86 92 33" at bounding box center [387, 99] width 693 height 21
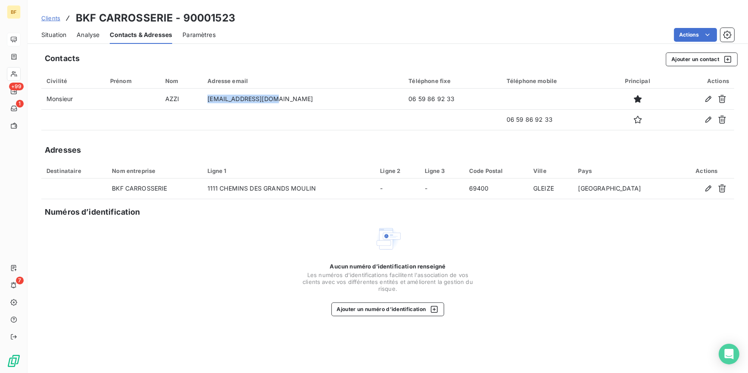
click at [55, 35] on span "Situation" at bounding box center [53, 35] width 25 height 9
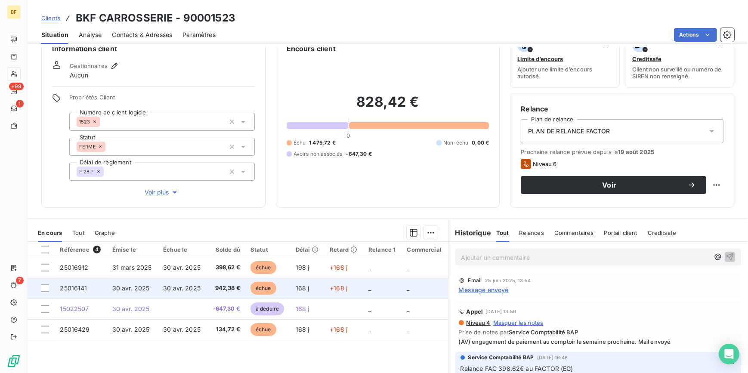
scroll to position [39, 0]
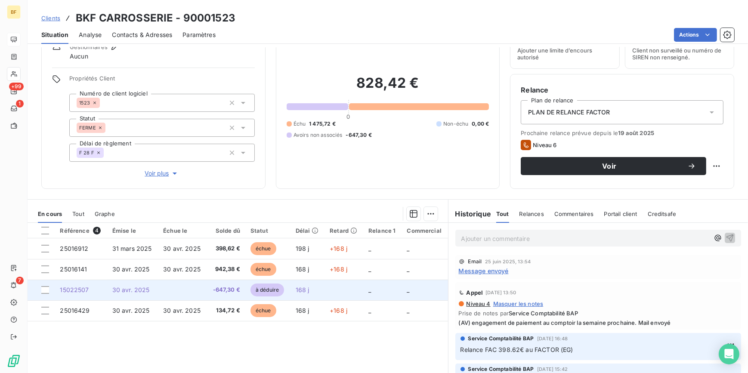
click at [197, 290] on td at bounding box center [182, 290] width 49 height 21
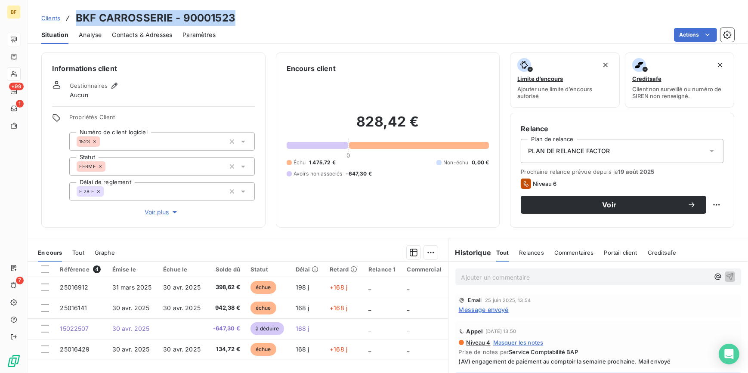
drag, startPoint x: 244, startPoint y: 16, endPoint x: 75, endPoint y: 12, distance: 169.1
click at [75, 12] on div "Clients BKF CARROSSERIE - 90001523" at bounding box center [388, 17] width 720 height 15
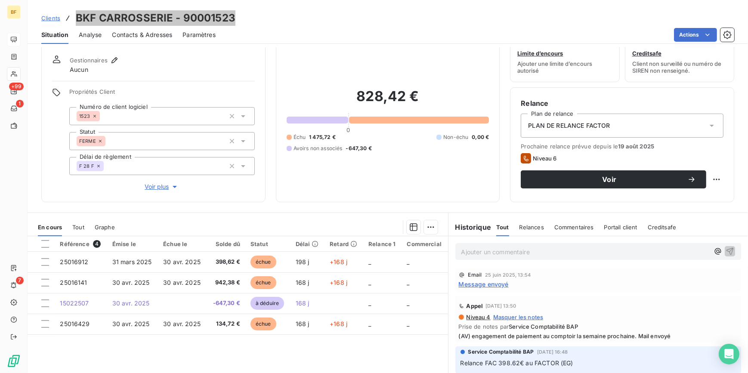
scroll to position [39, 0]
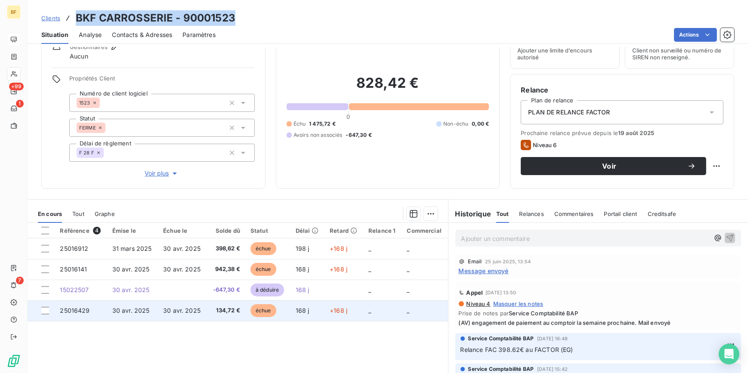
click at [198, 307] on span "30 avr. 2025" at bounding box center [181, 310] width 37 height 7
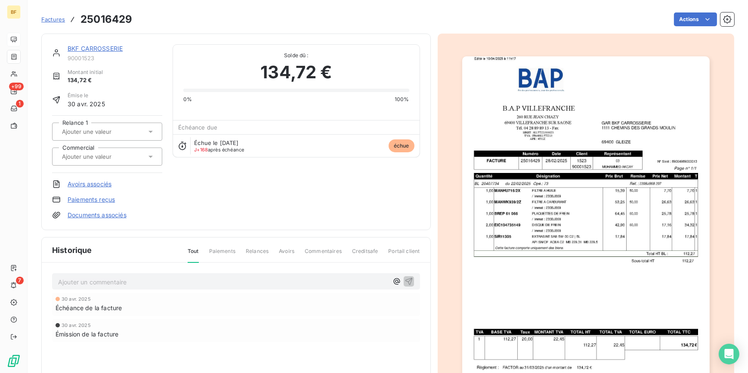
click at [581, 181] on img "button" at bounding box center [585, 231] width 247 height 350
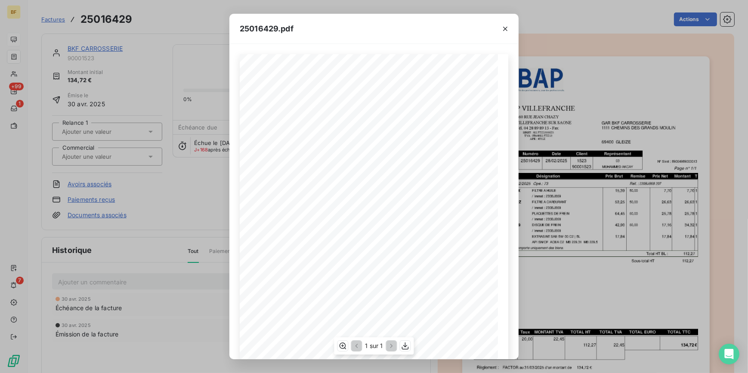
scroll to position [70, 0]
click at [404, 349] on icon "button" at bounding box center [405, 345] width 7 height 7
drag, startPoint x: 146, startPoint y: 25, endPoint x: 135, endPoint y: 20, distance: 12.3
click at [146, 25] on div "25016429.pdf B.A.P VILLEFRANCHE GAR BKF CARROSSERIE 260 RUE JEAN CHAZY 1111 CHE…" at bounding box center [374, 186] width 748 height 373
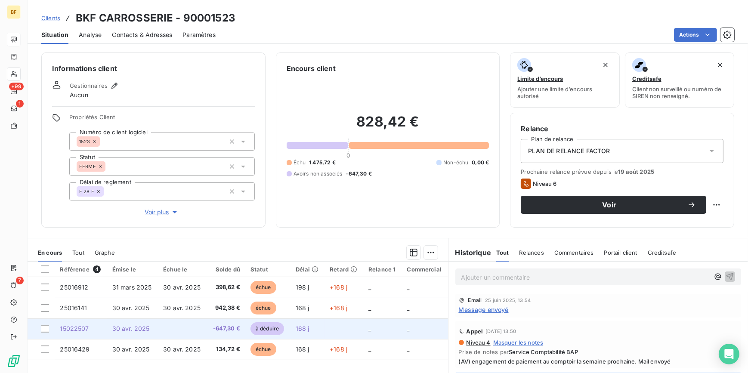
click at [213, 326] on span "-647,30 €" at bounding box center [226, 328] width 28 height 9
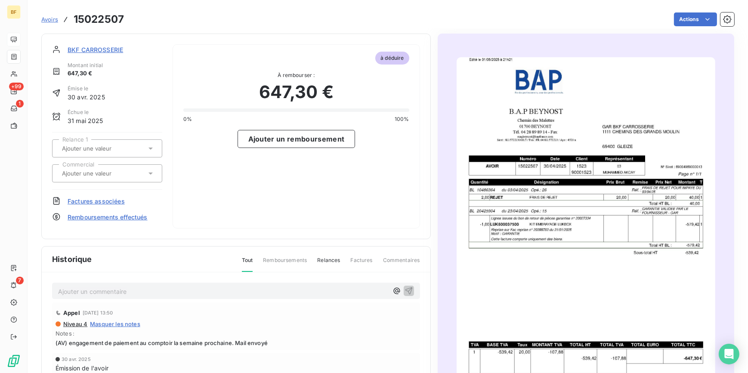
click at [572, 207] on img "button" at bounding box center [585, 239] width 259 height 365
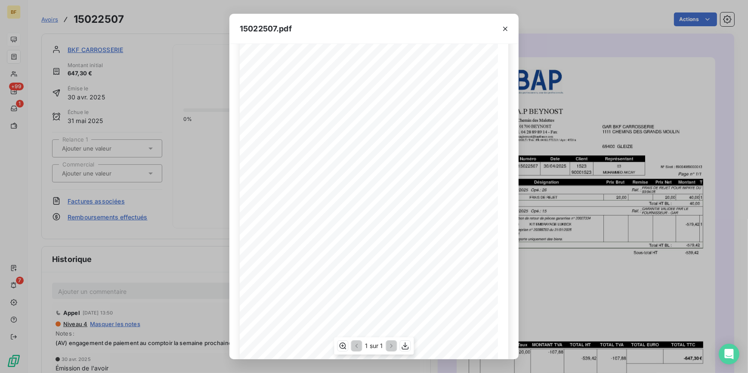
scroll to position [70, 0]
click at [401, 343] on icon "button" at bounding box center [405, 346] width 9 height 9
click at [145, 25] on div "15022507.pdf B.A.P BEYNOST GAR BKF CARROSSERIE Chemin des Malettes 1111 CHEMINS…" at bounding box center [374, 186] width 748 height 373
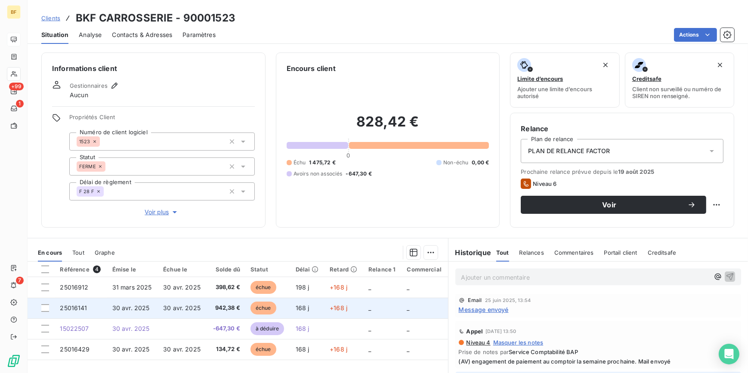
click at [187, 309] on span "30 avr. 2025" at bounding box center [181, 307] width 37 height 7
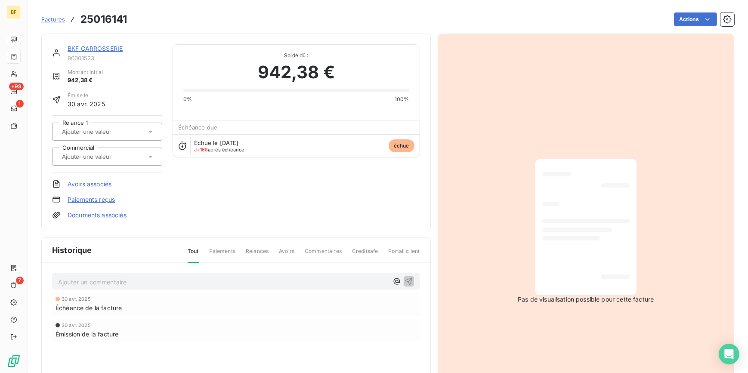
click at [577, 210] on div at bounding box center [585, 227] width 87 height 122
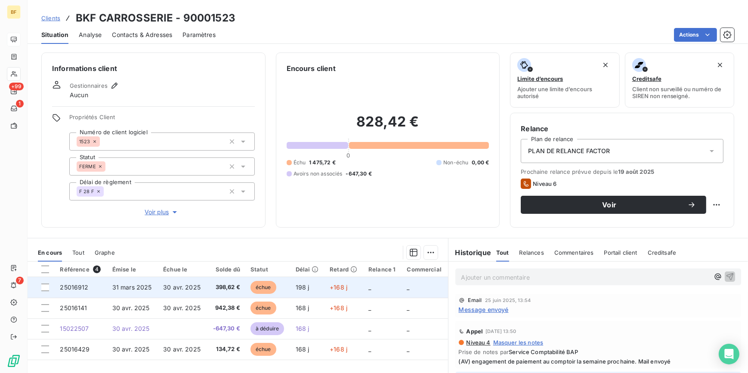
click at [171, 284] on span "30 avr. 2025" at bounding box center [181, 287] width 37 height 7
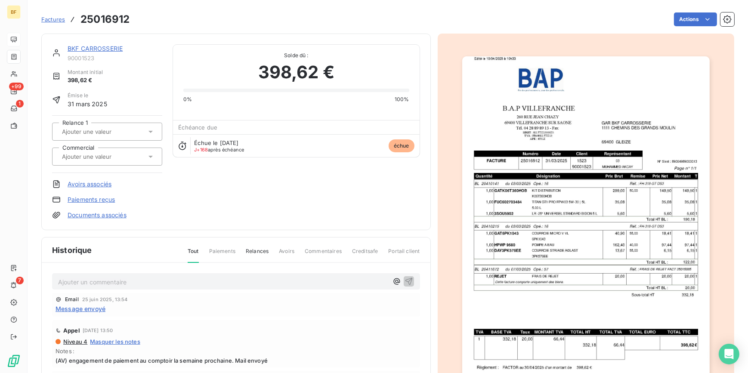
click at [480, 270] on img "button" at bounding box center [585, 231] width 247 height 350
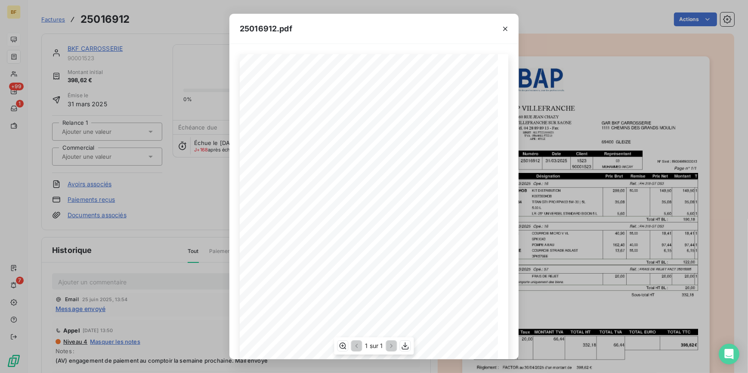
scroll to position [70, 0]
click at [407, 348] on icon "button" at bounding box center [405, 346] width 9 height 9
drag, startPoint x: 150, startPoint y: 20, endPoint x: 67, endPoint y: 0, distance: 85.4
click at [150, 20] on div "25016912.pdf B.A.P VILLEFRANCHE GAR BKF CARROSSERIE 260 RUE JEAN CHAZY 1111 CHE…" at bounding box center [374, 186] width 748 height 373
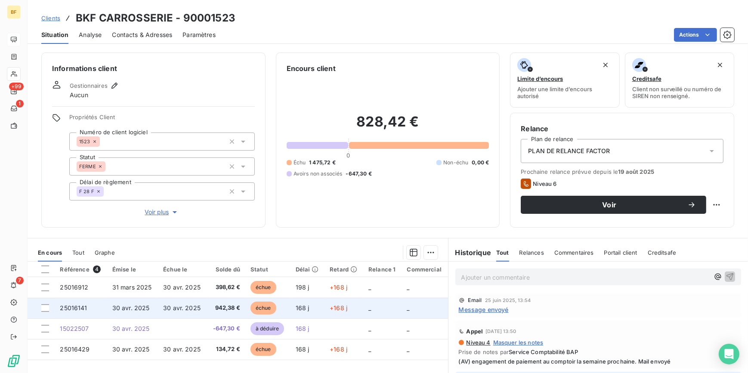
click at [186, 304] on span "30 avr. 2025" at bounding box center [181, 307] width 37 height 7
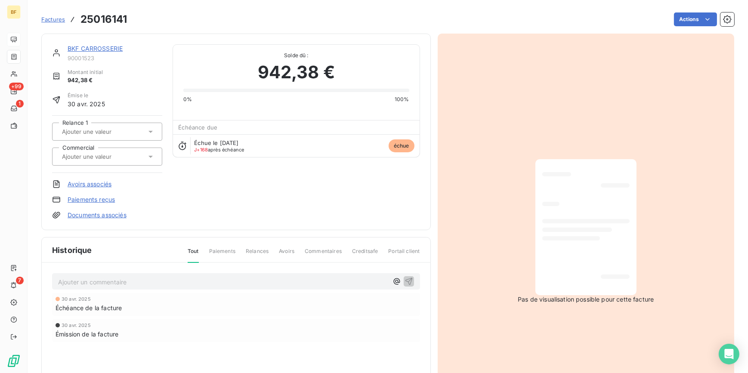
click at [113, 22] on h3 "25016141" at bounding box center [103, 19] width 46 height 15
copy h3 "25016141"
click at [234, 34] on div "BKF CARROSSERIE 90001523 Montant initial 942,38 € Émise le 30 avr. 2025 Relance…" at bounding box center [235, 132] width 389 height 197
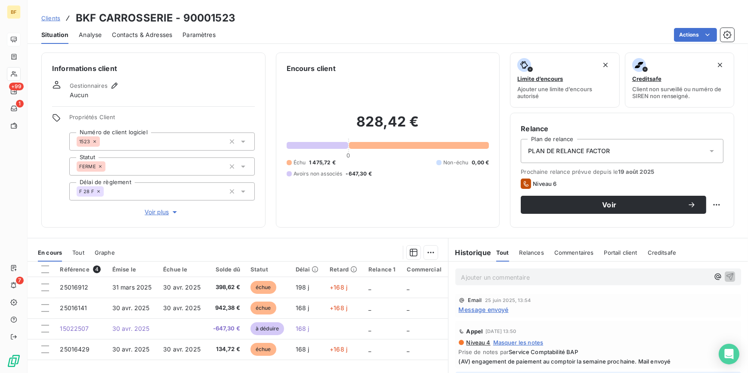
click at [499, 278] on p "Ajouter un commentaire ﻿" at bounding box center [585, 277] width 248 height 11
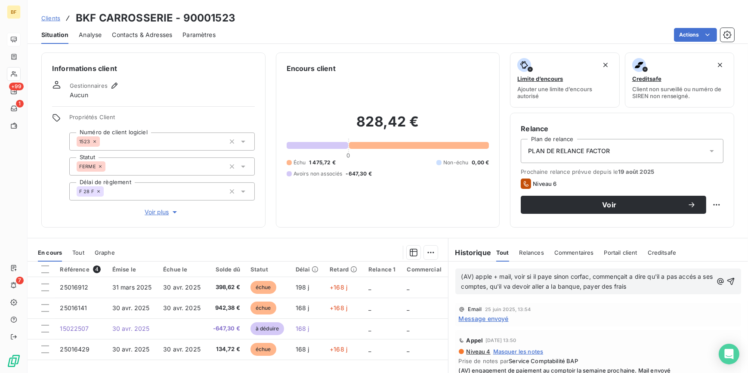
click at [482, 281] on p "(AV) apple + mail, voir si il paye sinon corfac, commençait a dire qu'il a pas …" at bounding box center [587, 282] width 252 height 20
click at [485, 278] on span "(AV) apple + mail, voir si il paye sinon corfac, commençait a dire qu'il a pas …" at bounding box center [587, 281] width 253 height 17
click at [628, 289] on span "(AV) appel + mail, voir si il paye sinon corfac, commençait a dire qu'il a pas …" at bounding box center [587, 281] width 253 height 17
click at [666, 290] on p "(AV) appel + mail, voir si il paye sinon corfac, commençait a dire qu'il a pas …" at bounding box center [587, 282] width 252 height 20
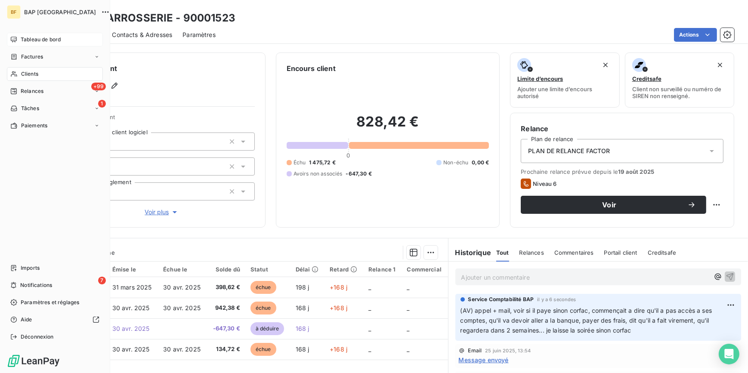
click at [22, 76] on span "Clients" at bounding box center [29, 74] width 17 height 8
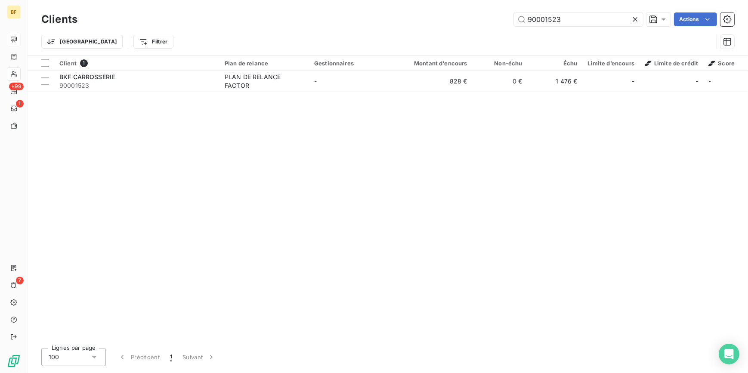
drag, startPoint x: 572, startPoint y: 20, endPoint x: 506, endPoint y: 15, distance: 66.0
click at [506, 15] on div "90001523 Actions" at bounding box center [411, 19] width 646 height 14
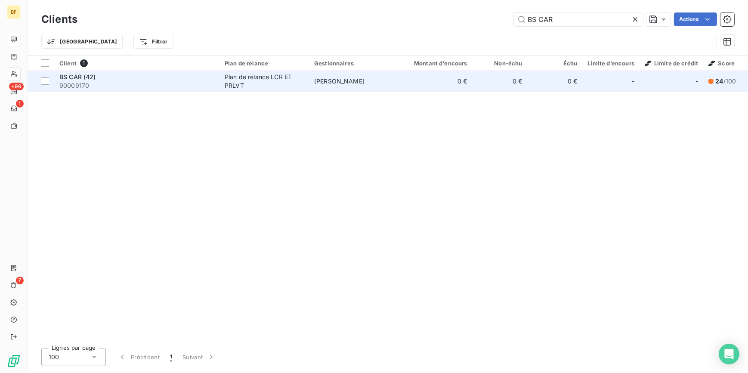
type input "BS CAR"
click at [75, 86] on span "90009170" at bounding box center [136, 85] width 155 height 9
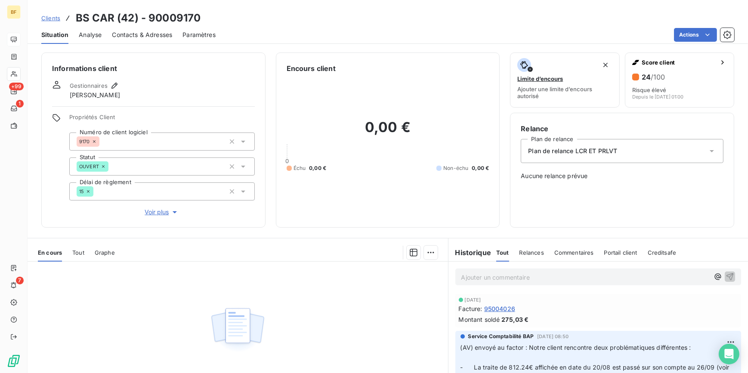
click at [311, 206] on div "0,00 € 0 Échu 0,00 € Non-échu 0,00 €" at bounding box center [388, 145] width 203 height 143
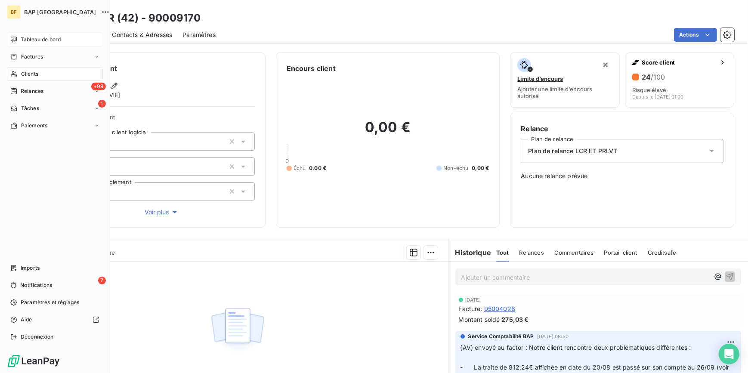
click at [20, 71] on div "Clients" at bounding box center [55, 74] width 96 height 14
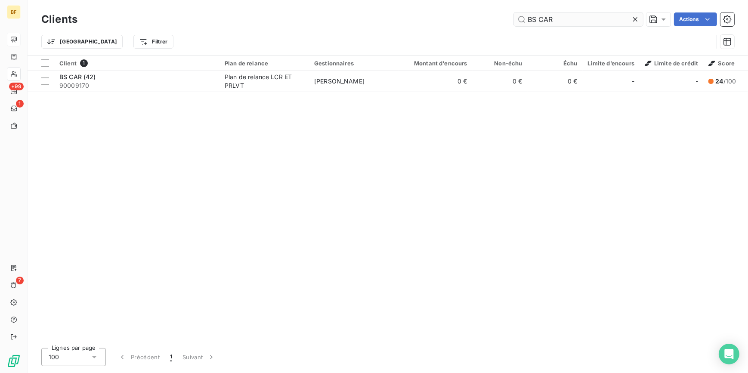
drag, startPoint x: 561, startPoint y: 15, endPoint x: 519, endPoint y: 17, distance: 41.8
click at [519, 17] on input "BS CAR" at bounding box center [578, 19] width 129 height 14
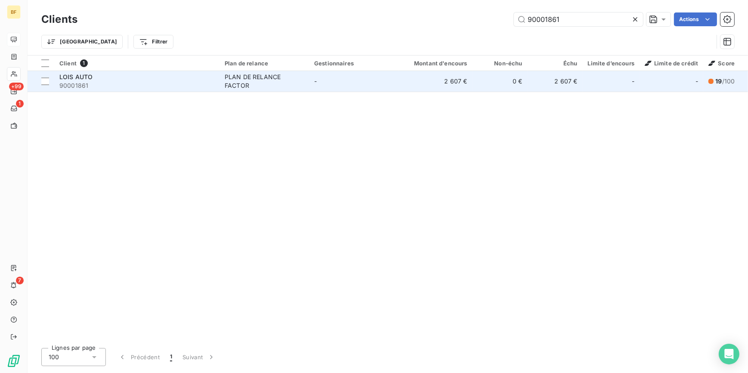
type input "90001861"
click at [262, 89] on div "PLAN DE RELANCE FACTOR" at bounding box center [264, 81] width 79 height 17
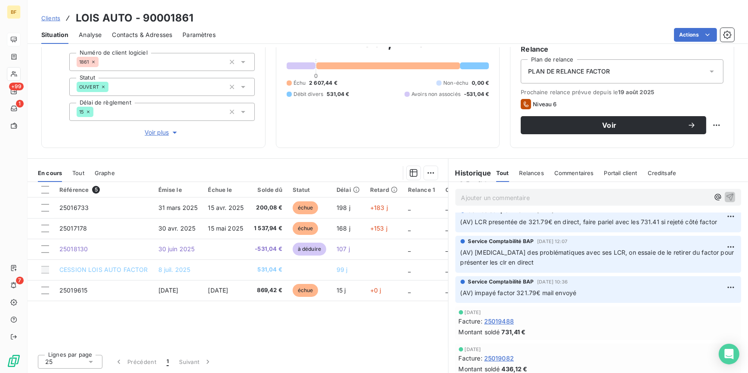
scroll to position [39, 0]
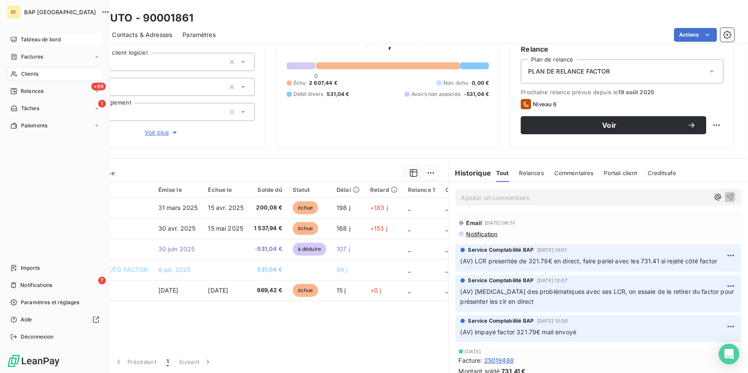
click at [16, 77] on div "Clients" at bounding box center [55, 74] width 96 height 14
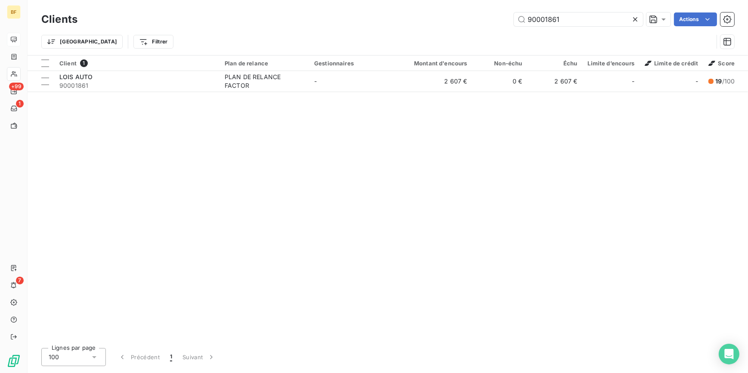
click at [473, 8] on div "Clients 90001861 Actions Trier Filtrer" at bounding box center [388, 27] width 720 height 55
click at [578, 14] on input "90001861" at bounding box center [578, 19] width 129 height 14
drag, startPoint x: 582, startPoint y: 14, endPoint x: 478, endPoint y: 12, distance: 103.7
click at [478, 12] on div "90001861 Actions" at bounding box center [411, 19] width 646 height 14
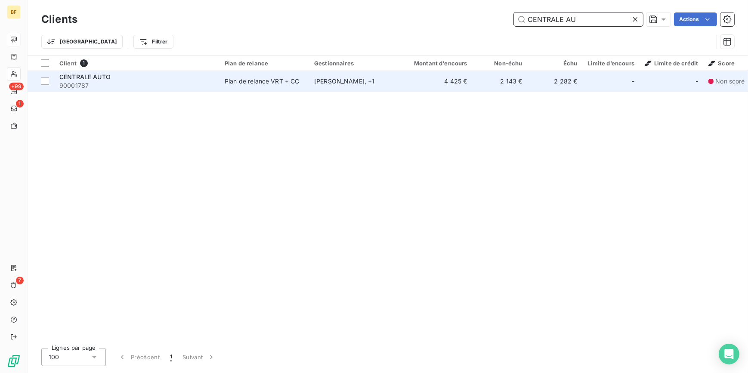
type input "CENTRALE AU"
click at [119, 73] on div "CENTRALE AUTO" at bounding box center [136, 77] width 155 height 9
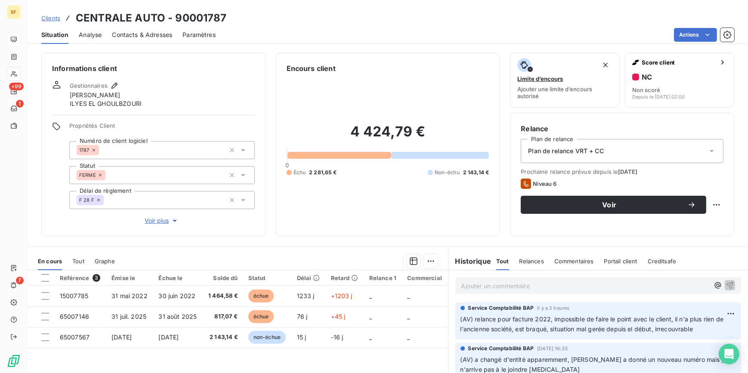
click at [152, 38] on span "Contacts & Adresses" at bounding box center [142, 35] width 60 height 9
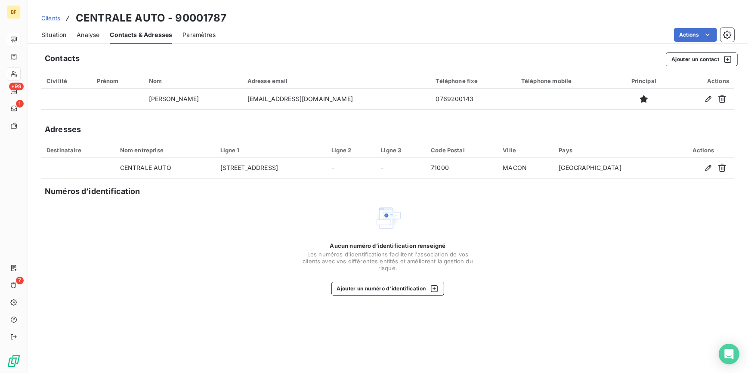
click at [49, 32] on span "Situation" at bounding box center [53, 35] width 25 height 9
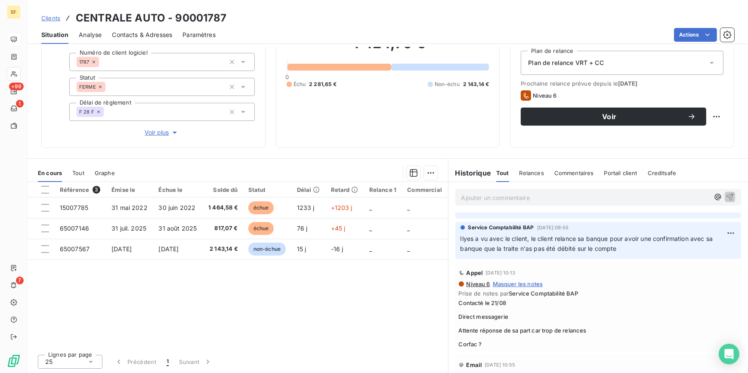
scroll to position [807, 0]
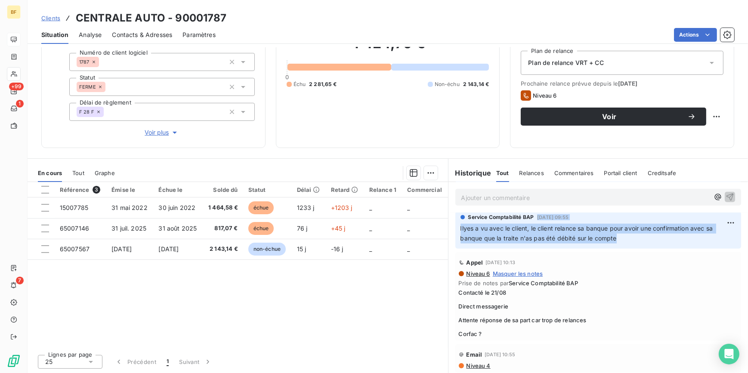
drag, startPoint x: 621, startPoint y: 241, endPoint x: 533, endPoint y: 216, distance: 91.1
click at [533, 216] on div "Service Comptabilité BAP 11 sept. 2024, 09:55 Ilyes a vu avec le client, le cli…" at bounding box center [598, 228] width 276 height 30
copy div "11 sept. 2024, 09:55 Ilyes a vu avec le client, le client relance sa banque pou…"
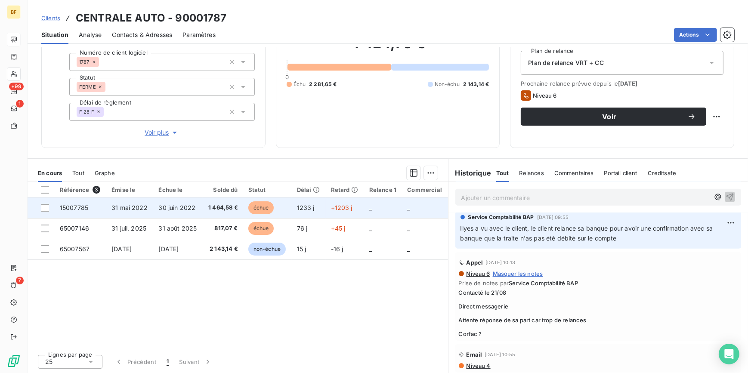
click at [205, 207] on td "1 464,58 €" at bounding box center [223, 207] width 40 height 21
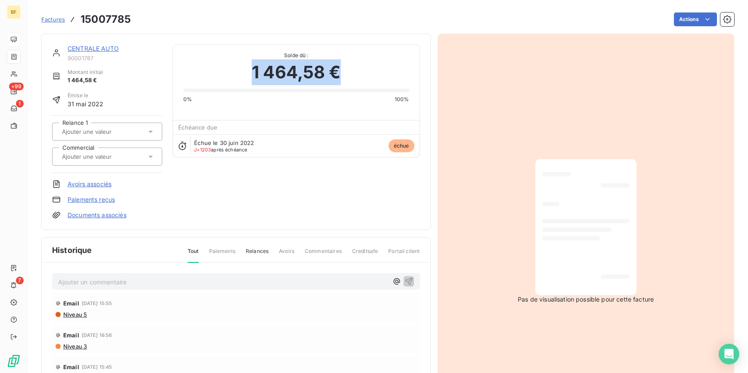
drag, startPoint x: 361, startPoint y: 71, endPoint x: 249, endPoint y: 75, distance: 112.4
click at [249, 75] on div "1 464,58 €" at bounding box center [295, 72] width 225 height 26
copy span "1 464,58 €"
click at [107, 21] on h3 "15007785" at bounding box center [105, 19] width 50 height 15
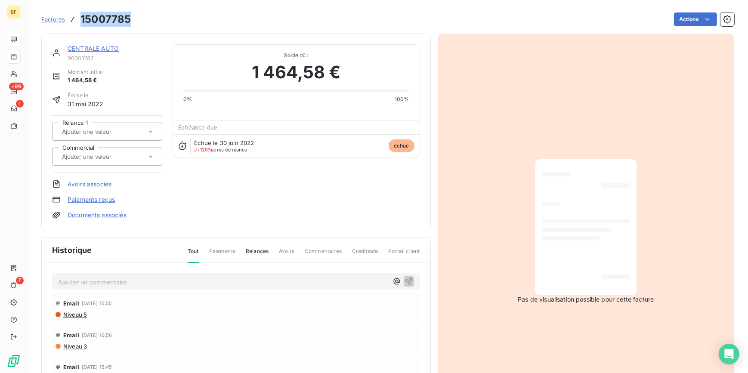
copy h3 "15007785"
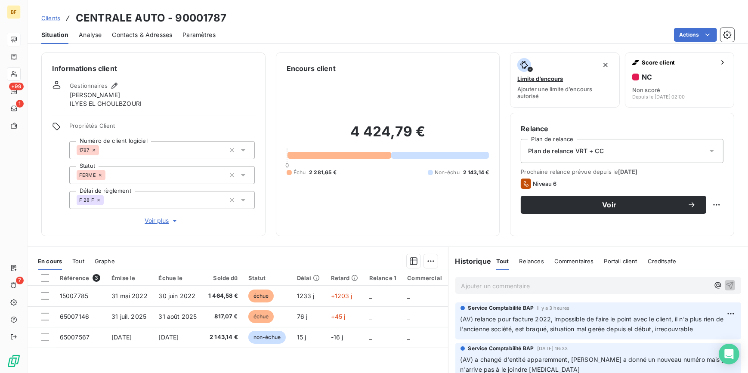
click at [133, 31] on span "Contacts & Adresses" at bounding box center [142, 35] width 60 height 9
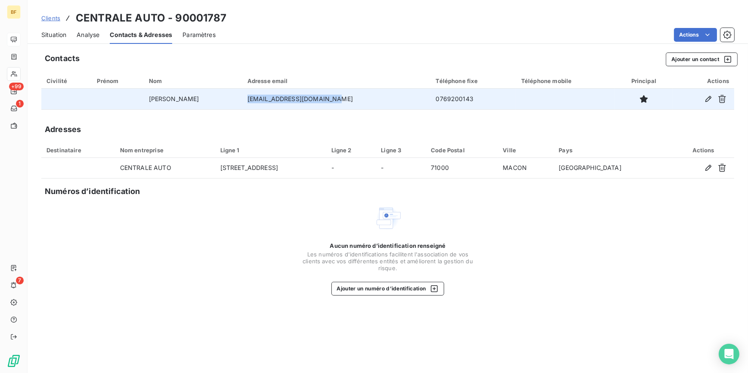
drag, startPoint x: 336, startPoint y: 100, endPoint x: 255, endPoint y: 103, distance: 81.3
click at [255, 103] on td "[EMAIL_ADDRESS][DOMAIN_NAME]" at bounding box center [336, 99] width 188 height 21
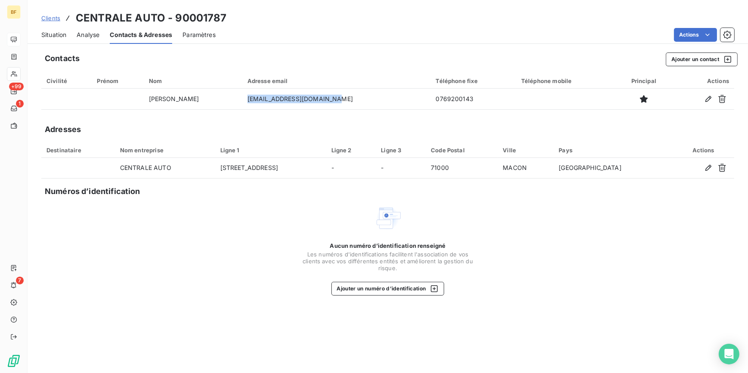
click at [56, 37] on span "Situation" at bounding box center [53, 35] width 25 height 9
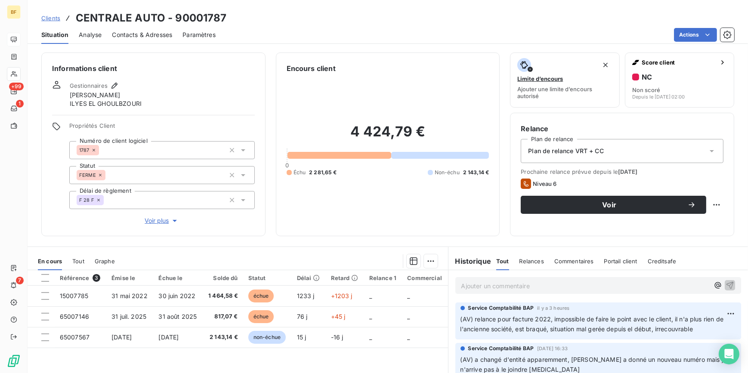
scroll to position [39, 0]
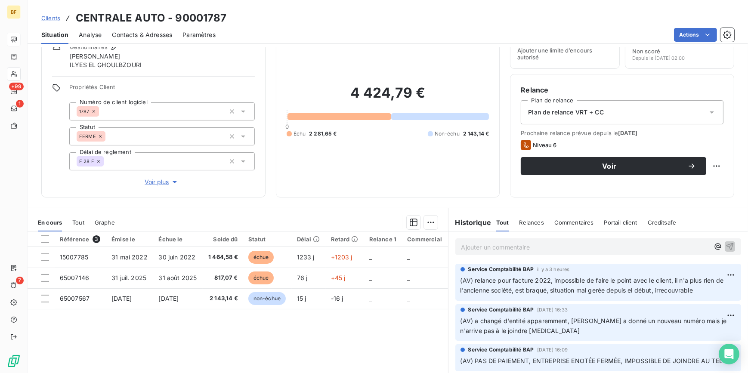
click at [322, 187] on div "Encours client 4 424,79 € 0 Échu 2 281,65 € Non-échu 2 143,14 €" at bounding box center [388, 106] width 224 height 184
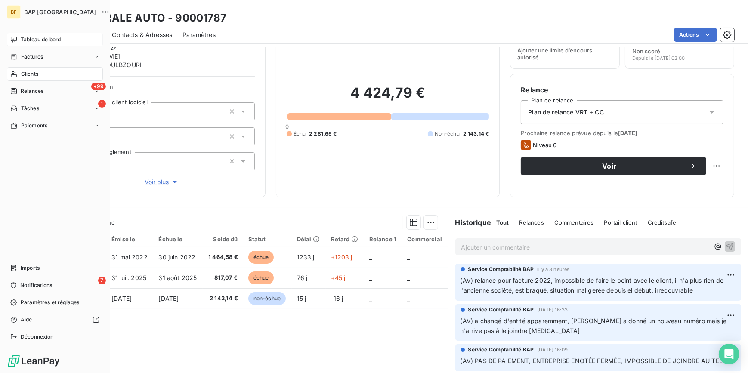
click at [21, 71] on span "Clients" at bounding box center [29, 74] width 17 height 8
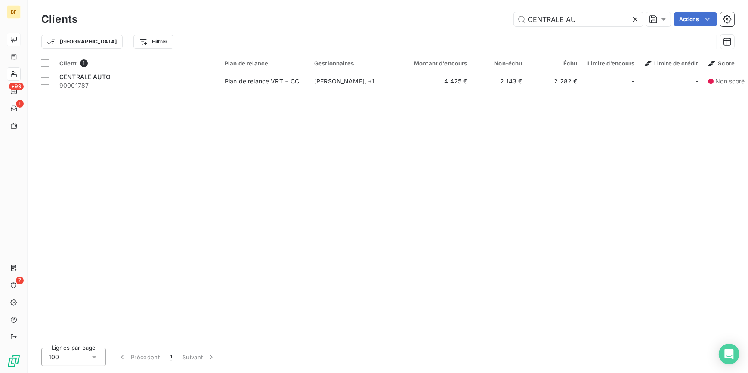
drag, startPoint x: 581, startPoint y: 17, endPoint x: 438, endPoint y: -20, distance: 147.5
click at [438, 0] on html "BF +99 1 7 Clients CENTRALE AU Actions Trier Filtrer Client 1 Plan de relance G…" at bounding box center [374, 186] width 748 height 373
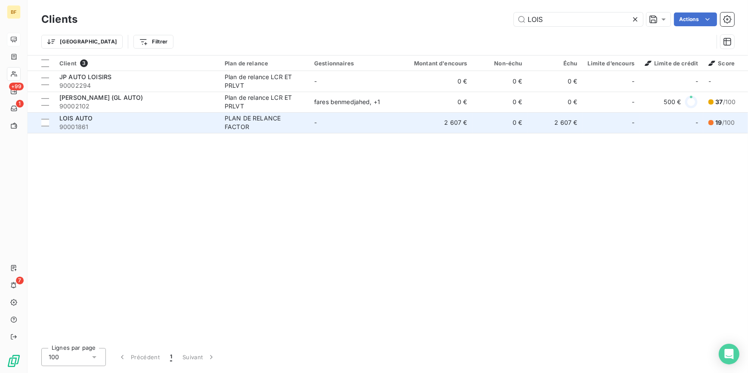
type input "LOIS"
click at [90, 118] on span "LOIS AUTO" at bounding box center [75, 117] width 33 height 7
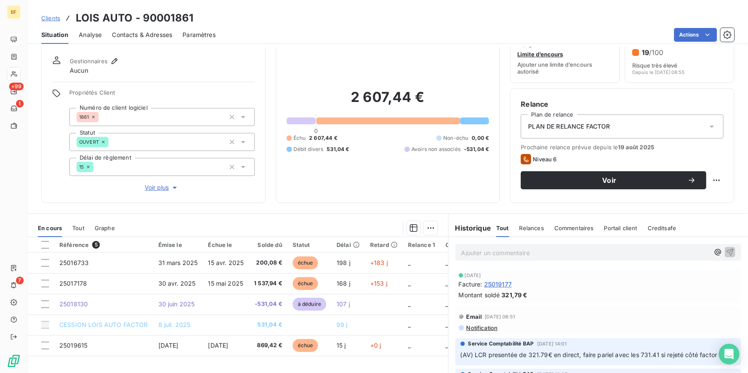
scroll to position [78, 0]
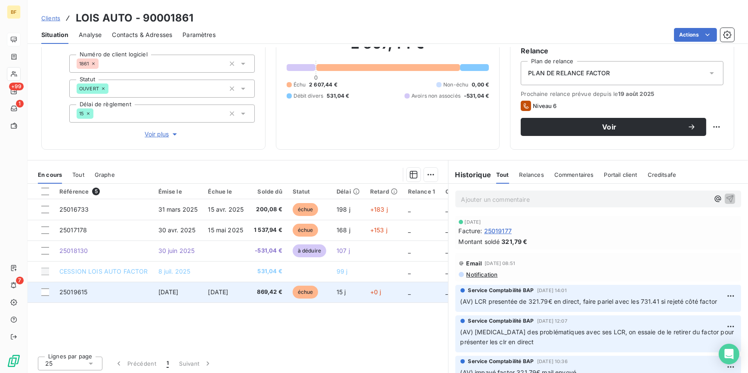
click at [228, 295] on span "[DATE]" at bounding box center [218, 291] width 20 height 7
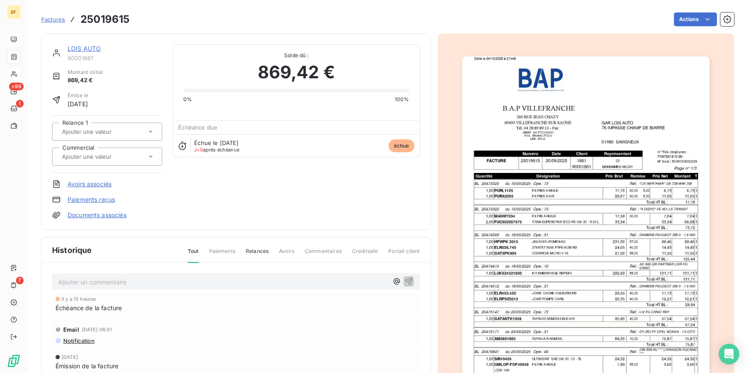
click at [635, 224] on img "button" at bounding box center [585, 231] width 247 height 350
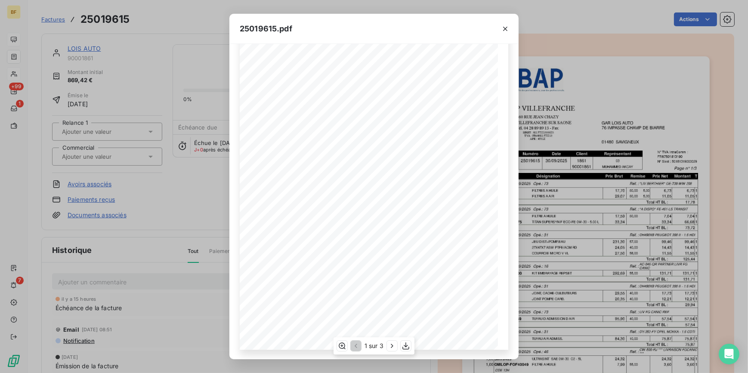
scroll to position [70, 0]
click at [396, 344] on button "button" at bounding box center [392, 346] width 10 height 10
click at [396, 344] on icon "button" at bounding box center [392, 346] width 9 height 9
click at [191, 15] on div "25019615.pdf B.A.P VILLEFRANCHE GAR LOIS AUTO 260 RUE JEAN CHAZY 76 IMPASSE CHA…" at bounding box center [374, 186] width 748 height 373
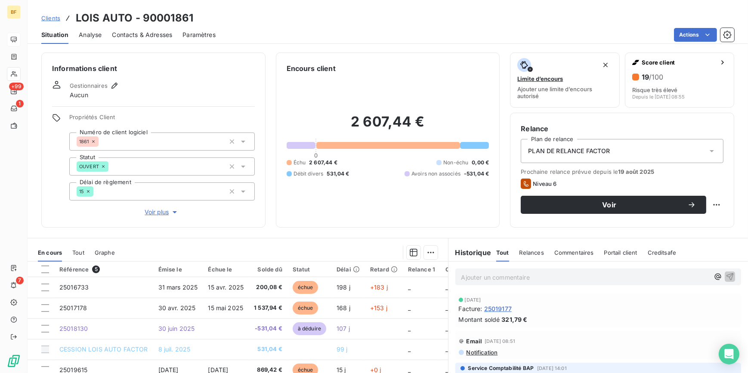
click at [234, 39] on div "Actions" at bounding box center [480, 35] width 508 height 14
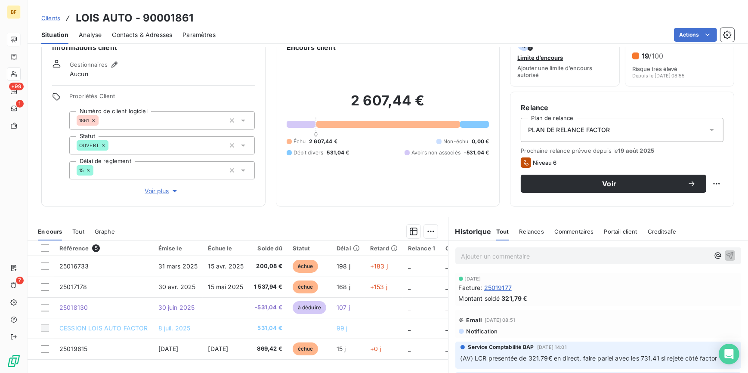
scroll to position [40, 0]
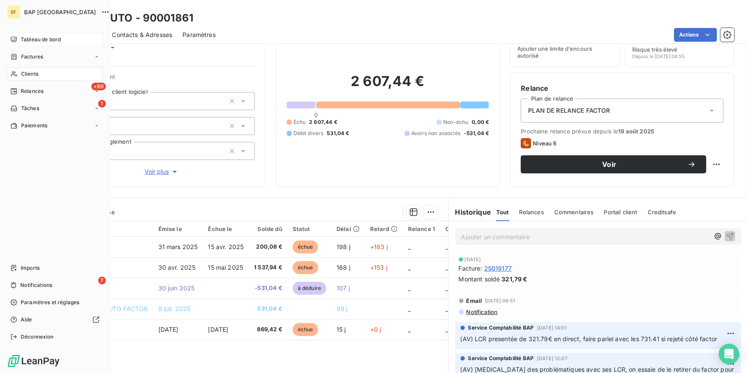
drag, startPoint x: 37, startPoint y: 76, endPoint x: 85, endPoint y: 74, distance: 47.8
click at [37, 75] on span "Clients" at bounding box center [29, 74] width 17 height 8
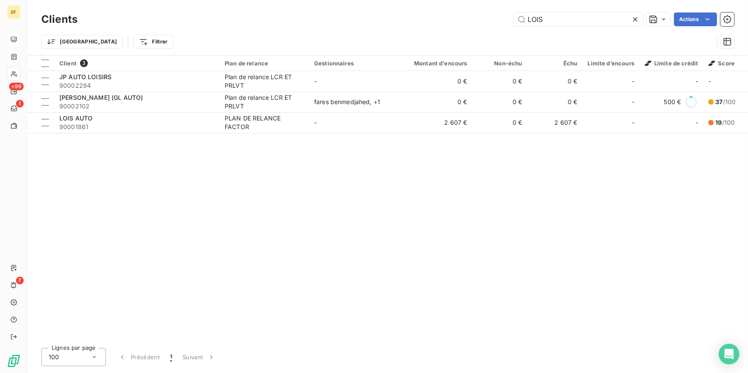
drag, startPoint x: 520, startPoint y: 17, endPoint x: 500, endPoint y: 11, distance: 20.6
click at [500, 11] on div "Clients LOIS Actions" at bounding box center [387, 19] width 693 height 18
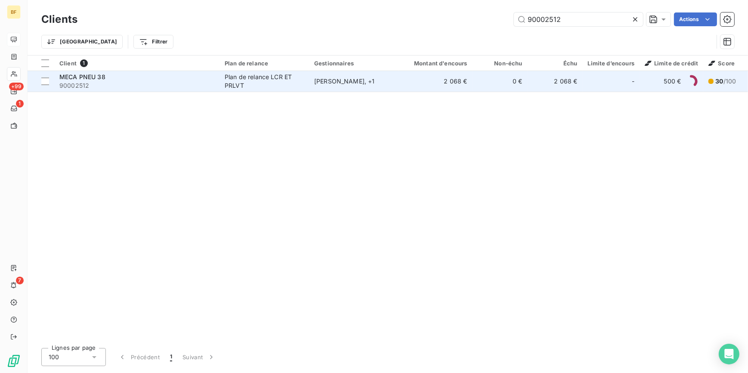
type input "90002512"
click at [216, 89] on td "MECA PNEU 38 90002512" at bounding box center [136, 81] width 165 height 21
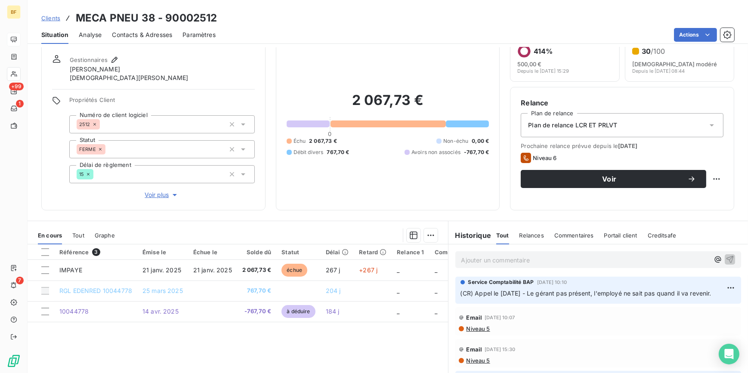
scroll to position [39, 0]
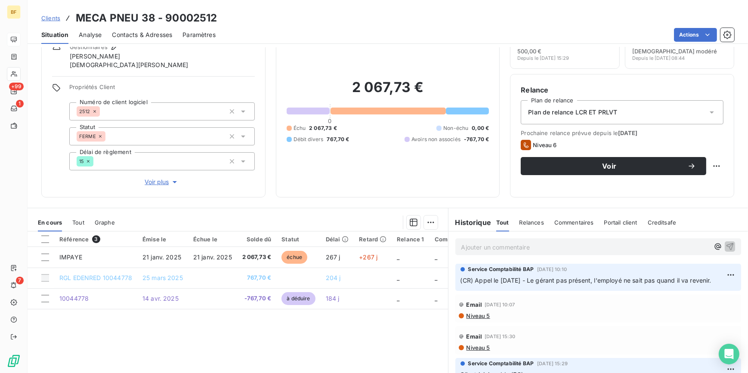
click at [298, 193] on div "Encours client 2 067,73 € 0 Échu 2 067,73 € Non-échu 0,00 € Débit divers 767,70…" at bounding box center [388, 106] width 224 height 184
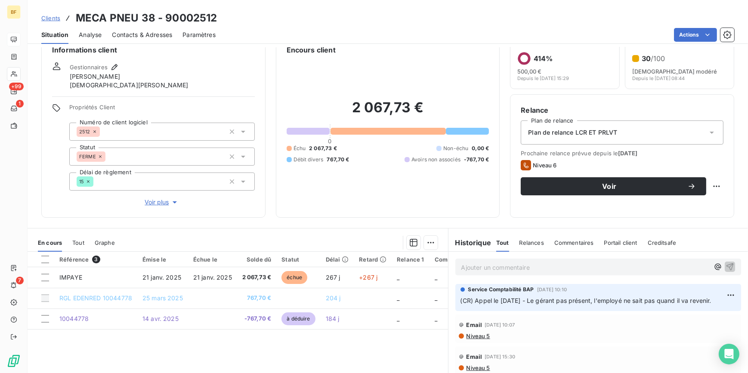
scroll to position [0, 0]
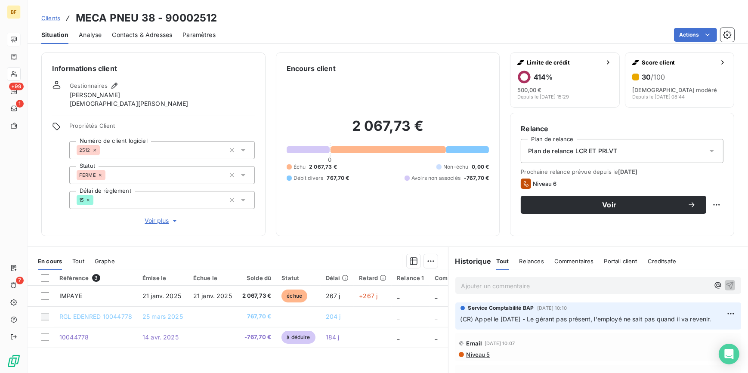
click at [153, 34] on span "Contacts & Adresses" at bounding box center [142, 35] width 60 height 9
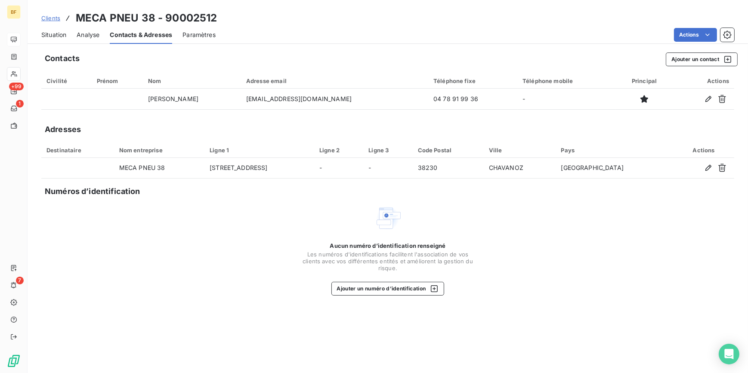
click at [56, 32] on span "Situation" at bounding box center [53, 35] width 25 height 9
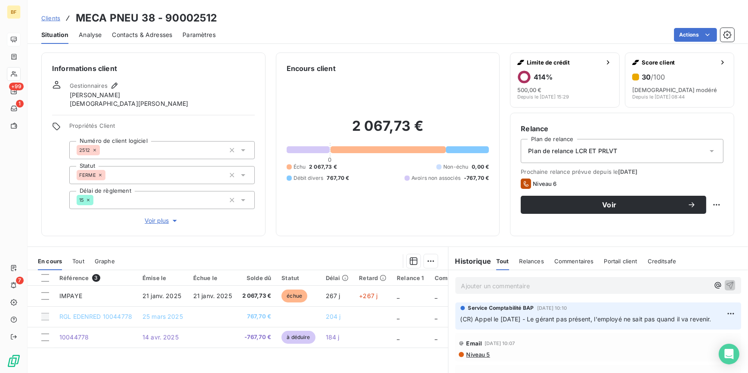
scroll to position [39, 0]
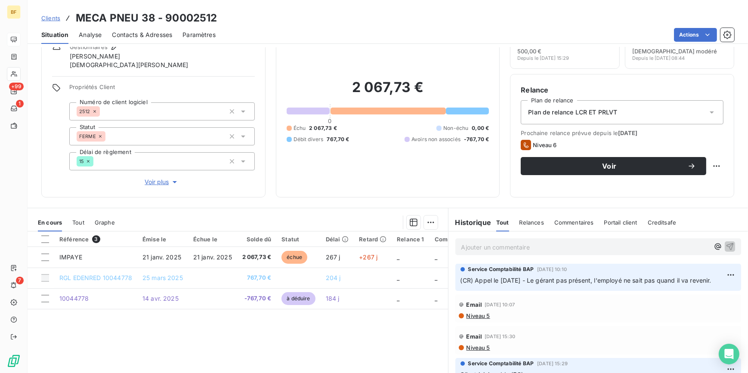
click at [137, 32] on span "Contacts & Adresses" at bounding box center [142, 35] width 60 height 9
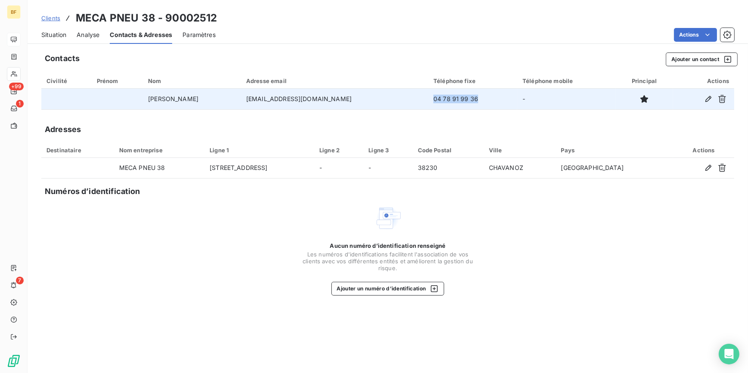
drag, startPoint x: 459, startPoint y: 99, endPoint x: 410, endPoint y: 102, distance: 48.7
click at [428, 102] on td "04 78 91 99 36" at bounding box center [472, 99] width 89 height 21
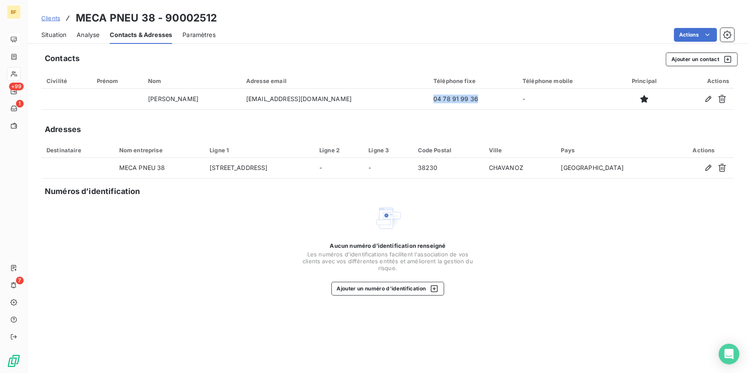
drag, startPoint x: 51, startPoint y: 34, endPoint x: 64, endPoint y: 39, distance: 14.2
click at [51, 34] on span "Situation" at bounding box center [53, 35] width 25 height 9
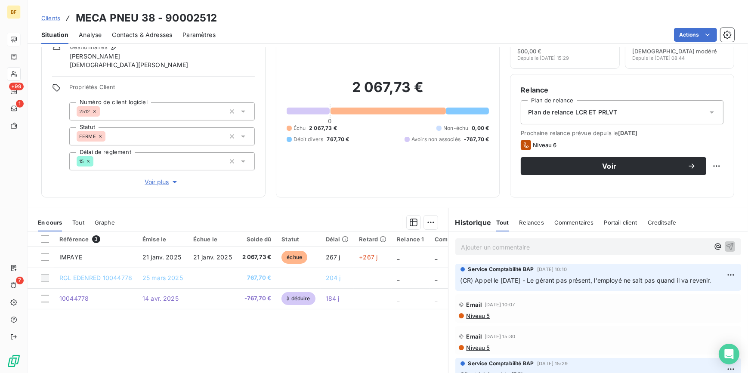
click at [147, 36] on span "Contacts & Adresses" at bounding box center [142, 35] width 60 height 9
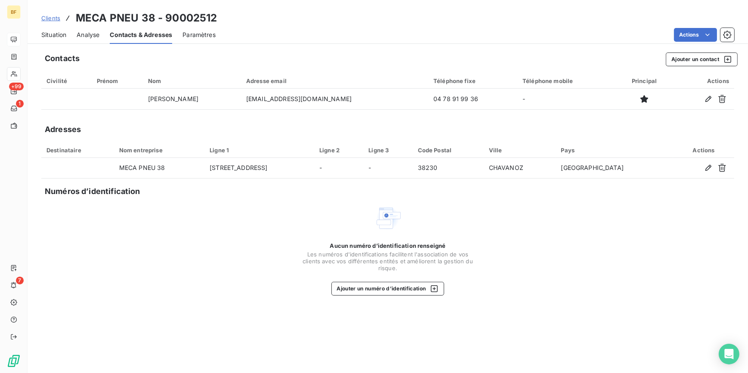
click at [56, 36] on span "Situation" at bounding box center [53, 35] width 25 height 9
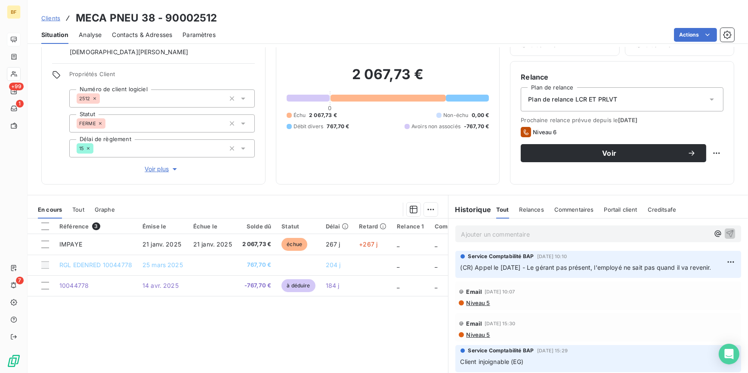
scroll to position [0, 0]
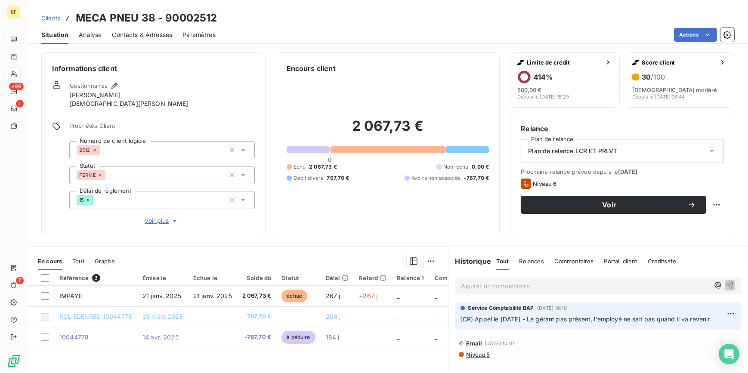
click at [138, 34] on span "Contacts & Adresses" at bounding box center [142, 35] width 60 height 9
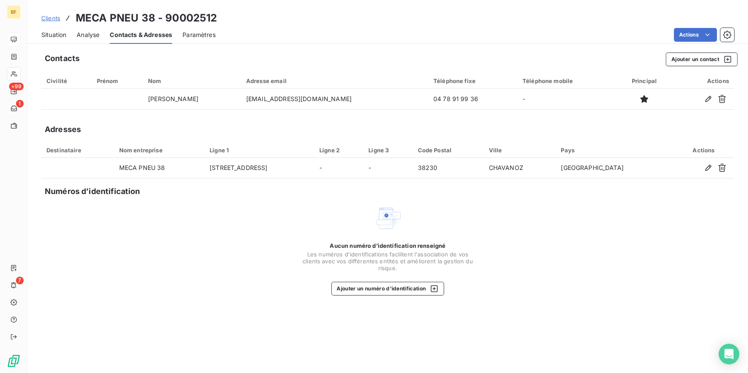
click at [56, 37] on span "Situation" at bounding box center [53, 35] width 25 height 9
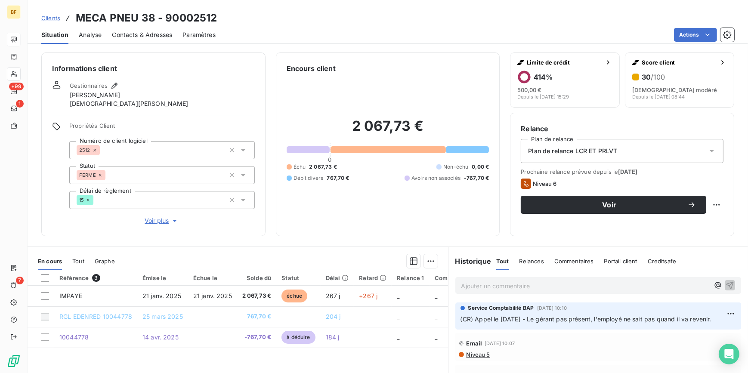
drag, startPoint x: 195, startPoint y: 35, endPoint x: 163, endPoint y: 41, distance: 32.8
click at [195, 35] on span "Paramètres" at bounding box center [198, 35] width 33 height 9
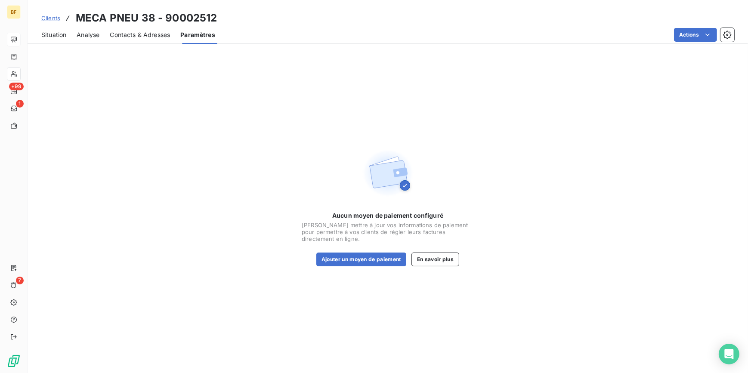
click at [144, 37] on span "Contacts & Adresses" at bounding box center [140, 35] width 60 height 9
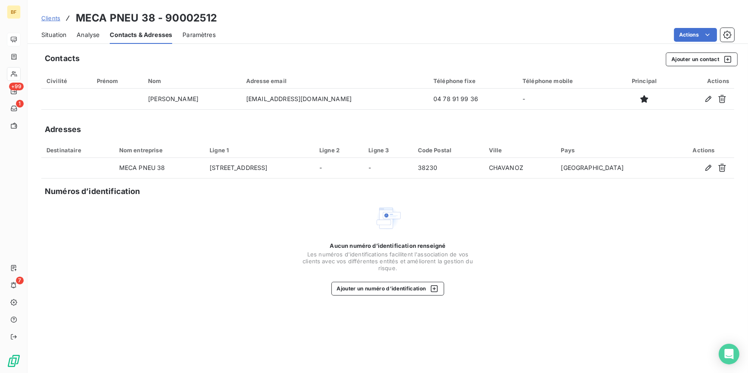
click at [61, 34] on span "Situation" at bounding box center [53, 35] width 25 height 9
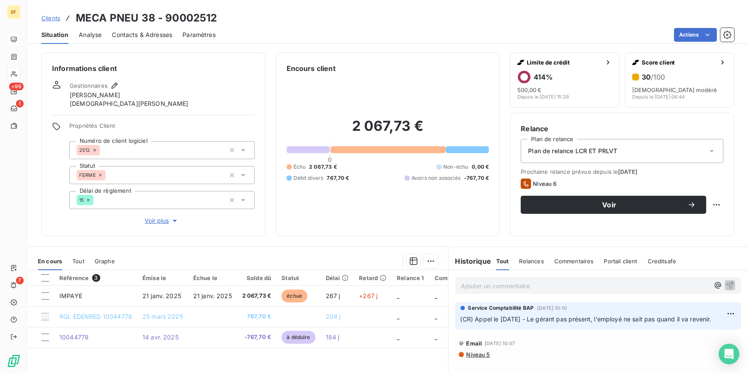
click at [321, 206] on div "2 067,73 € 0 Échu 2 067,73 € Non-échu 0,00 € Débit divers 767,70 € Avoirs non a…" at bounding box center [388, 150] width 203 height 152
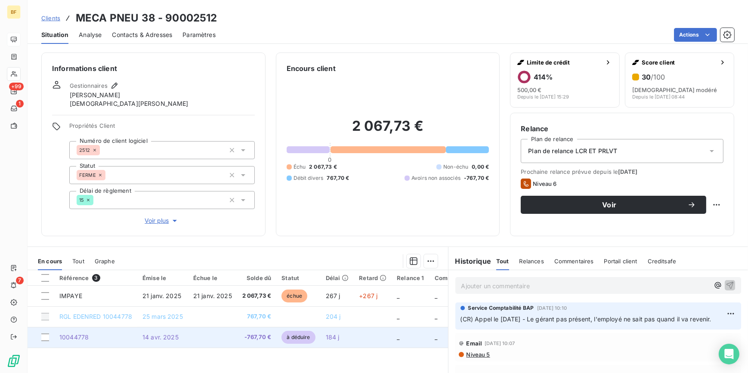
click at [225, 335] on td at bounding box center [212, 337] width 49 height 21
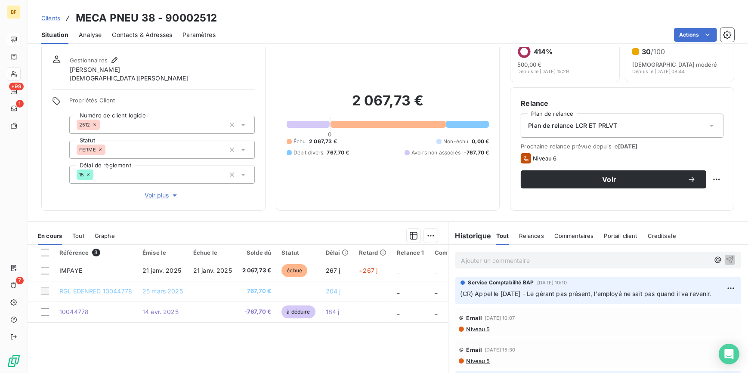
scroll to position [39, 0]
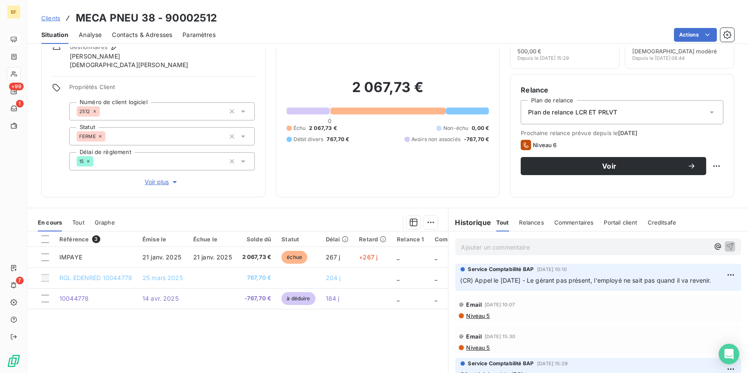
click at [322, 194] on div "Encours client 2 067,73 € 0 Échu 2 067,73 € Non-échu 0,00 € Débit divers 767,70…" at bounding box center [388, 106] width 224 height 184
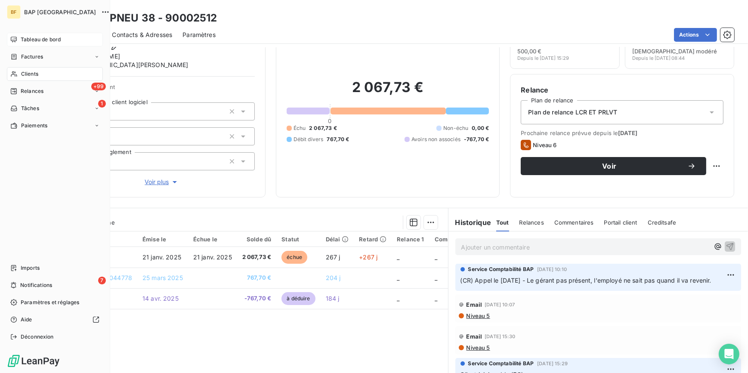
click at [20, 72] on div "Clients" at bounding box center [55, 74] width 96 height 14
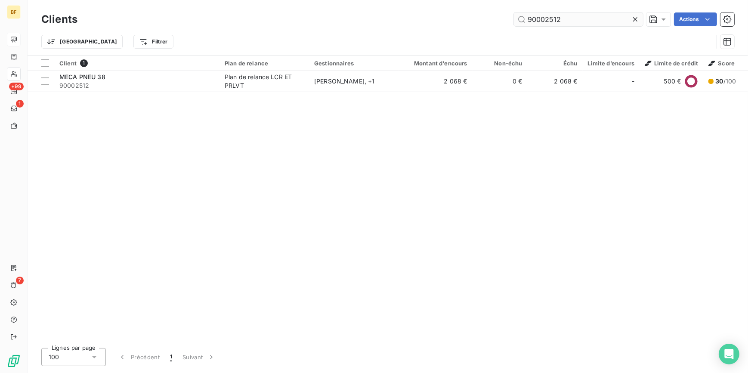
drag, startPoint x: 571, startPoint y: 17, endPoint x: 521, endPoint y: 21, distance: 50.0
click at [521, 21] on input "90002512" at bounding box center [578, 19] width 129 height 14
drag, startPoint x: 284, startPoint y: 149, endPoint x: 215, endPoint y: 56, distance: 115.9
click at [284, 149] on div "Client 1 Plan de relance Gestionnaires Montant d'encours Non-échu Échu Limite d…" at bounding box center [388, 198] width 720 height 286
drag, startPoint x: 578, startPoint y: 21, endPoint x: 421, endPoint y: 19, distance: 157.0
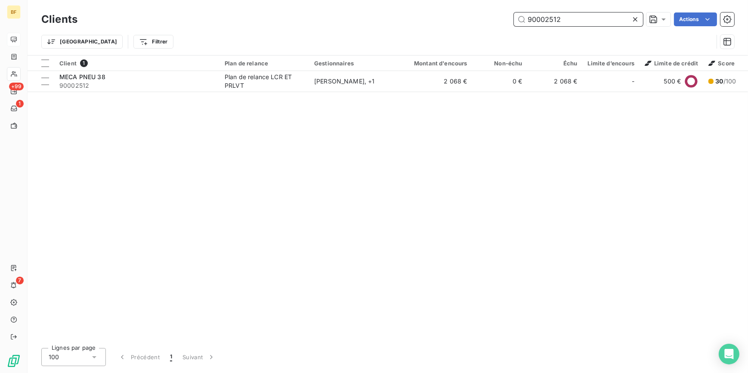
click at [421, 19] on div "90002512 Actions" at bounding box center [411, 19] width 646 height 14
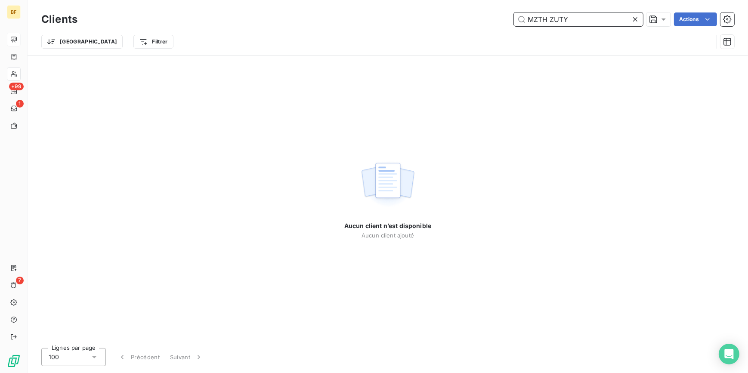
drag, startPoint x: 578, startPoint y: 19, endPoint x: 496, endPoint y: -3, distance: 84.6
click at [496, 0] on html "BF +99 1 7 Clients MZTH ZUTY Actions Trier Filtrer Aucun client n’est disponibl…" at bounding box center [374, 186] width 748 height 373
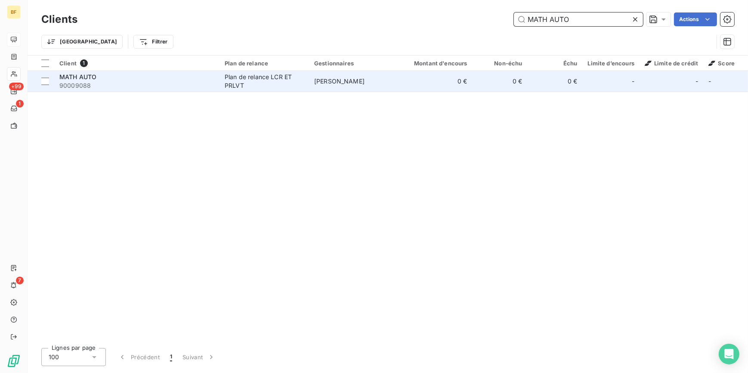
type input "MATH AUTO"
click at [197, 81] on span "90009088" at bounding box center [136, 85] width 155 height 9
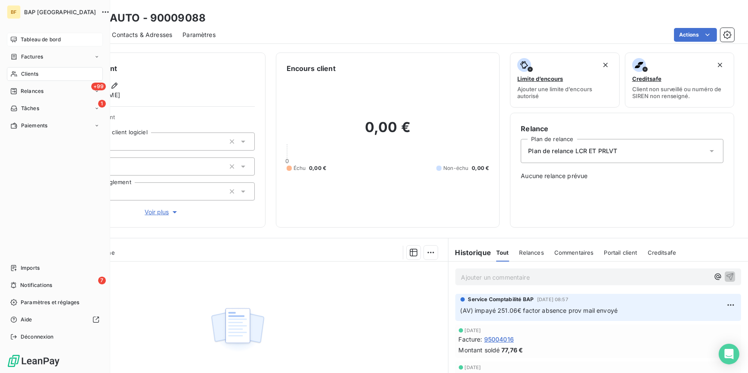
click at [25, 69] on div "Clients" at bounding box center [55, 74] width 96 height 14
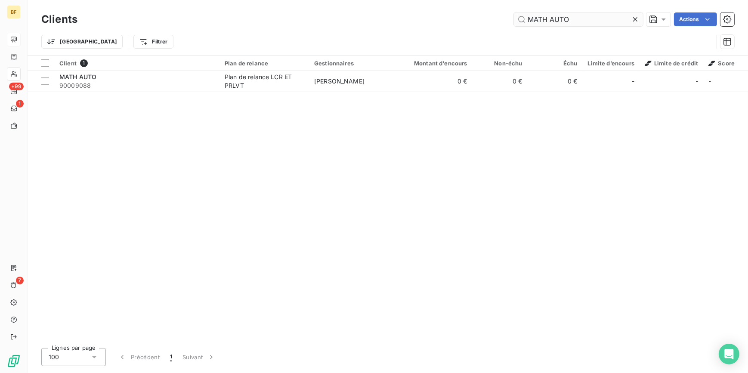
drag, startPoint x: 532, startPoint y: 16, endPoint x: 524, endPoint y: 17, distance: 7.9
click at [525, 17] on input "MATH AUTO" at bounding box center [578, 19] width 129 height 14
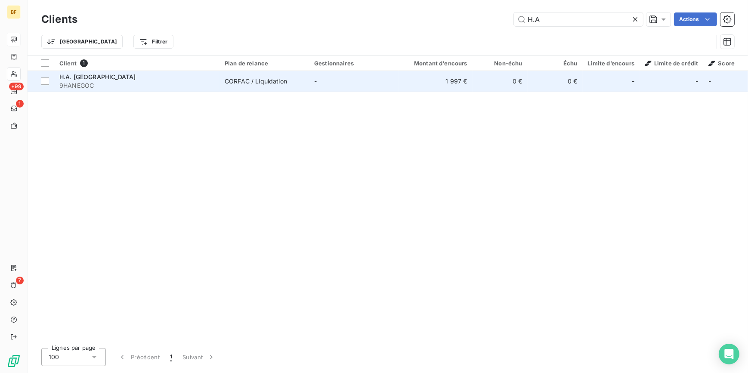
type input "H.A"
click at [175, 83] on span "9HANEGOC" at bounding box center [136, 85] width 155 height 9
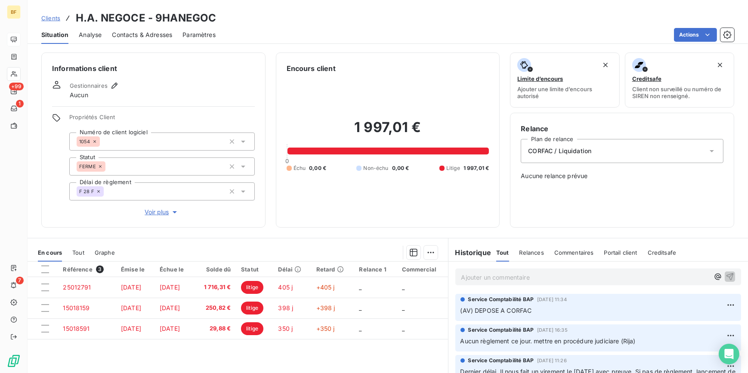
click at [315, 213] on div "1 997,01 € 0 Échu 0,00 € Non-échu 0,00 € Litige 1 997,01 €" at bounding box center [388, 145] width 203 height 143
